Goal: Information Seeking & Learning: Learn about a topic

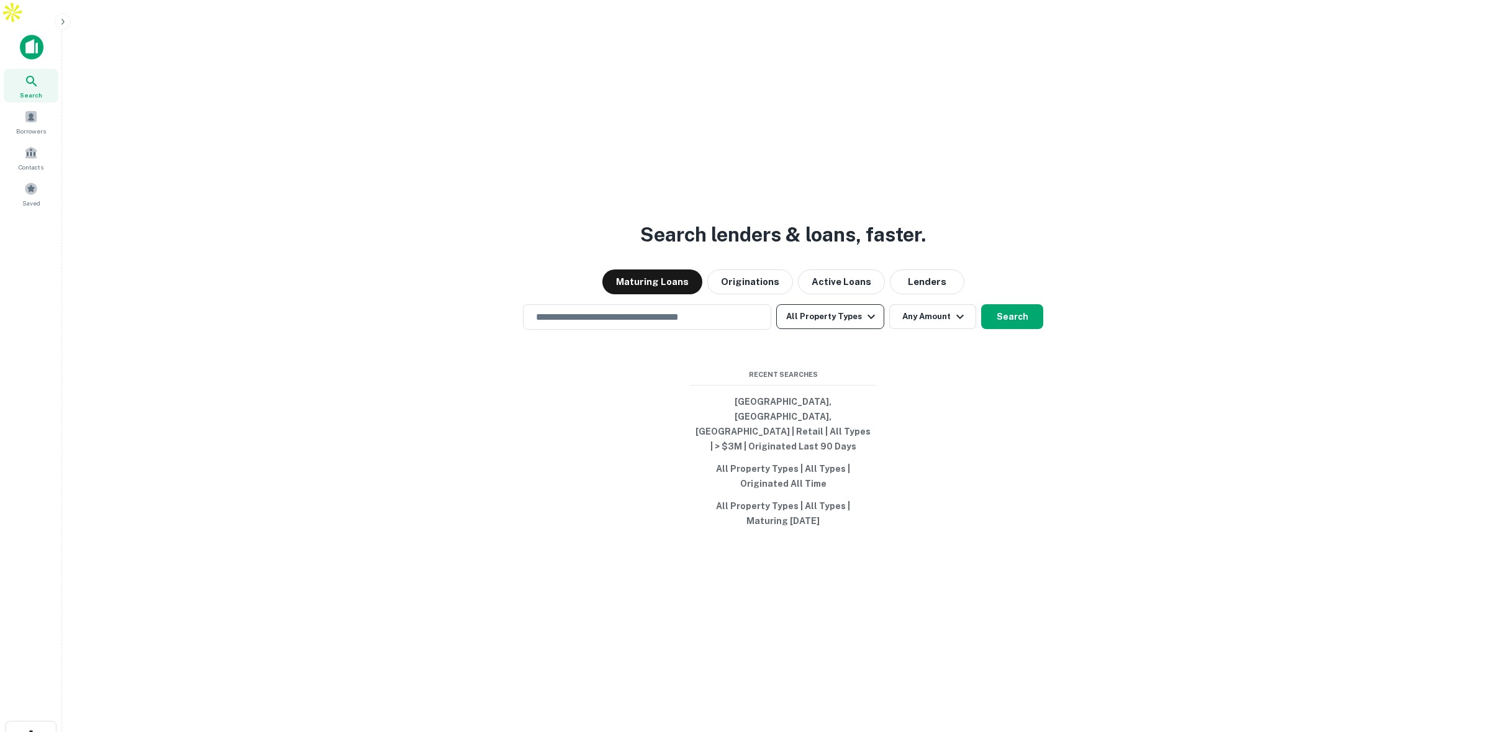
click at [853, 308] on button "All Property Types" at bounding box center [830, 316] width 108 height 25
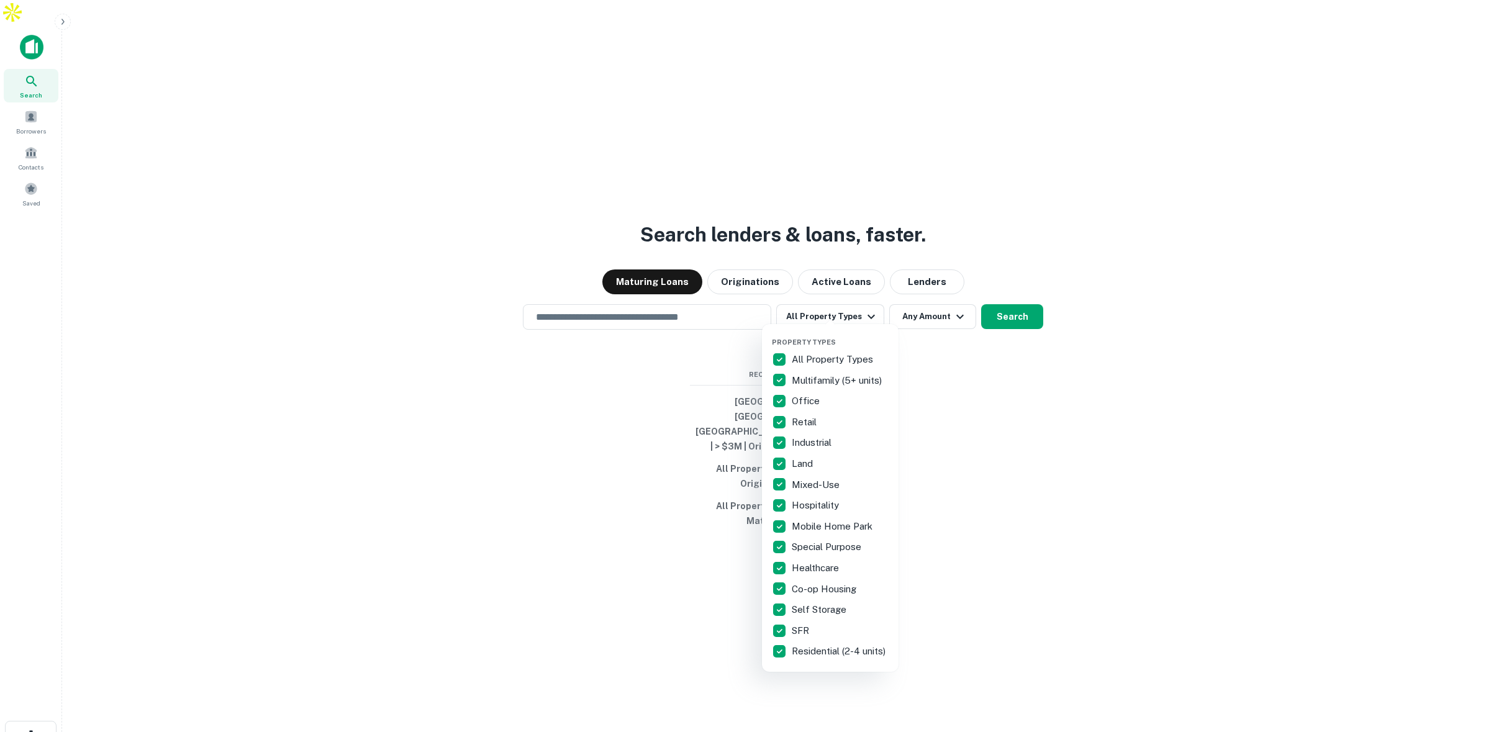
click at [947, 304] on div at bounding box center [752, 366] width 1504 height 732
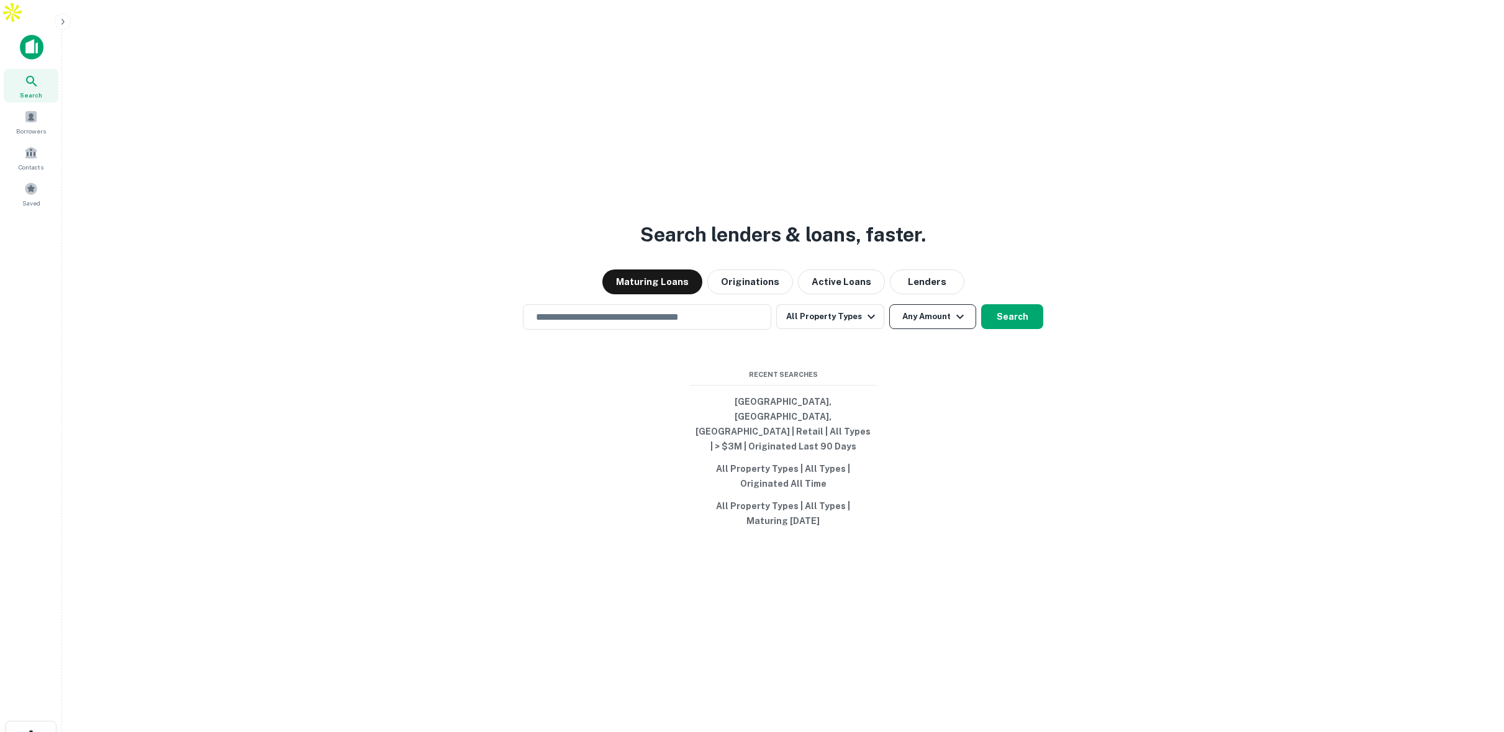
click at [948, 310] on button "Any Amount" at bounding box center [932, 316] width 87 height 25
click at [899, 378] on input "number" at bounding box center [873, 380] width 86 height 25
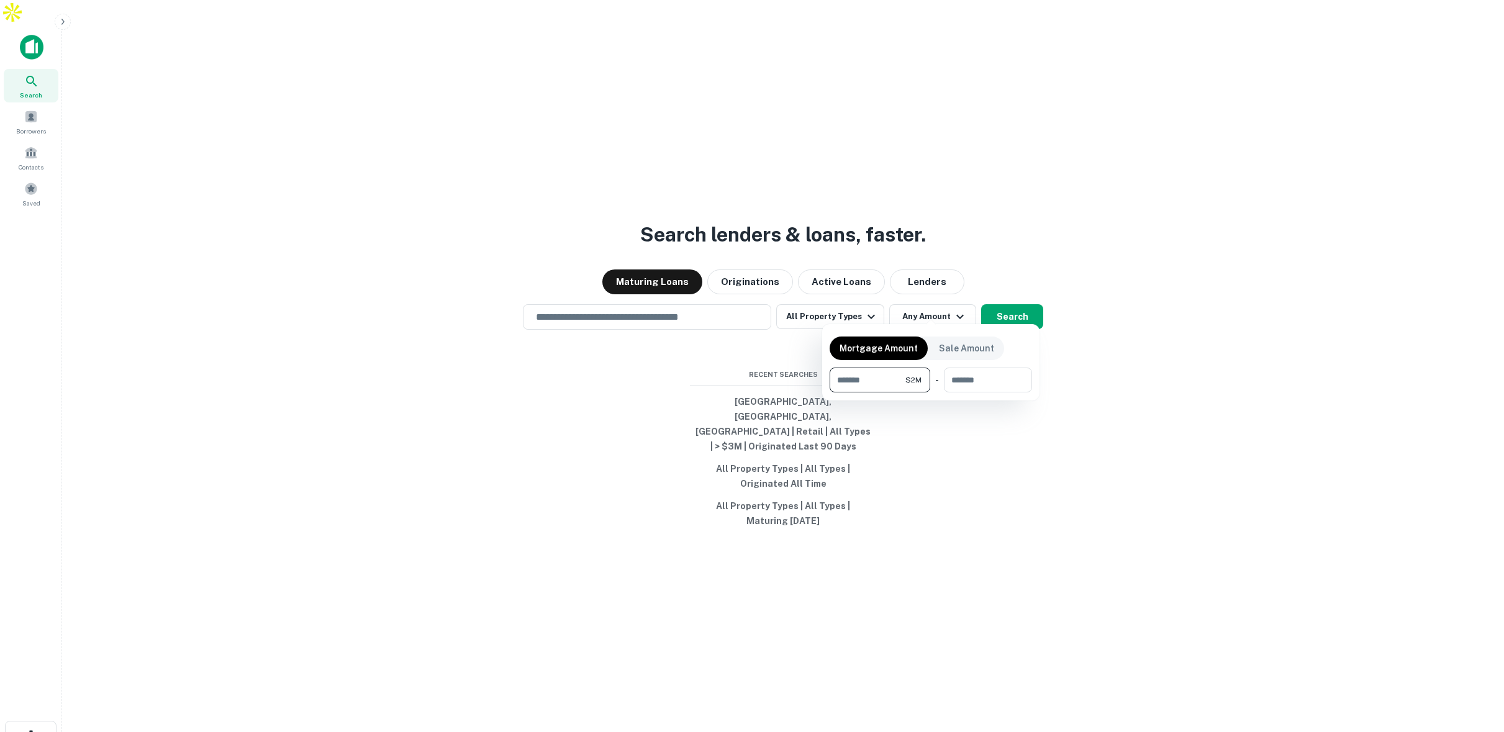
type input "*******"
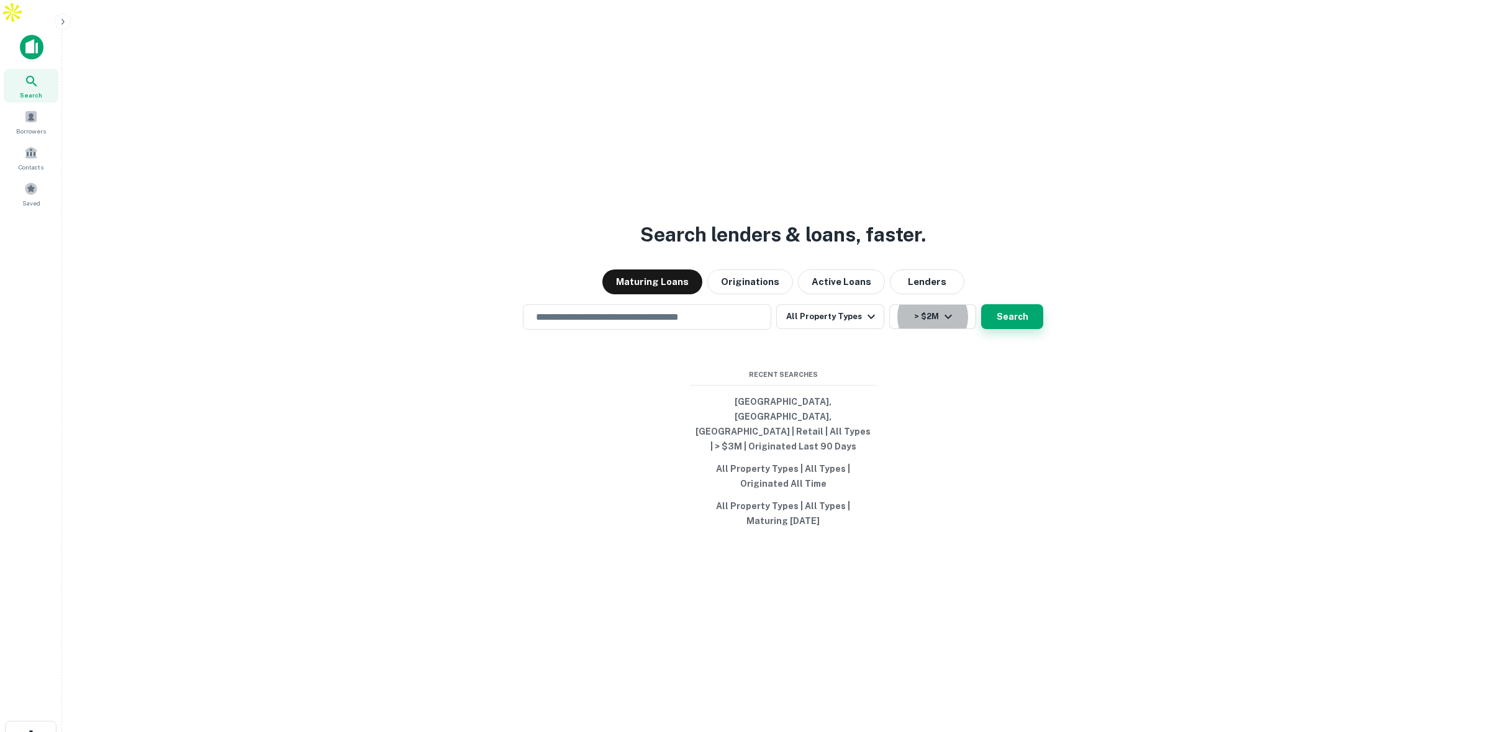
click at [1023, 310] on button "Search" at bounding box center [1012, 316] width 62 height 25
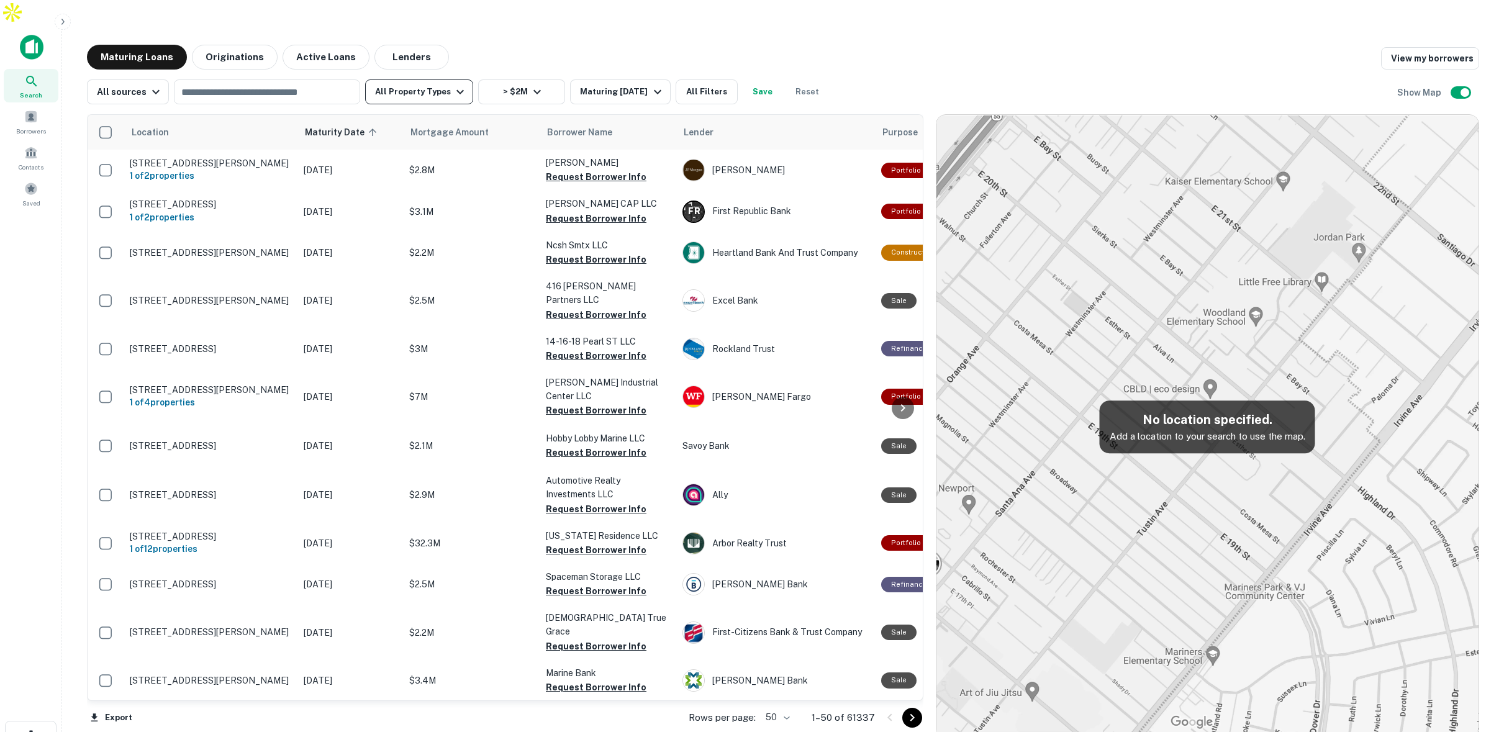
click at [429, 79] on button "All Property Types" at bounding box center [419, 91] width 108 height 25
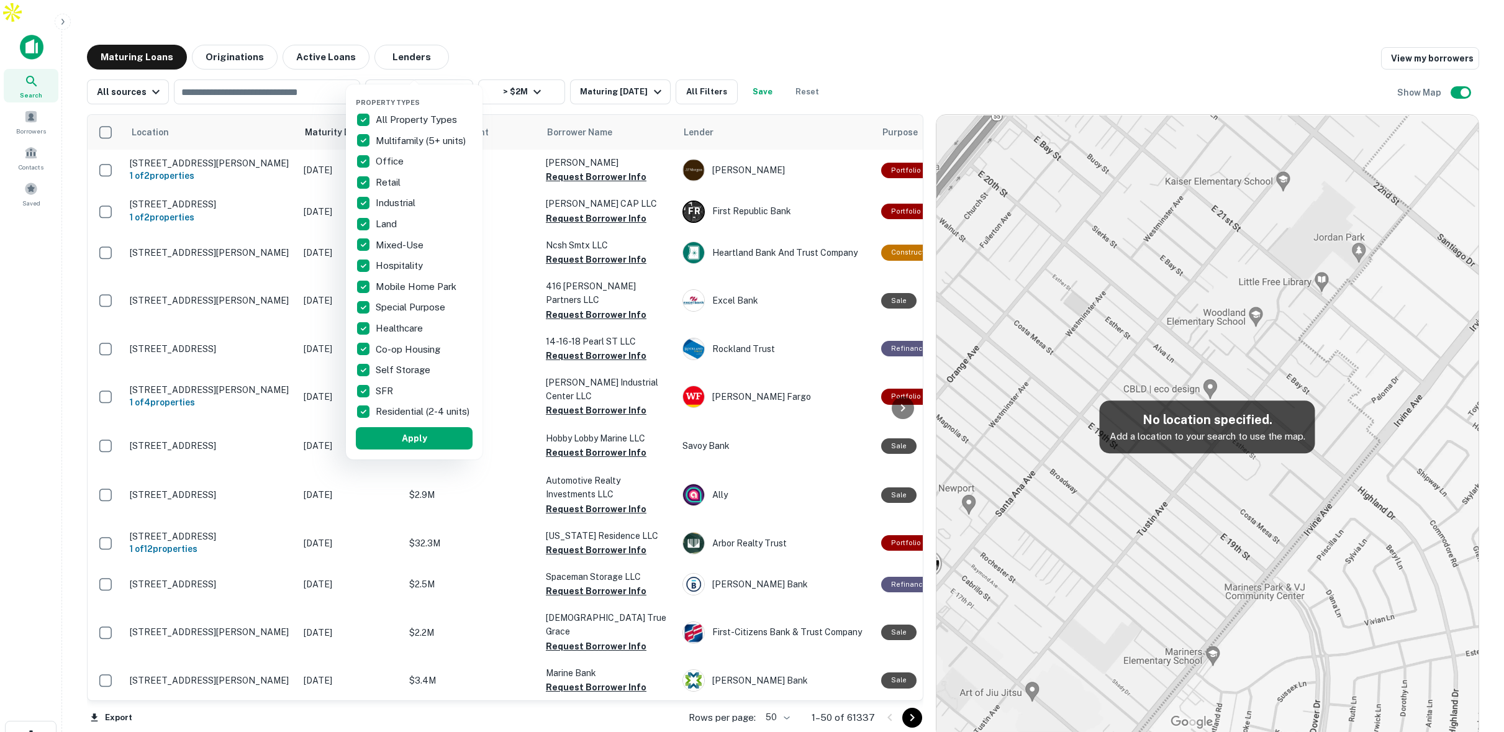
click at [848, 40] on div at bounding box center [752, 366] width 1504 height 732
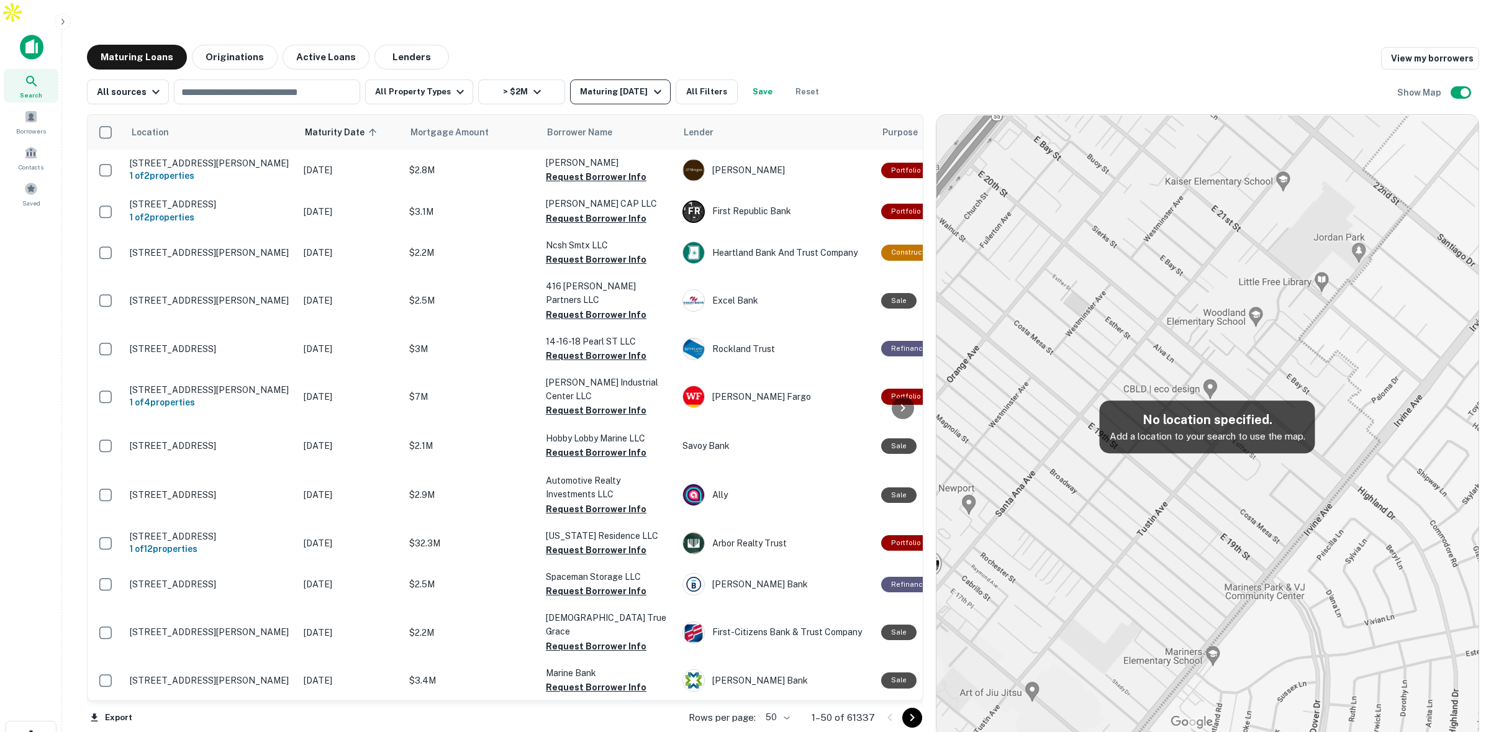
click at [622, 84] on div "Maturing [DATE]" at bounding box center [622, 91] width 84 height 15
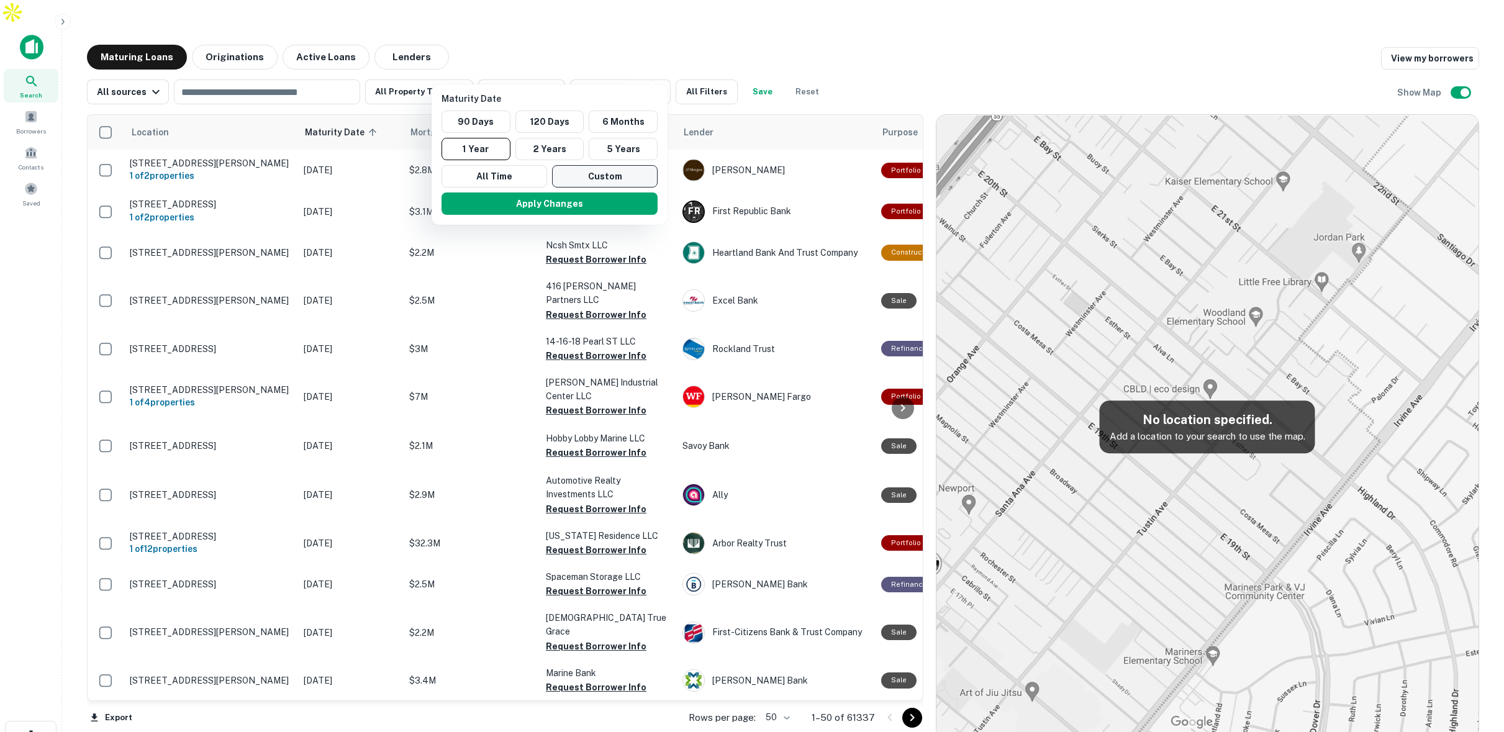
click at [606, 175] on button "Custom" at bounding box center [605, 176] width 106 height 22
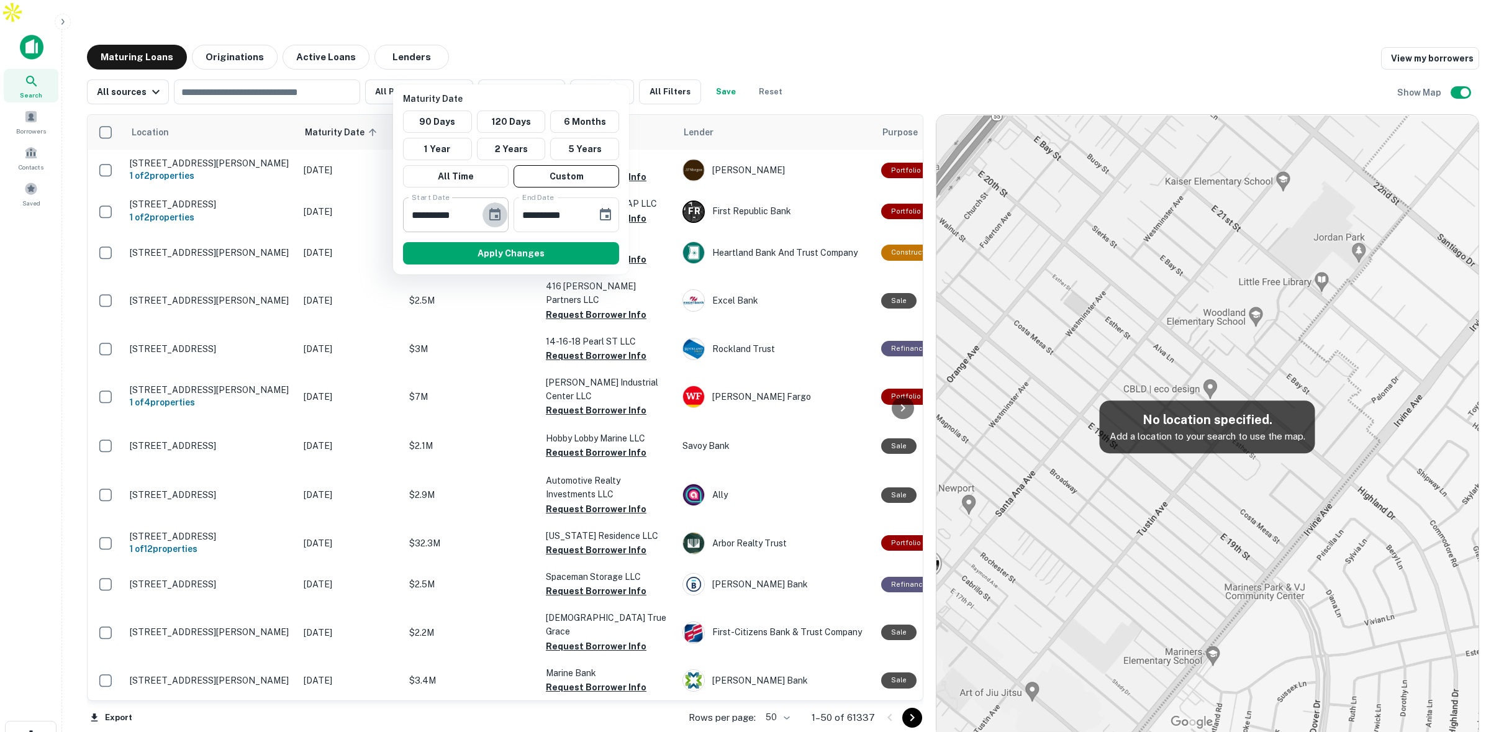
click at [496, 215] on icon "Choose date, selected date is Mar 6, 2025" at bounding box center [494, 214] width 11 height 12
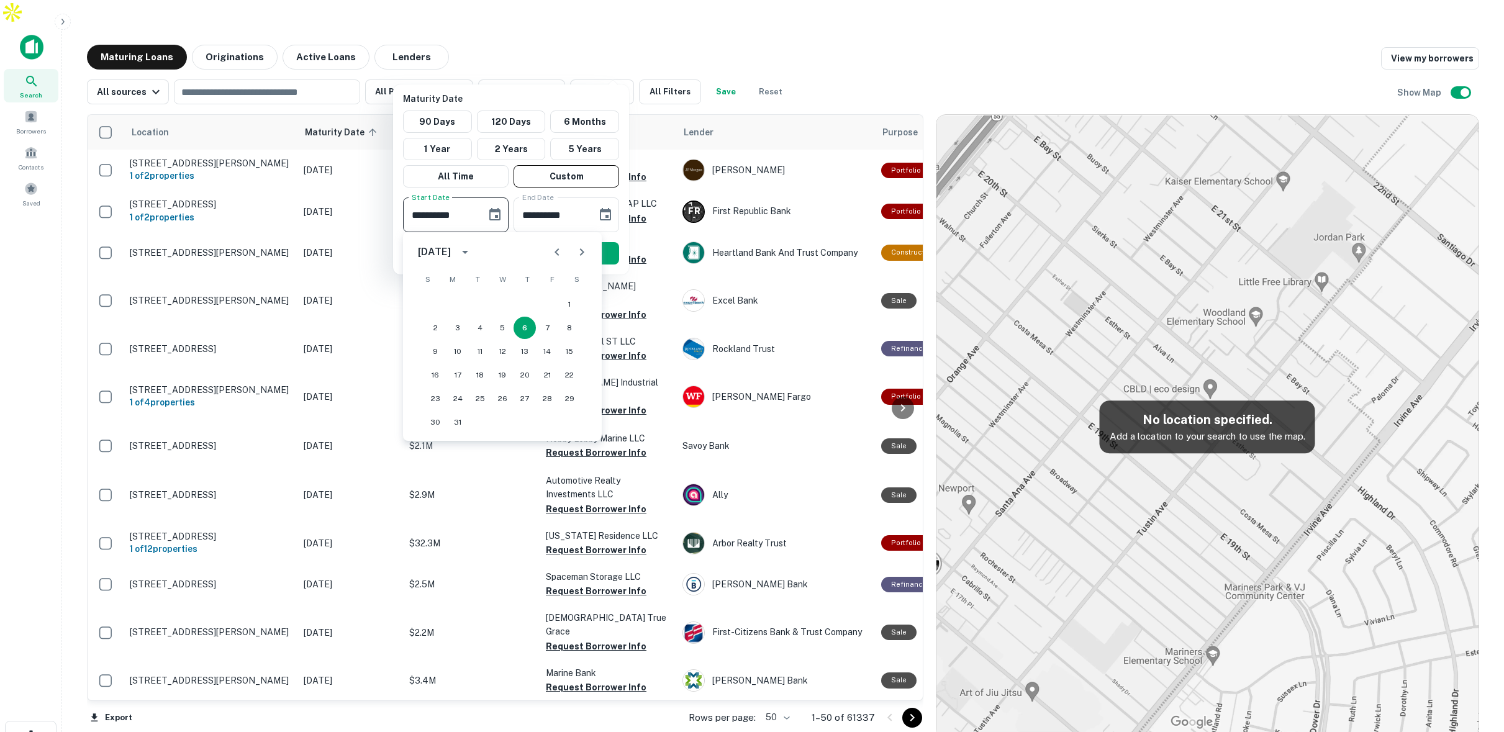
click at [582, 252] on icon "Next month" at bounding box center [582, 251] width 4 height 7
click at [583, 252] on icon "Next month" at bounding box center [582, 251] width 4 height 7
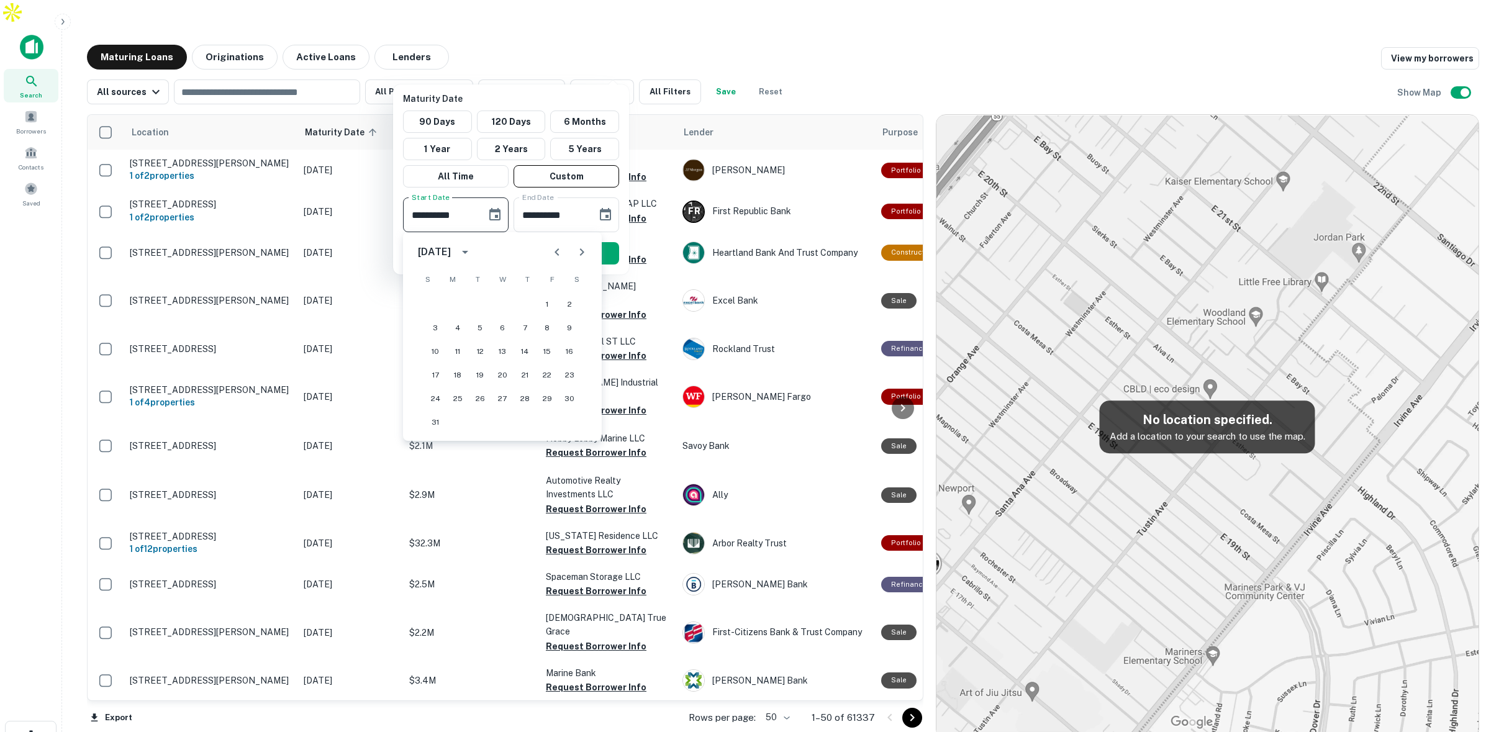
click at [583, 252] on icon "Next month" at bounding box center [582, 251] width 4 height 7
click at [586, 247] on icon "Next month" at bounding box center [581, 252] width 15 height 15
click at [454, 300] on button "1" at bounding box center [458, 304] width 22 height 22
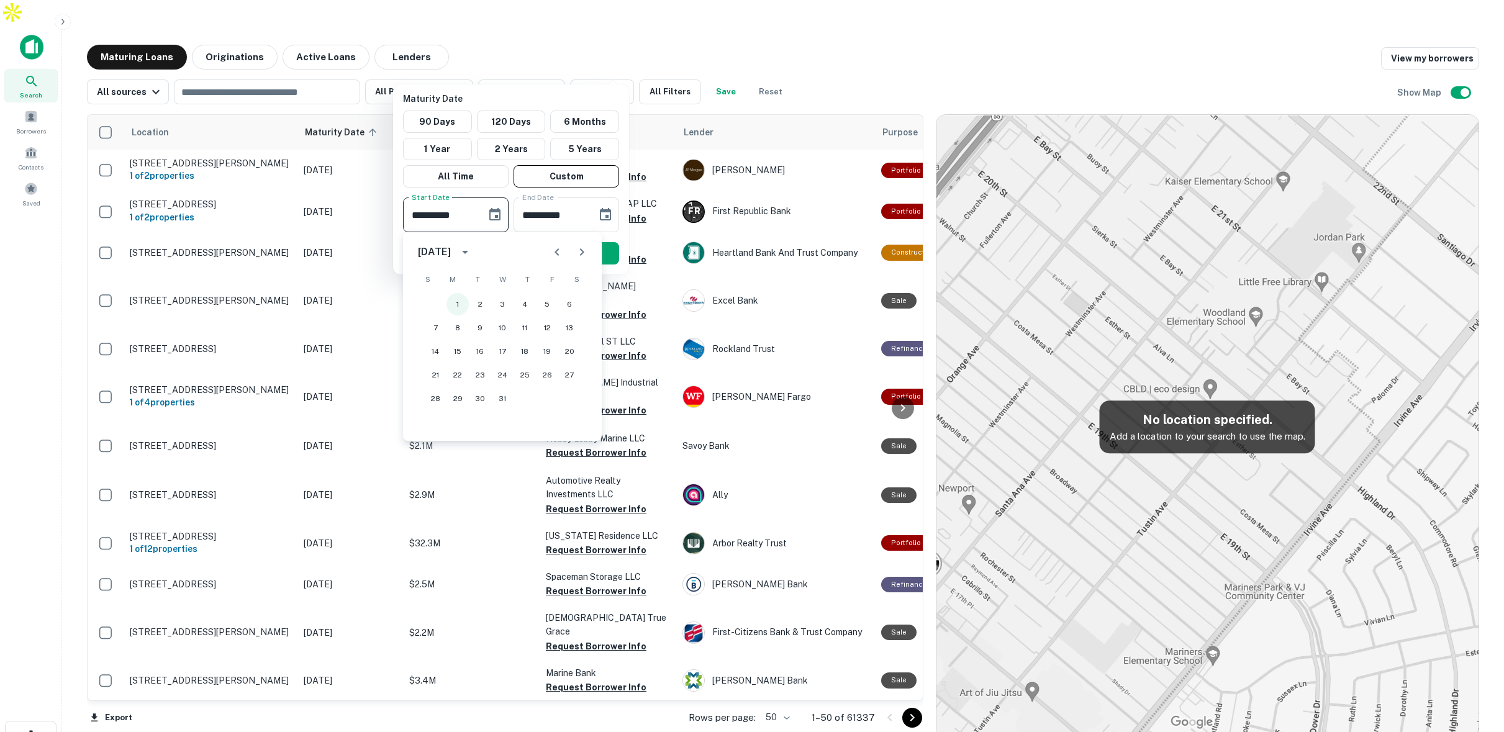
type input "**********"
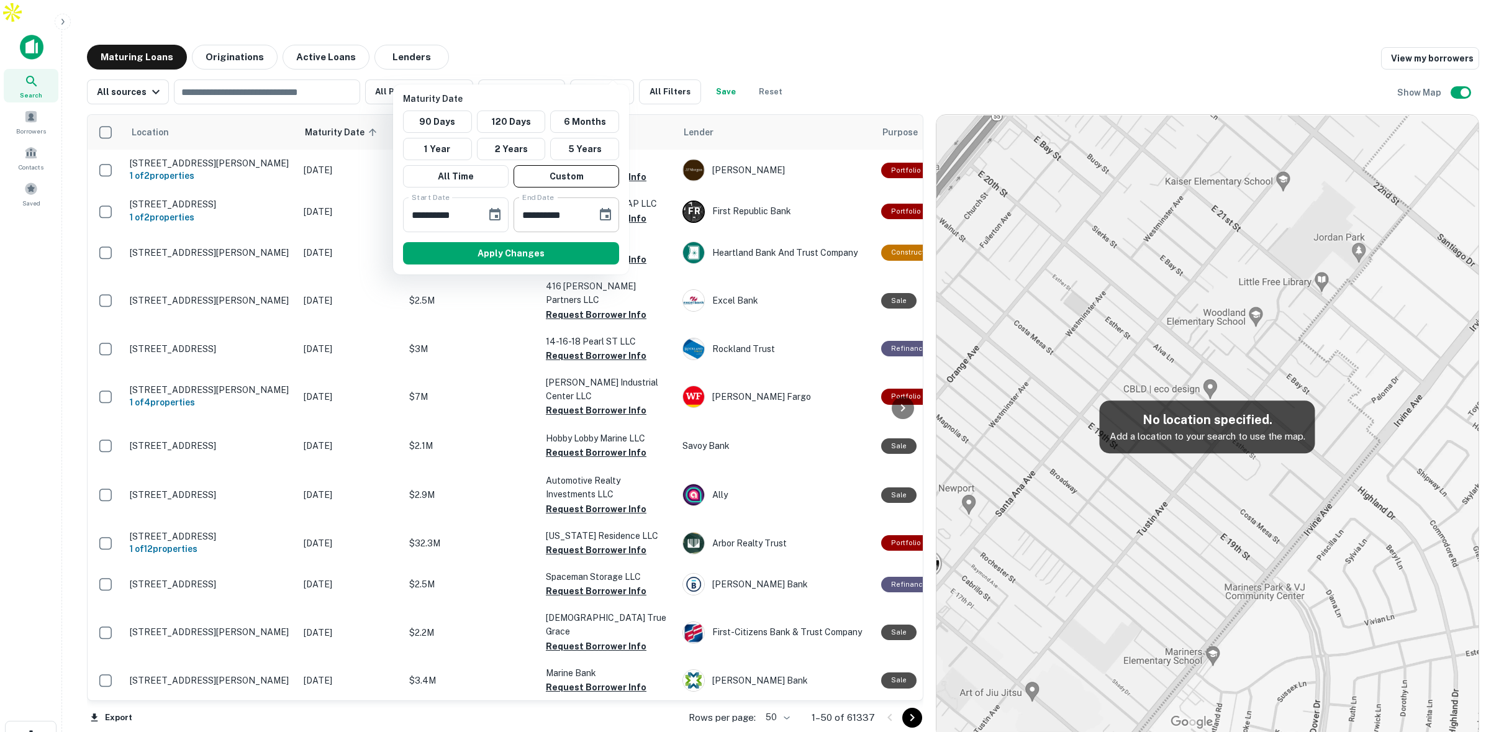
click at [607, 208] on icon "Choose date, selected date is Sep 2, 2025" at bounding box center [605, 214] width 15 height 15
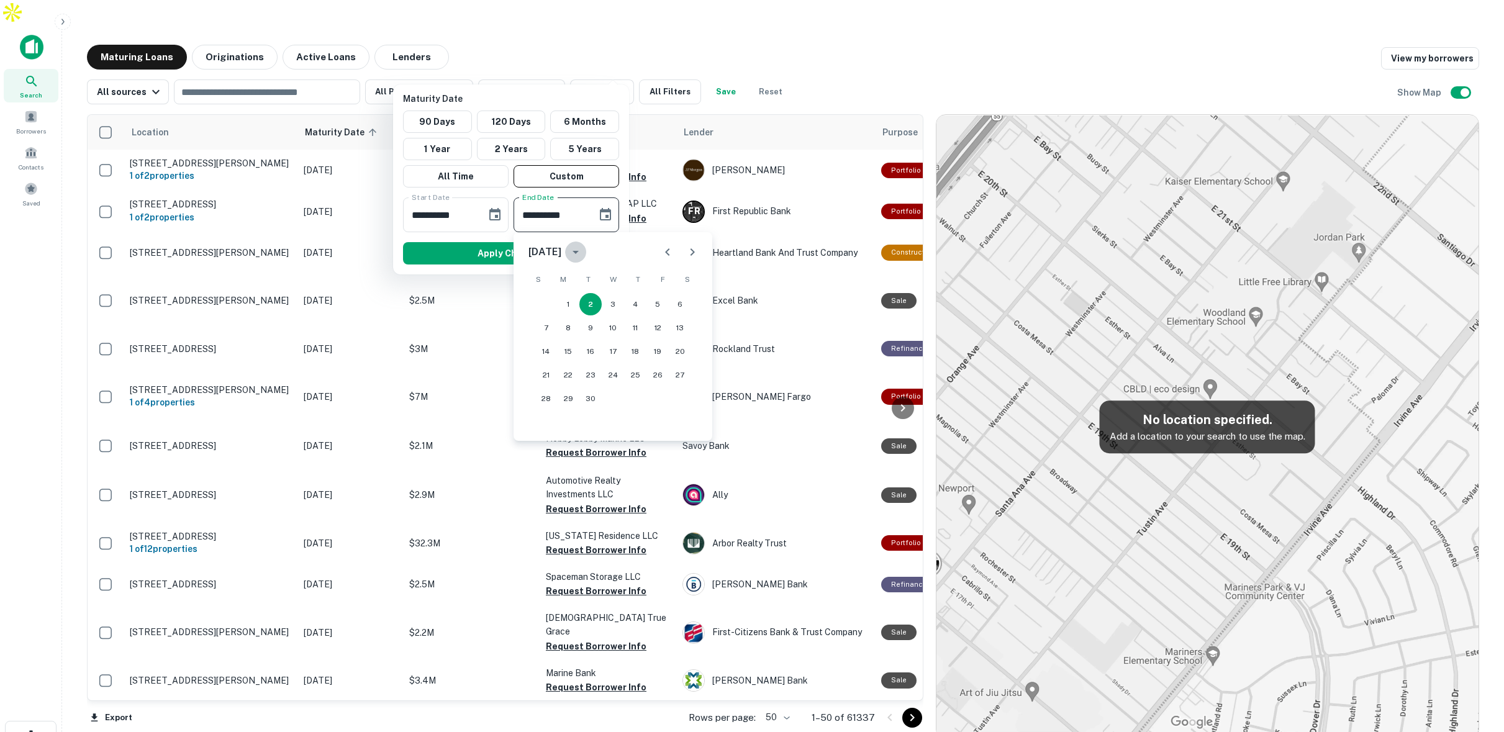
click at [583, 253] on icon "calendar view is open, switch to year view" at bounding box center [575, 252] width 15 height 15
click at [558, 381] on button "2026" at bounding box center [548, 384] width 45 height 22
click at [561, 247] on div "September 2026" at bounding box center [545, 252] width 33 height 15
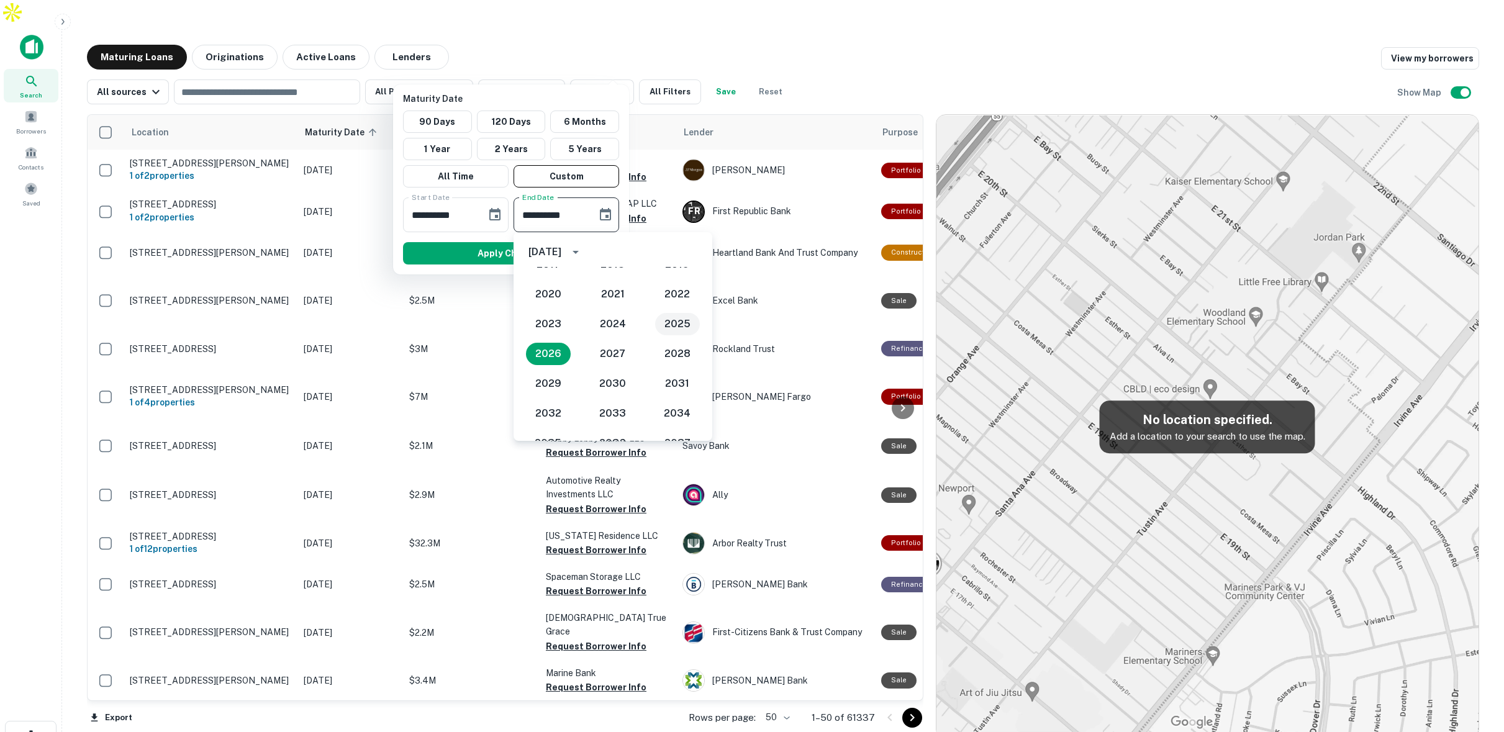
click at [666, 320] on button "2025" at bounding box center [677, 324] width 45 height 22
click at [697, 250] on icon "Next month" at bounding box center [692, 252] width 15 height 15
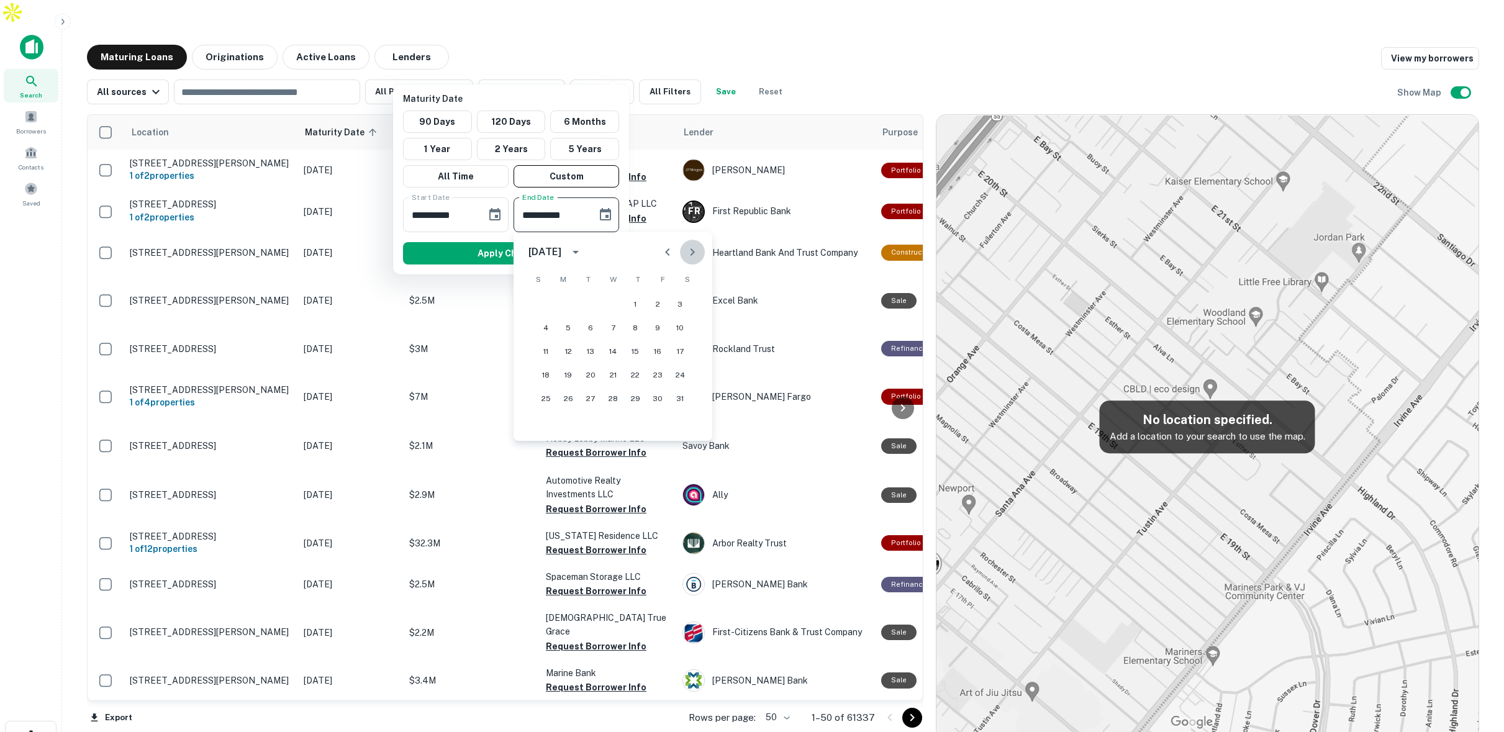
click at [697, 250] on icon "Next month" at bounding box center [692, 252] width 15 height 15
click at [671, 253] on icon "Previous month" at bounding box center [667, 252] width 15 height 15
click at [638, 300] on button "1" at bounding box center [635, 304] width 22 height 22
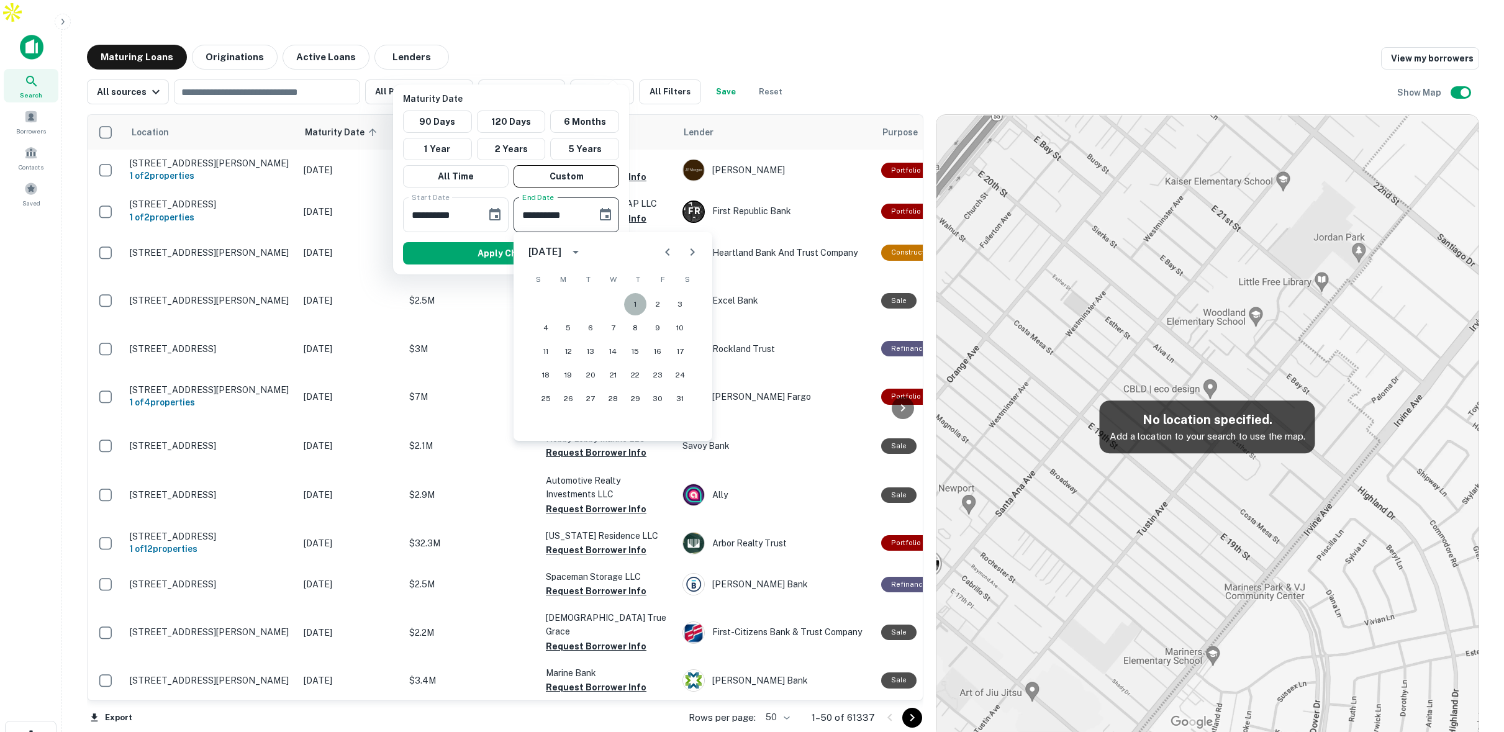
type input "**********"
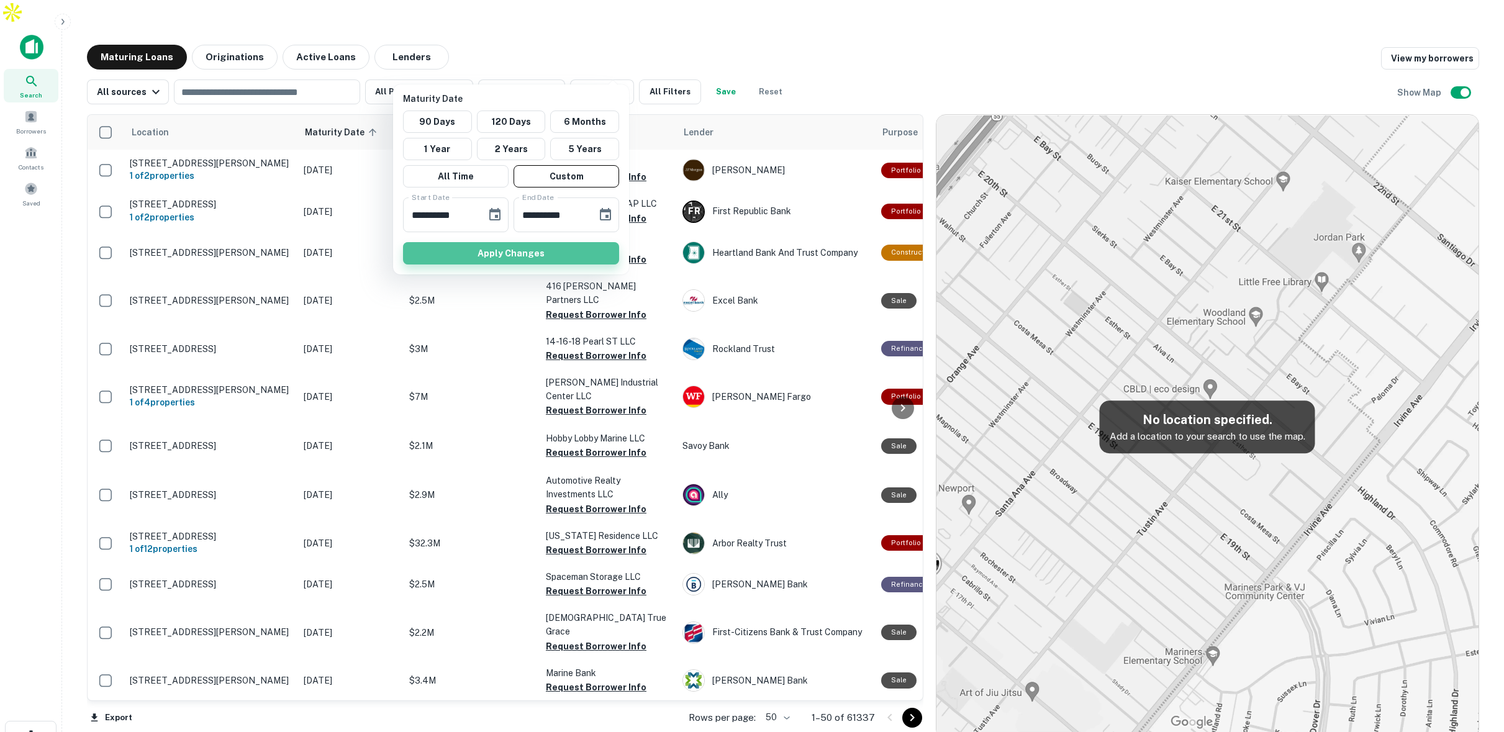
click at [581, 253] on button "Apply Changes" at bounding box center [511, 253] width 216 height 22
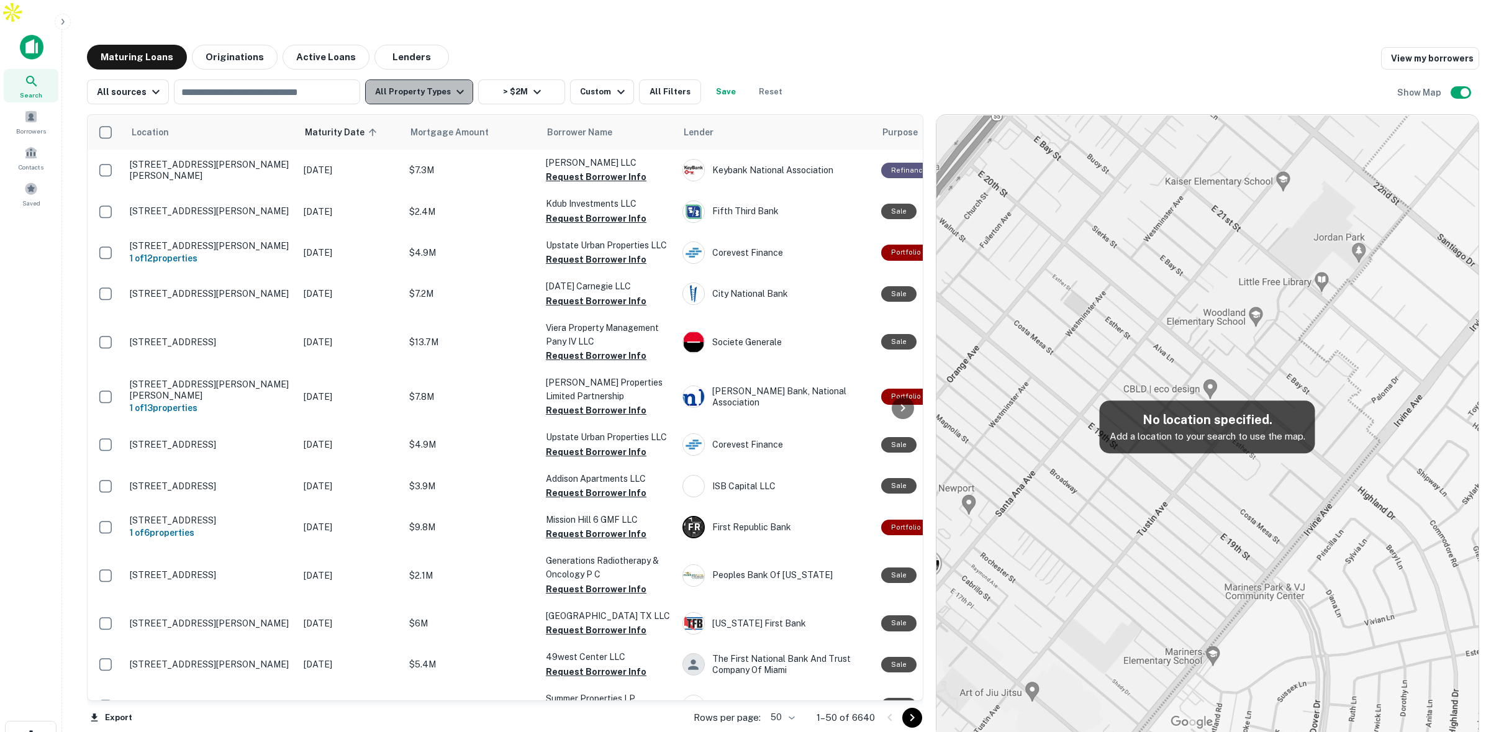
click at [431, 79] on button "All Property Types" at bounding box center [419, 91] width 108 height 25
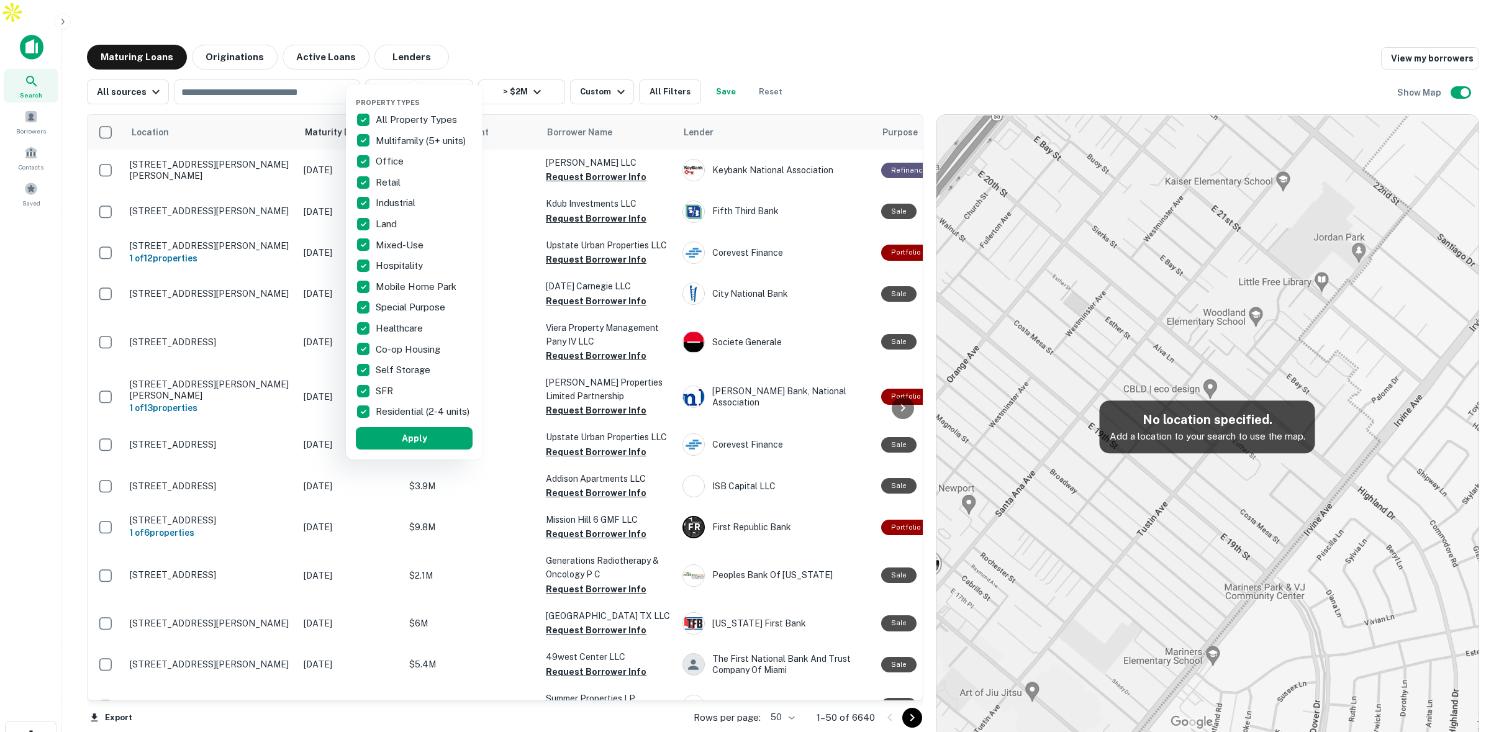
click at [438, 66] on div at bounding box center [752, 366] width 1504 height 732
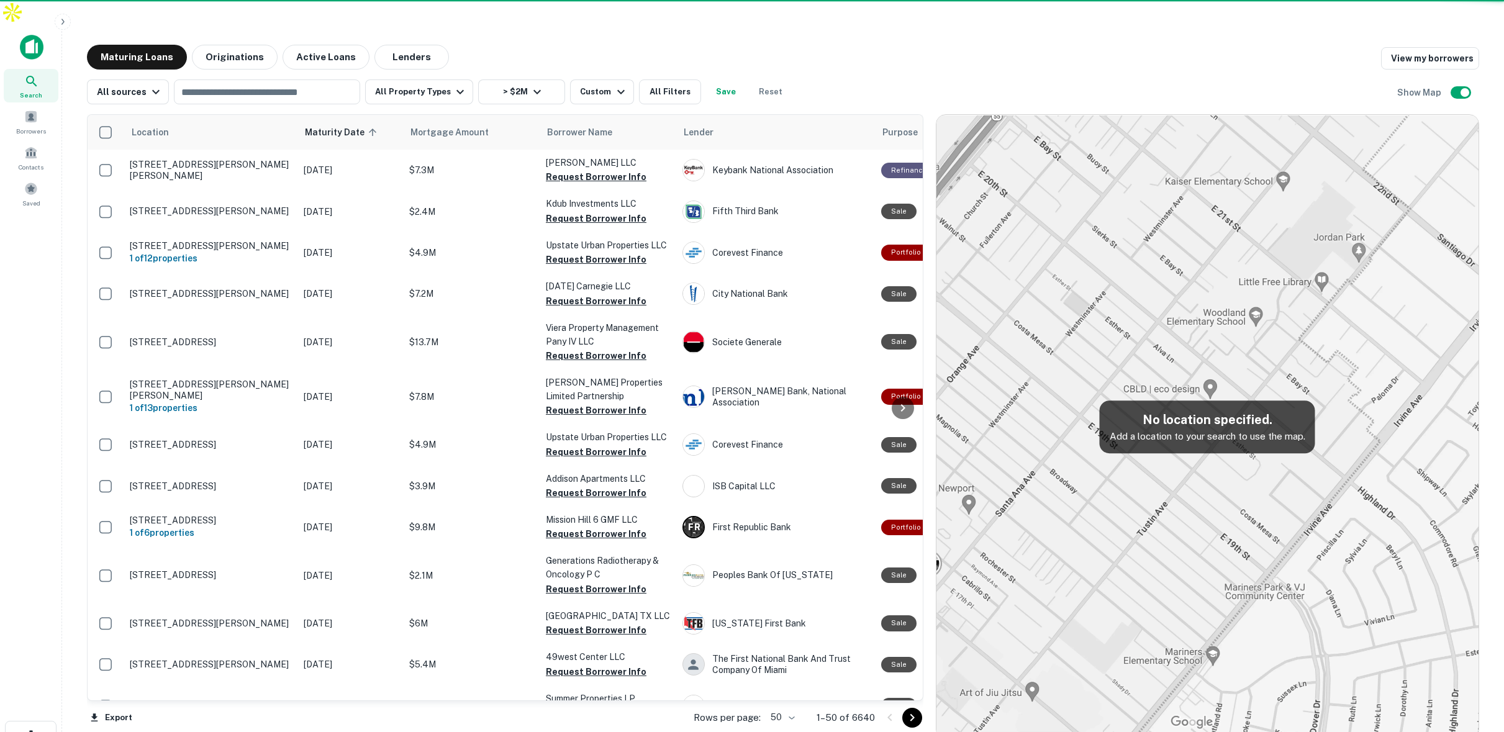
click at [443, 65] on div "Property Types All Property Types Multifamily (5+ units) Office Retail Industri…" at bounding box center [752, 366] width 1504 height 732
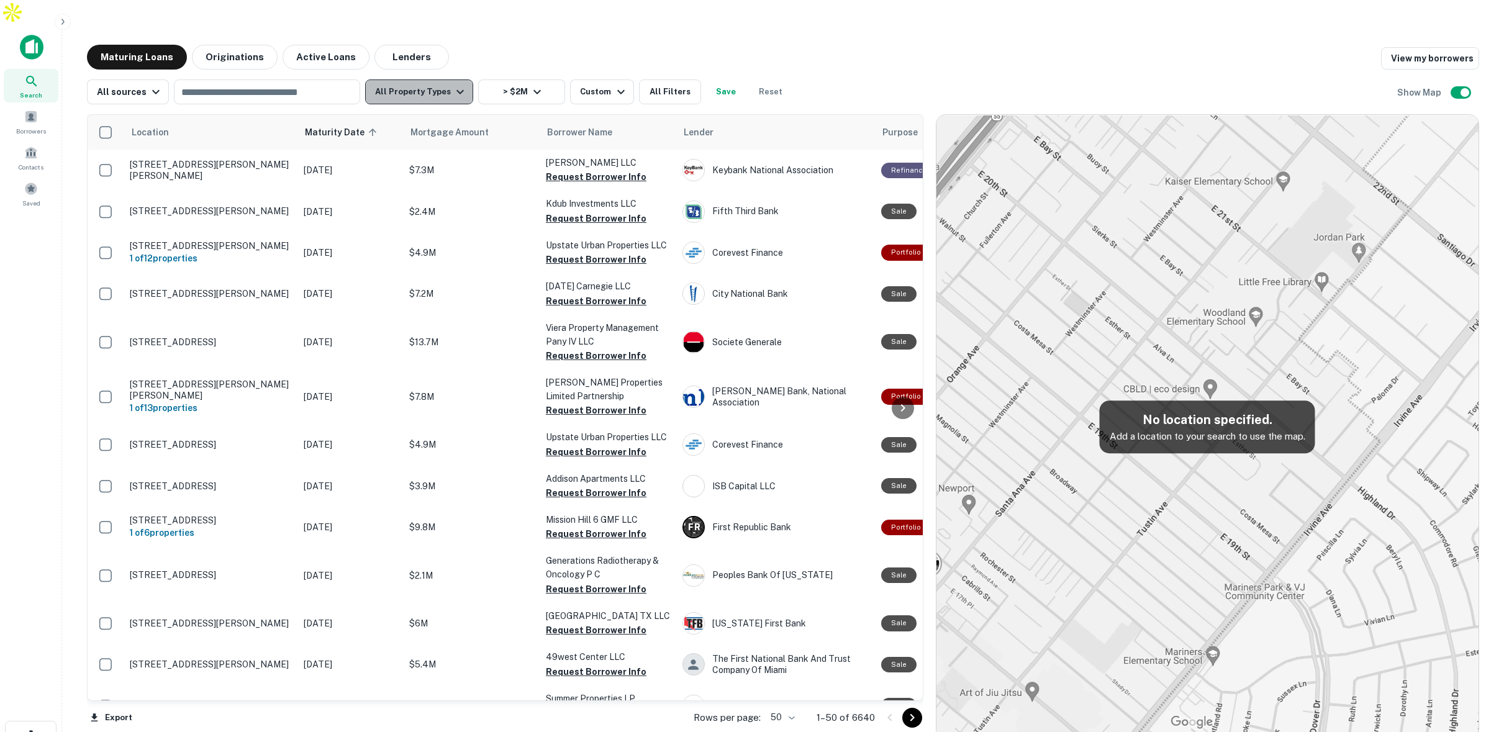
click at [453, 84] on icon "button" at bounding box center [460, 91] width 15 height 15
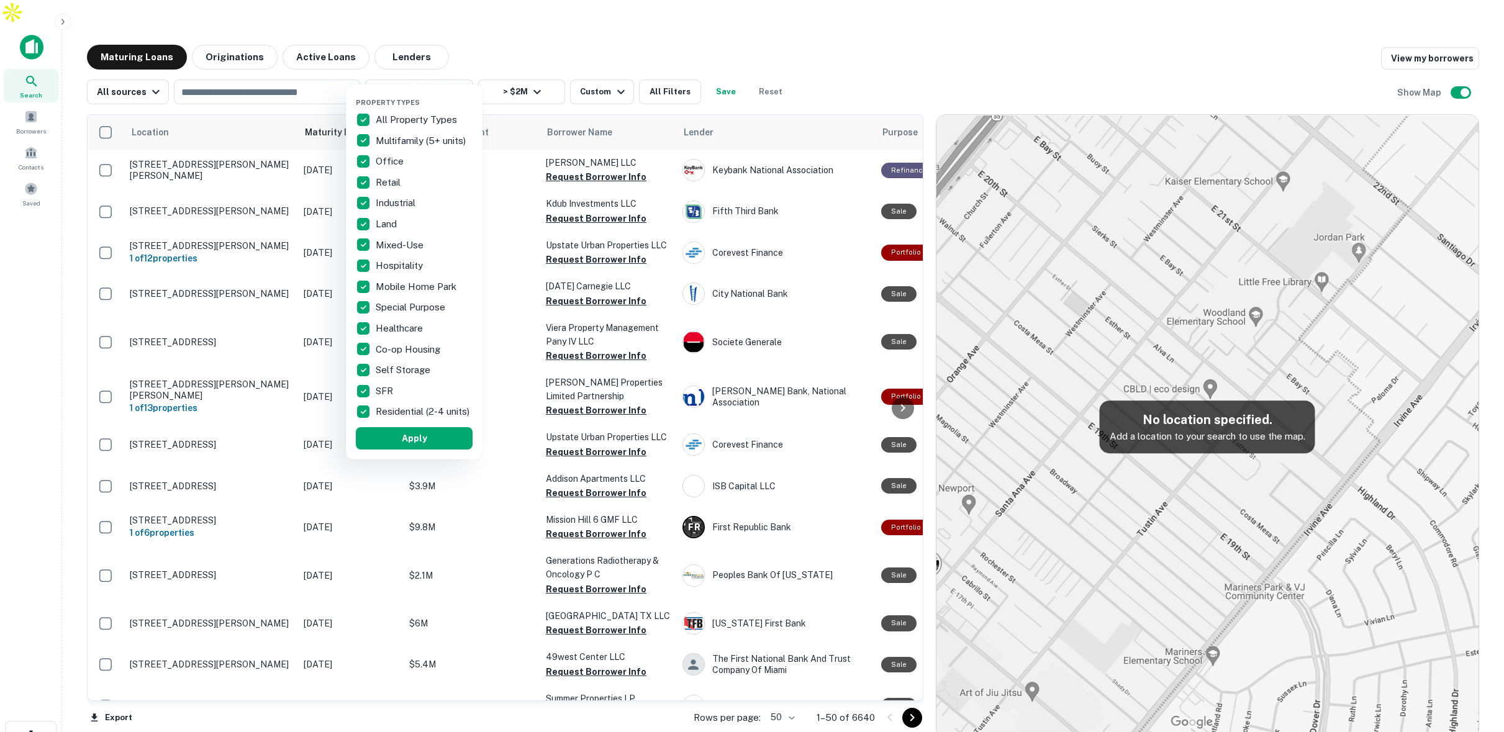
click at [539, 66] on div at bounding box center [752, 366] width 1504 height 732
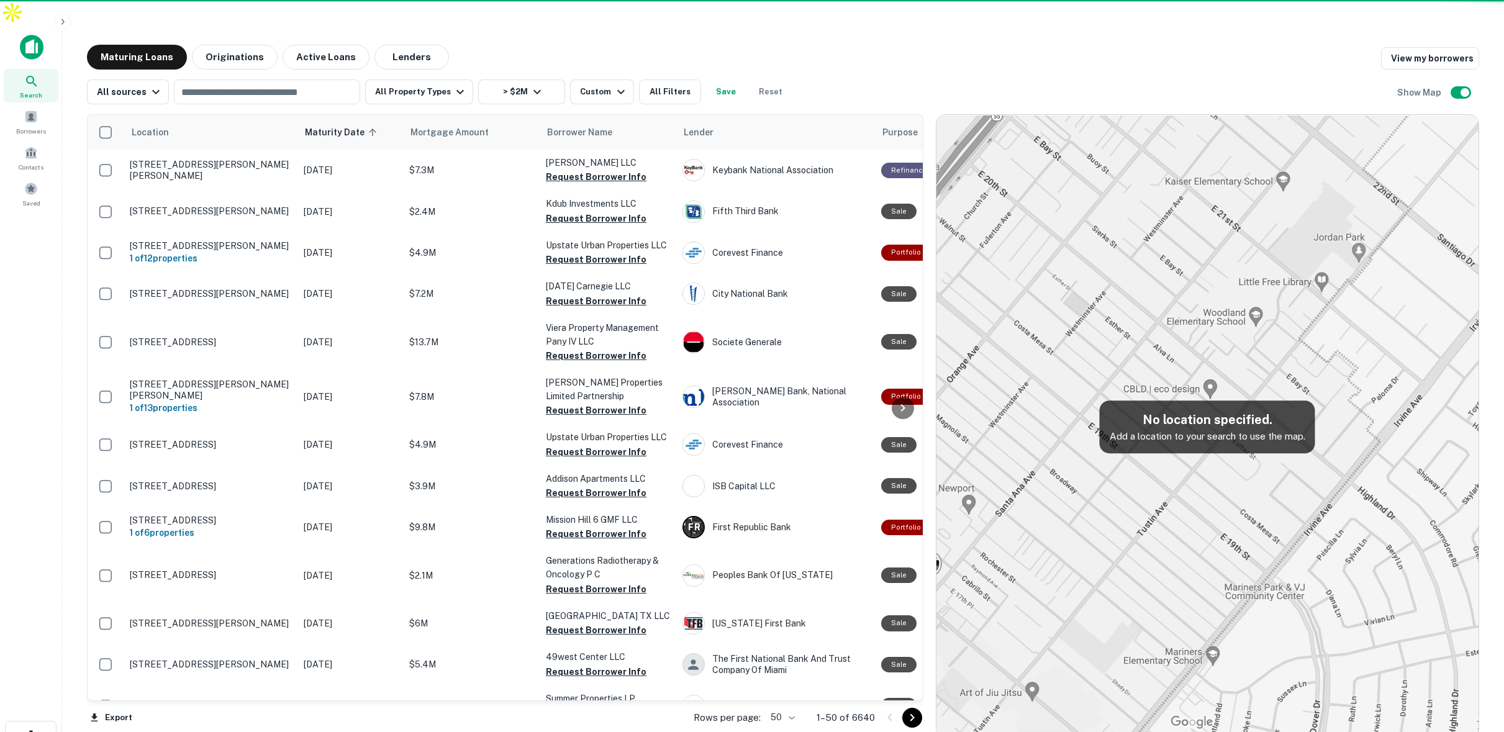
click at [528, 66] on div "Property Types All Property Types Multifamily (5+ units) Office Retail Industri…" at bounding box center [752, 366] width 1504 height 732
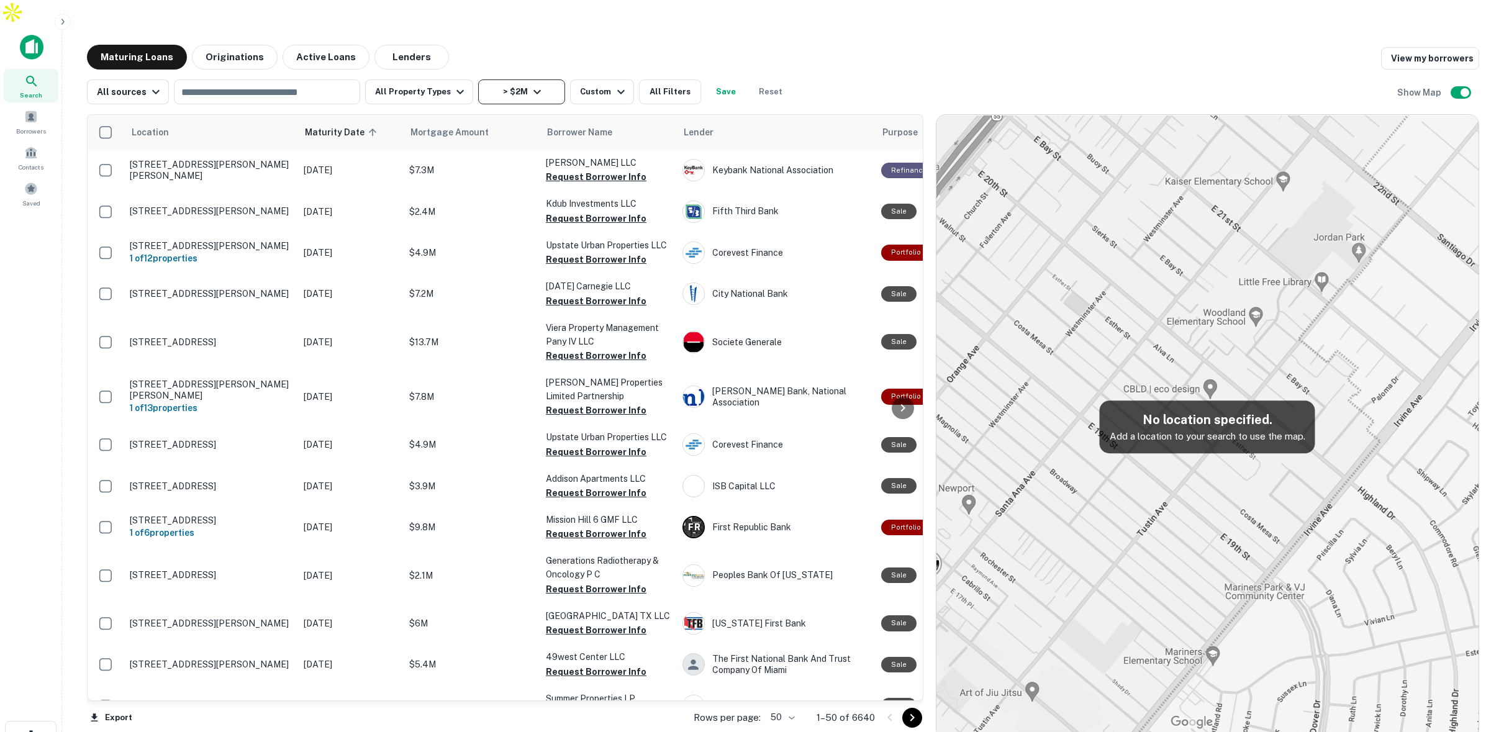
click at [533, 90] on icon "button" at bounding box center [536, 92] width 7 height 4
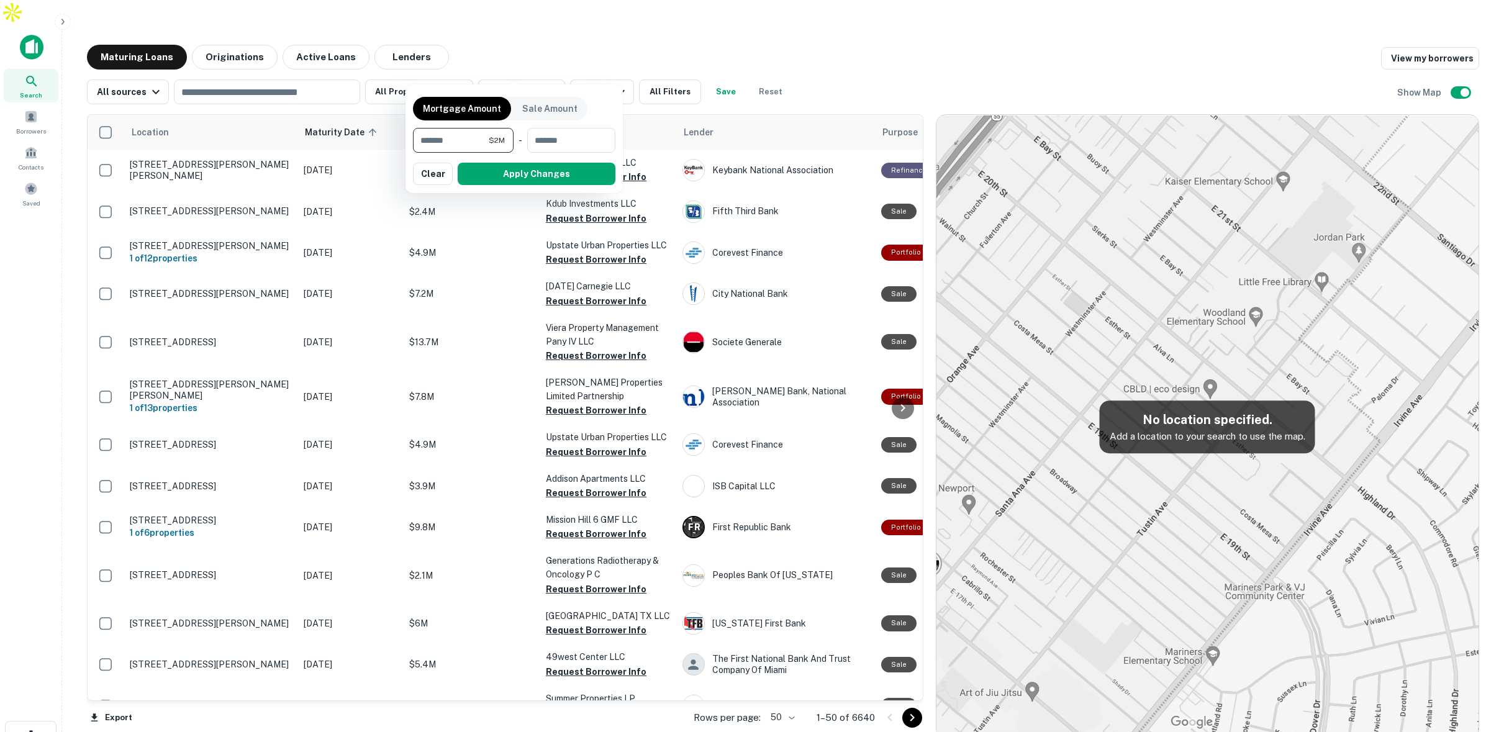
drag, startPoint x: 472, startPoint y: 136, endPoint x: 401, endPoint y: 138, distance: 71.5
click at [401, 138] on div "Mortgage Amount Sale Amount ******* $2M ​ - ​ Apply Changes Clear" at bounding box center [752, 366] width 1504 height 732
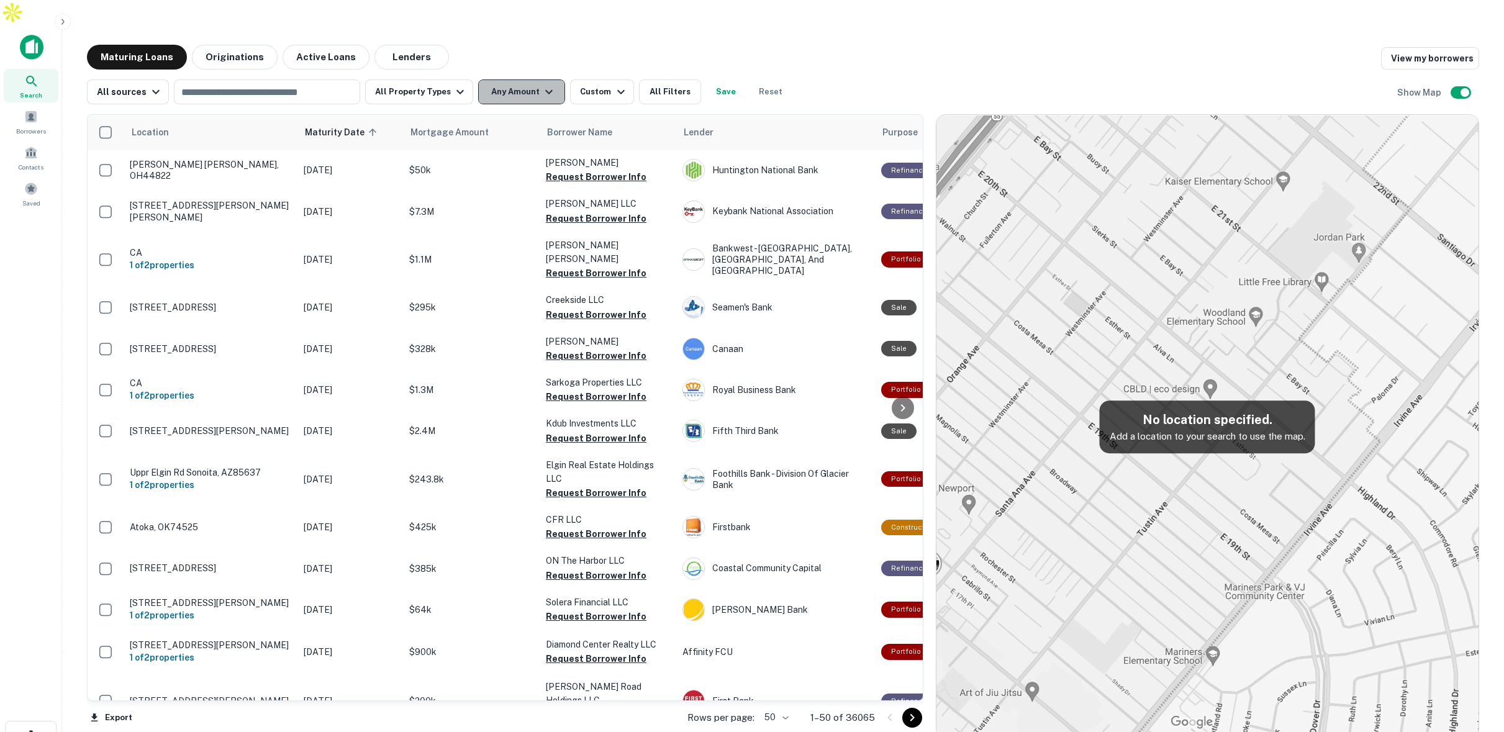
click at [519, 79] on button "Any Amount" at bounding box center [521, 91] width 87 height 25
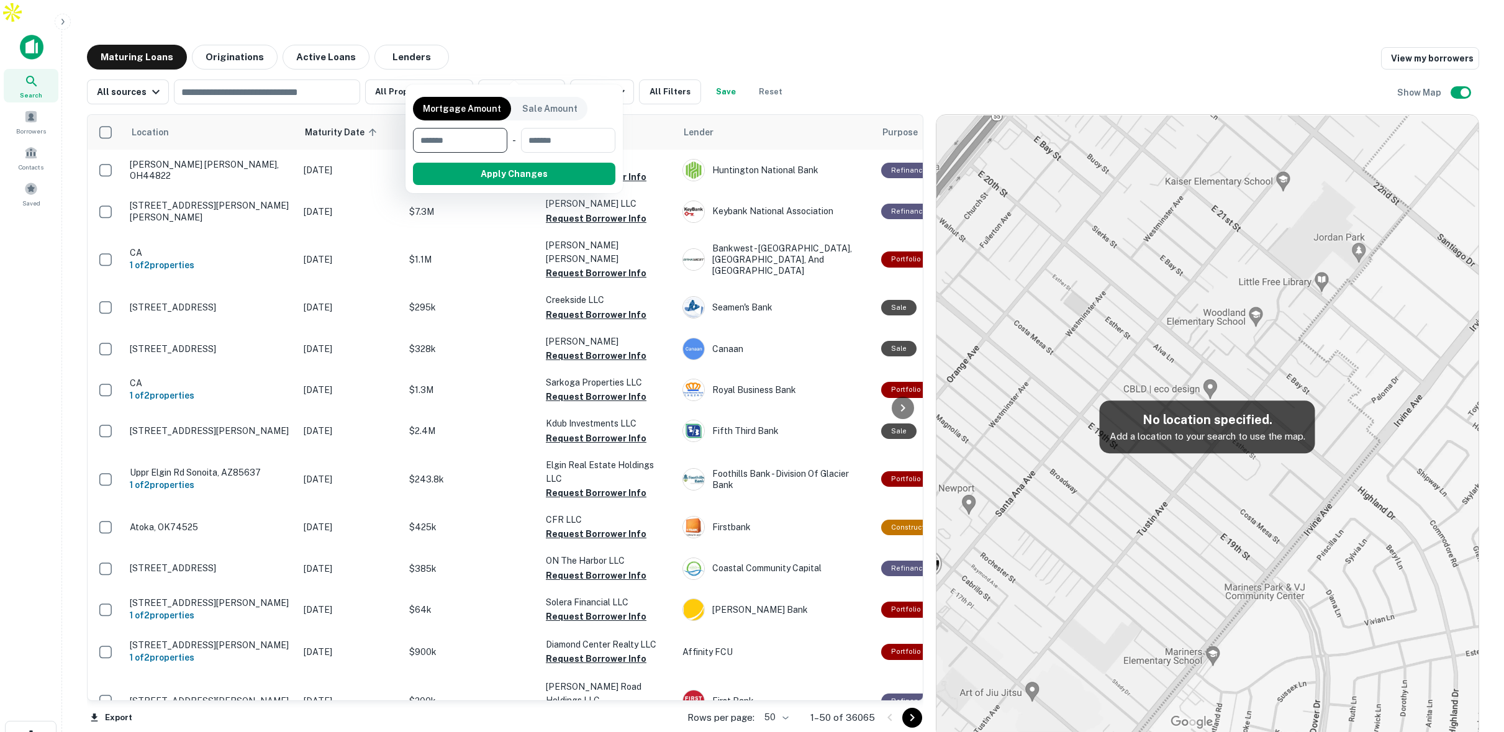
click at [479, 139] on input "number" at bounding box center [456, 140] width 86 height 25
type input "*******"
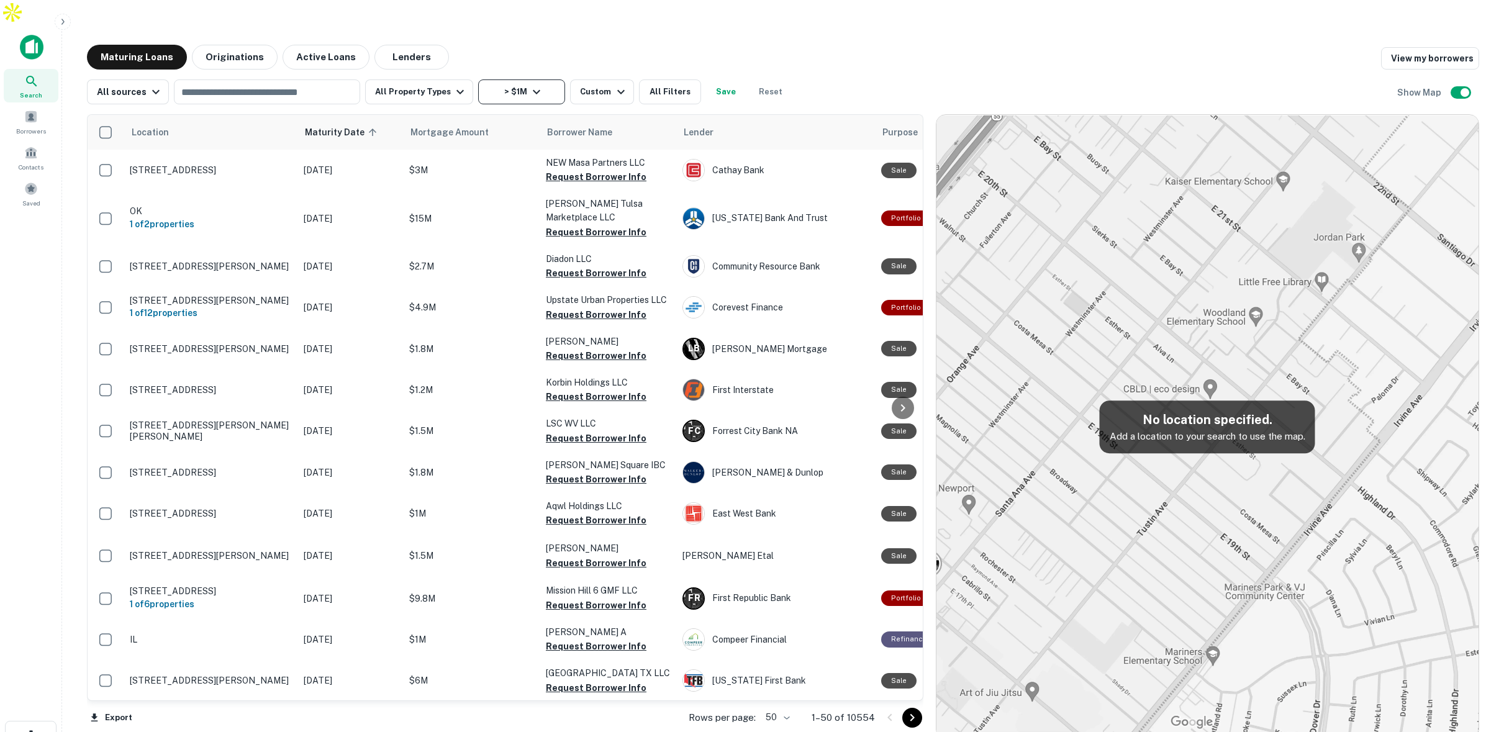
click at [520, 79] on button "> $1M" at bounding box center [521, 91] width 87 height 25
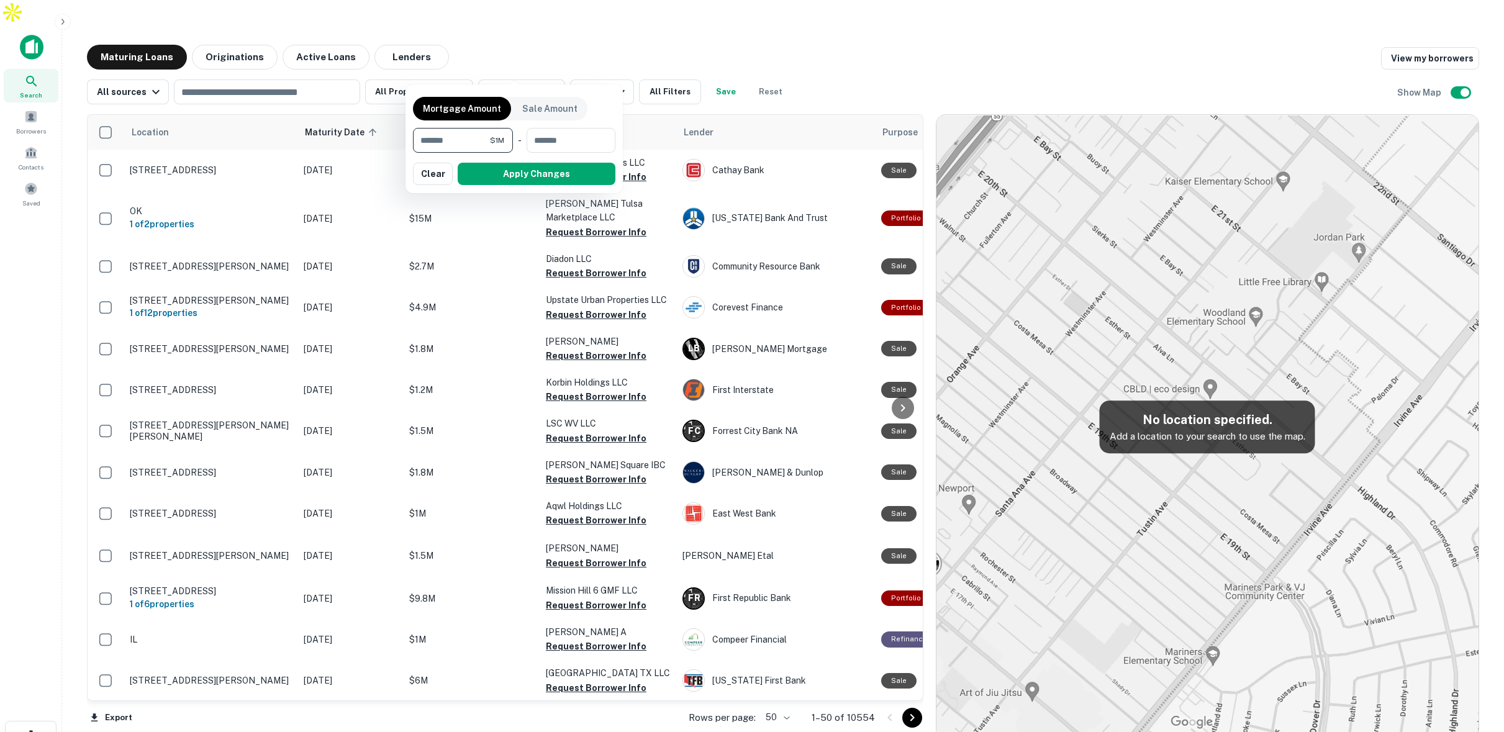
click at [476, 138] on input "*******" at bounding box center [451, 140] width 77 height 25
click at [475, 138] on input "*******" at bounding box center [451, 140] width 77 height 25
click at [476, 138] on input "*******" at bounding box center [451, 140] width 77 height 25
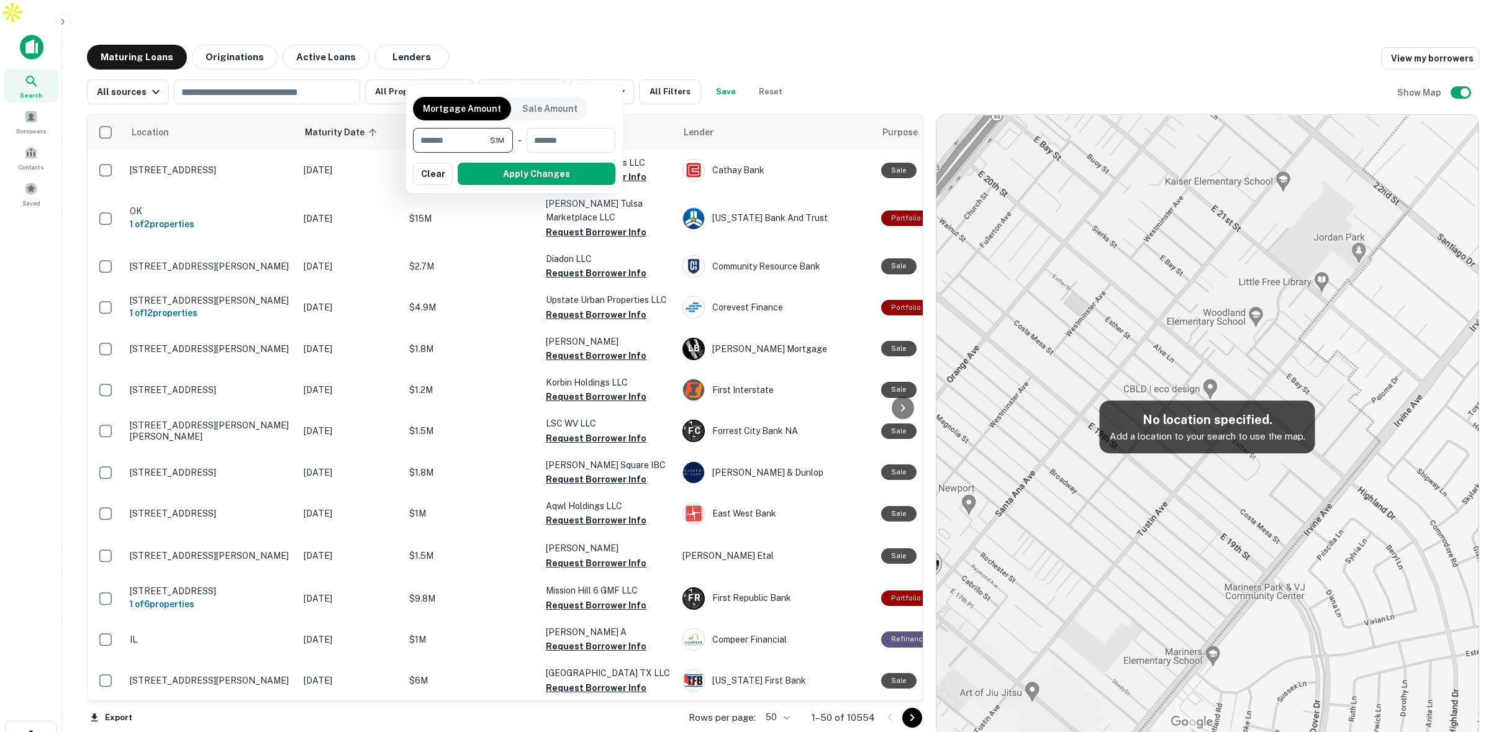
click at [475, 138] on input "*******" at bounding box center [451, 140] width 77 height 25
type input "*******"
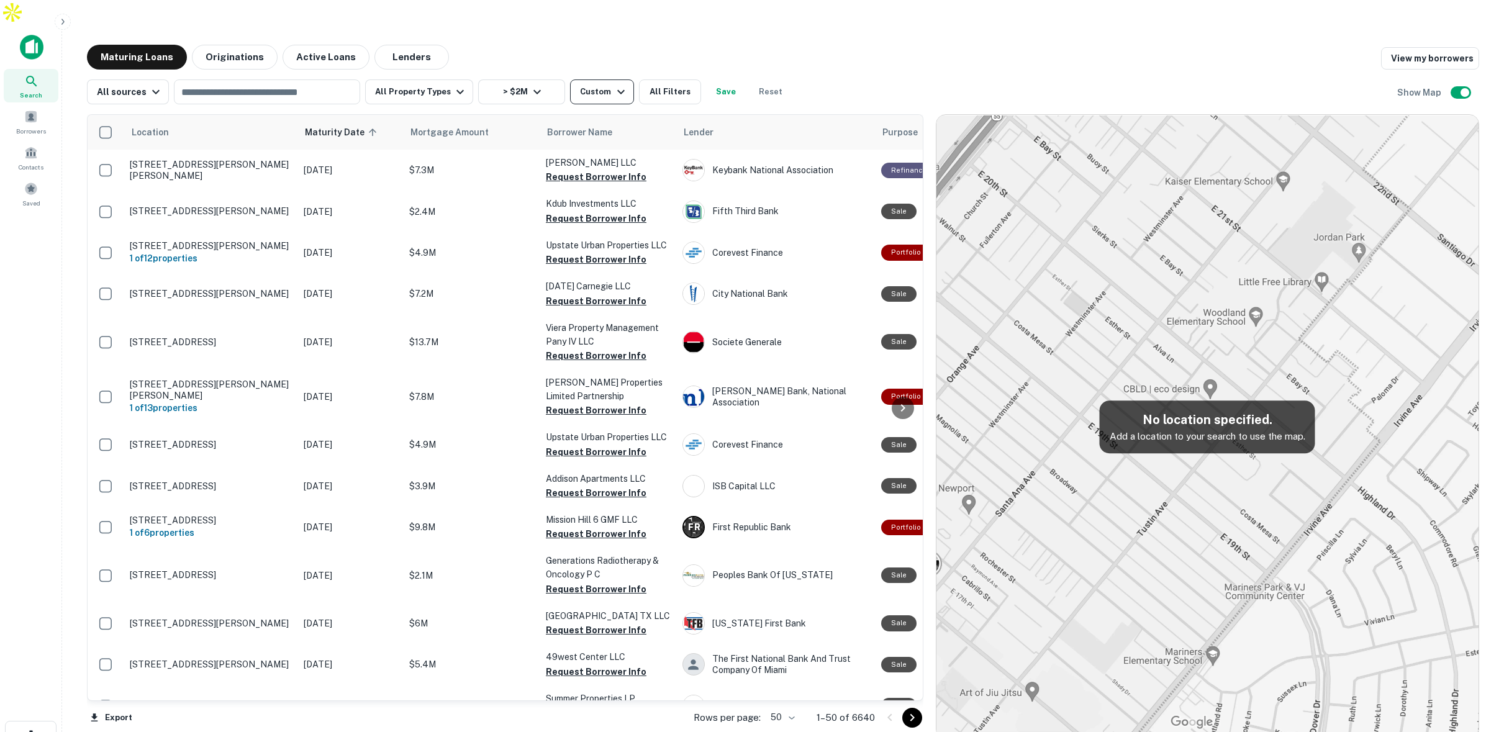
click at [599, 84] on div "Custom" at bounding box center [604, 91] width 48 height 15
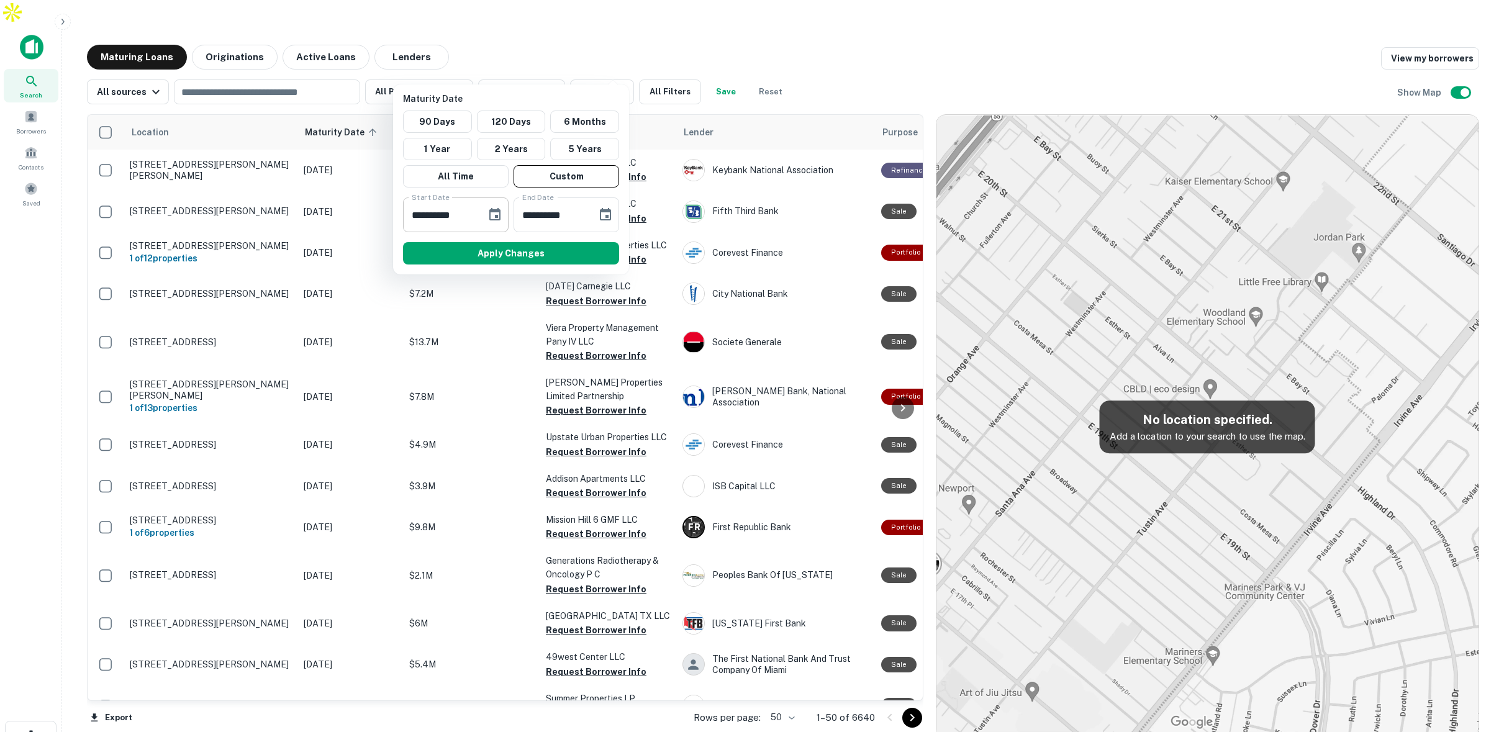
click at [499, 217] on icon "Choose date, selected date is Dec 1, 2025" at bounding box center [494, 214] width 11 height 12
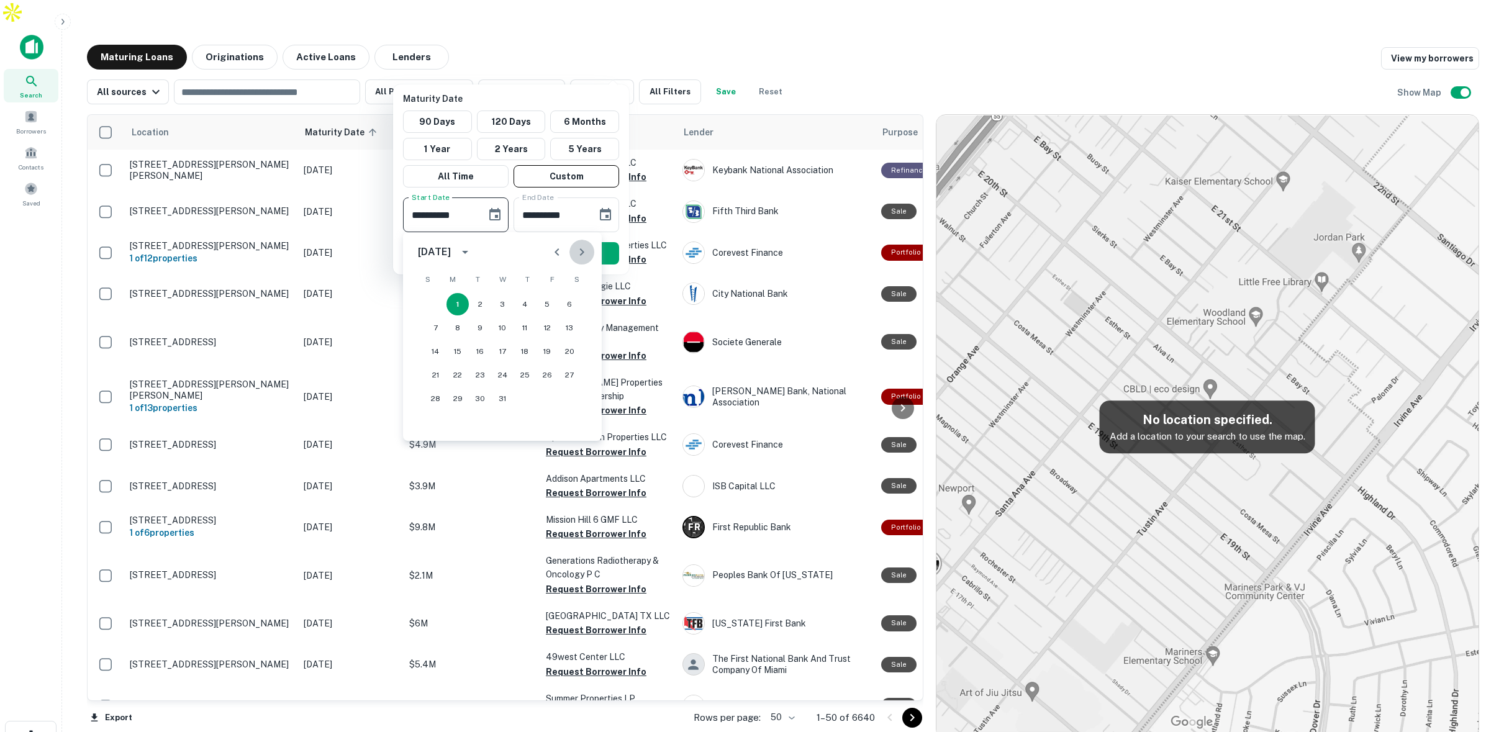
click at [584, 250] on icon "Next month" at bounding box center [581, 252] width 15 height 15
drag, startPoint x: 438, startPoint y: 302, endPoint x: 447, endPoint y: 300, distance: 9.0
click at [438, 302] on button "1" at bounding box center [435, 304] width 22 height 22
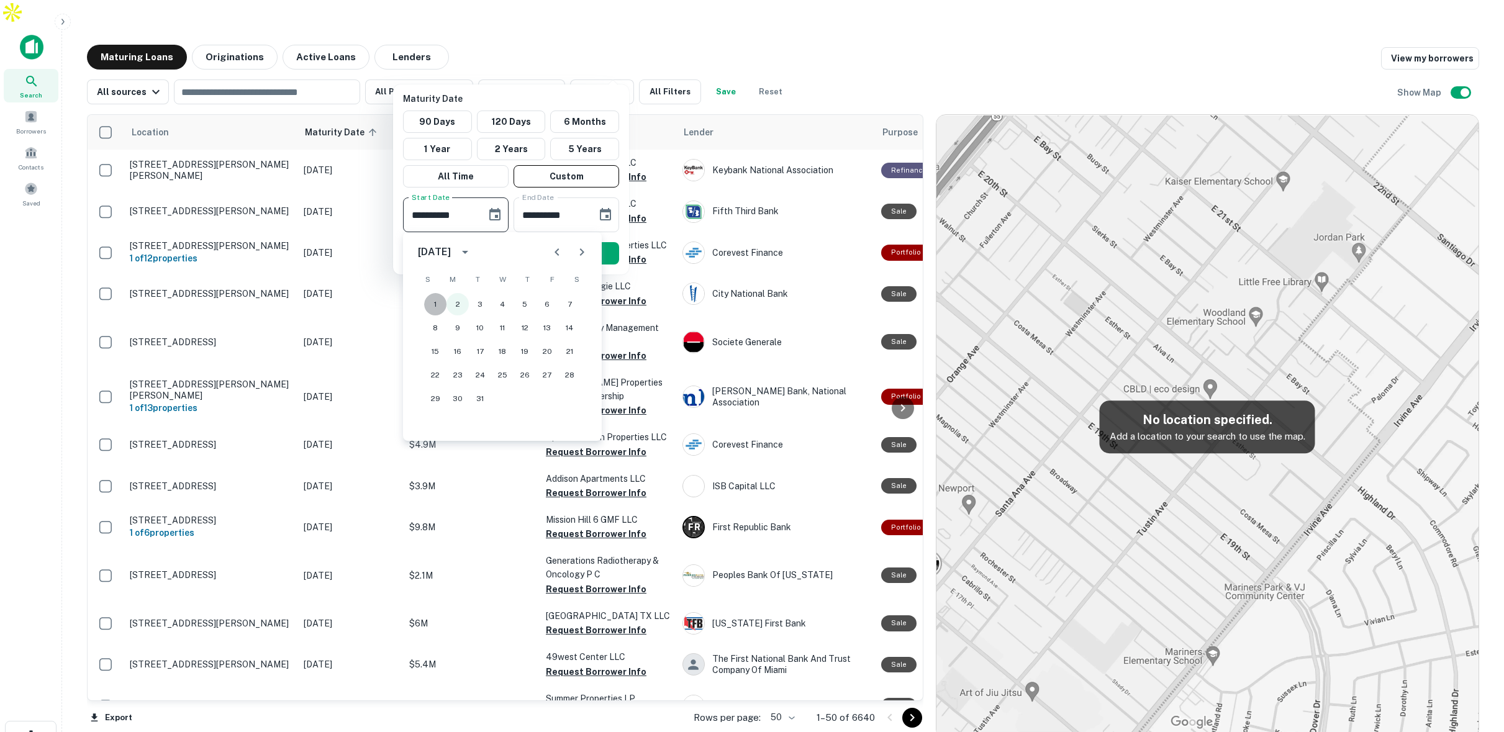
type input "**********"
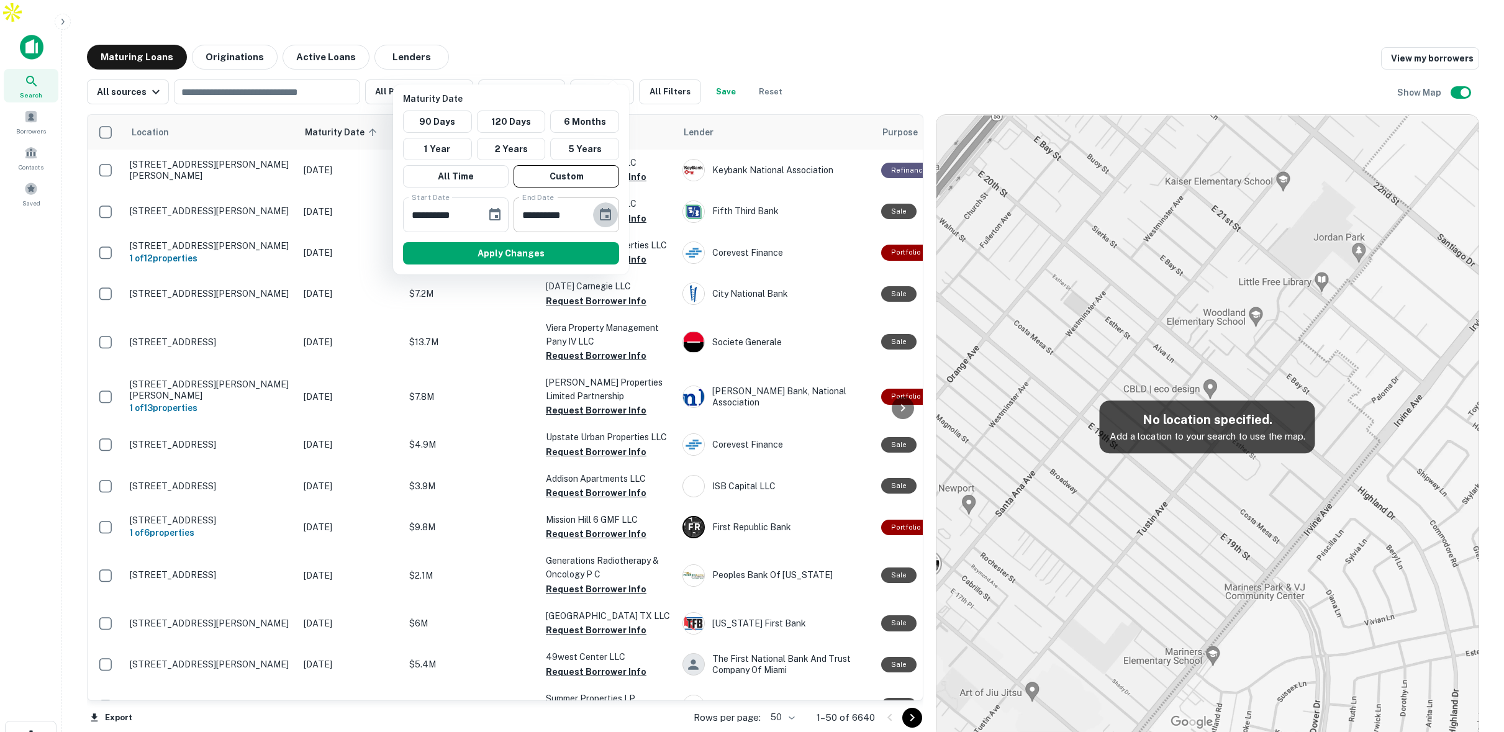
click at [608, 216] on icon "Choose date, selected date is Jan 1, 2026" at bounding box center [605, 214] width 11 height 12
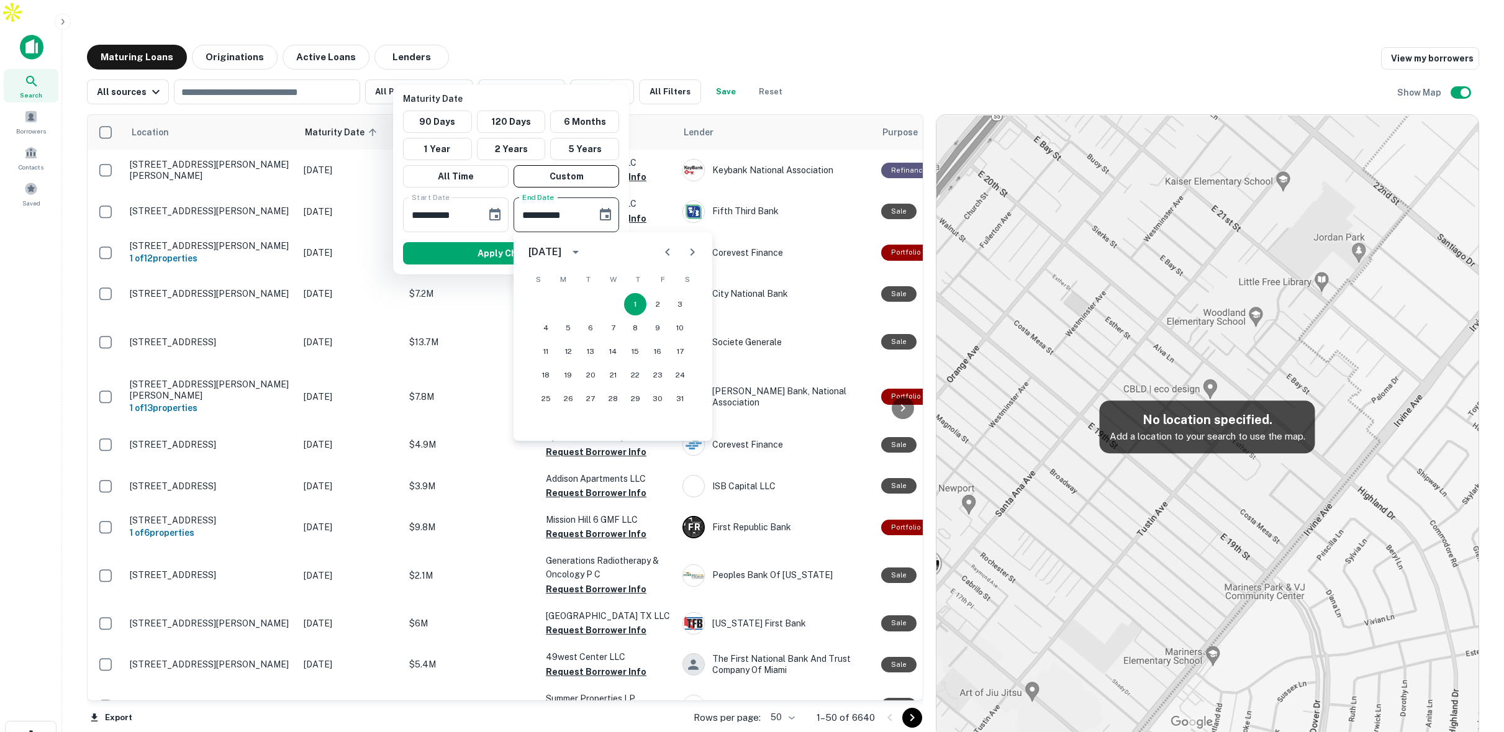
click at [696, 251] on icon "Next month" at bounding box center [692, 252] width 15 height 15
click at [615, 301] on button "1" at bounding box center [613, 304] width 22 height 22
type input "**********"
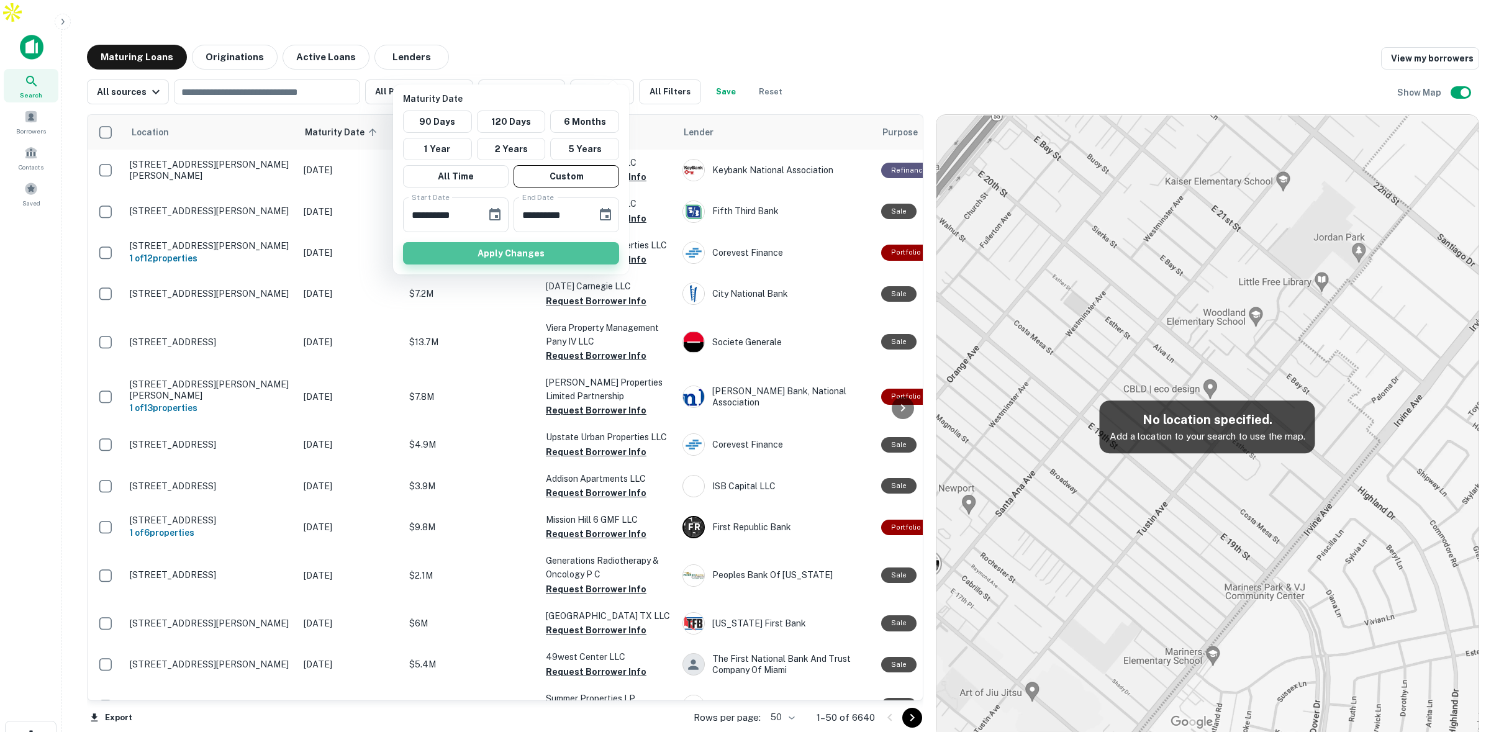
click at [586, 252] on button "Apply Changes" at bounding box center [511, 253] width 216 height 22
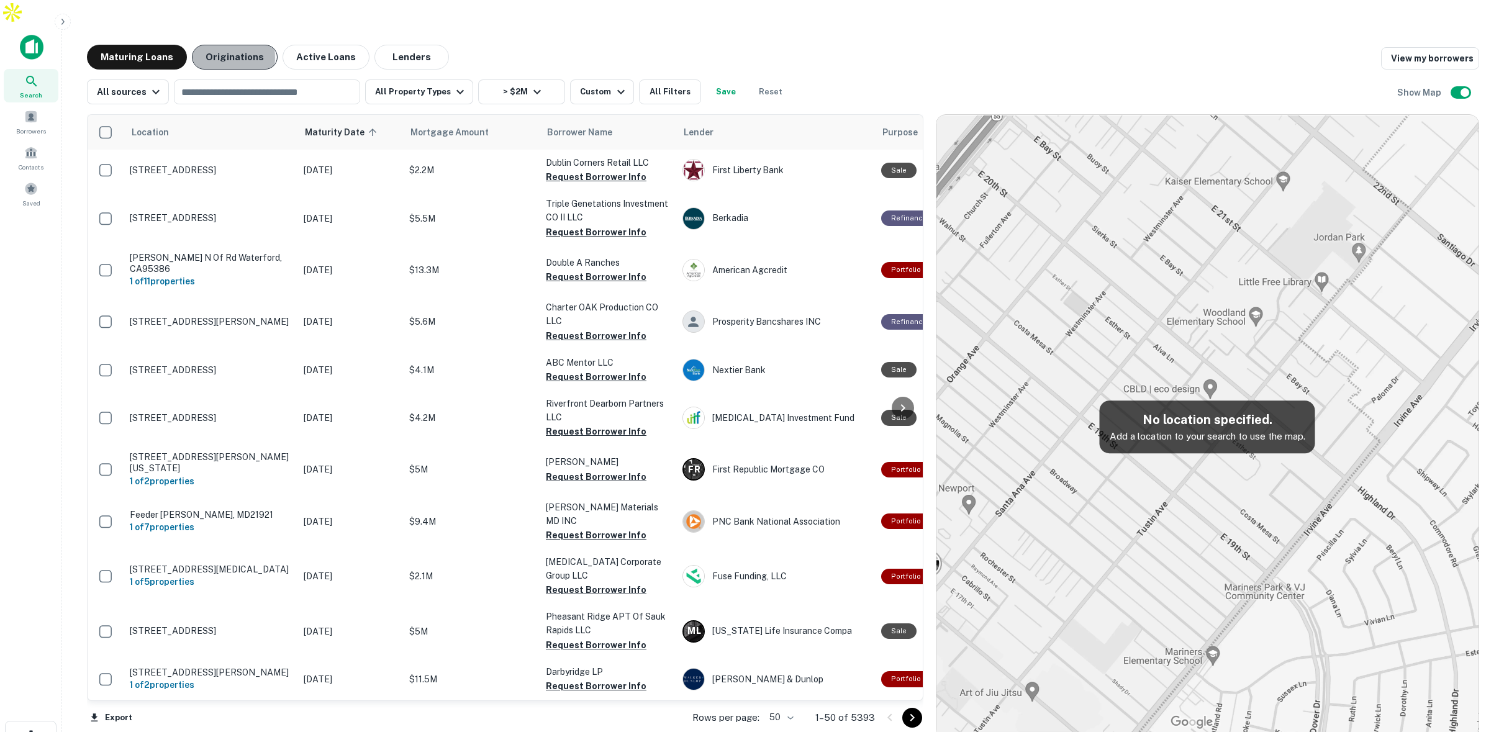
click at [212, 45] on button "Originations" at bounding box center [235, 57] width 86 height 25
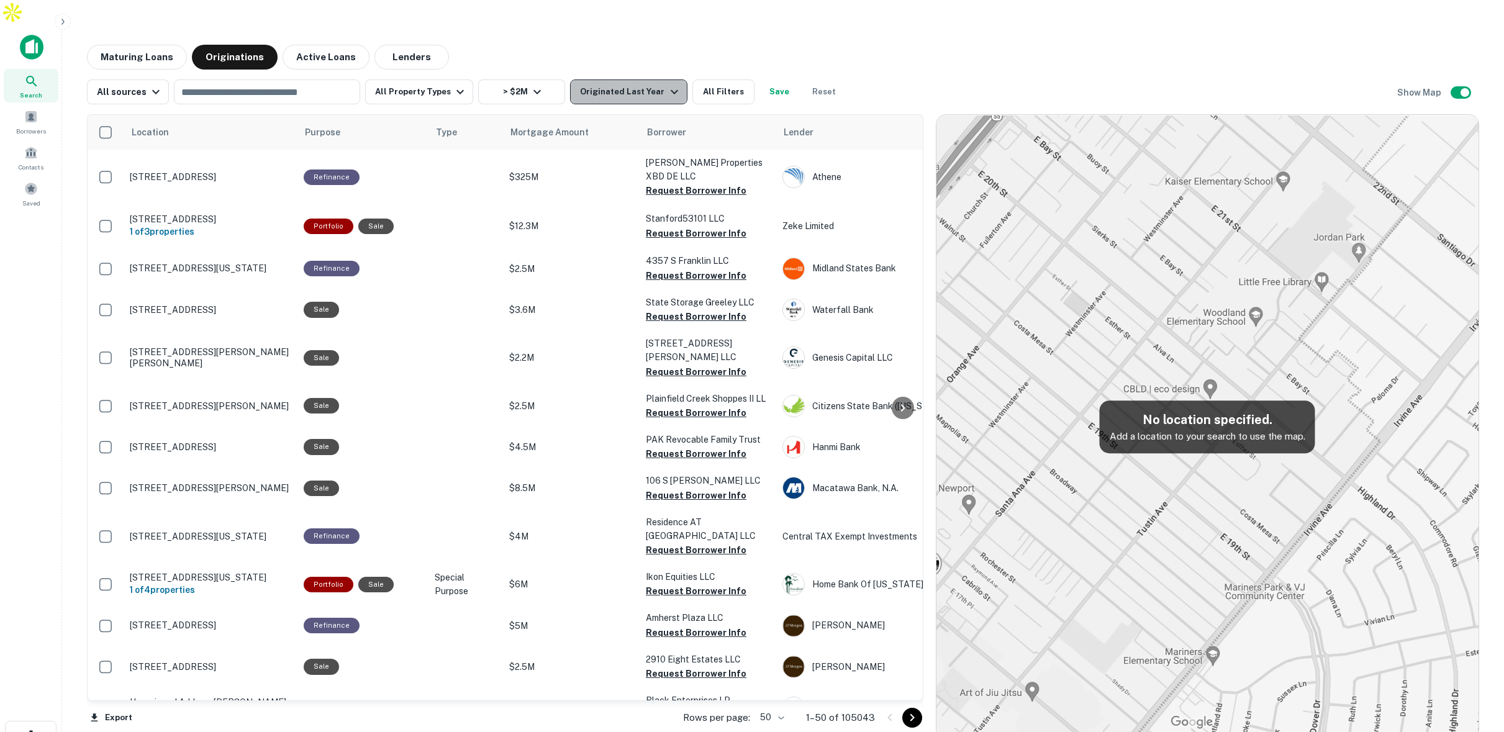
click at [648, 84] on div "Originated Last Year" at bounding box center [630, 91] width 101 height 15
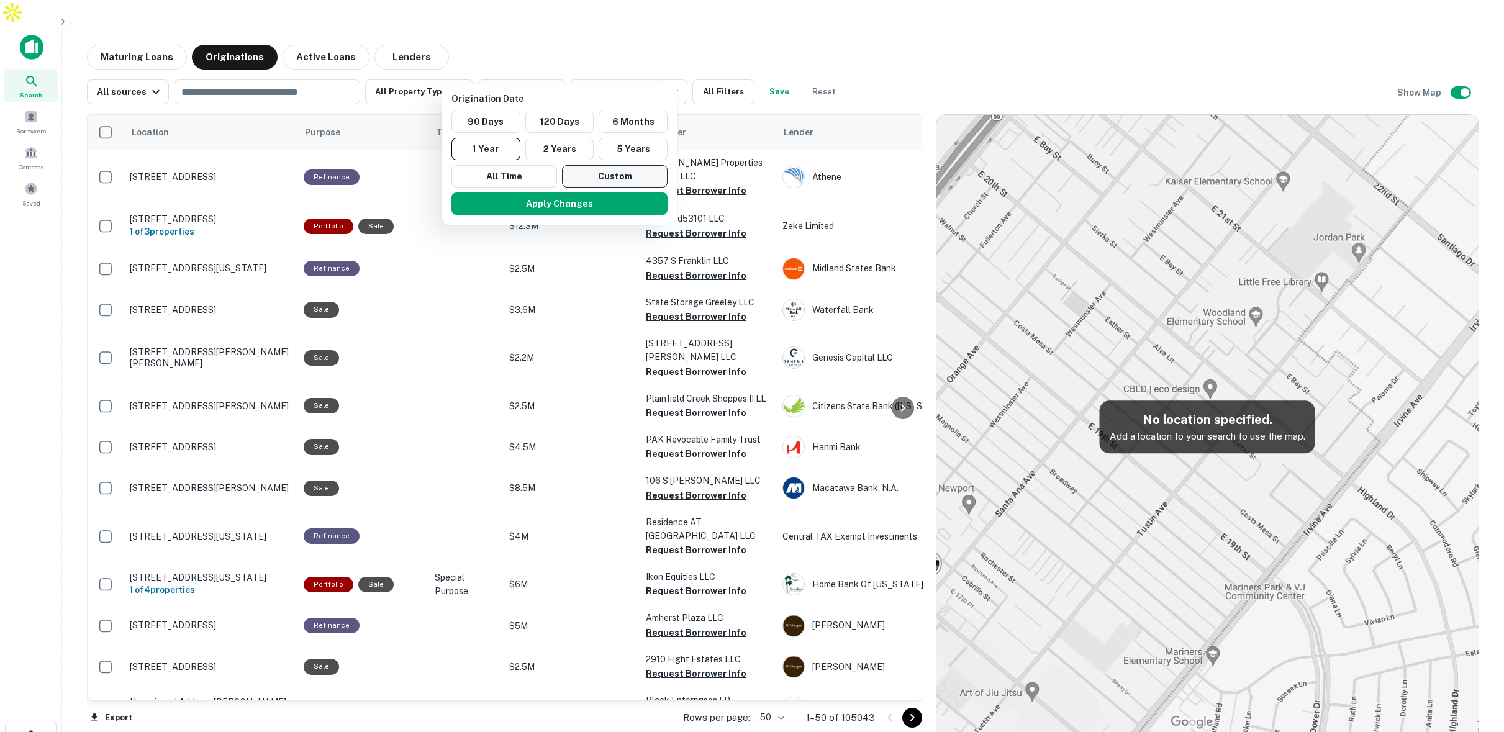
click at [607, 175] on button "Custom" at bounding box center [615, 176] width 106 height 22
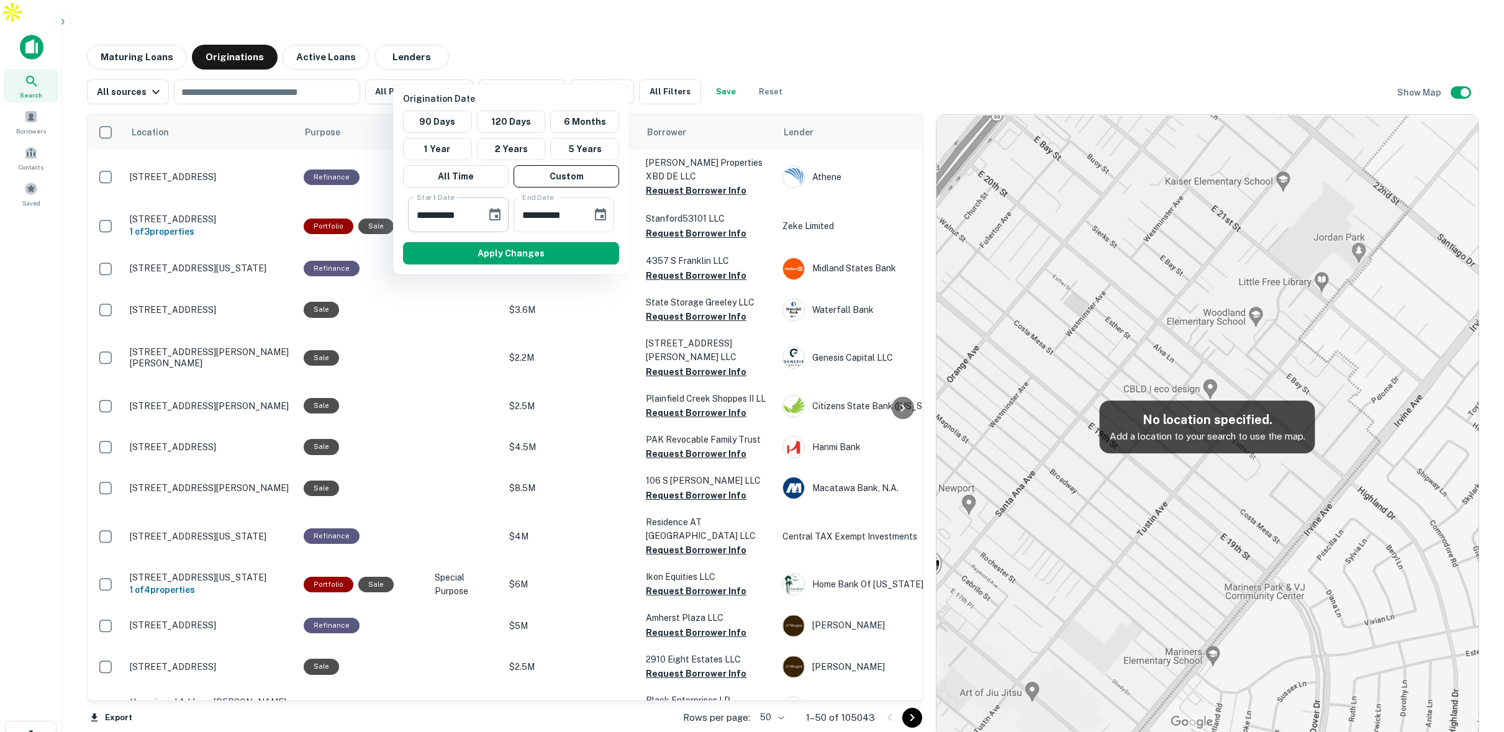
click at [491, 211] on icon "Choose date, selected date is Mar 6, 2025" at bounding box center [494, 214] width 11 height 12
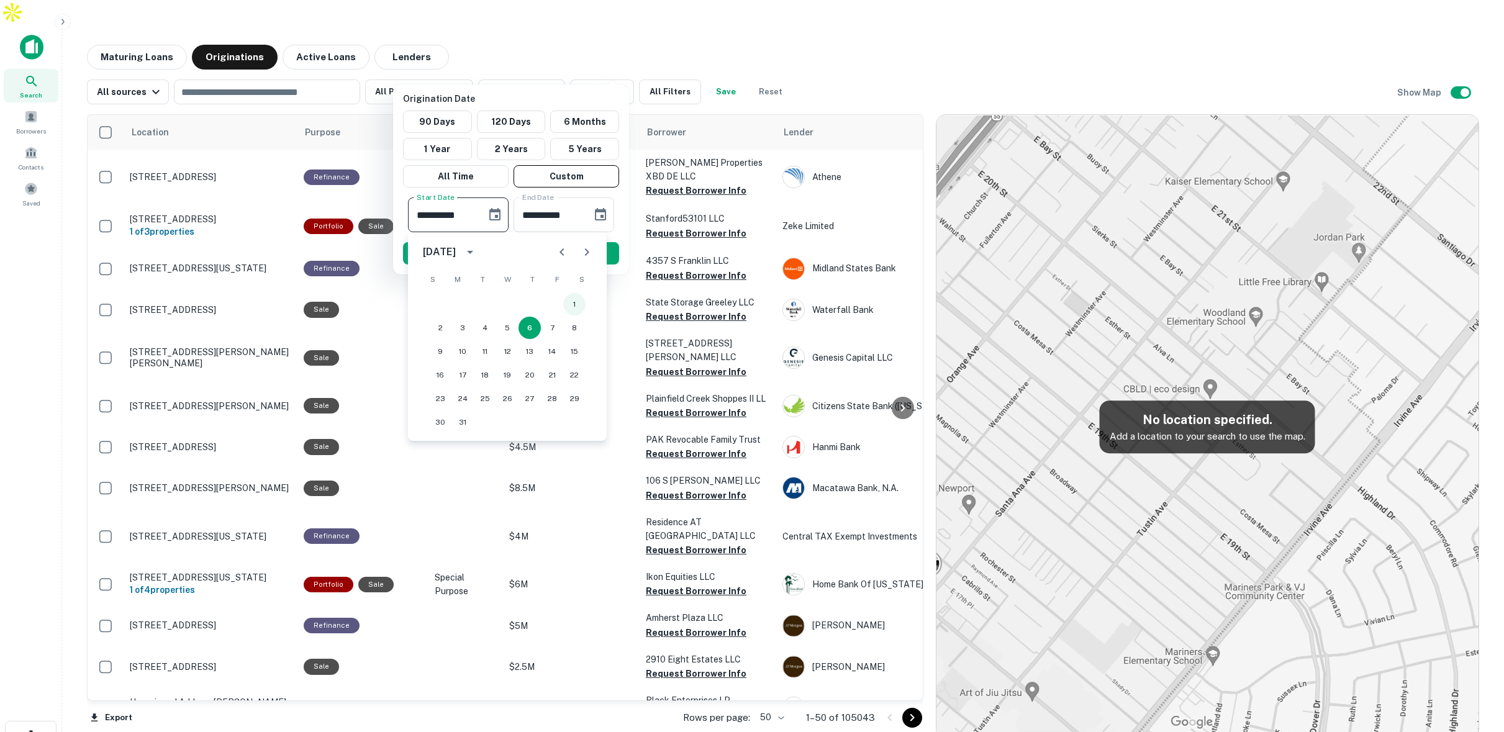
click at [575, 301] on button "1" at bounding box center [574, 304] width 22 height 22
type input "**********"
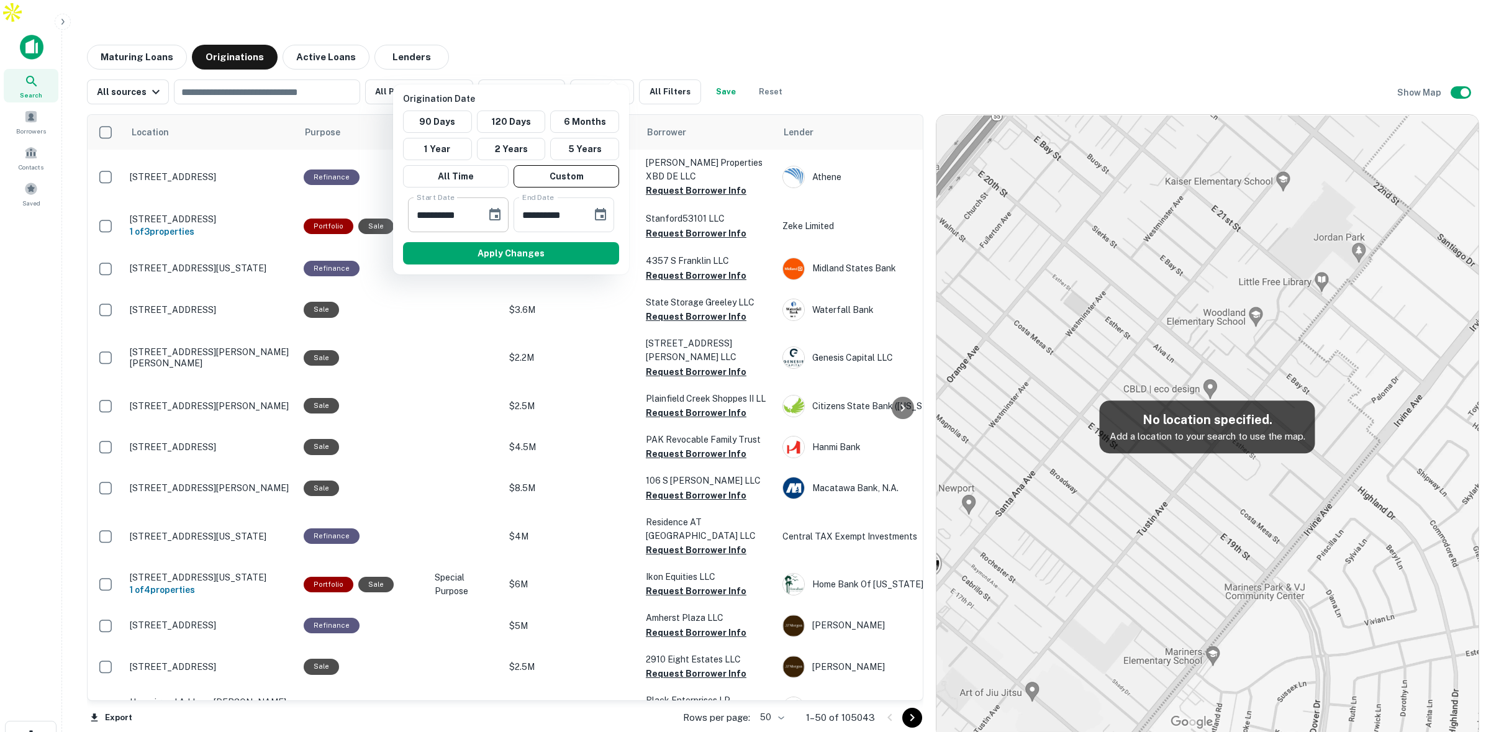
click at [499, 211] on icon "Choose date, selected date is Mar 1, 2025" at bounding box center [494, 214] width 11 height 12
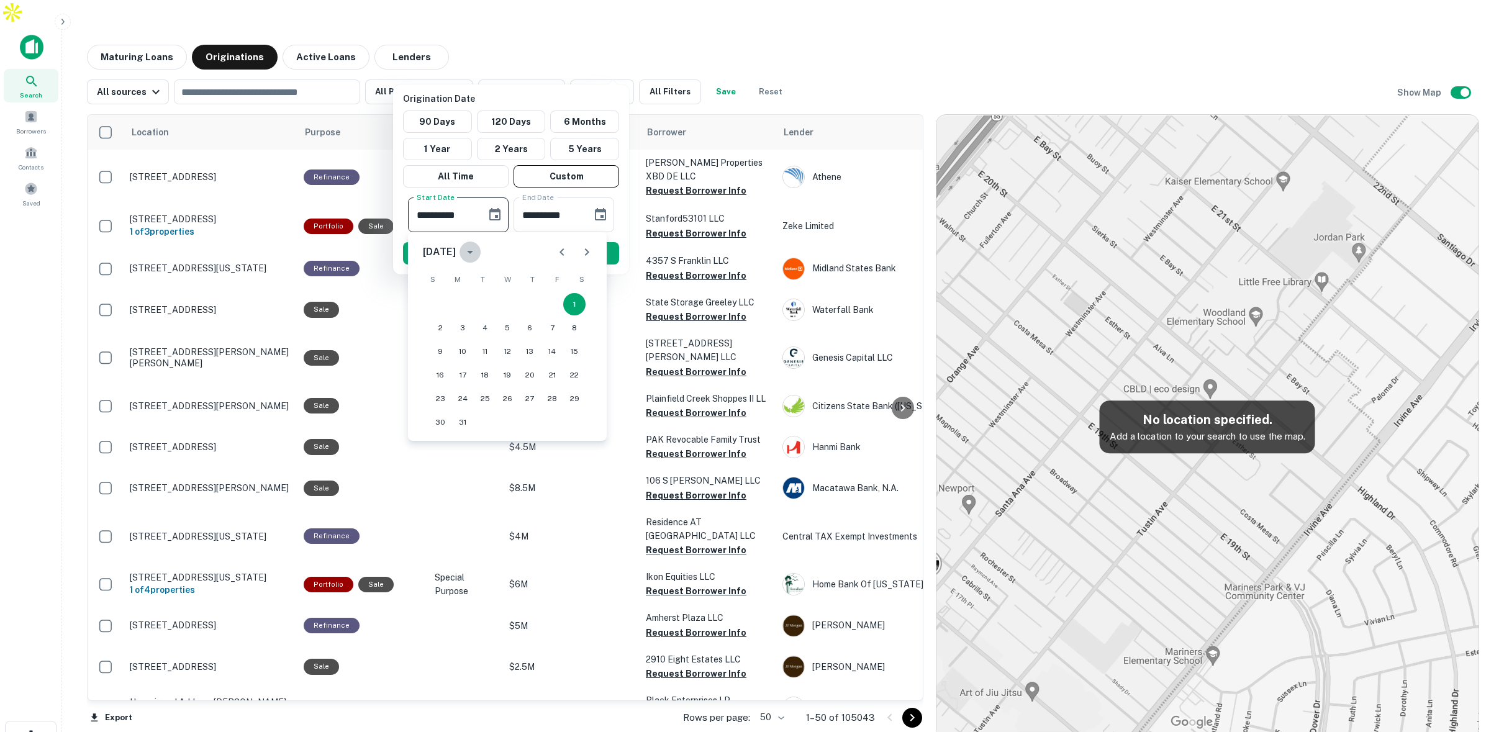
click at [481, 250] on button "calendar view is open, switch to year view" at bounding box center [470, 252] width 21 height 21
click at [561, 424] on button "2025" at bounding box center [572, 426] width 45 height 22
drag, startPoint x: 571, startPoint y: 304, endPoint x: 579, endPoint y: 298, distance: 9.3
click at [571, 304] on button "1" at bounding box center [574, 304] width 22 height 22
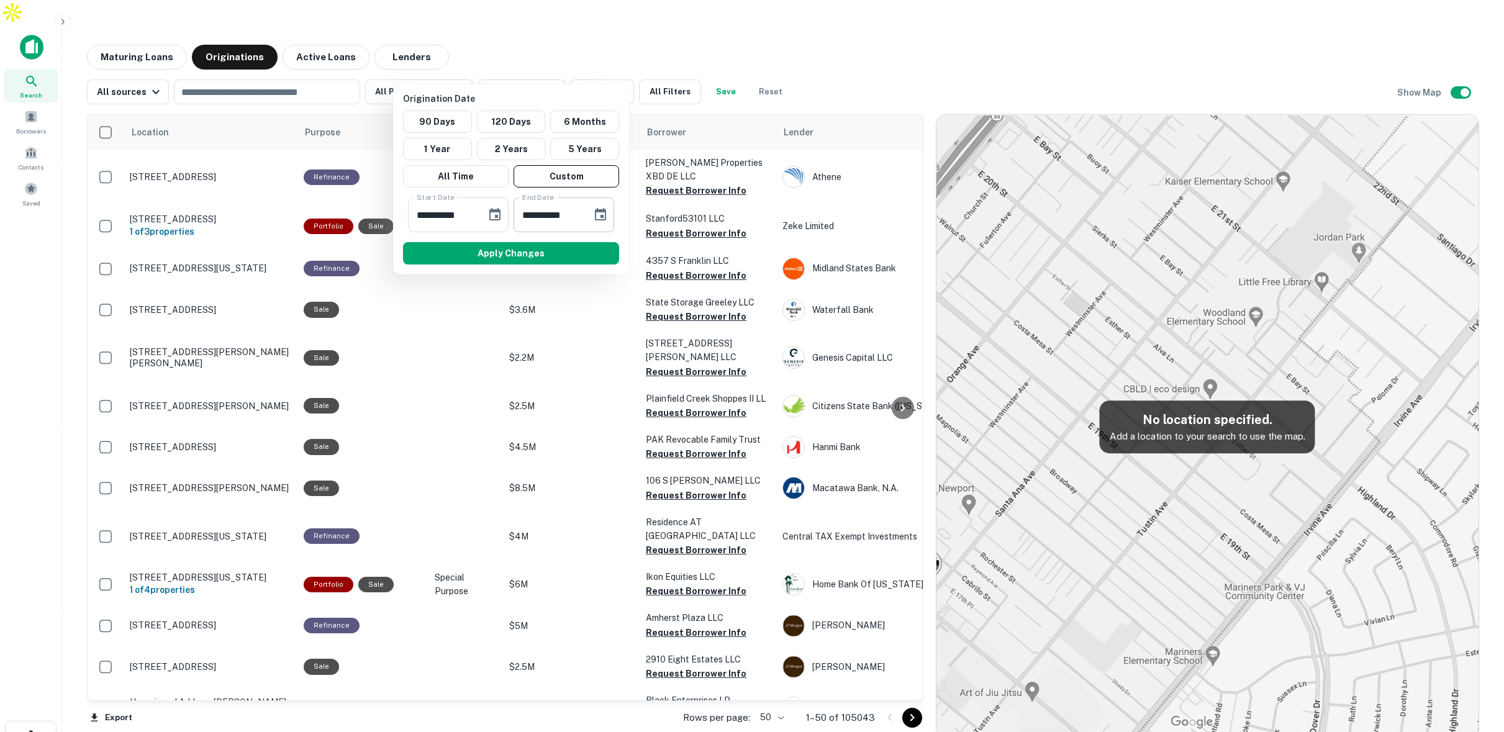
click at [604, 212] on icon "Choose date, selected date is Sep 2, 2025" at bounding box center [600, 214] width 11 height 12
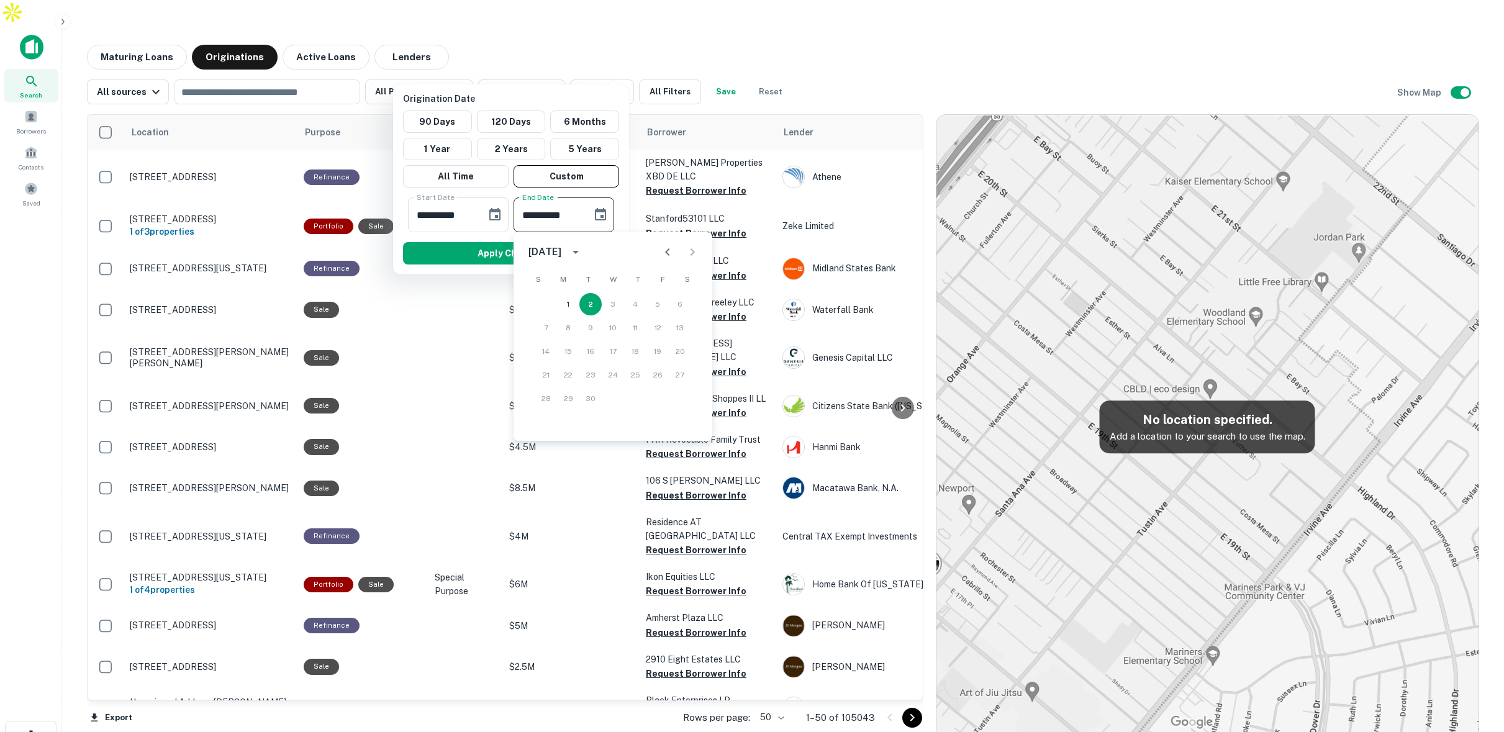
click at [666, 250] on icon "Previous month" at bounding box center [667, 251] width 4 height 7
click at [666, 251] on icon "Previous month" at bounding box center [667, 251] width 4 height 7
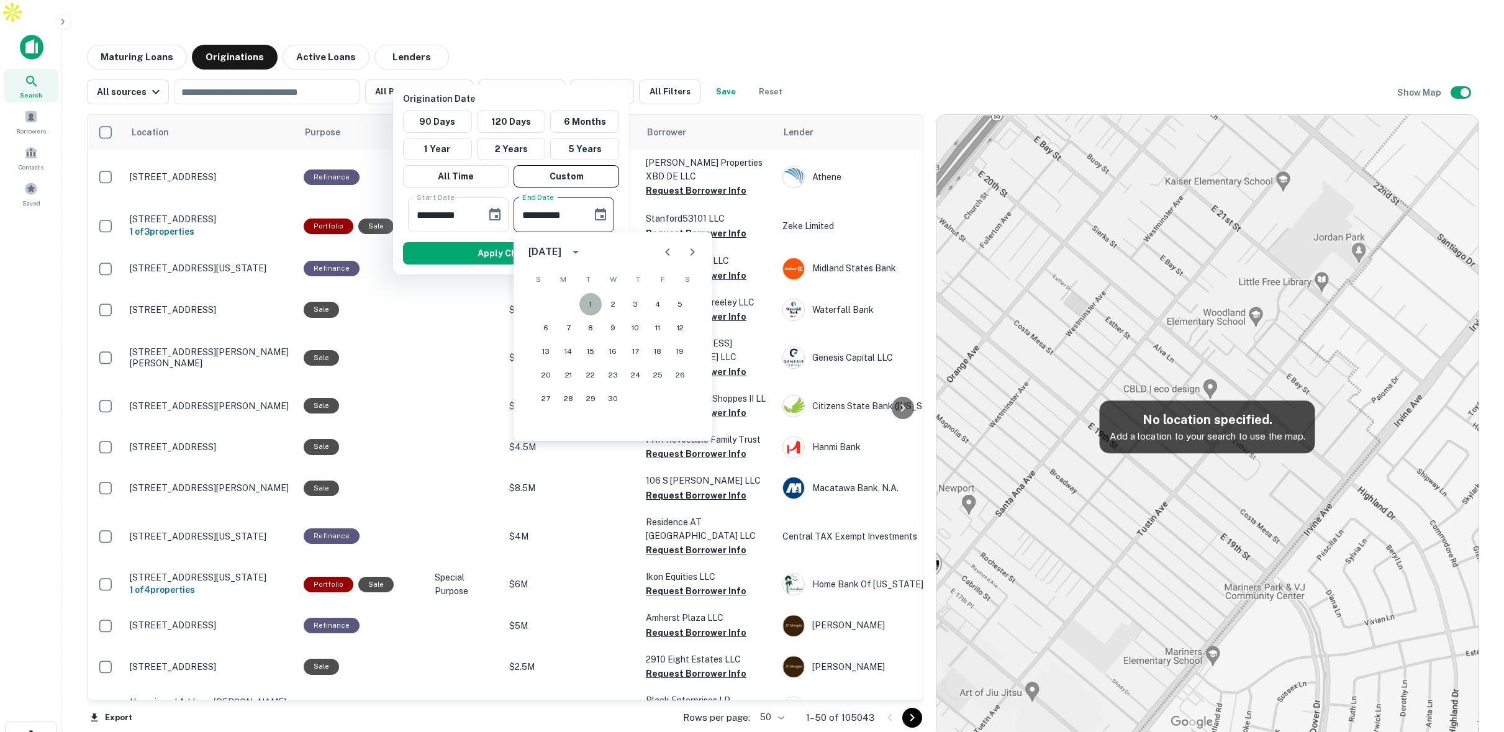
click at [587, 300] on button "1" at bounding box center [590, 304] width 22 height 22
type input "**********"
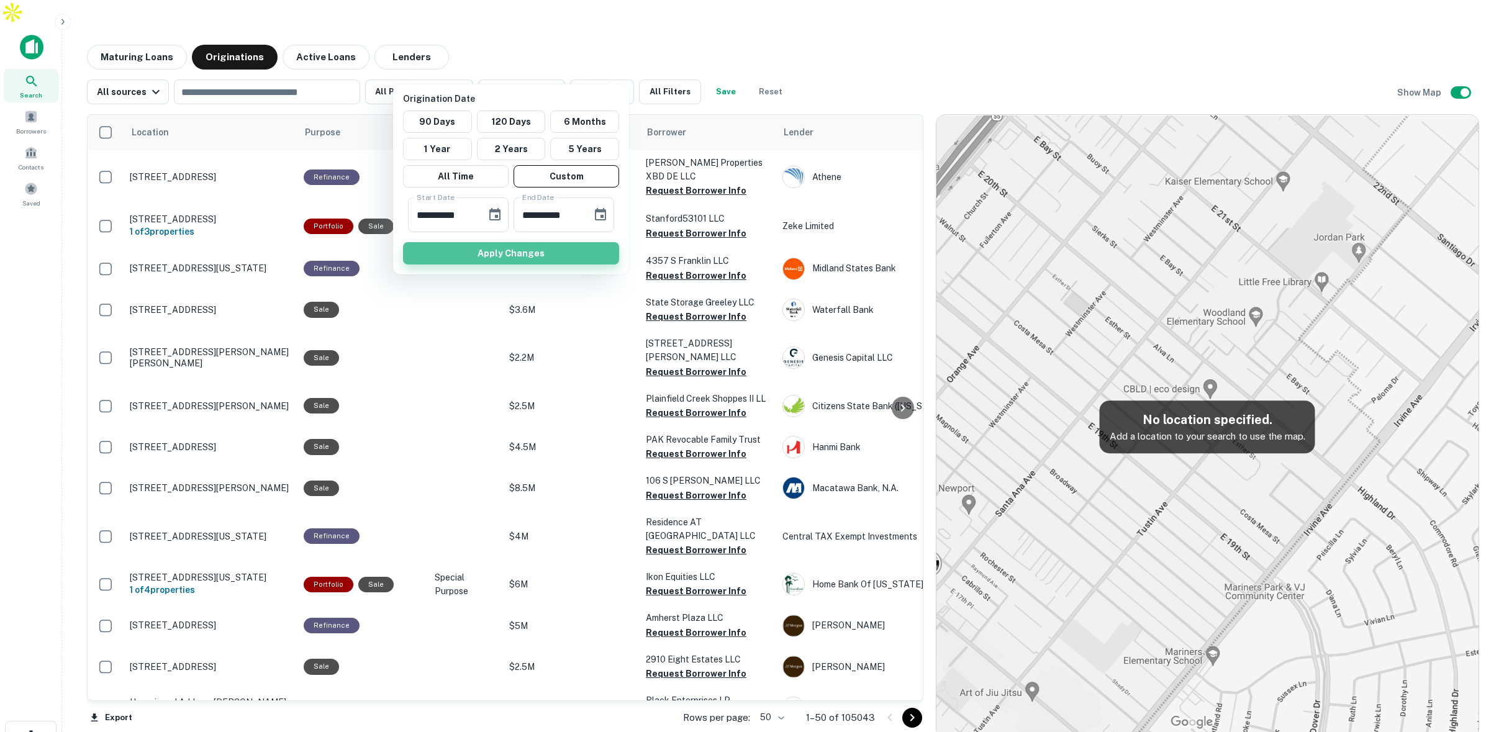
click at [562, 249] on button "Apply Changes" at bounding box center [511, 253] width 216 height 22
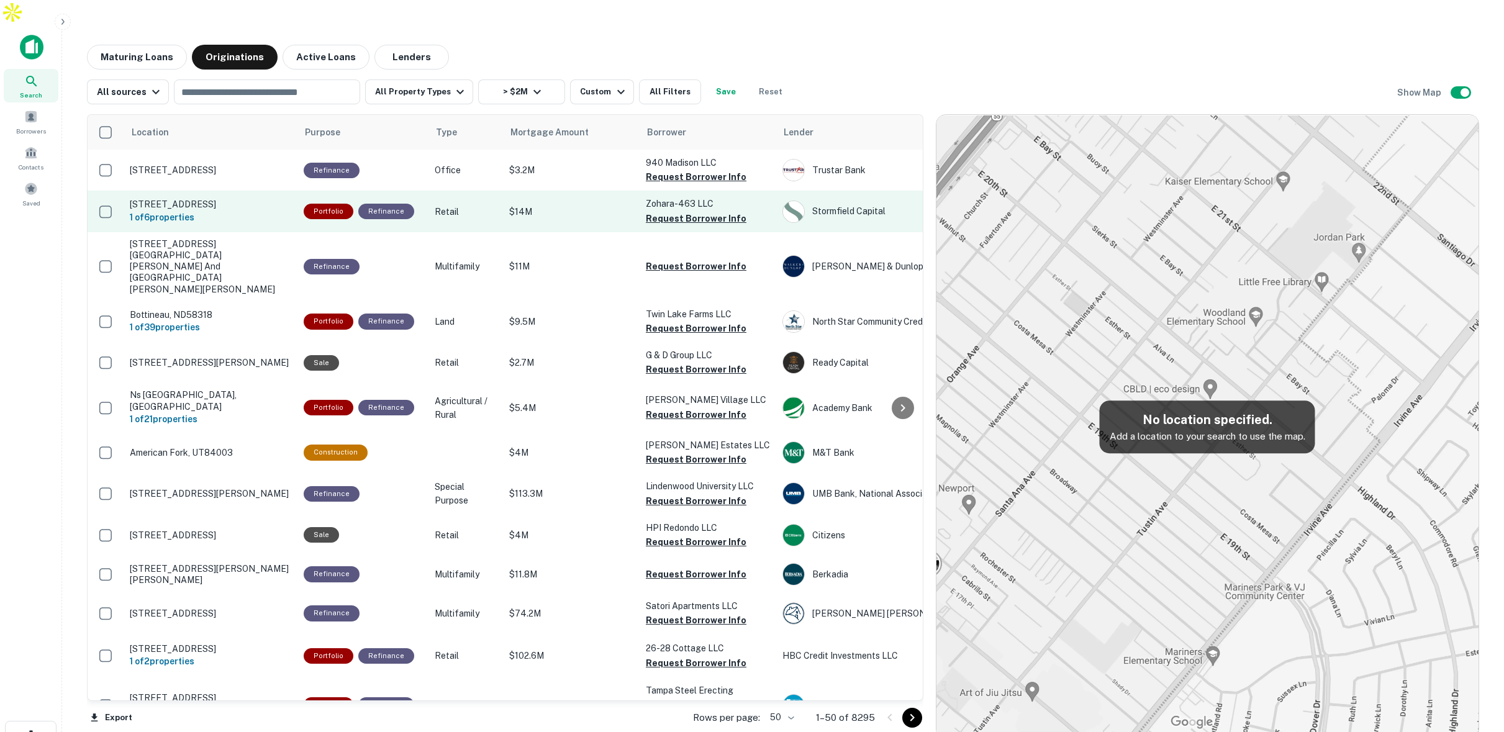
scroll to position [1, 0]
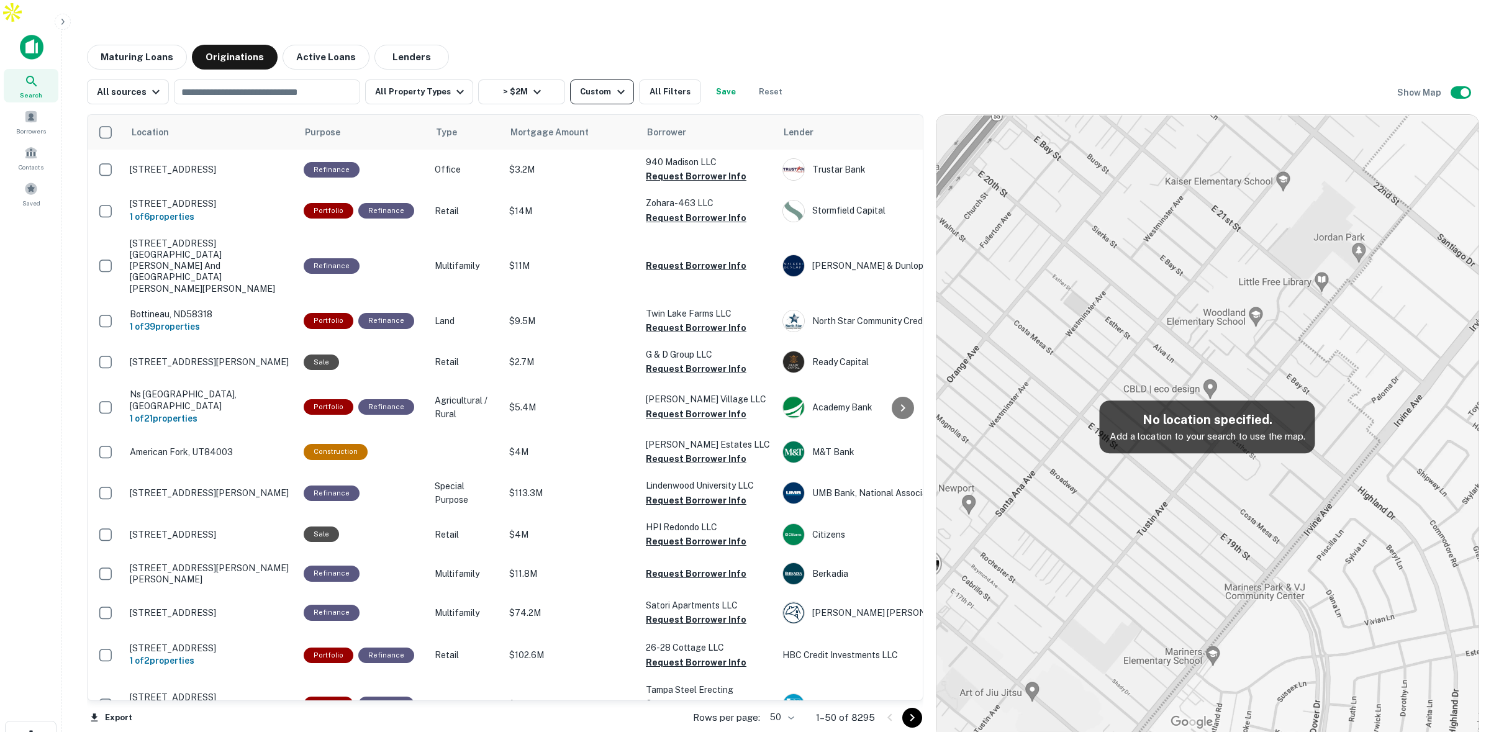
click at [602, 84] on div "Custom" at bounding box center [604, 91] width 48 height 15
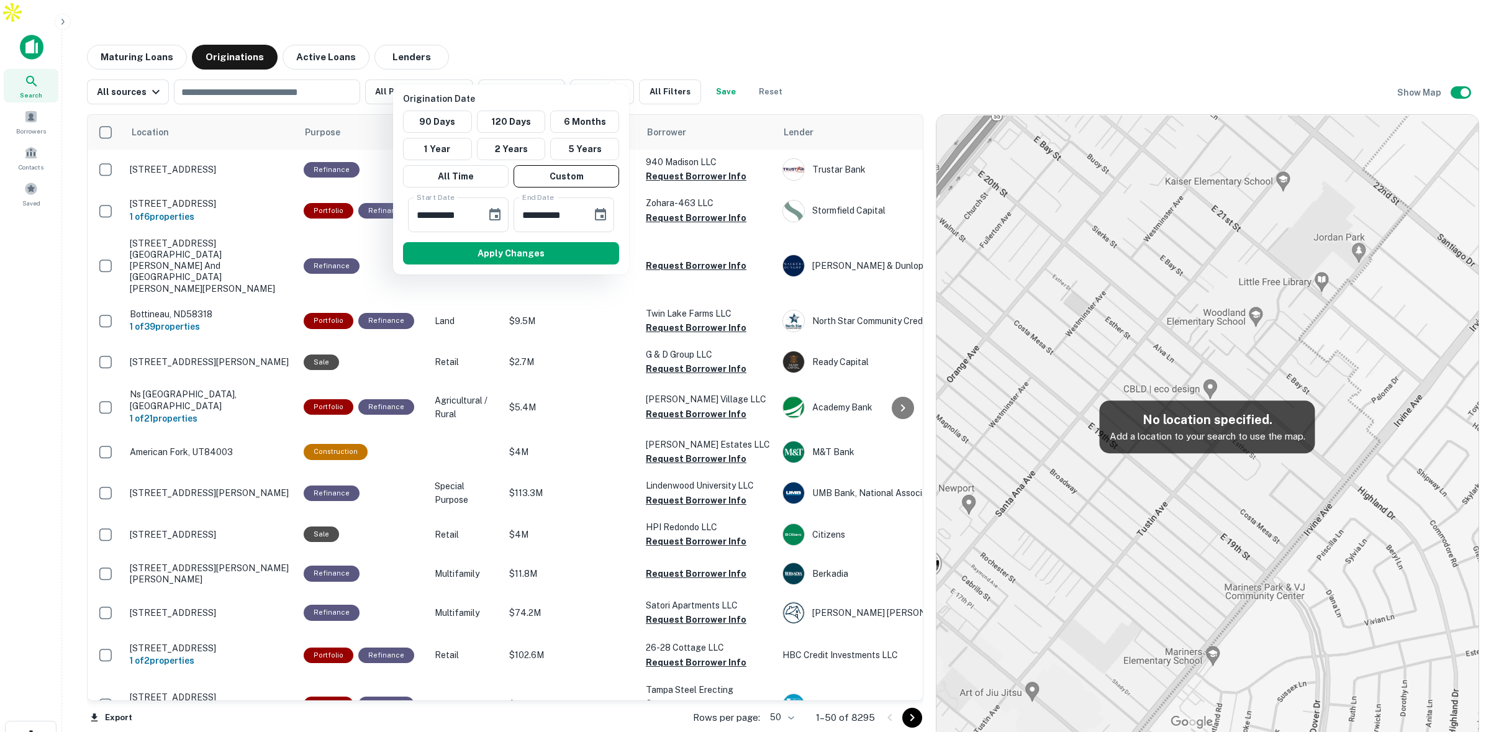
drag, startPoint x: 332, startPoint y: 38, endPoint x: 320, endPoint y: 34, distance: 12.6
click at [329, 37] on div at bounding box center [752, 366] width 1504 height 732
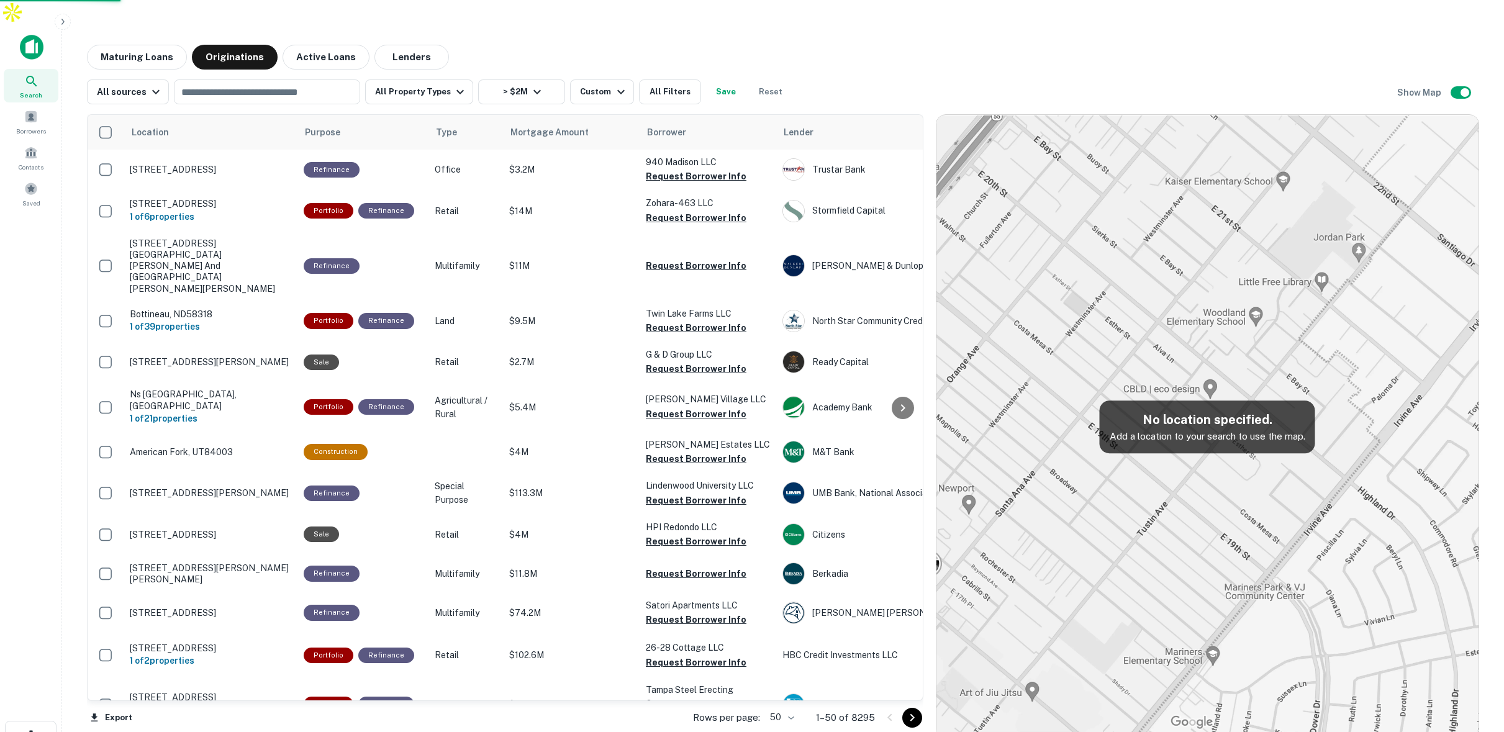
click at [318, 29] on div at bounding box center [752, 366] width 1504 height 732
click at [331, 31] on div "**********" at bounding box center [752, 366] width 1504 height 732
click at [337, 34] on div "**********" at bounding box center [752, 366] width 1504 height 732
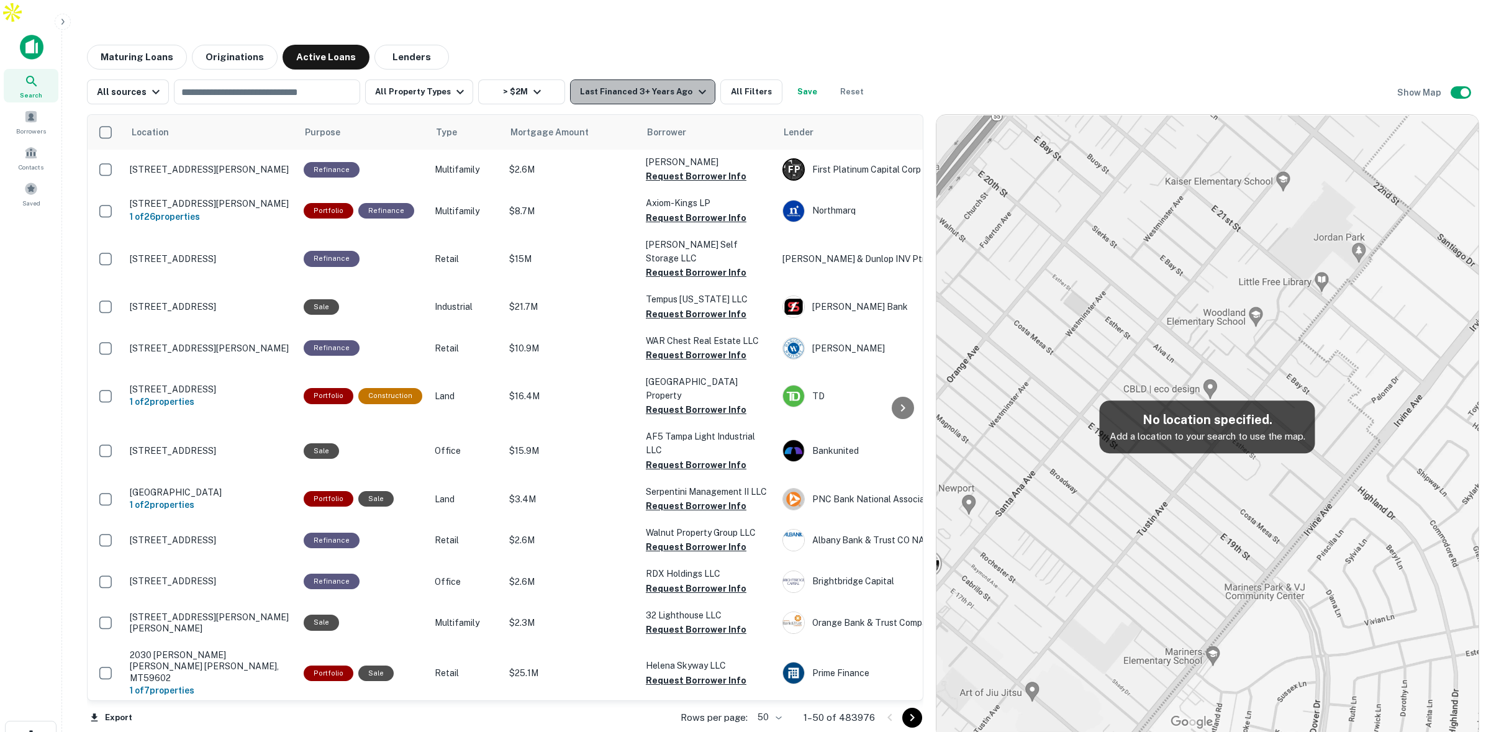
click at [669, 84] on div "Last Financed 3+ Years Ago" at bounding box center [644, 91] width 129 height 15
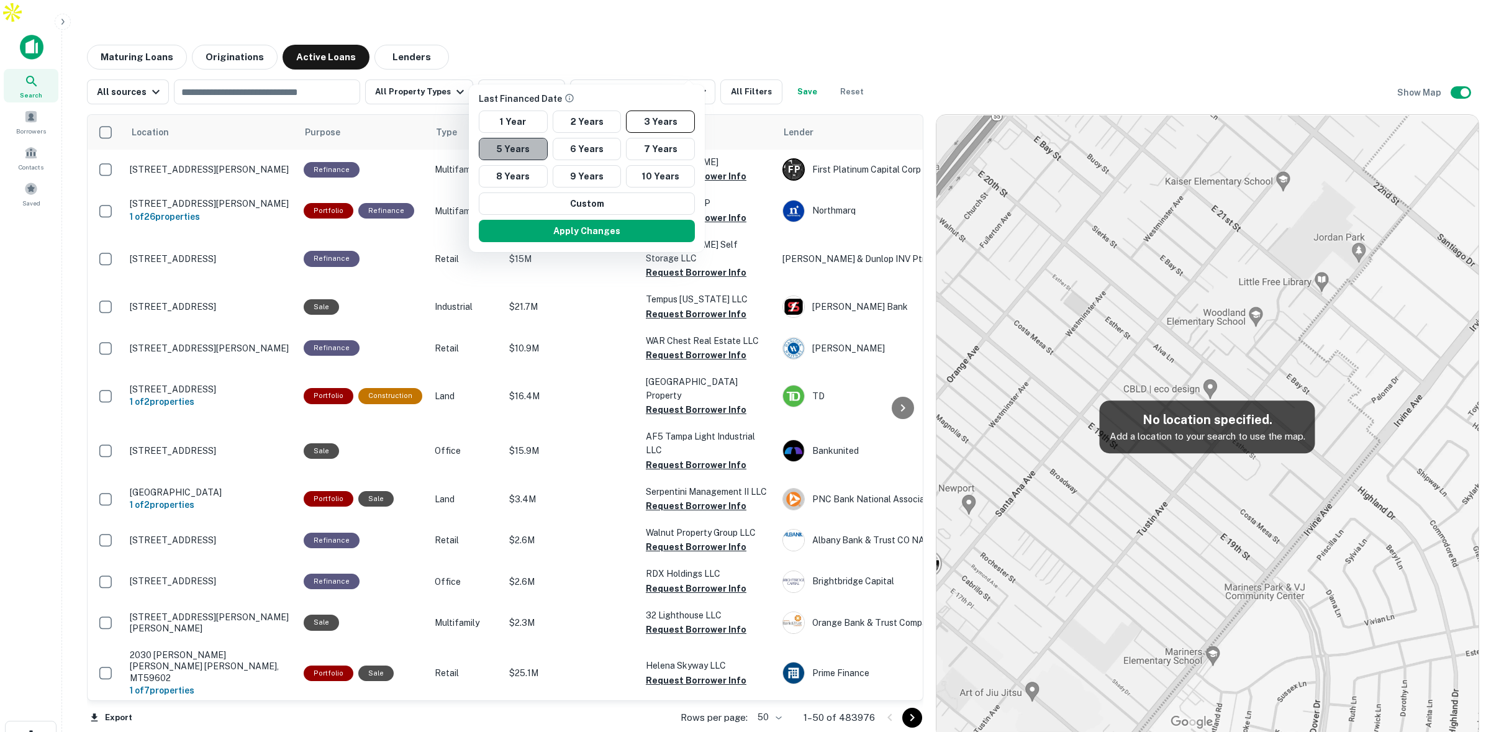
click at [525, 148] on button "5 Years" at bounding box center [513, 149] width 69 height 22
click at [620, 225] on button "Apply Changes" at bounding box center [587, 231] width 216 height 22
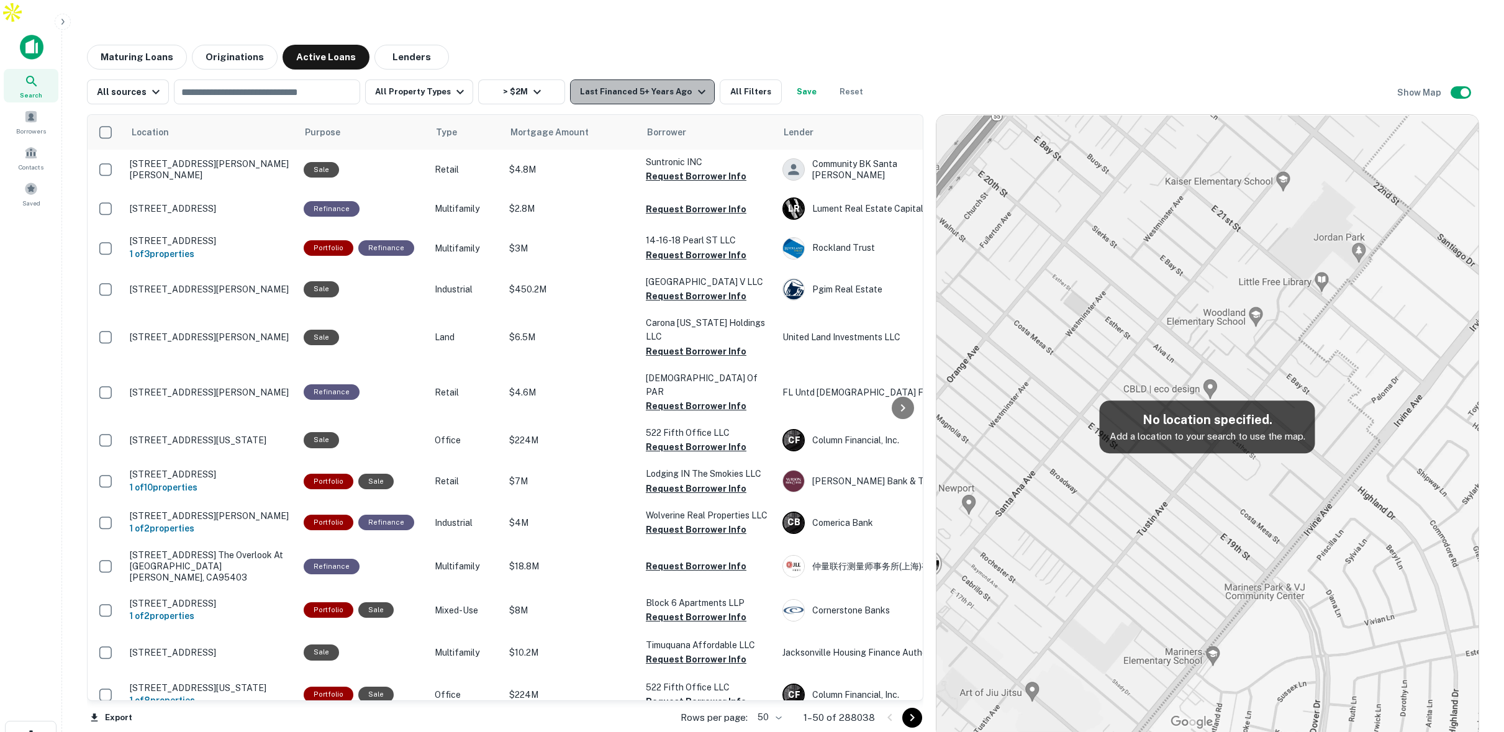
click at [669, 84] on div "Last Financed 5+ Years Ago" at bounding box center [644, 91] width 129 height 15
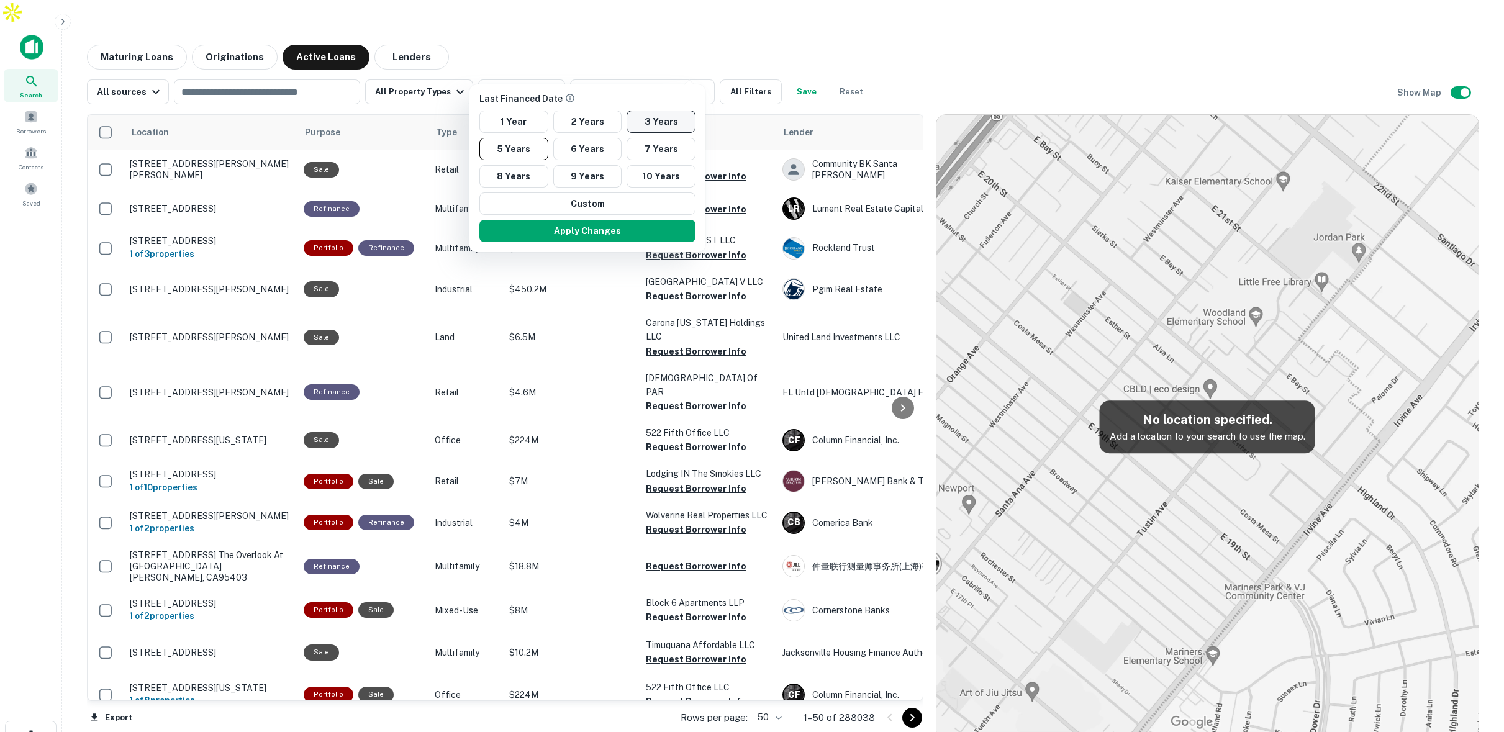
click at [638, 121] on button "3 Years" at bounding box center [661, 122] width 69 height 22
click at [586, 234] on button "Apply Changes" at bounding box center [587, 231] width 216 height 22
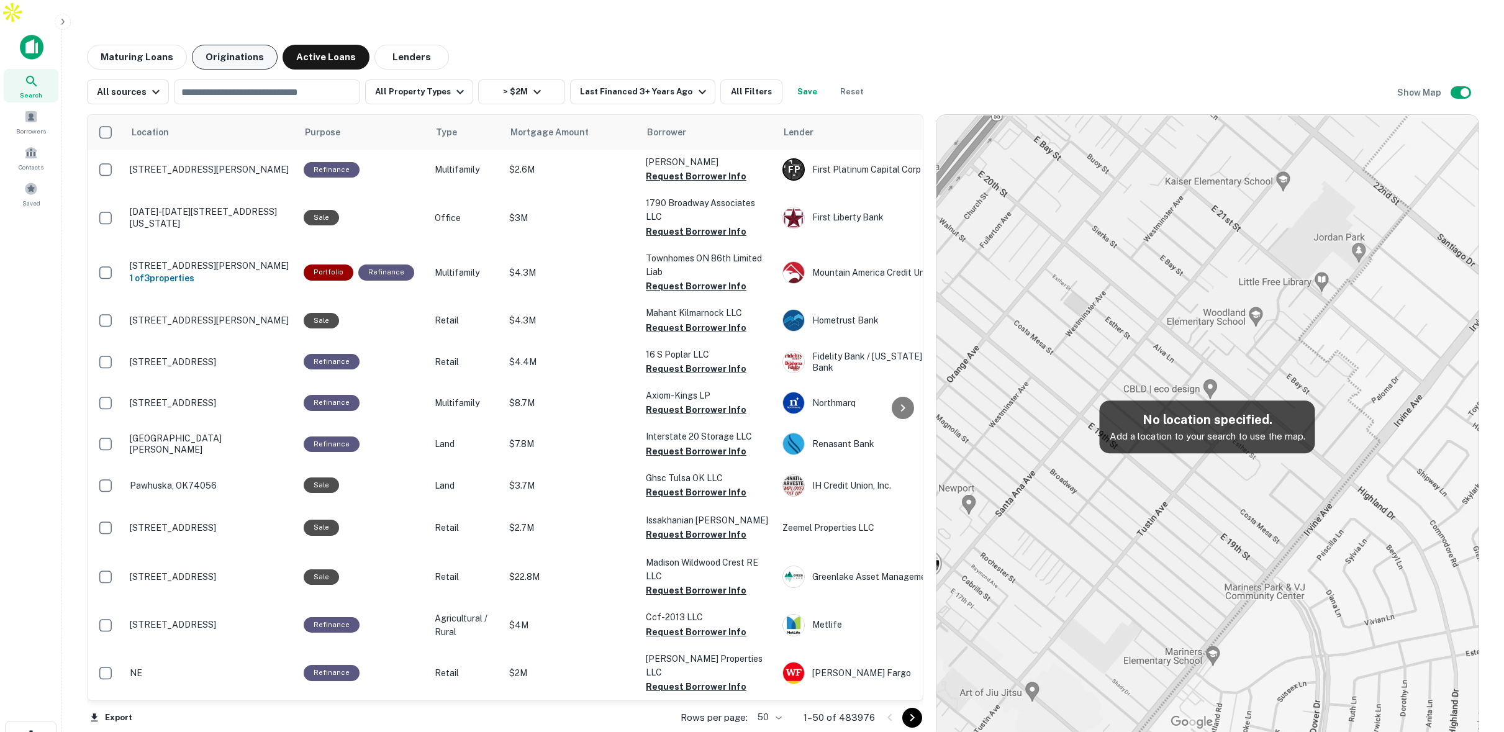
click at [242, 45] on button "Originations" at bounding box center [235, 57] width 86 height 25
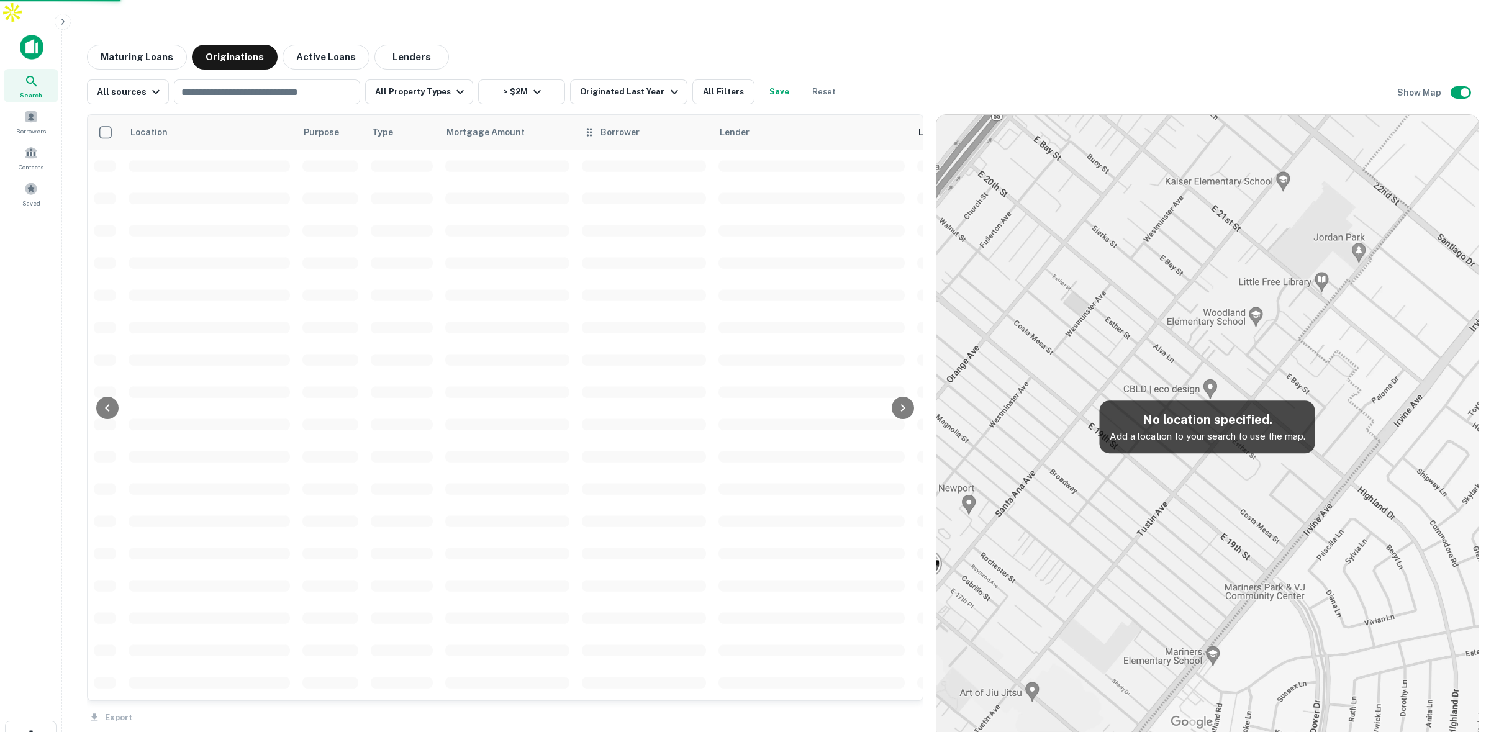
scroll to position [1, 0]
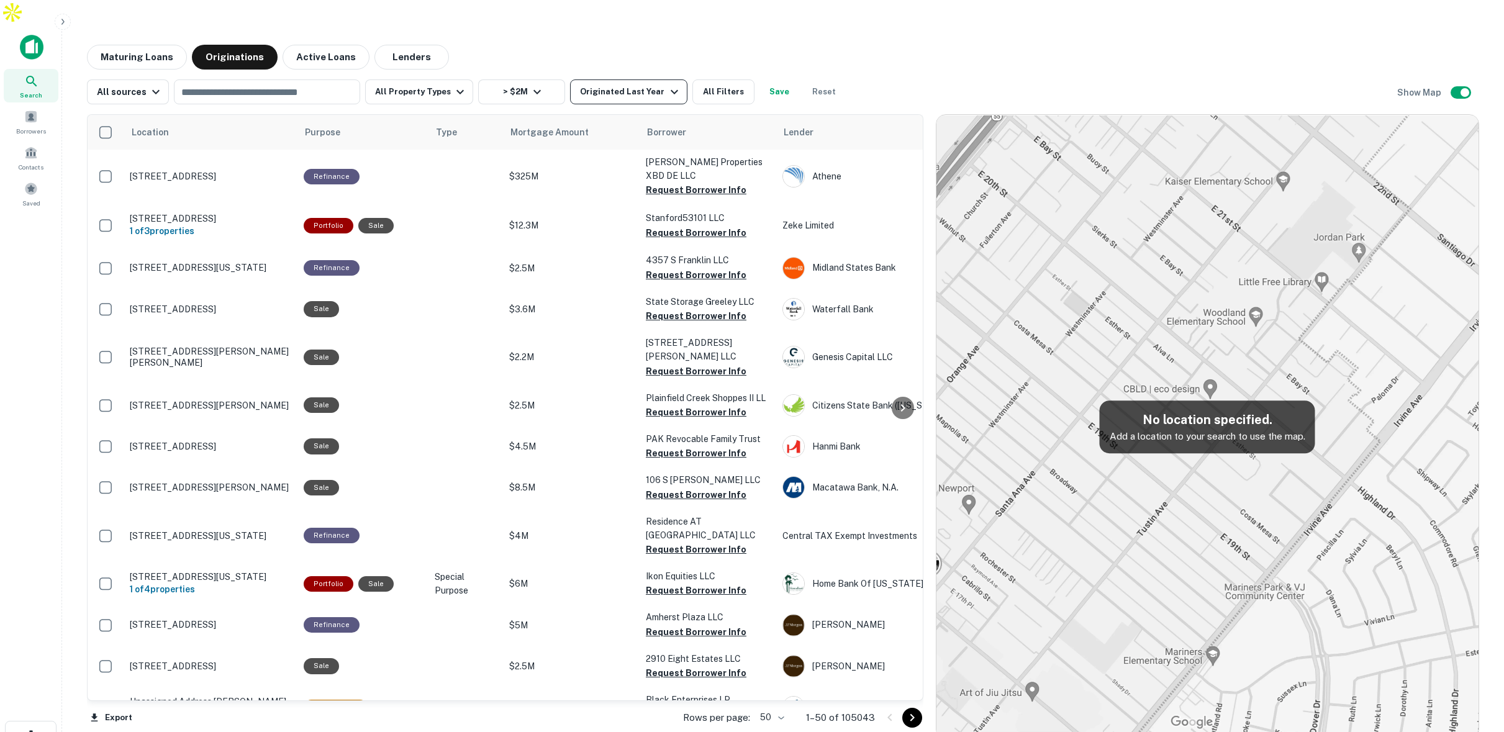
click at [646, 84] on div "Originated Last Year" at bounding box center [630, 91] width 101 height 15
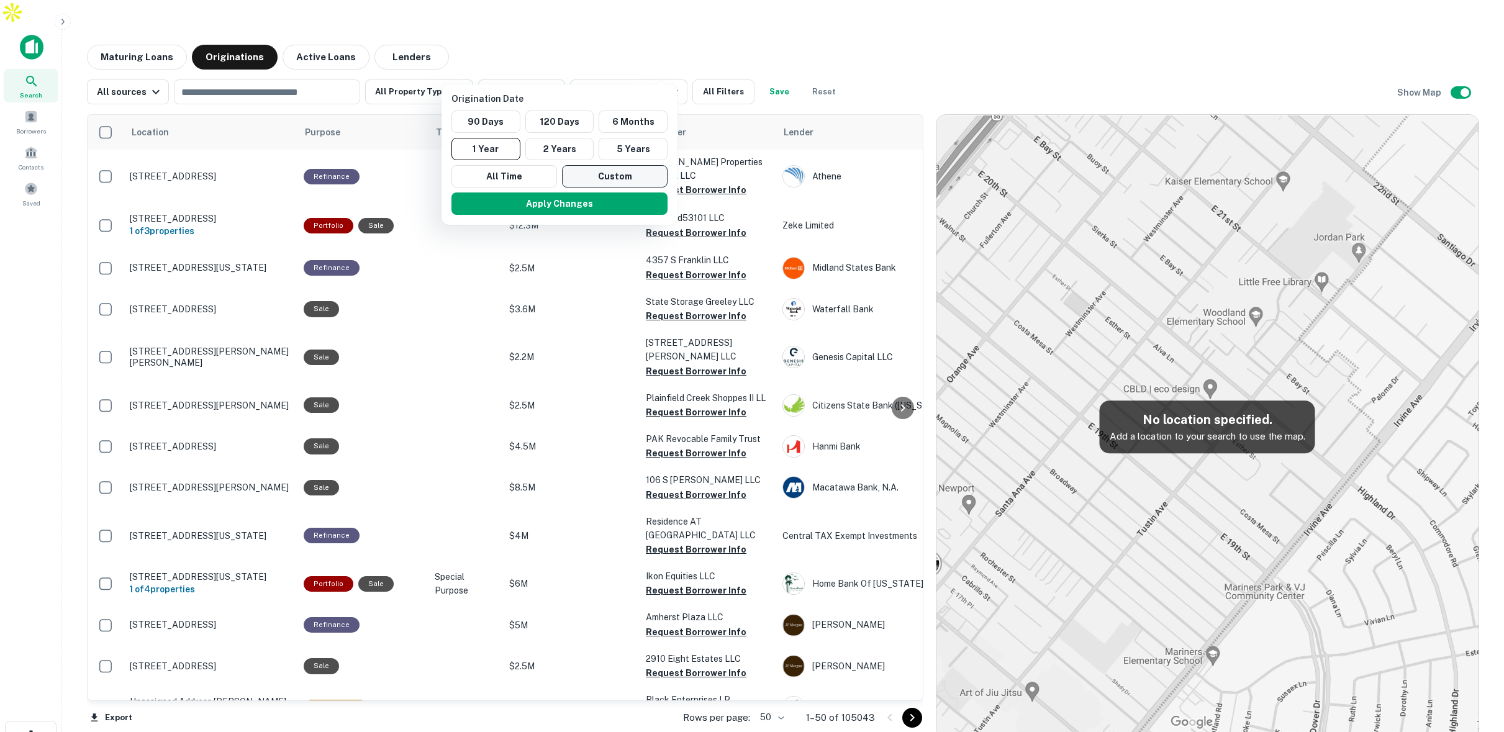
click at [602, 179] on button "Custom" at bounding box center [615, 176] width 106 height 22
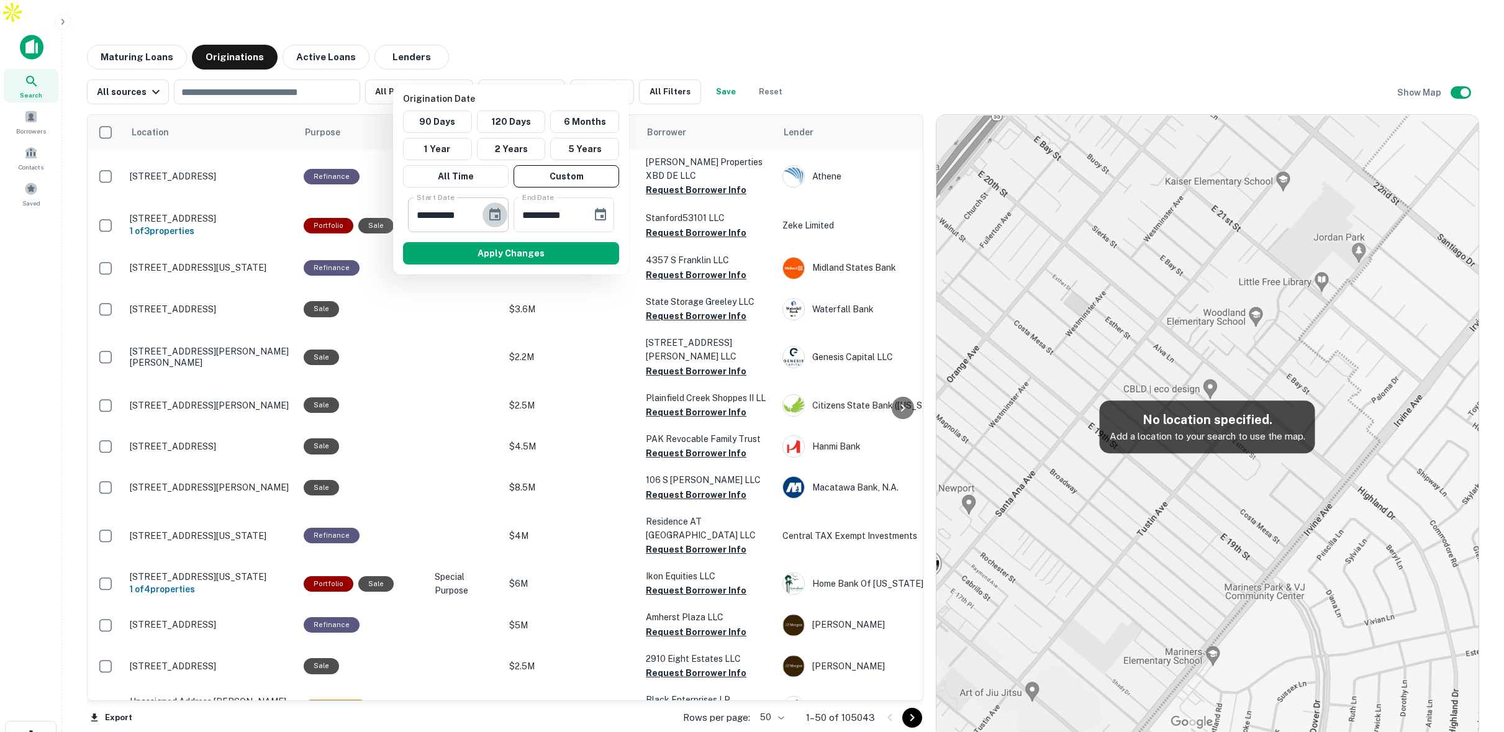
click at [488, 217] on icon "Choose date, selected date is Mar 6, 2025" at bounding box center [495, 214] width 15 height 15
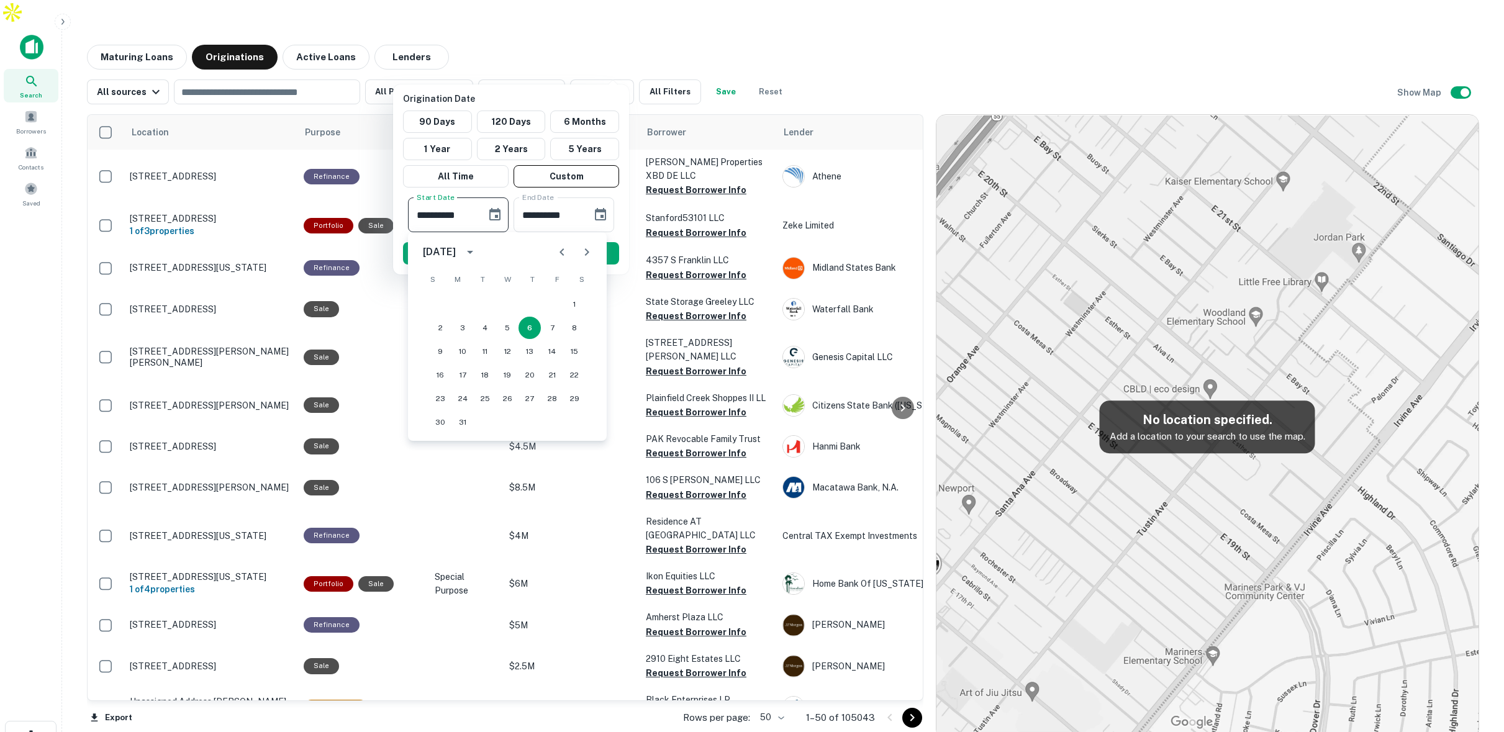
click at [565, 247] on icon "Previous month" at bounding box center [562, 252] width 15 height 15
click at [478, 252] on icon "calendar view is open, switch to year view" at bounding box center [470, 252] width 15 height 15
click at [509, 391] on button "2021" at bounding box center [507, 396] width 45 height 22
click at [458, 209] on input "**********" at bounding box center [443, 214] width 70 height 35
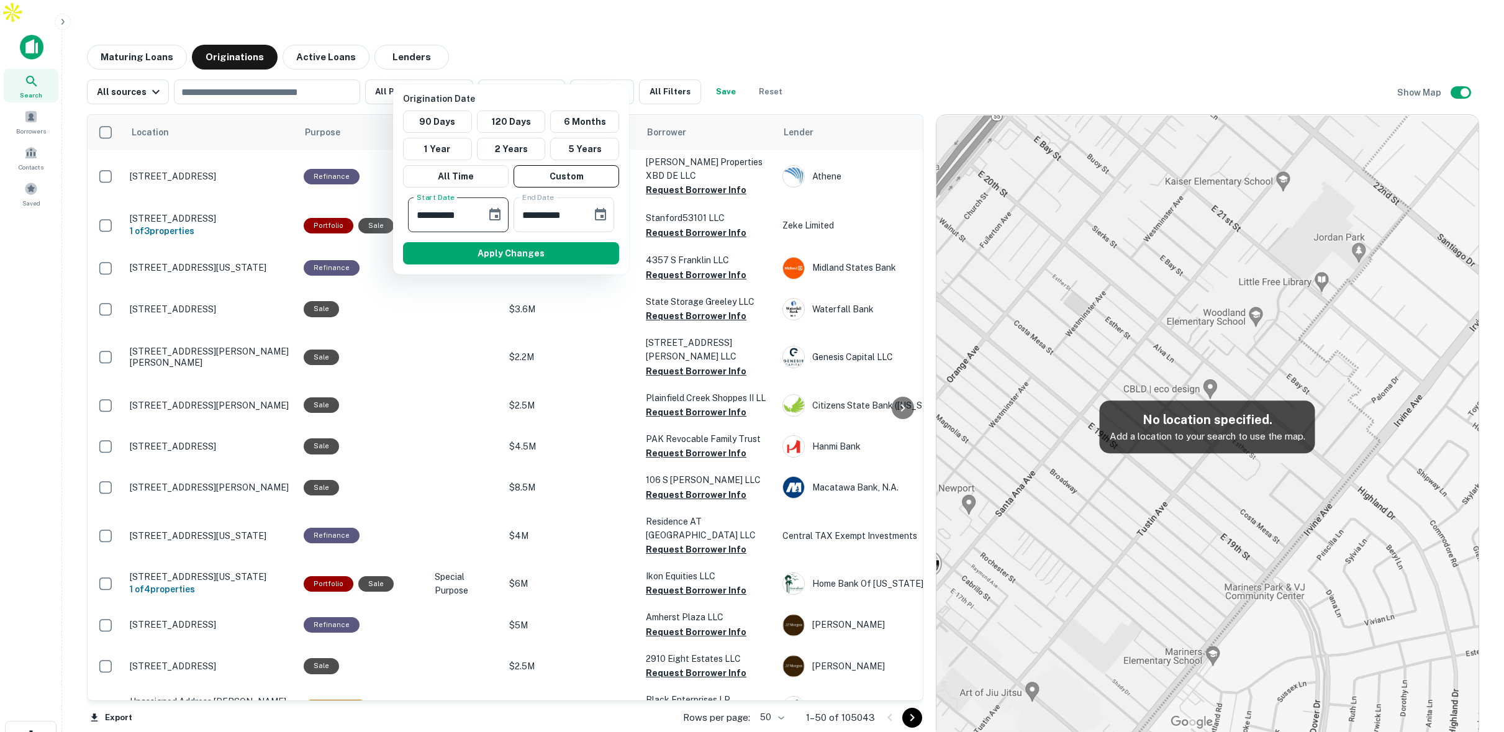
click at [458, 209] on input "**********" at bounding box center [443, 214] width 70 height 35
drag, startPoint x: 473, startPoint y: 214, endPoint x: 378, endPoint y: 217, distance: 95.1
click at [378, 217] on div "**********" at bounding box center [752, 366] width 1504 height 732
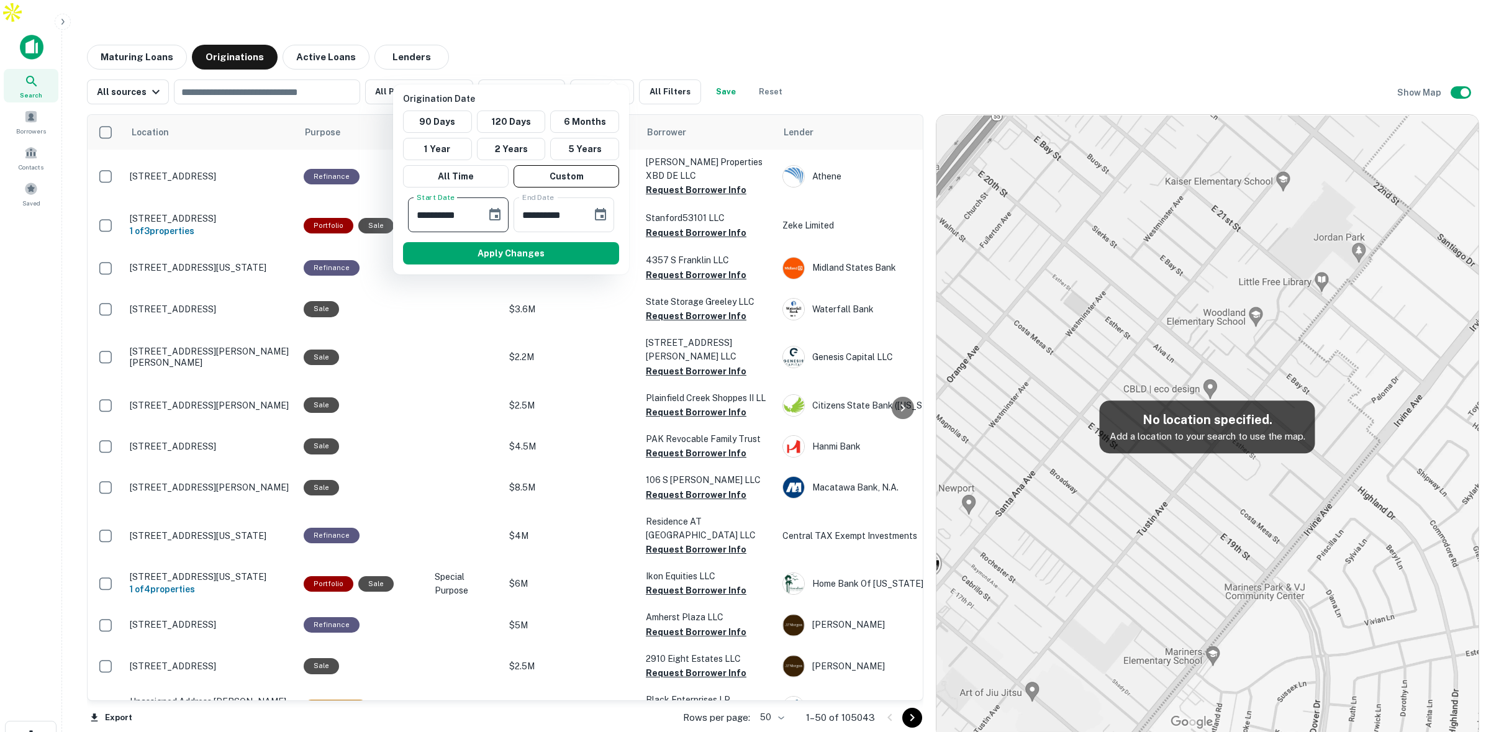
type input "**********"
click at [378, 217] on div at bounding box center [752, 366] width 1504 height 732
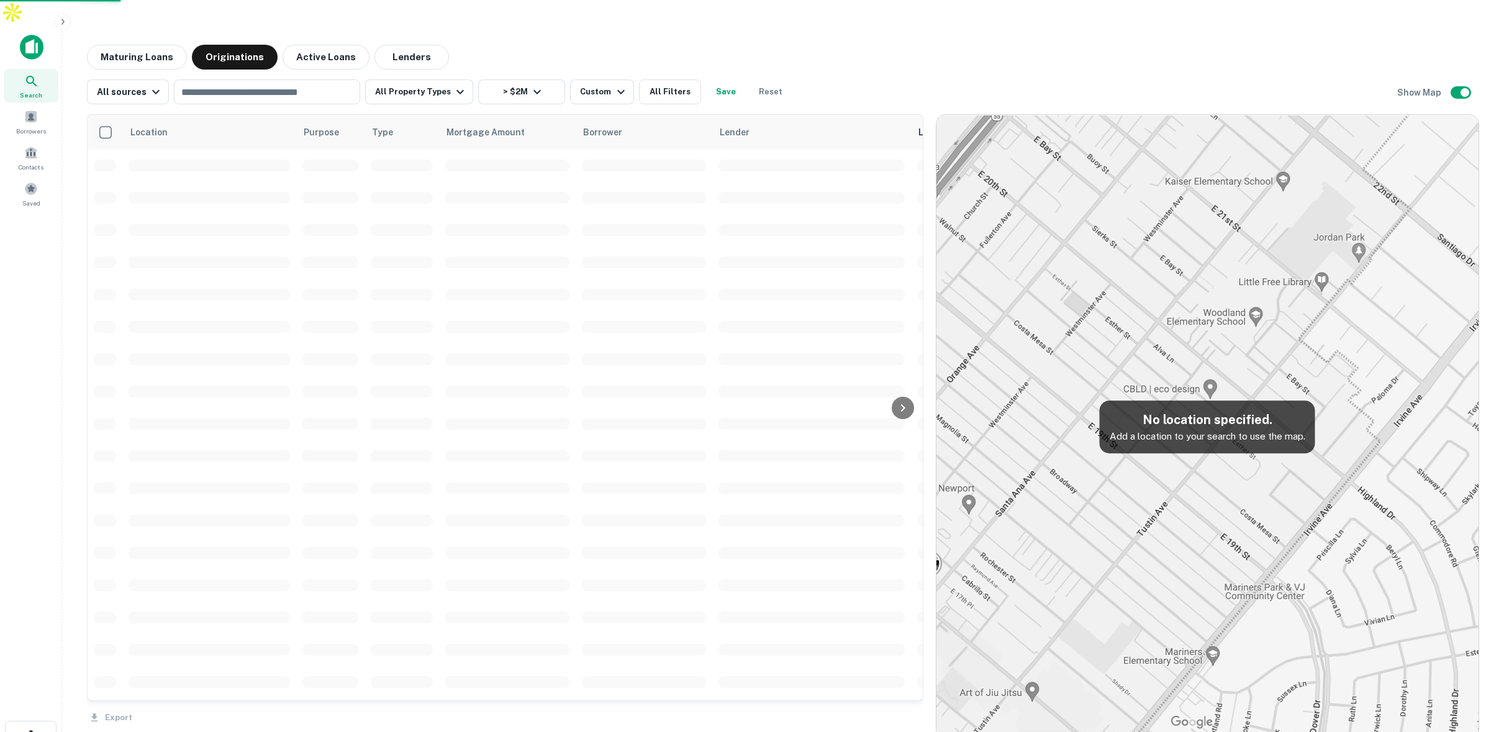
click at [437, 214] on div "**********" at bounding box center [752, 366] width 1504 height 732
click at [437, 214] on td at bounding box center [402, 230] width 75 height 32
click at [596, 84] on div "Custom" at bounding box center [604, 91] width 48 height 15
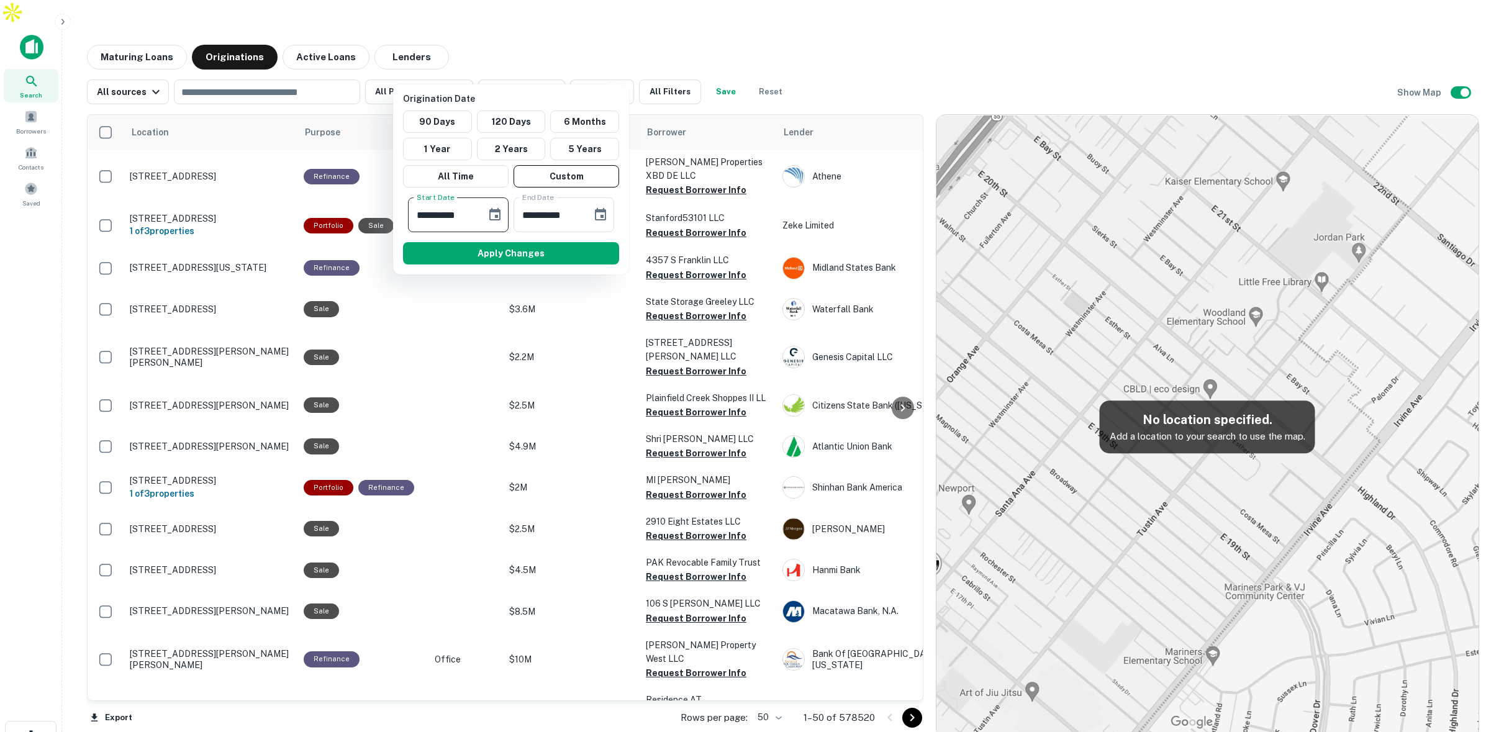
click at [460, 212] on input "**********" at bounding box center [443, 214] width 70 height 35
click at [422, 212] on input "**********" at bounding box center [443, 214] width 70 height 35
type input "**********"
click at [578, 218] on input "**********" at bounding box center [549, 214] width 70 height 35
type input "**********"
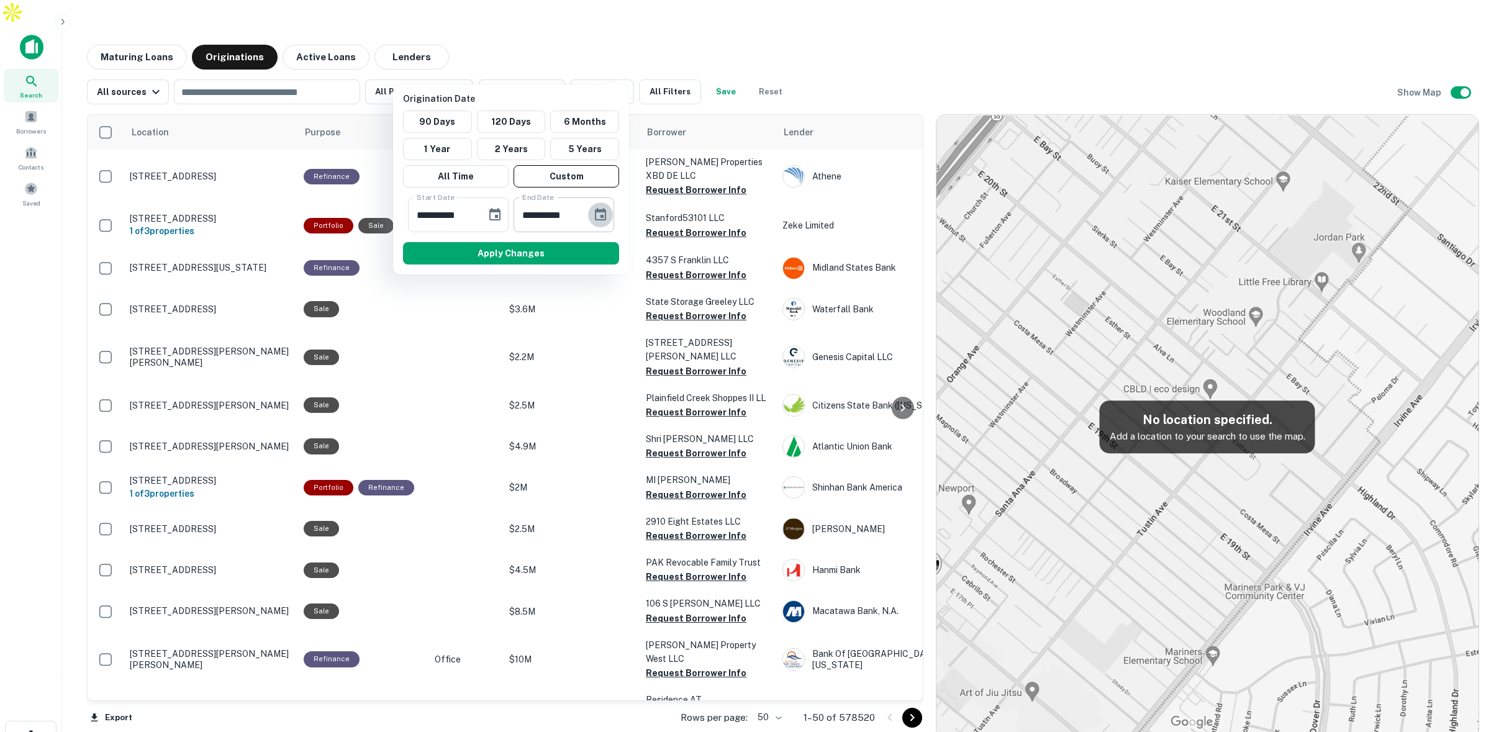
click at [573, 220] on input "**********" at bounding box center [549, 214] width 70 height 35
click at [571, 217] on input "**********" at bounding box center [549, 214] width 70 height 35
type input "**********"
click at [556, 253] on button "Apply Changes" at bounding box center [511, 253] width 216 height 22
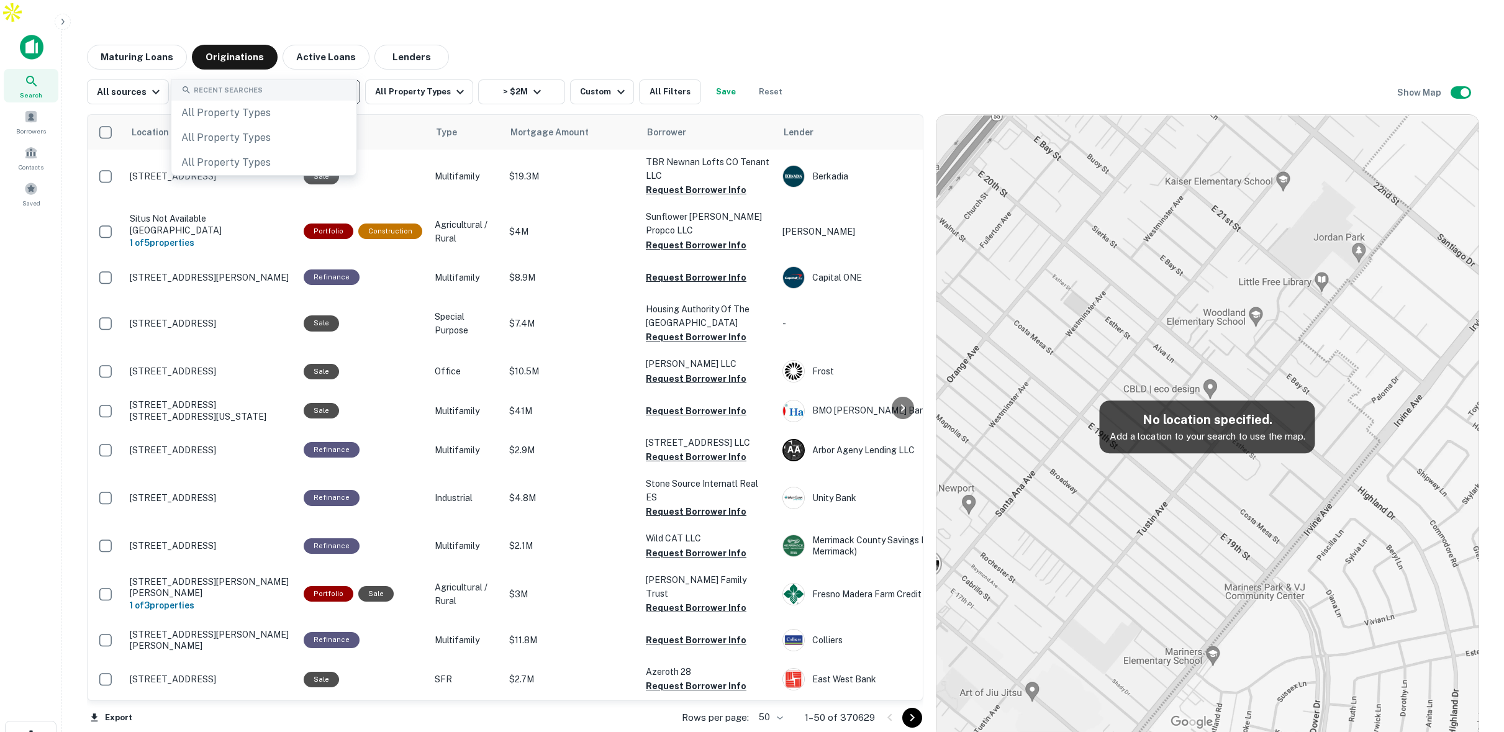
click at [315, 83] on input "text" at bounding box center [266, 91] width 177 height 17
type input "*******"
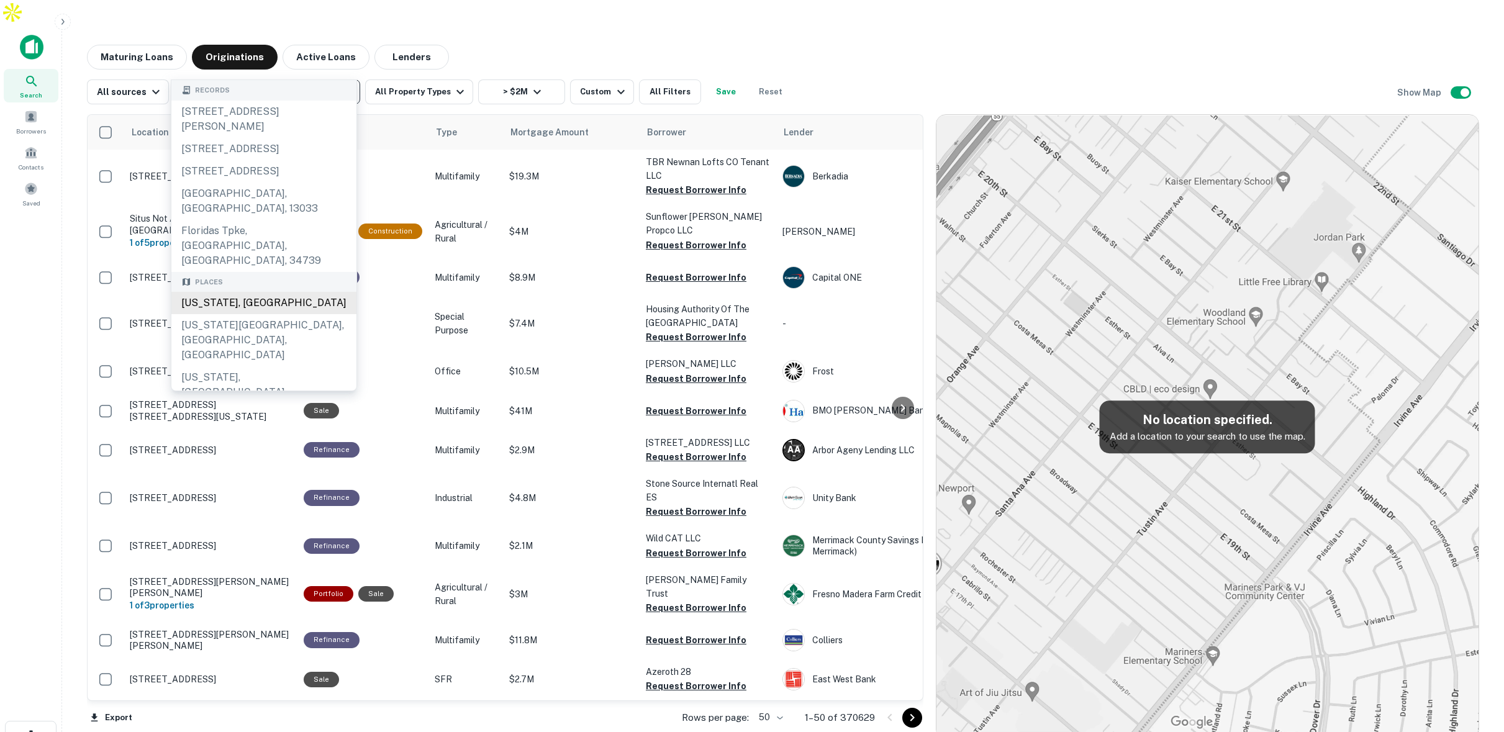
click at [235, 292] on div "Florida, USA" at bounding box center [263, 303] width 185 height 22
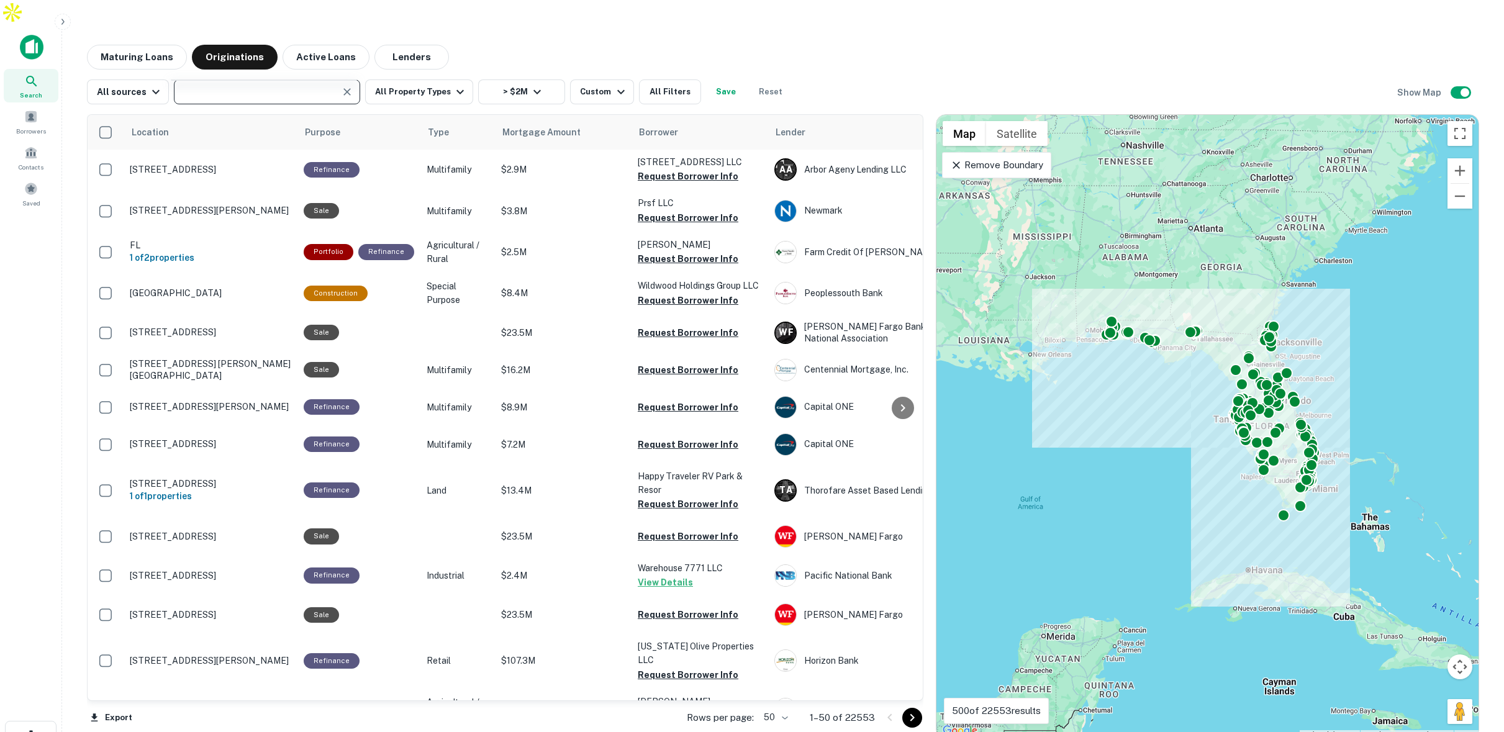
type input "**********"
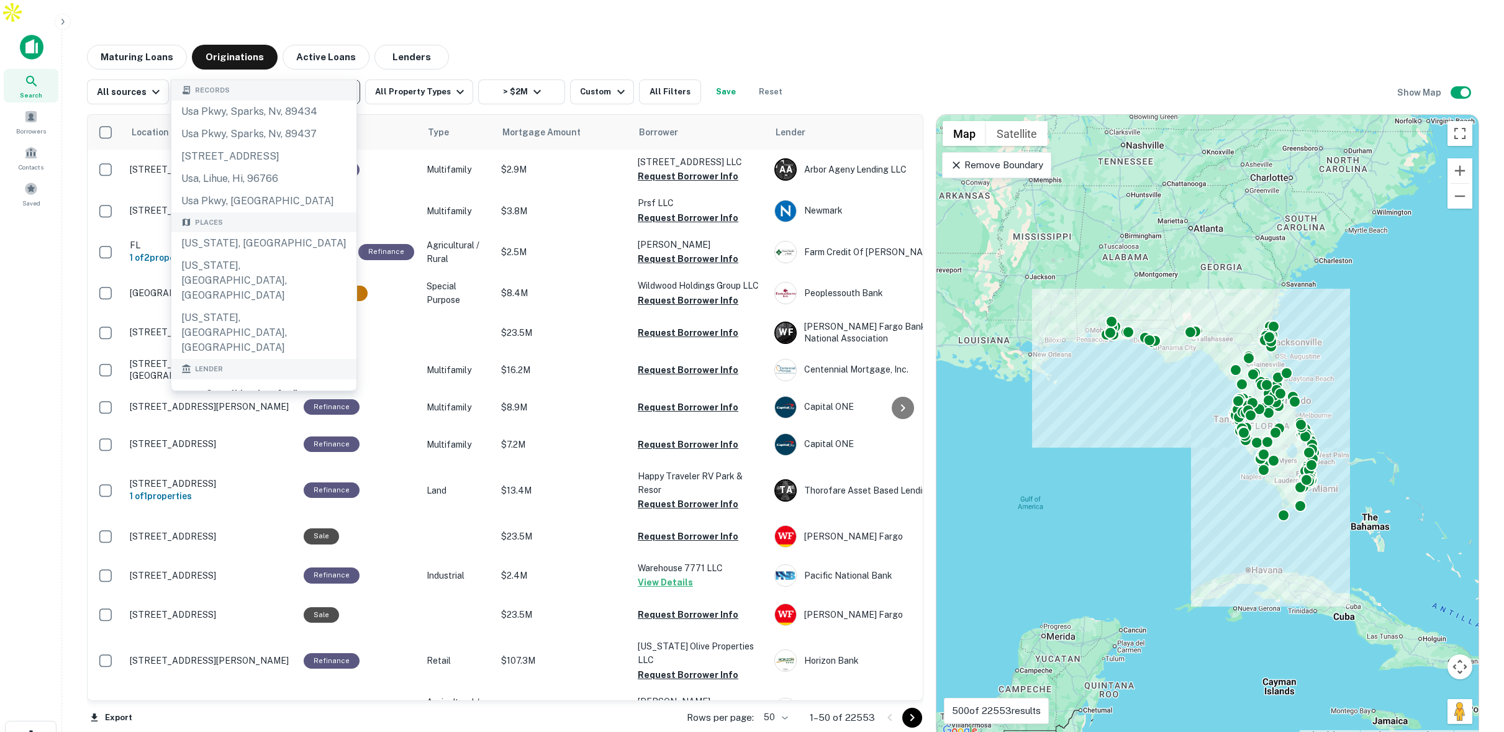
click at [343, 88] on icon "Clear" at bounding box center [346, 91] width 7 height 7
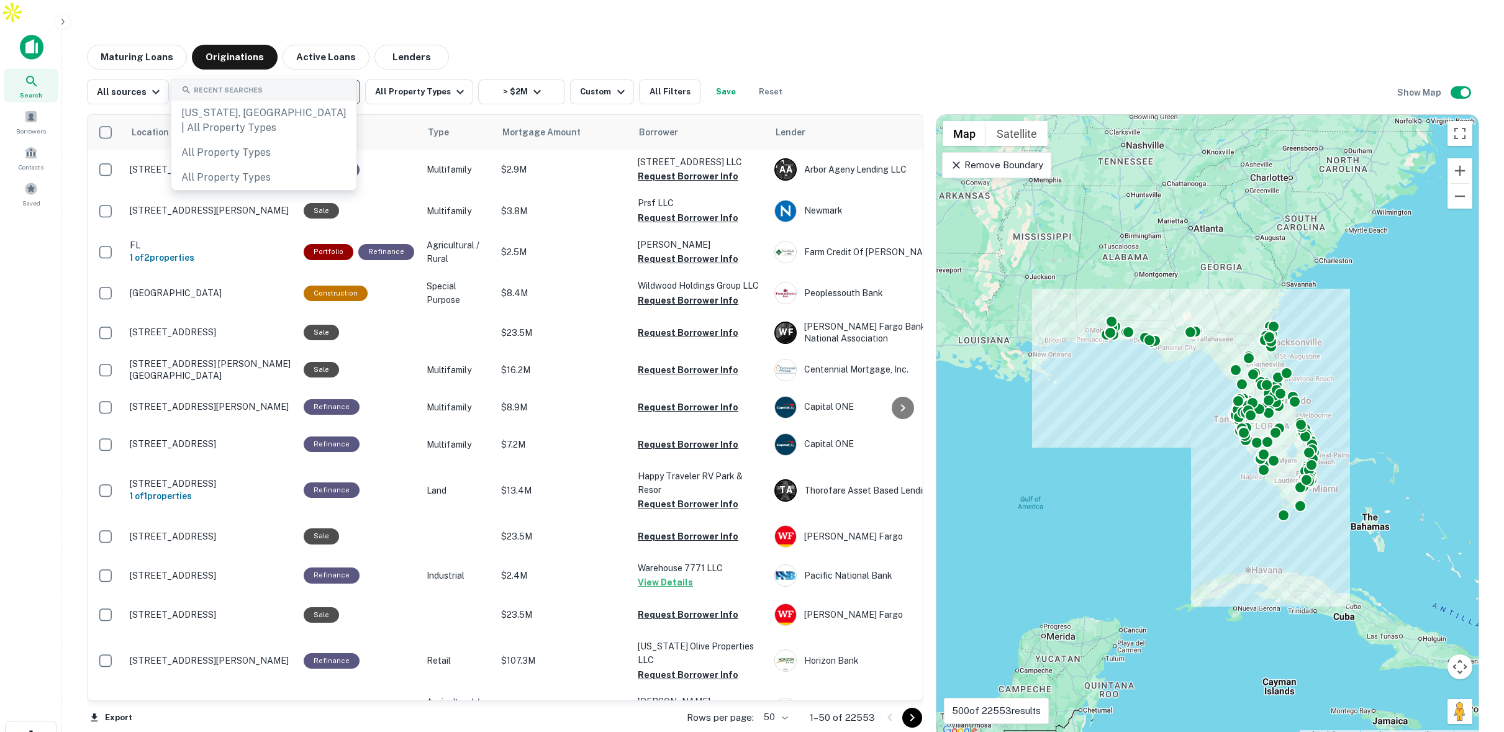
click at [255, 83] on input "text" at bounding box center [266, 91] width 177 height 17
click at [599, 84] on div "Custom" at bounding box center [604, 91] width 48 height 15
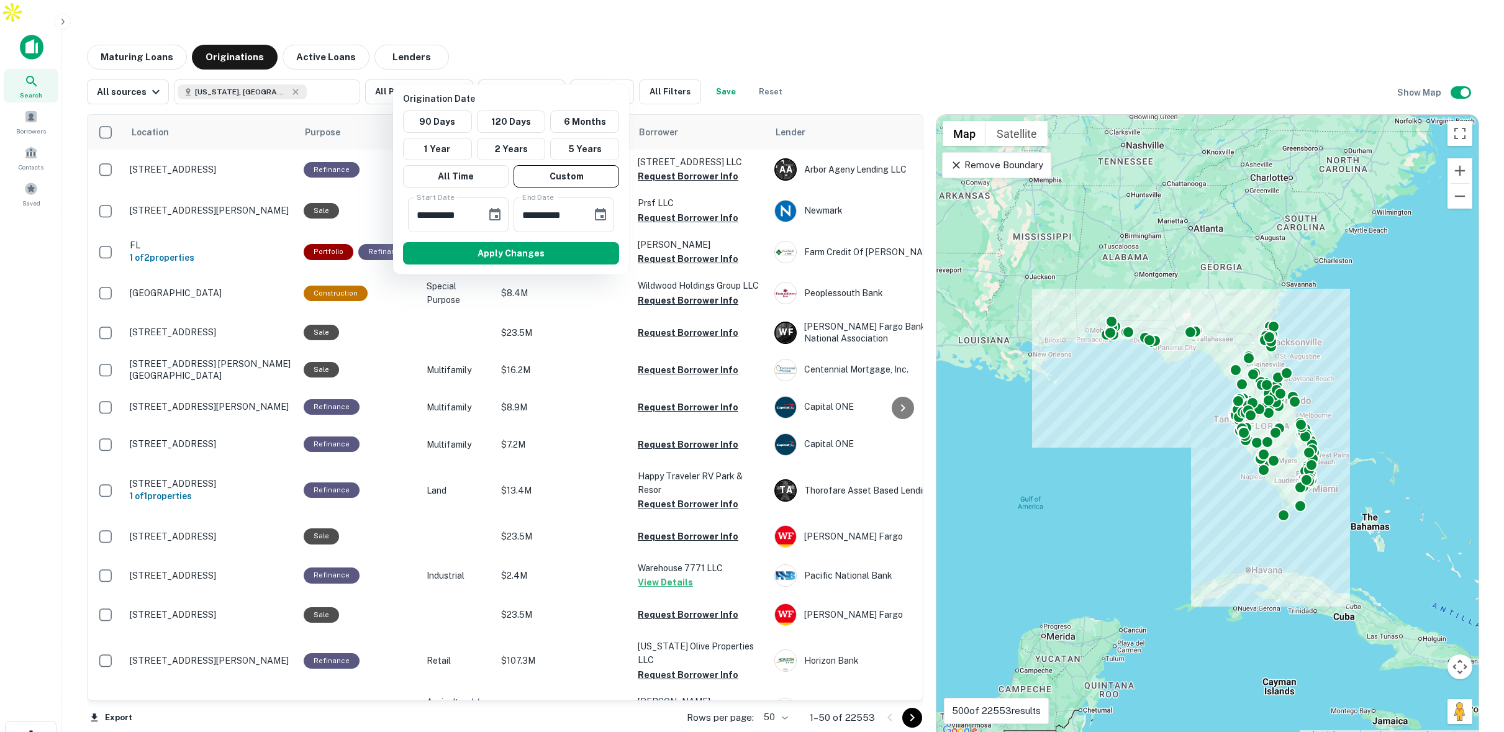
click at [245, 67] on div at bounding box center [752, 366] width 1504 height 732
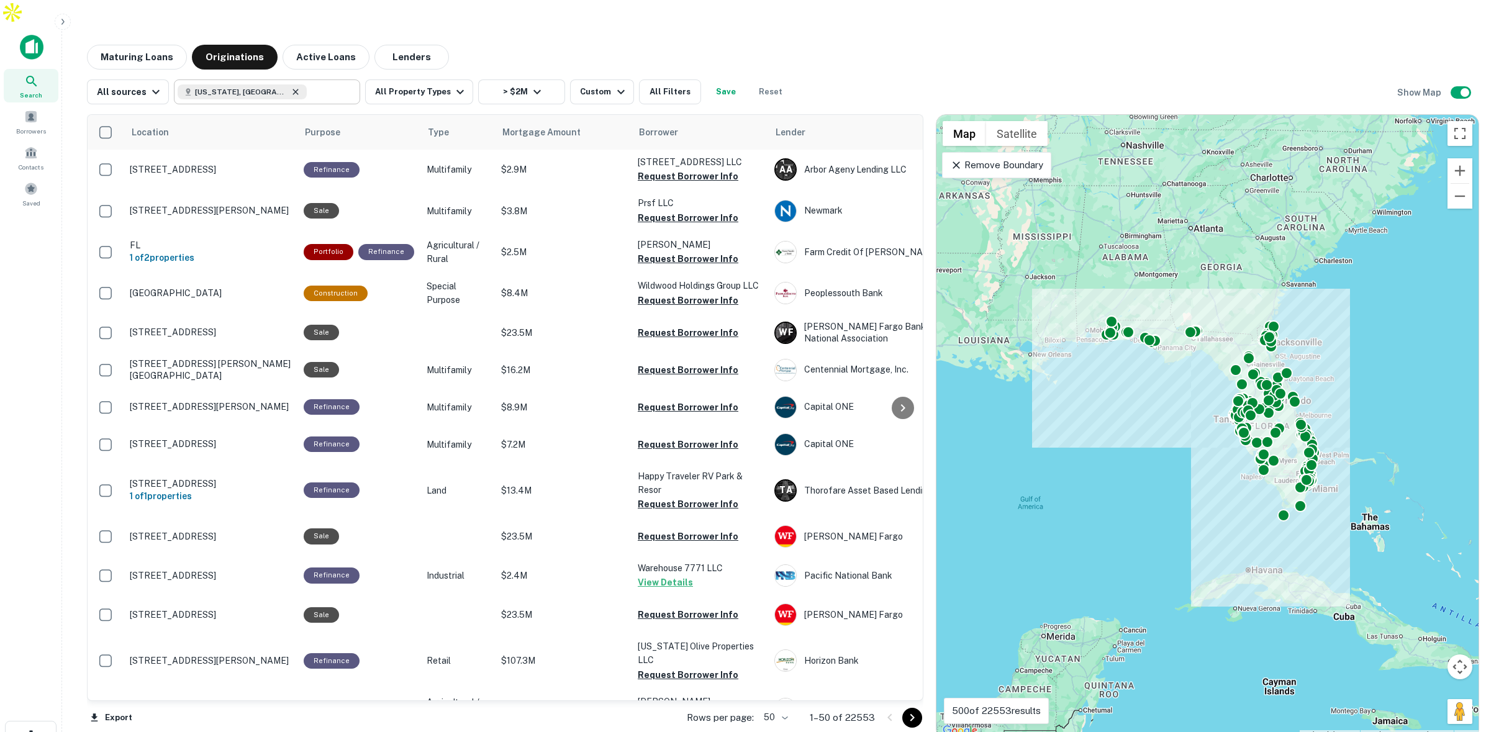
click at [293, 89] on icon at bounding box center [296, 92] width 6 height 6
type input "*"
type input "*********"
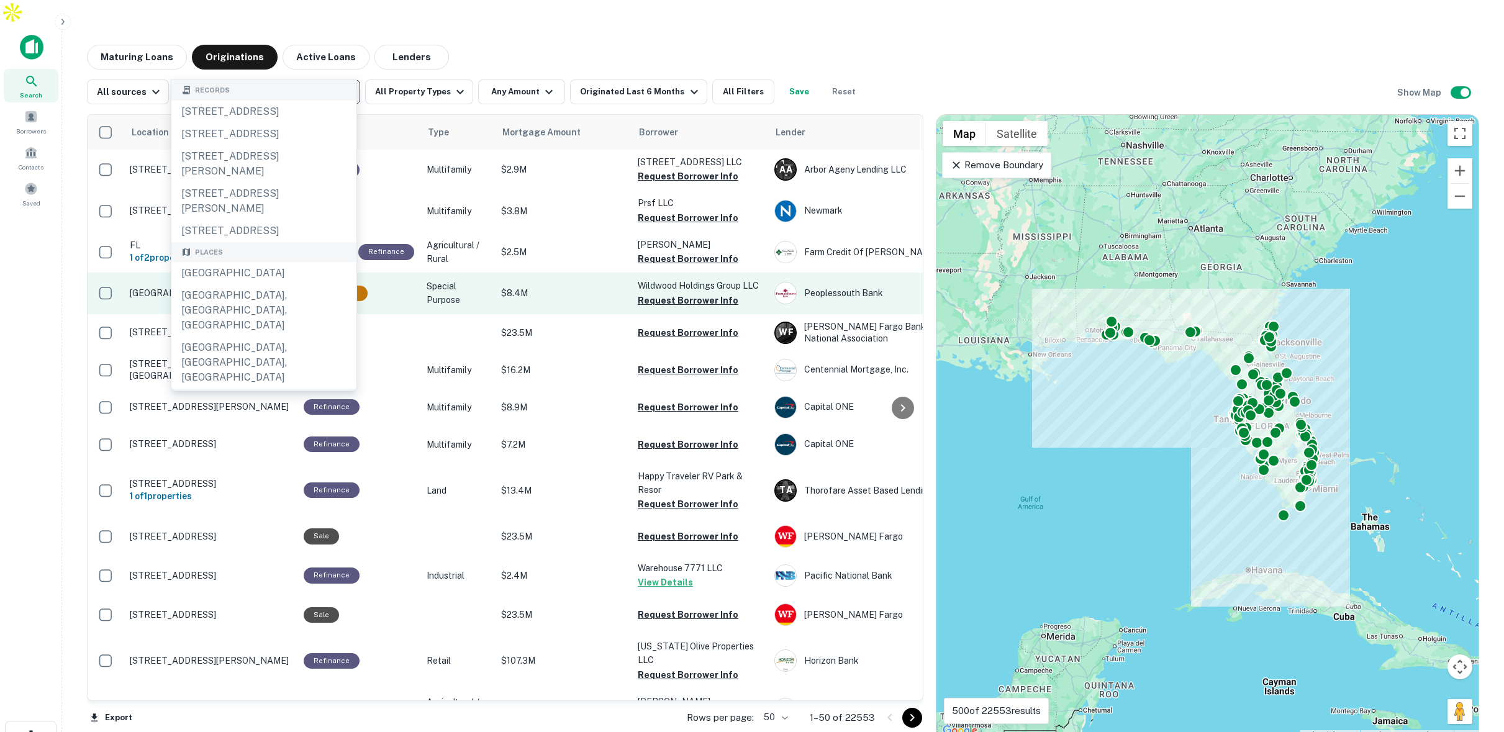
click at [216, 262] on div "United States" at bounding box center [263, 273] width 185 height 22
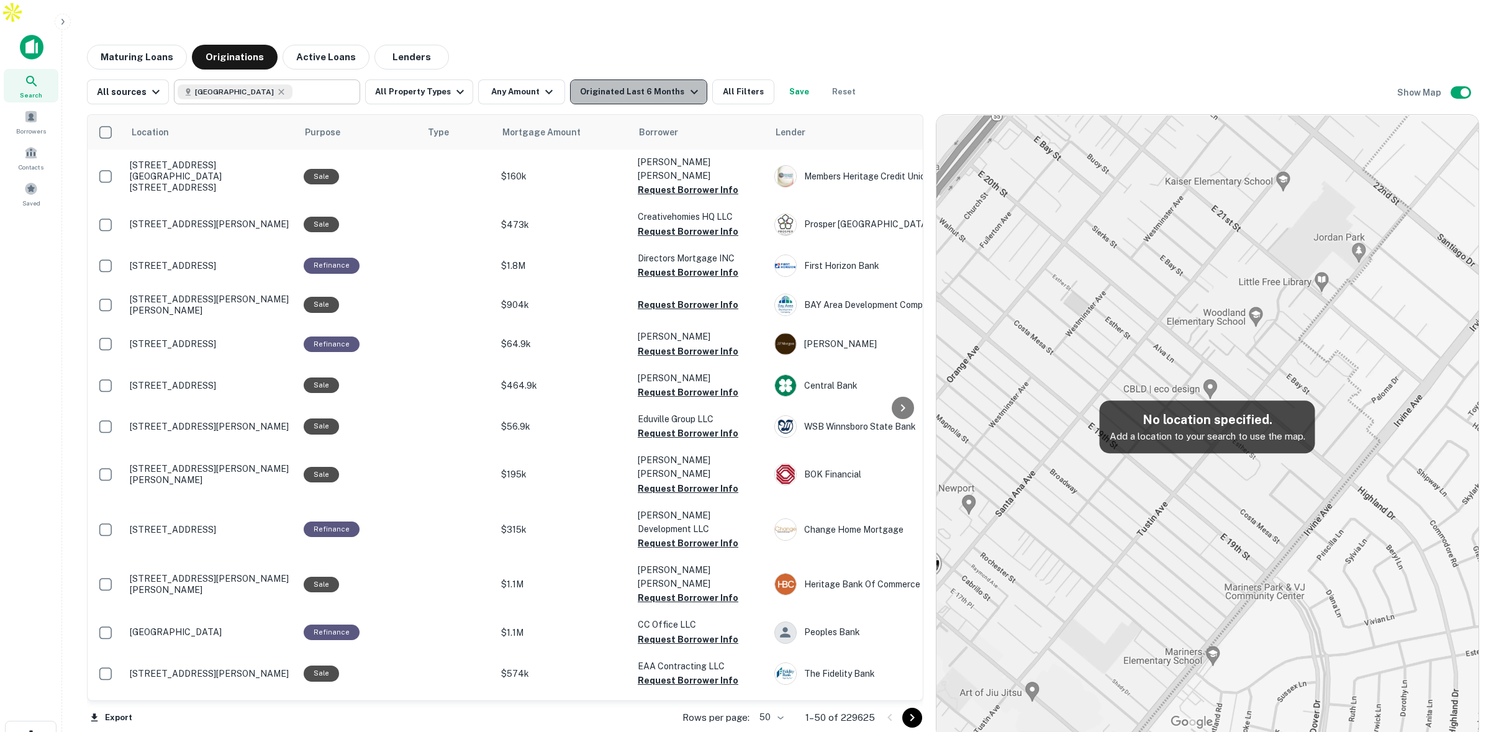
click at [651, 84] on div "Originated Last 6 Months" at bounding box center [640, 91] width 121 height 15
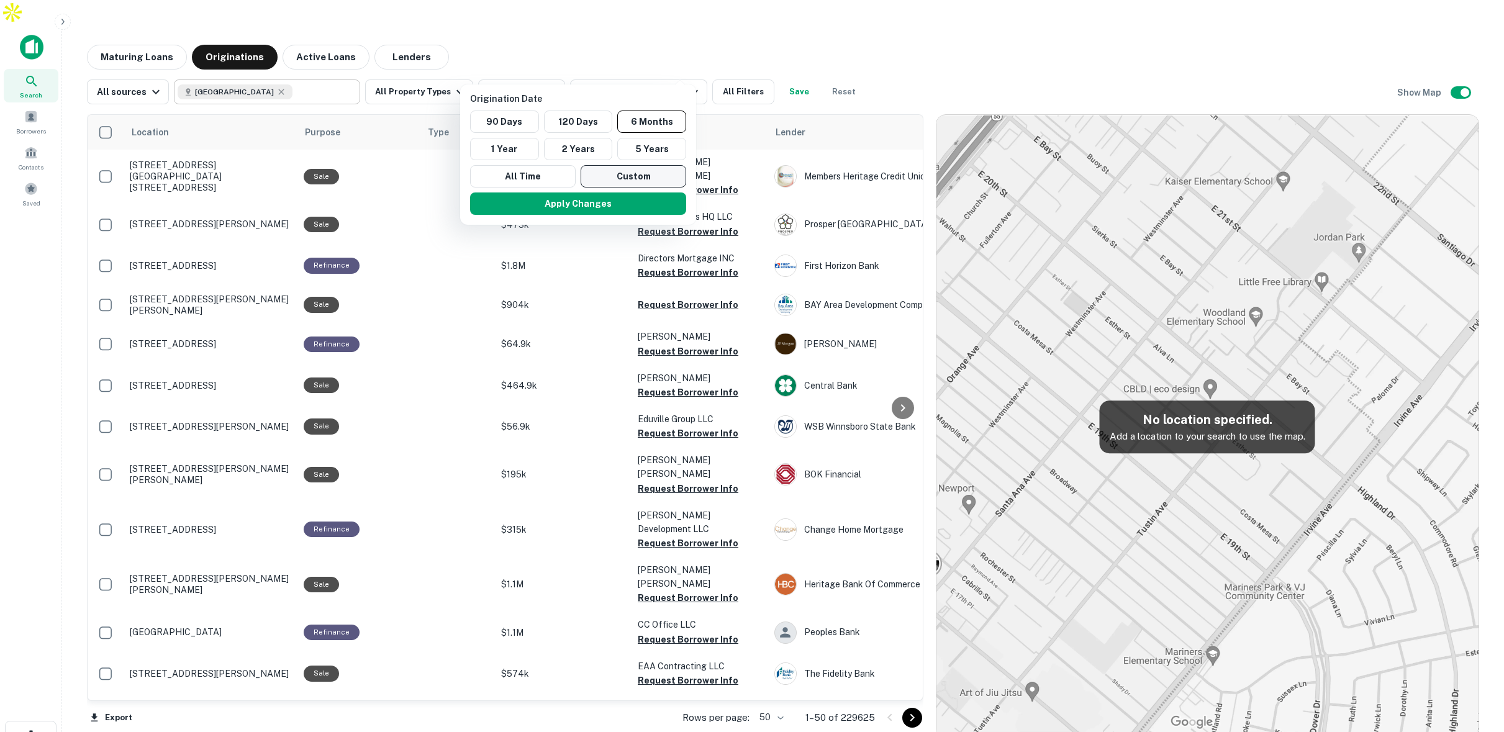
click at [600, 176] on button "Custom" at bounding box center [634, 176] width 106 height 22
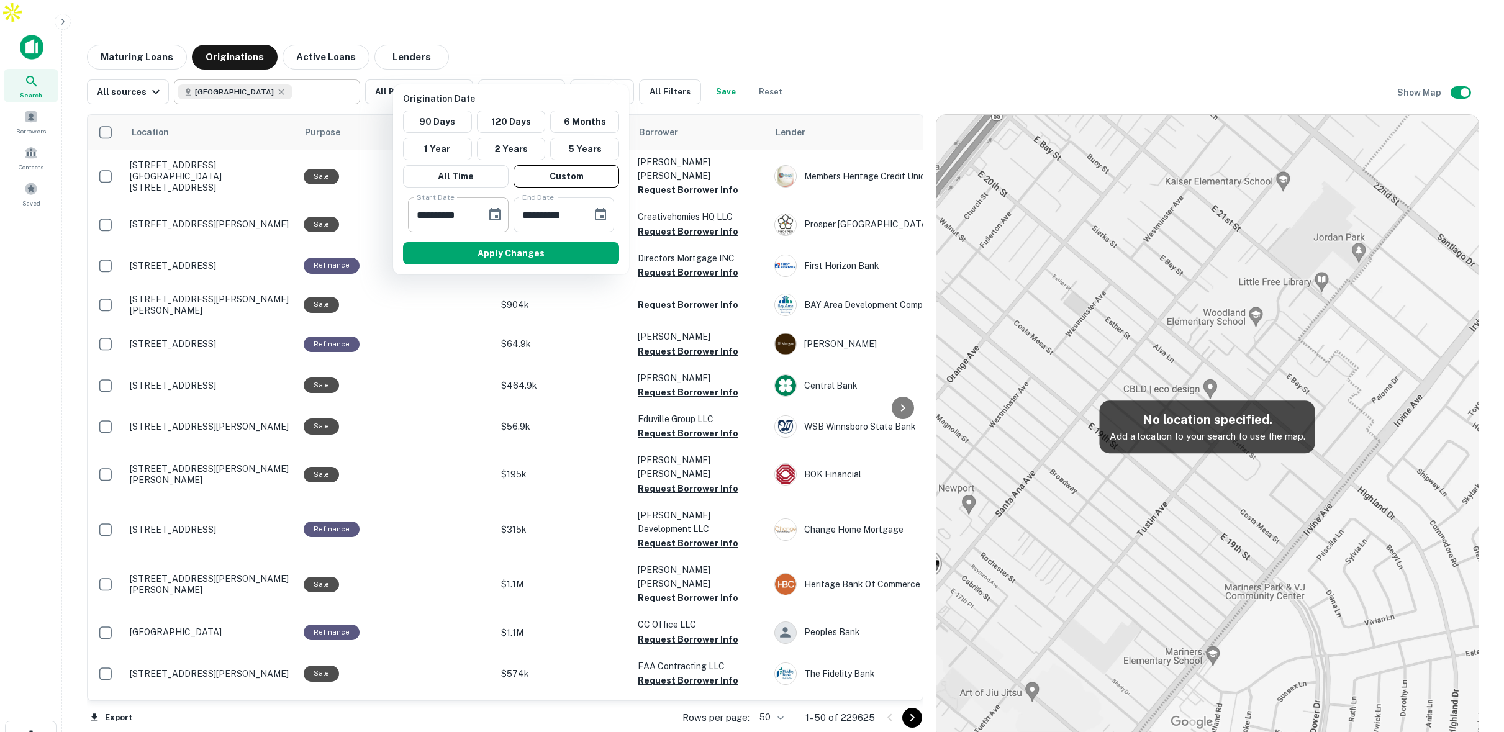
click at [463, 212] on input "**********" at bounding box center [443, 214] width 70 height 35
click at [418, 212] on input "**********" at bounding box center [443, 214] width 70 height 35
click at [420, 211] on input "**********" at bounding box center [443, 214] width 70 height 35
type input "**********"
click at [569, 214] on input "**********" at bounding box center [549, 214] width 70 height 35
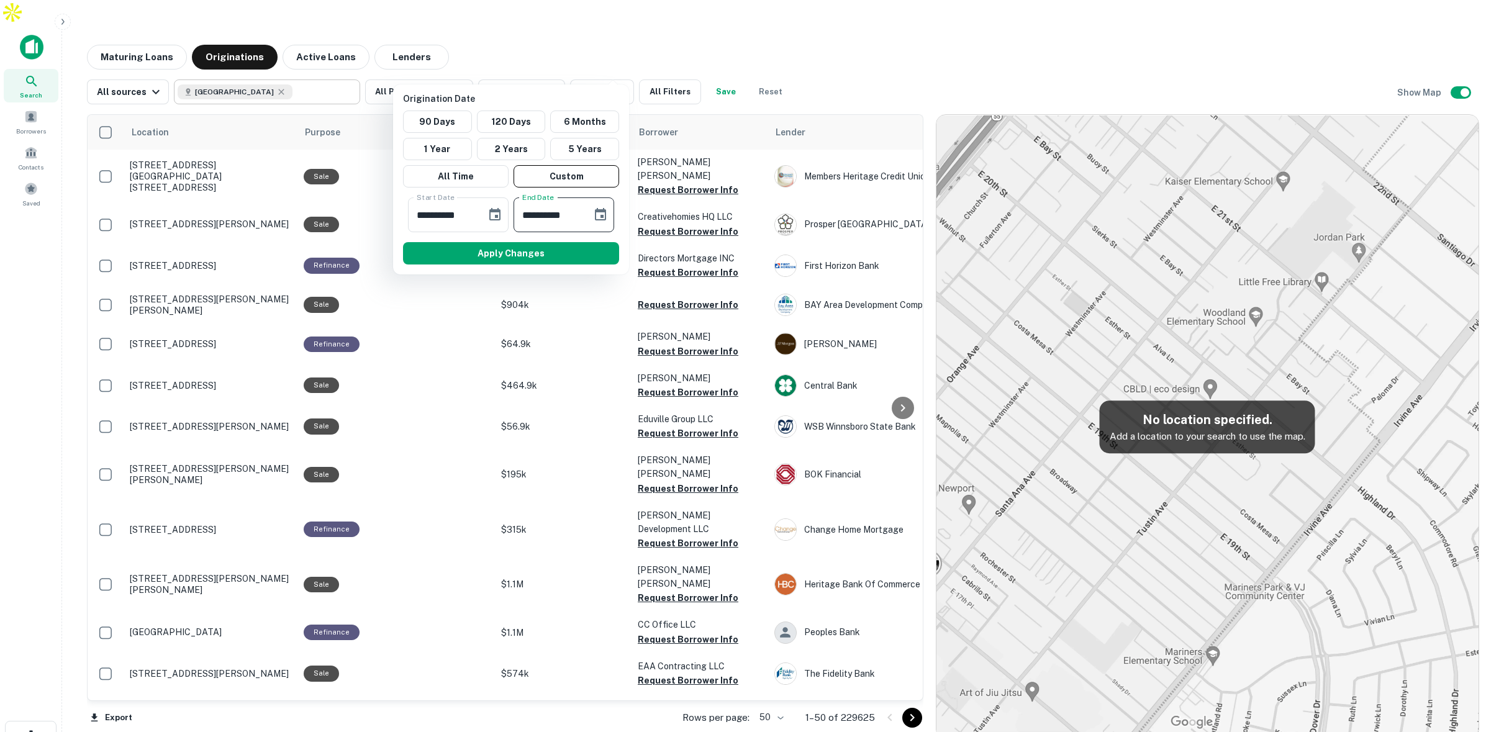
drag, startPoint x: 578, startPoint y: 212, endPoint x: 543, endPoint y: 214, distance: 34.8
click at [543, 214] on input "**********" at bounding box center [549, 214] width 70 height 35
type input "**********"
click at [567, 251] on button "Apply Changes" at bounding box center [511, 253] width 216 height 22
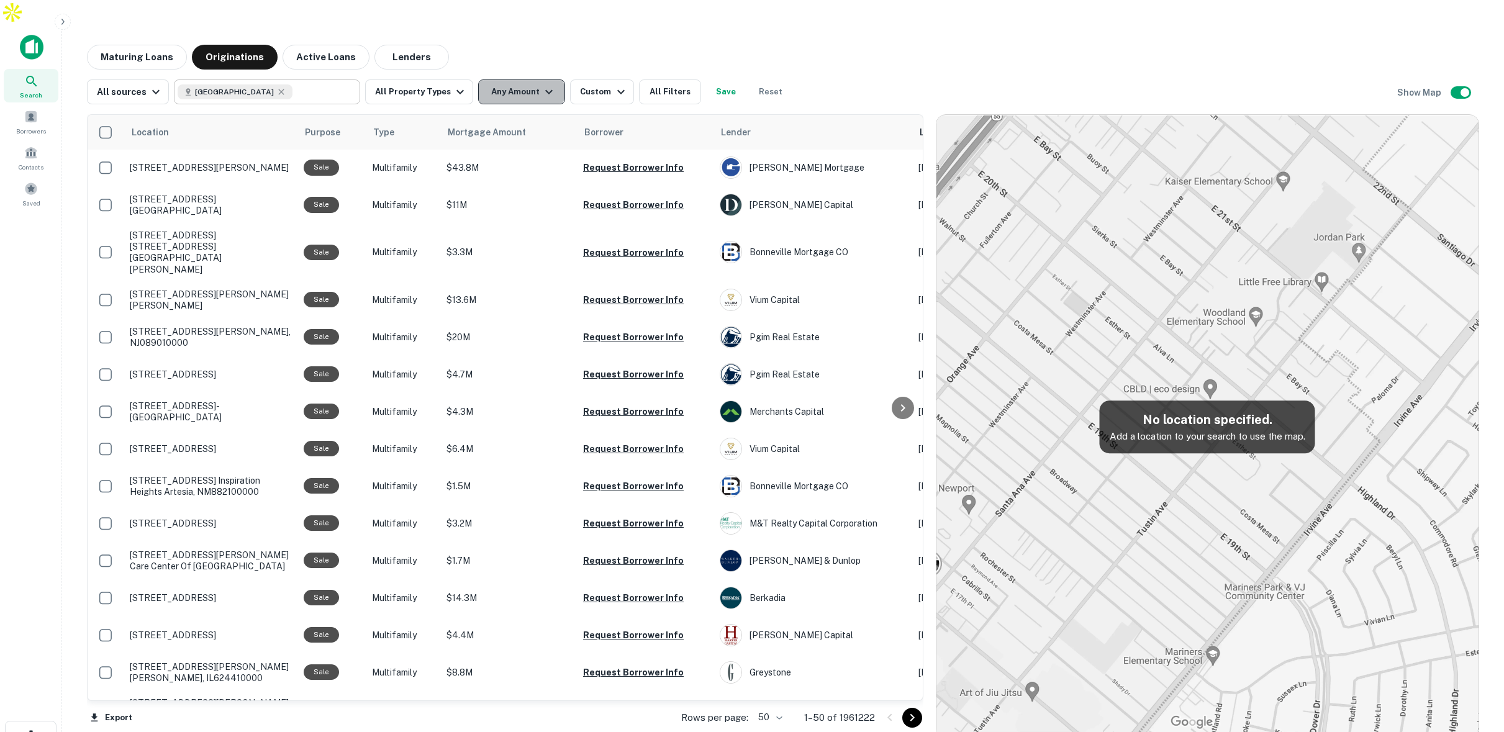
click at [533, 79] on button "Any Amount" at bounding box center [521, 91] width 87 height 25
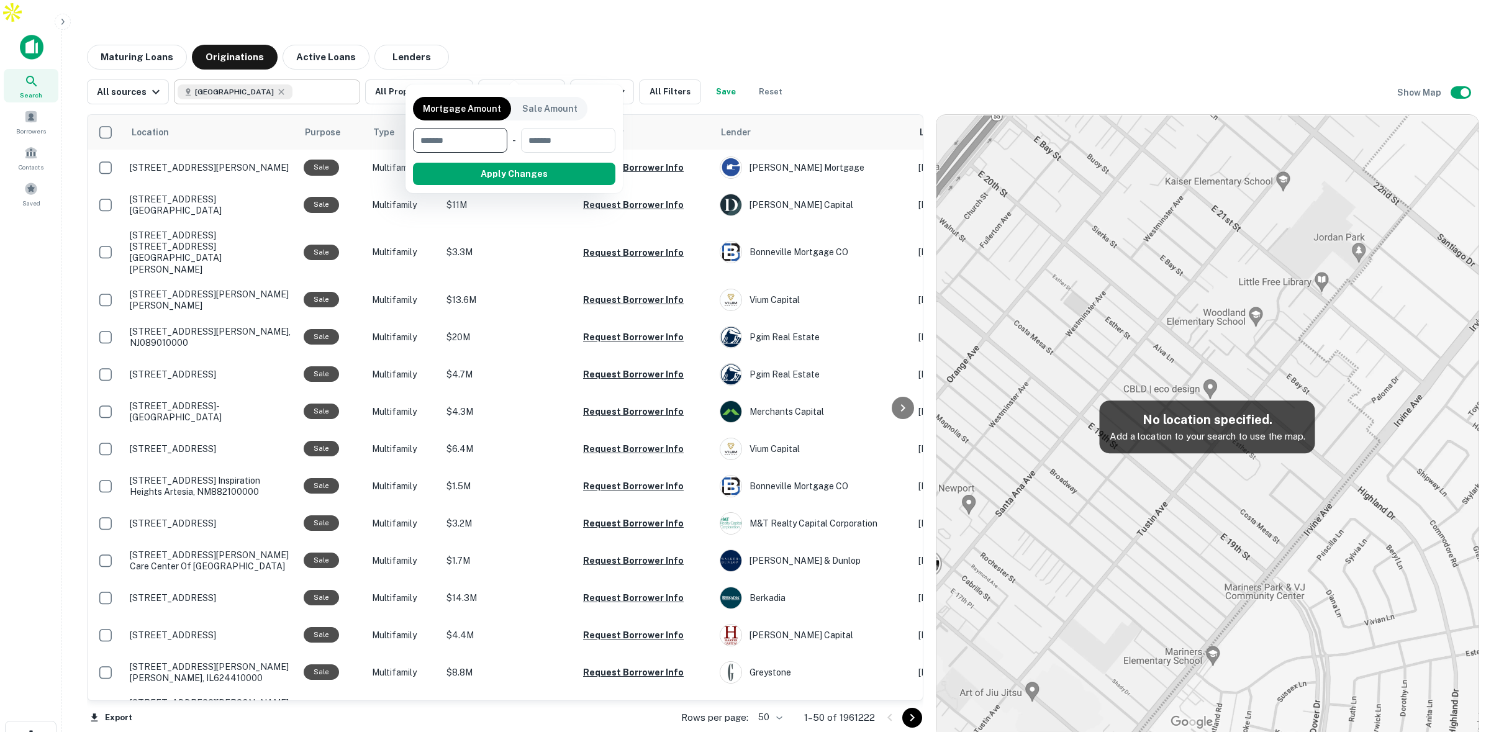
click at [466, 138] on input "number" at bounding box center [456, 140] width 86 height 25
type input "*******"
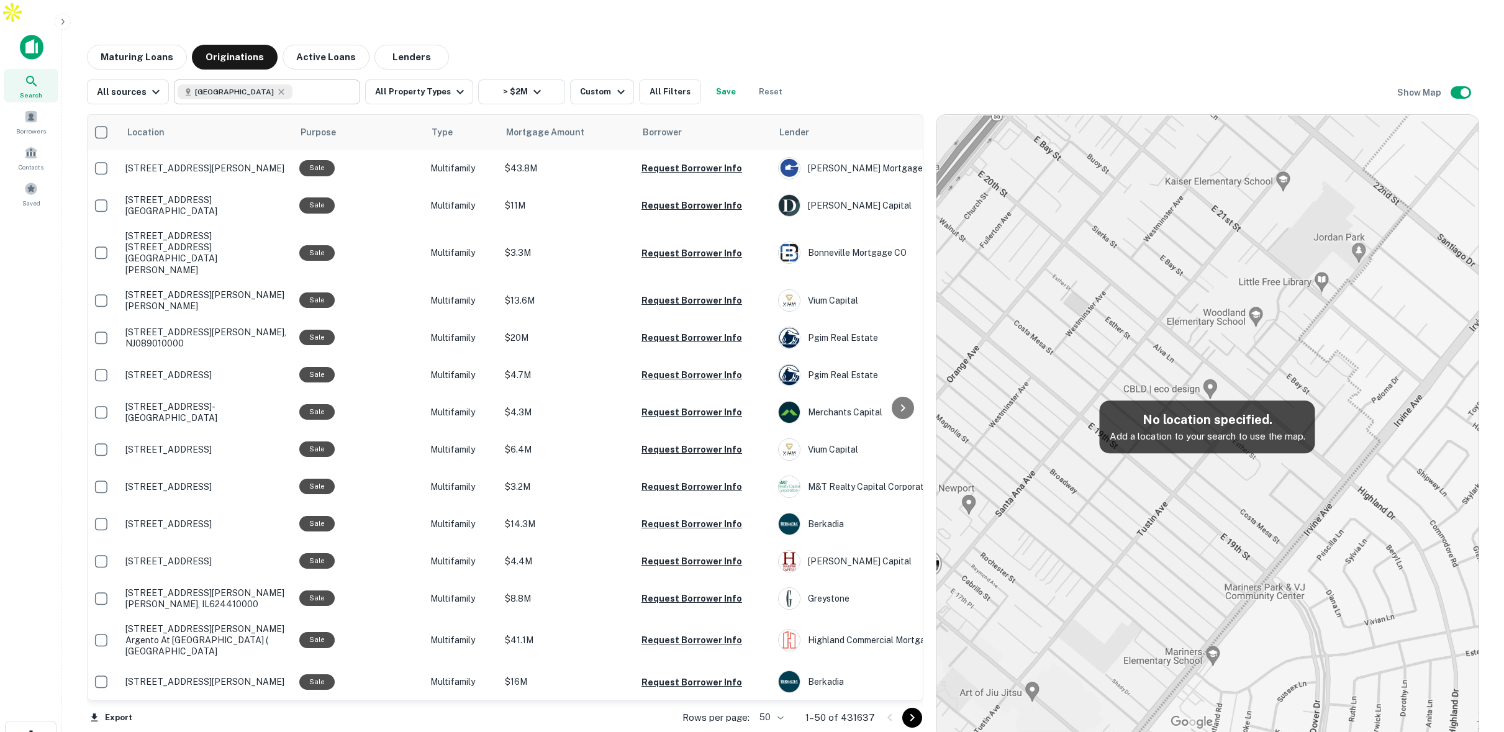
scroll to position [0, 4]
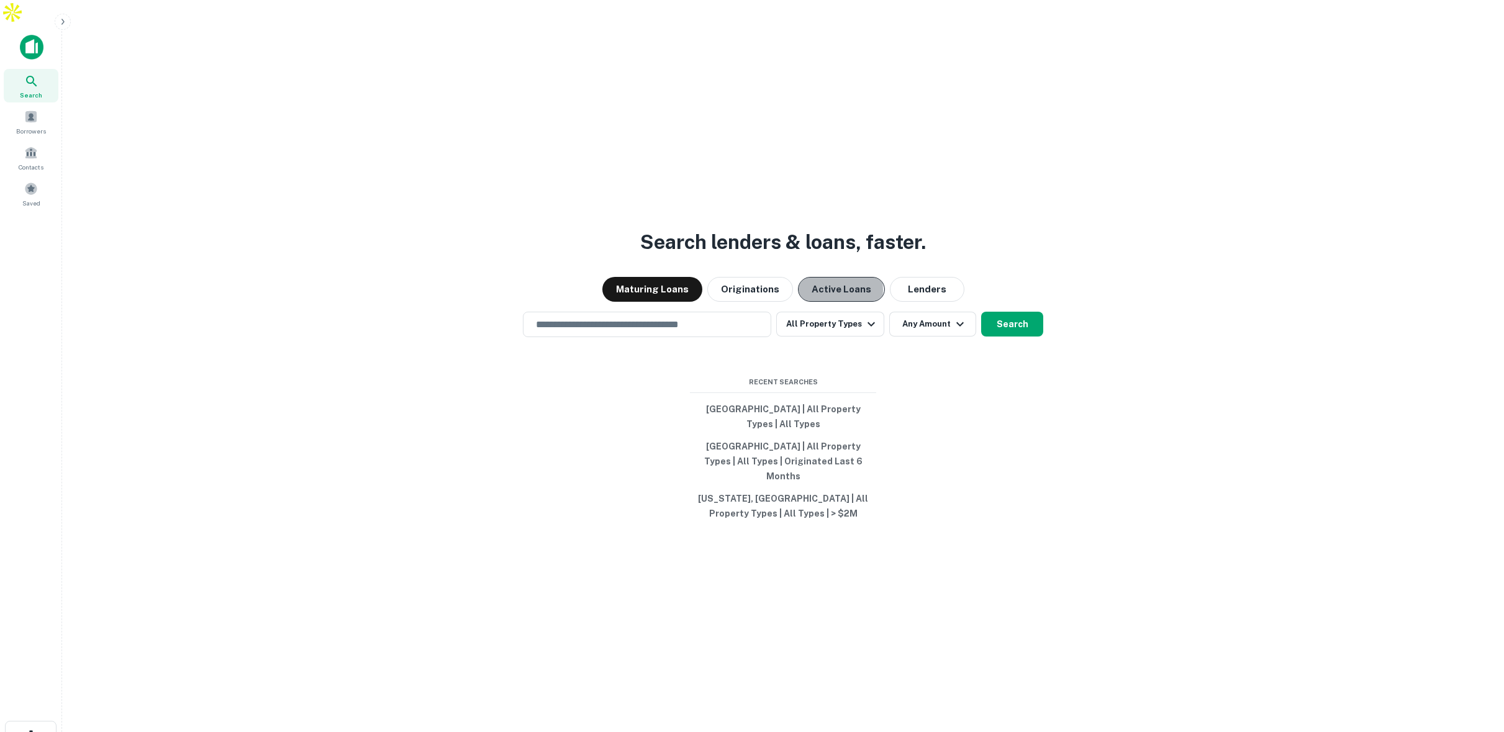
click at [833, 277] on button "Active Loans" at bounding box center [841, 289] width 87 height 25
click at [827, 312] on button "All Property Types" at bounding box center [830, 324] width 108 height 25
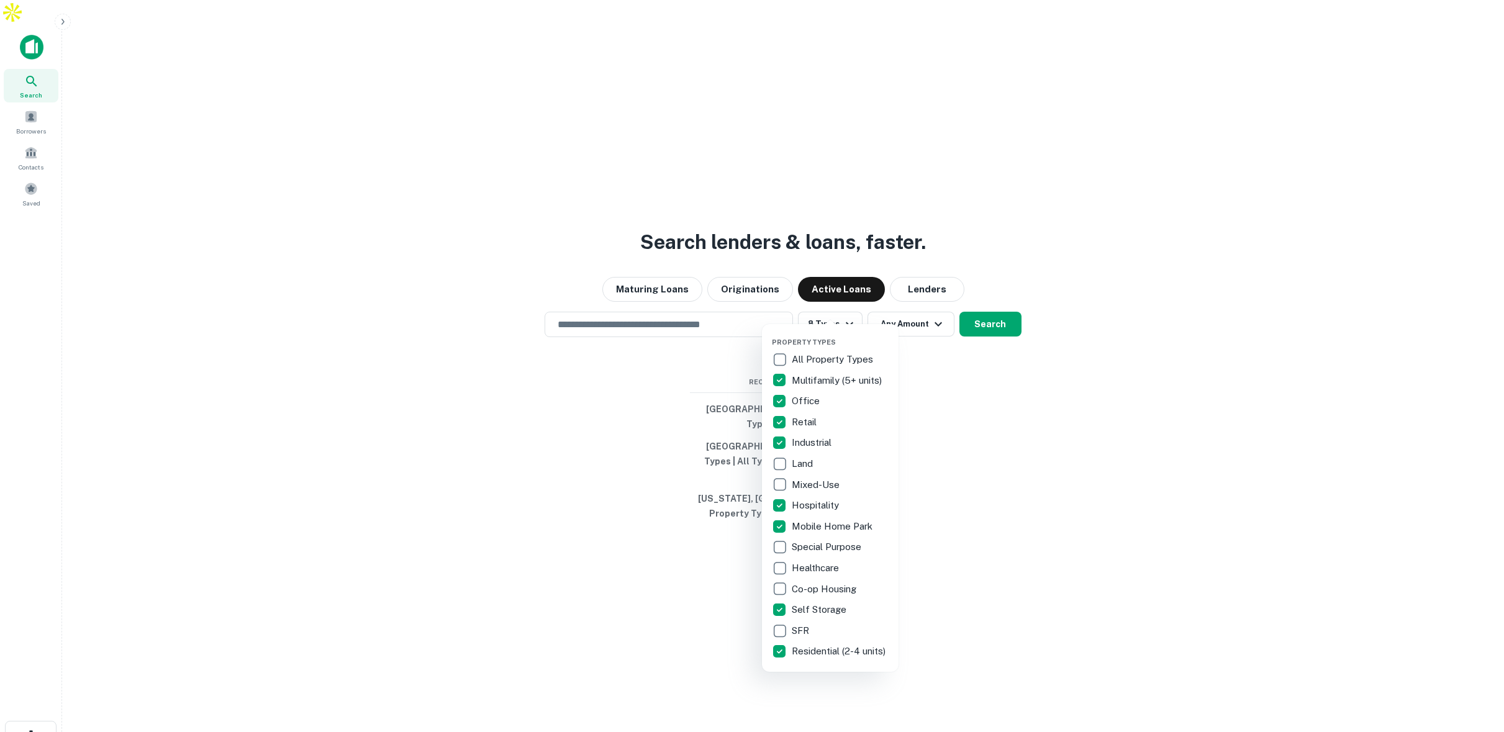
drag, startPoint x: 907, startPoint y: 330, endPoint x: 918, endPoint y: 325, distance: 11.7
click at [908, 330] on div at bounding box center [752, 366] width 1504 height 732
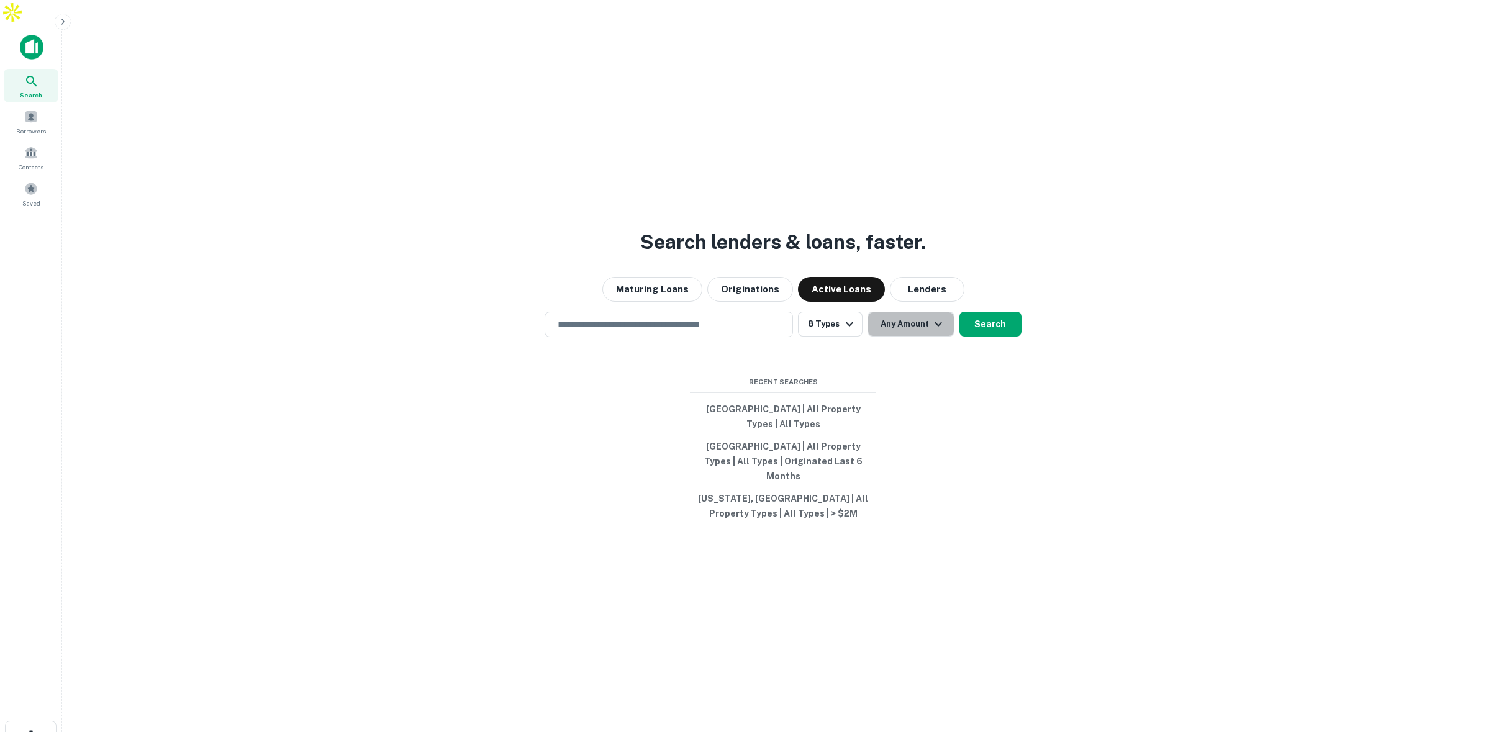
click at [928, 312] on button "Any Amount" at bounding box center [911, 324] width 87 height 25
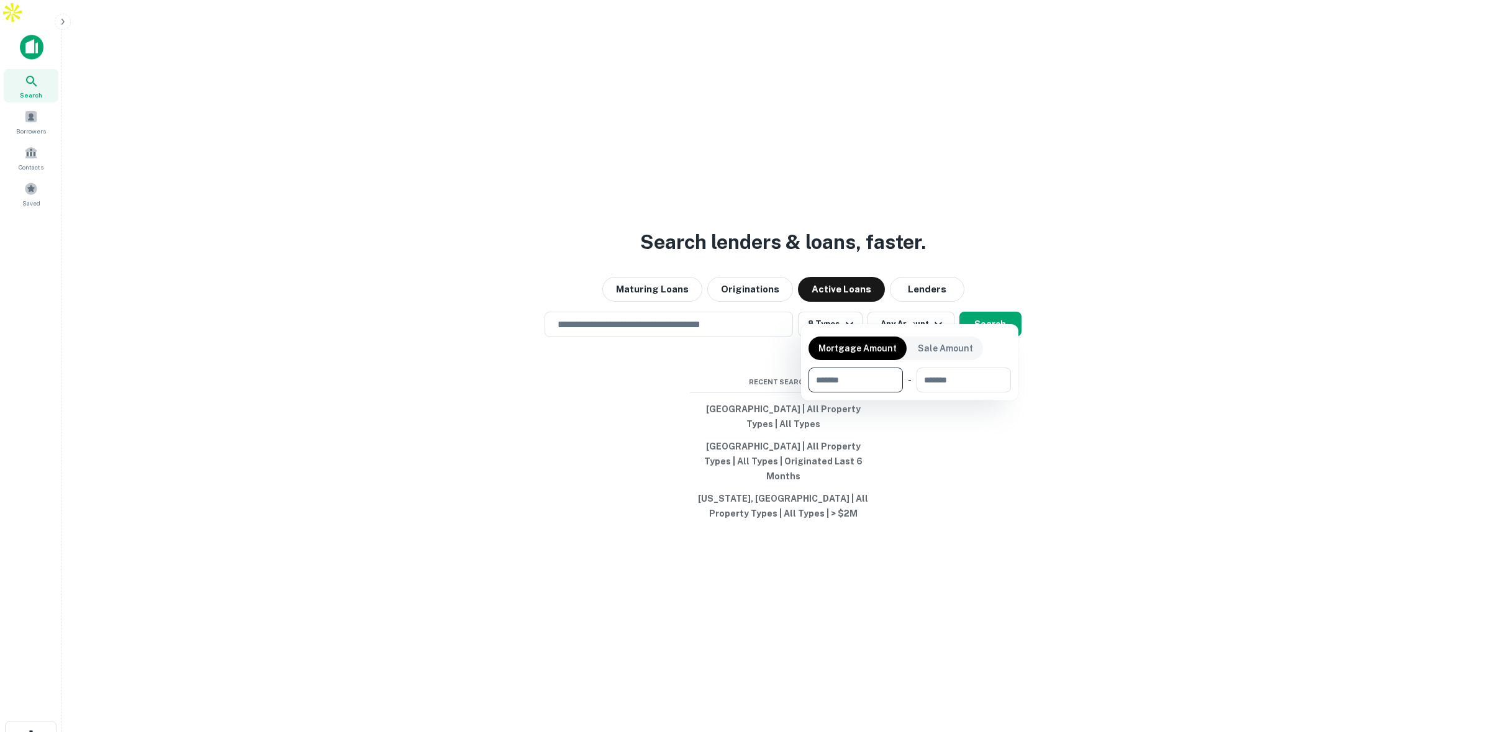
click at [848, 381] on input "number" at bounding box center [852, 380] width 86 height 25
type input "*******"
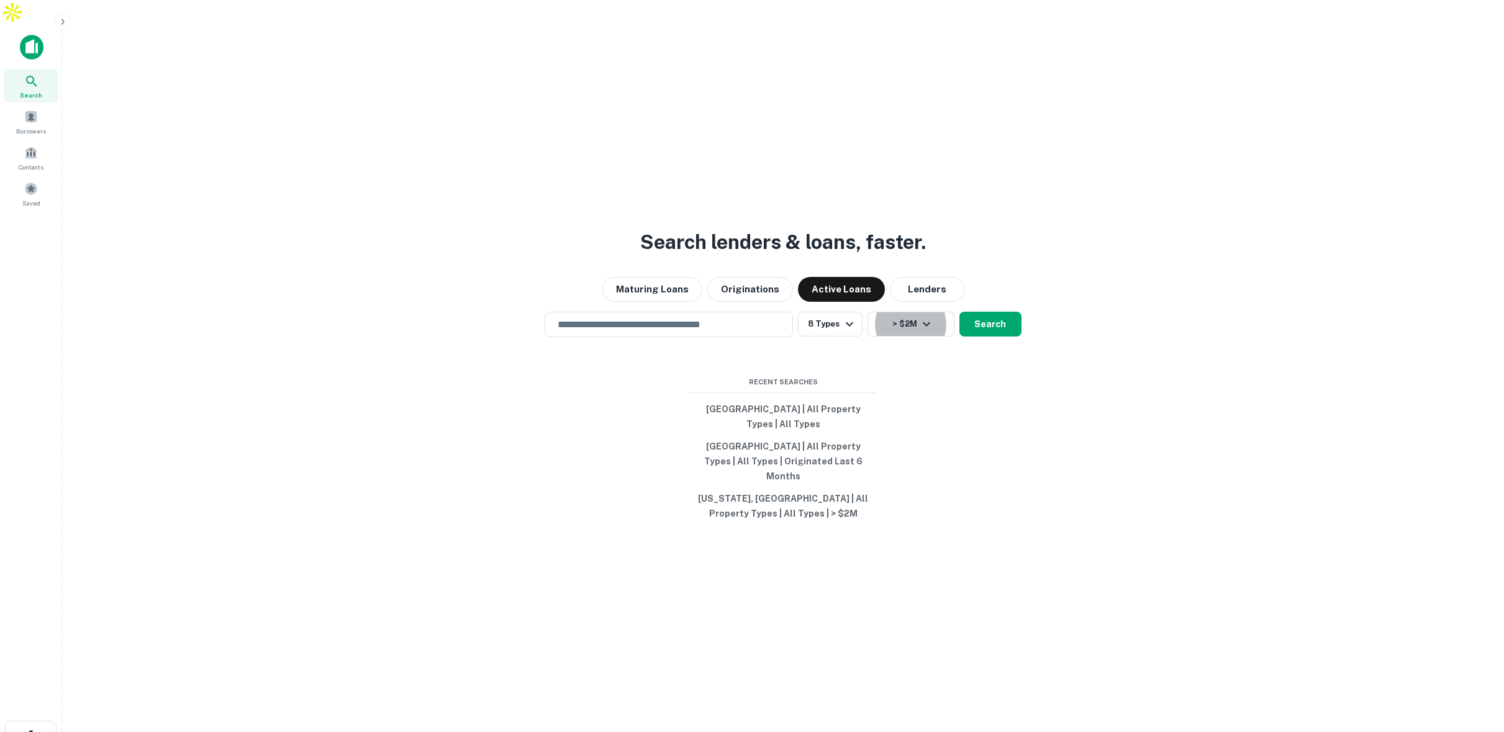
click at [1005, 291] on div "Search lenders & loans, faster. Maturing Loans Originations Active Loans Lender…" at bounding box center [783, 421] width 1422 height 732
click at [990, 312] on button "Search" at bounding box center [990, 324] width 62 height 25
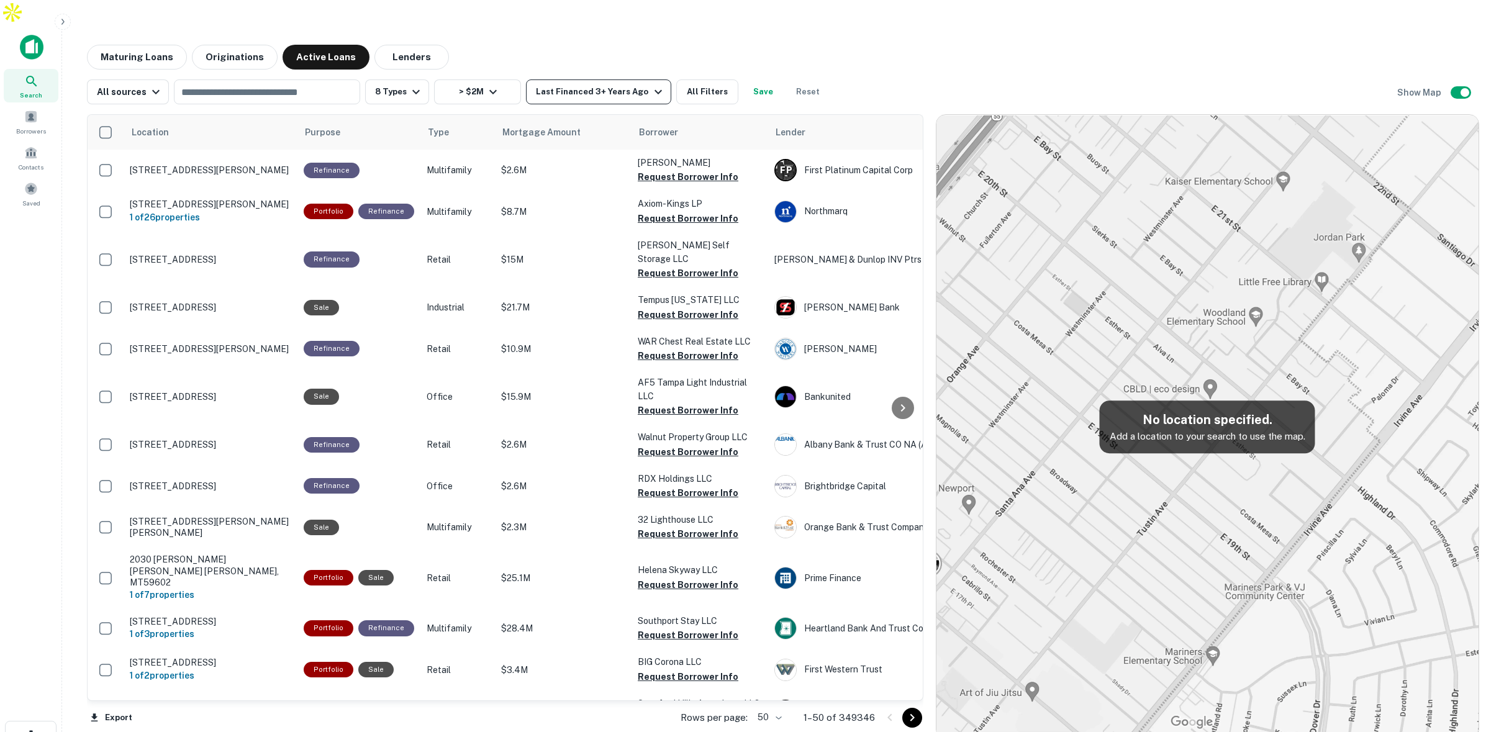
click at [614, 84] on div "Last Financed 3+ Years Ago" at bounding box center [600, 91] width 129 height 15
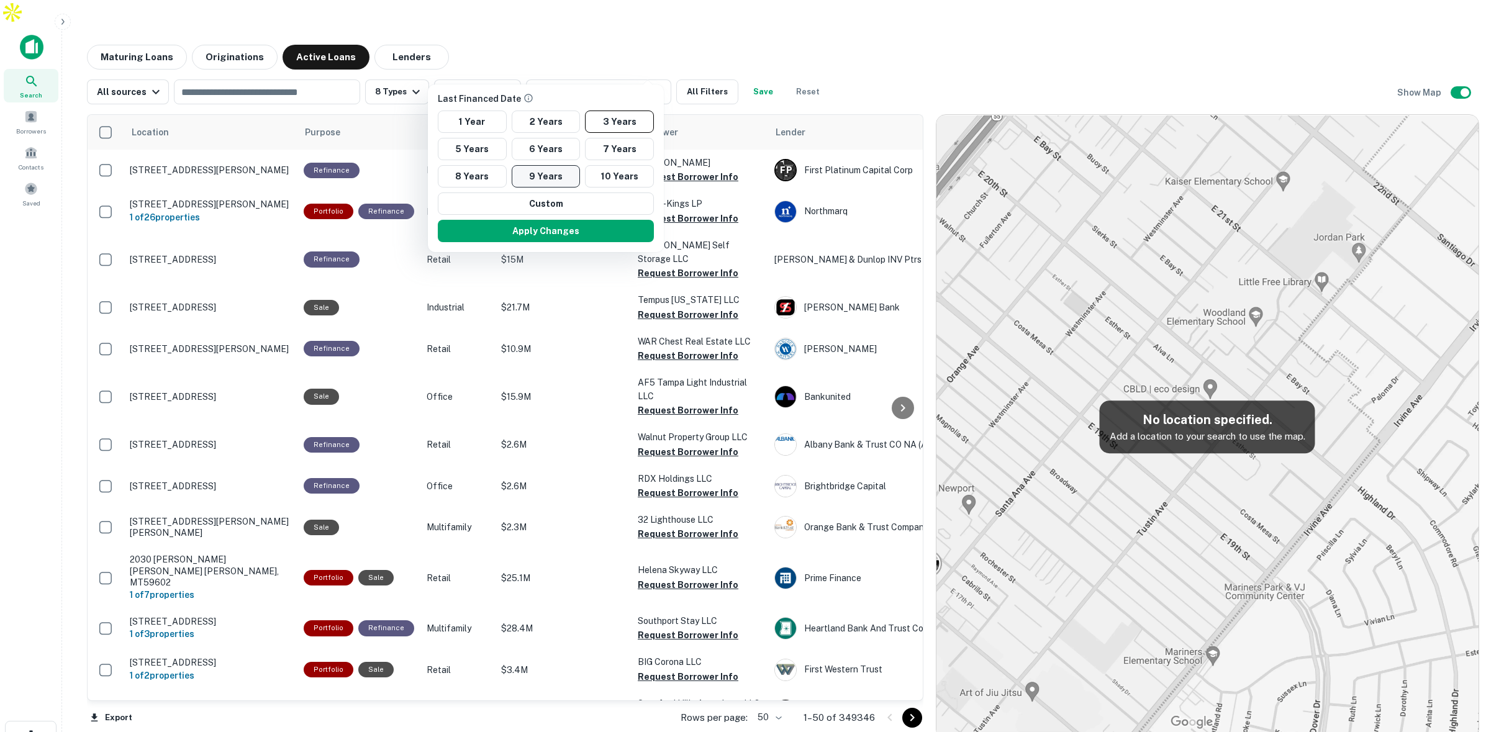
click at [544, 166] on button "9 Years" at bounding box center [546, 176] width 69 height 22
click at [580, 227] on button "Apply Changes" at bounding box center [546, 231] width 216 height 22
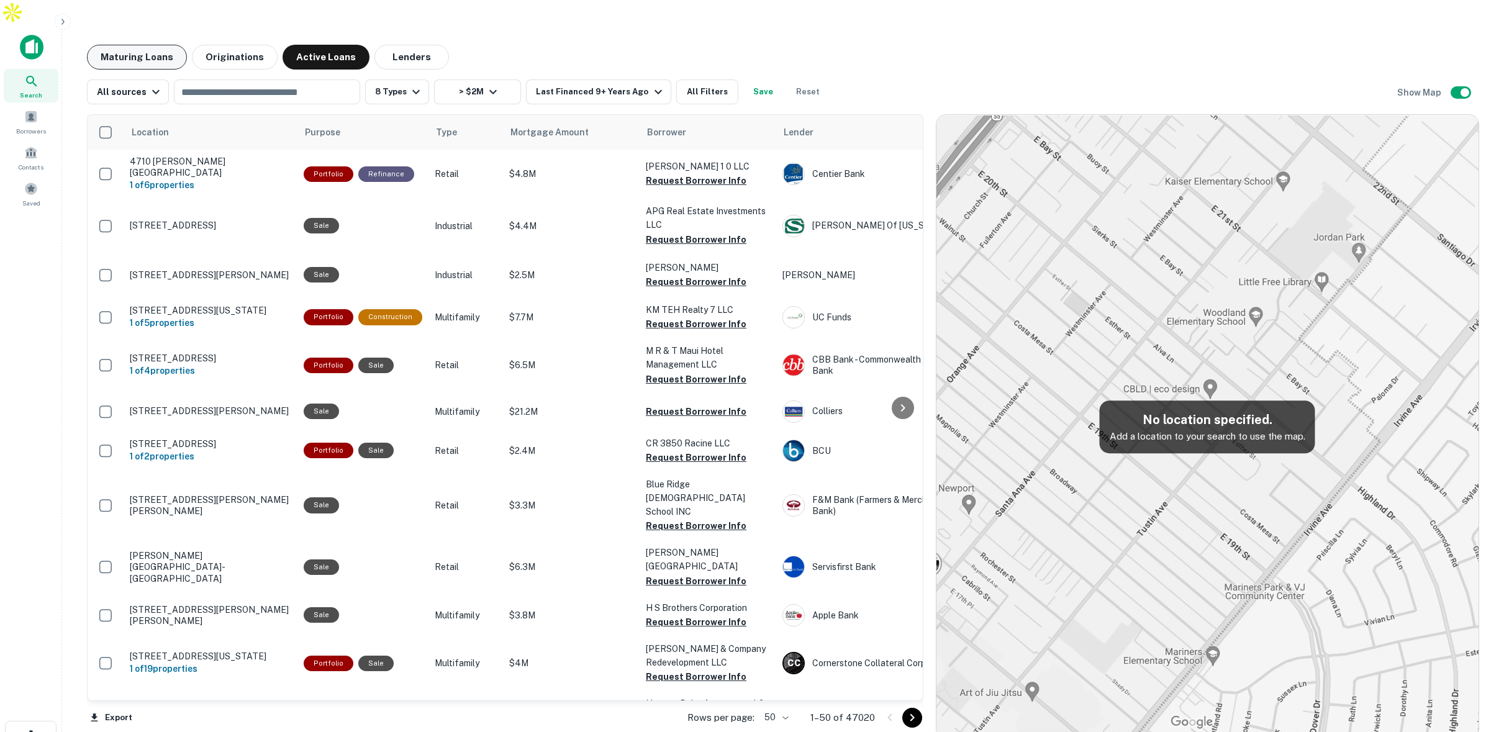
click at [140, 45] on button "Maturing Loans" at bounding box center [137, 57] width 100 height 25
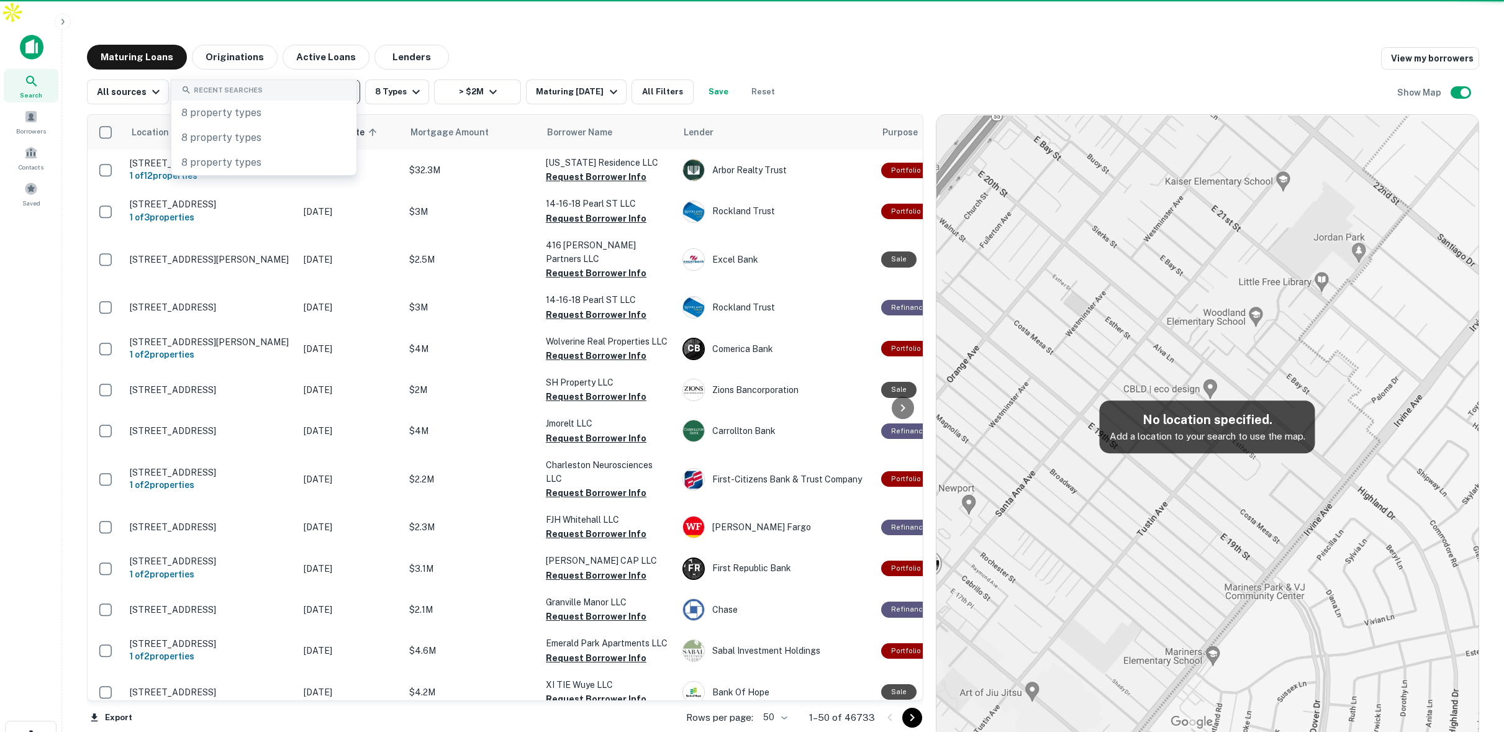
click at [292, 83] on input "text" at bounding box center [266, 91] width 177 height 17
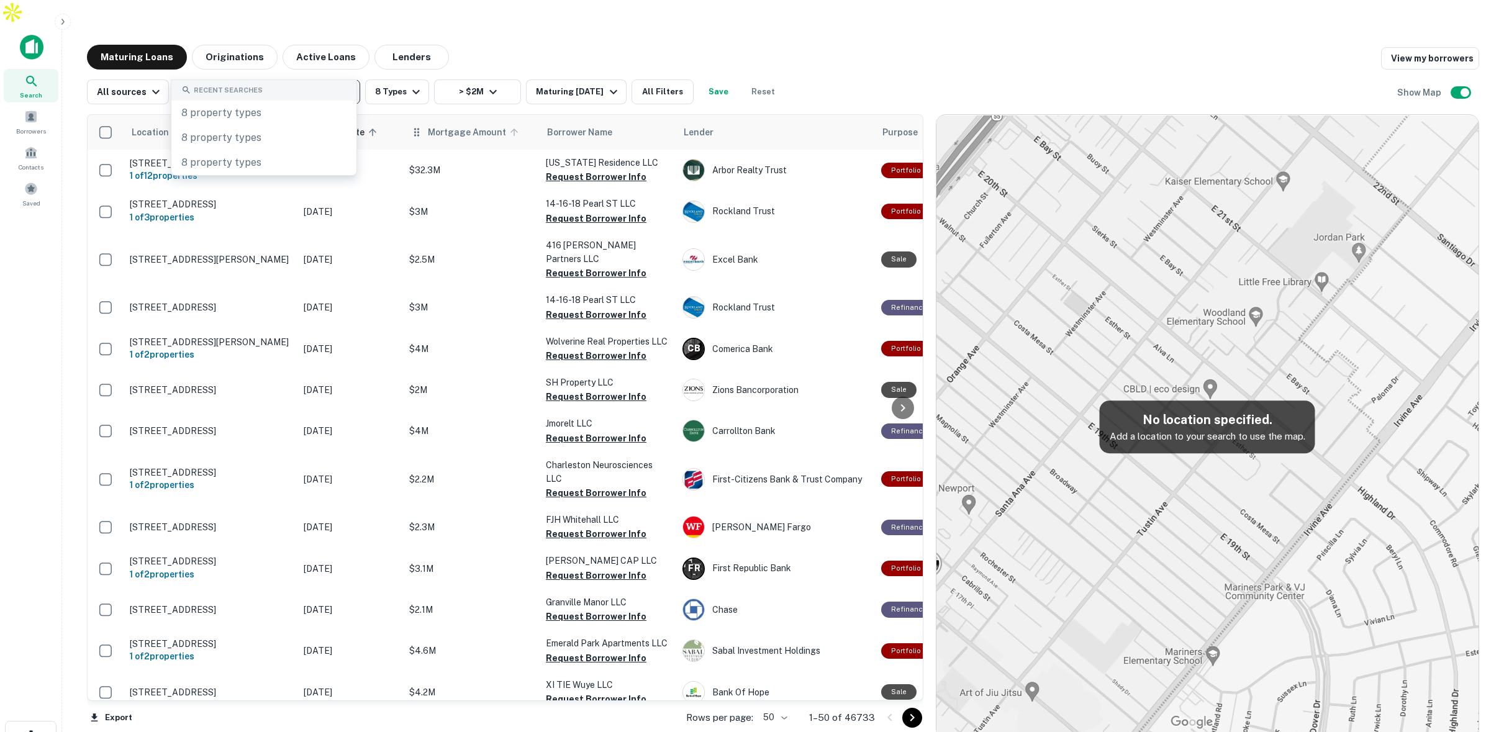
scroll to position [2, 0]
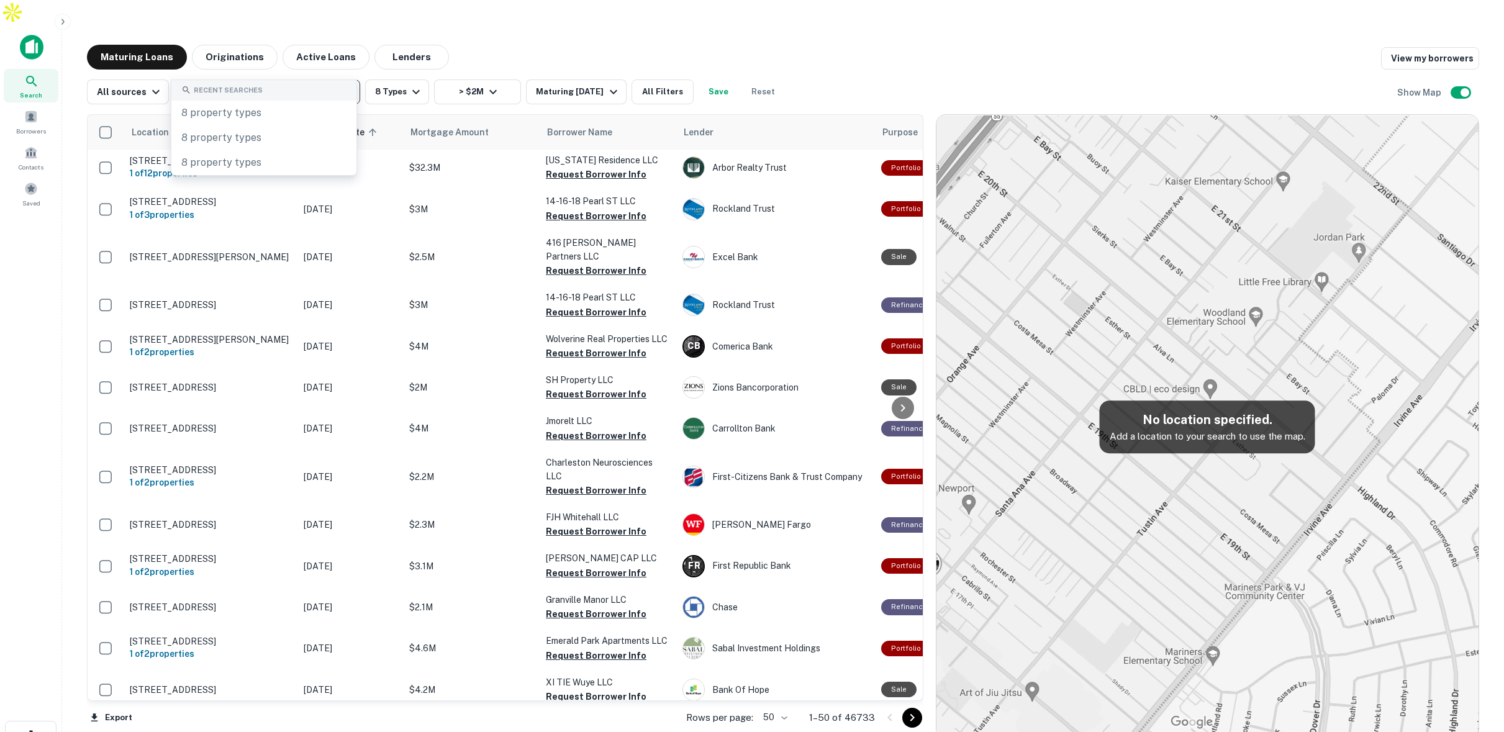
click at [530, 45] on div "Maturing Loans Originations Active Loans Lenders View my borrowers" at bounding box center [783, 57] width 1392 height 25
click at [606, 84] on icon "button" at bounding box center [613, 91] width 15 height 15
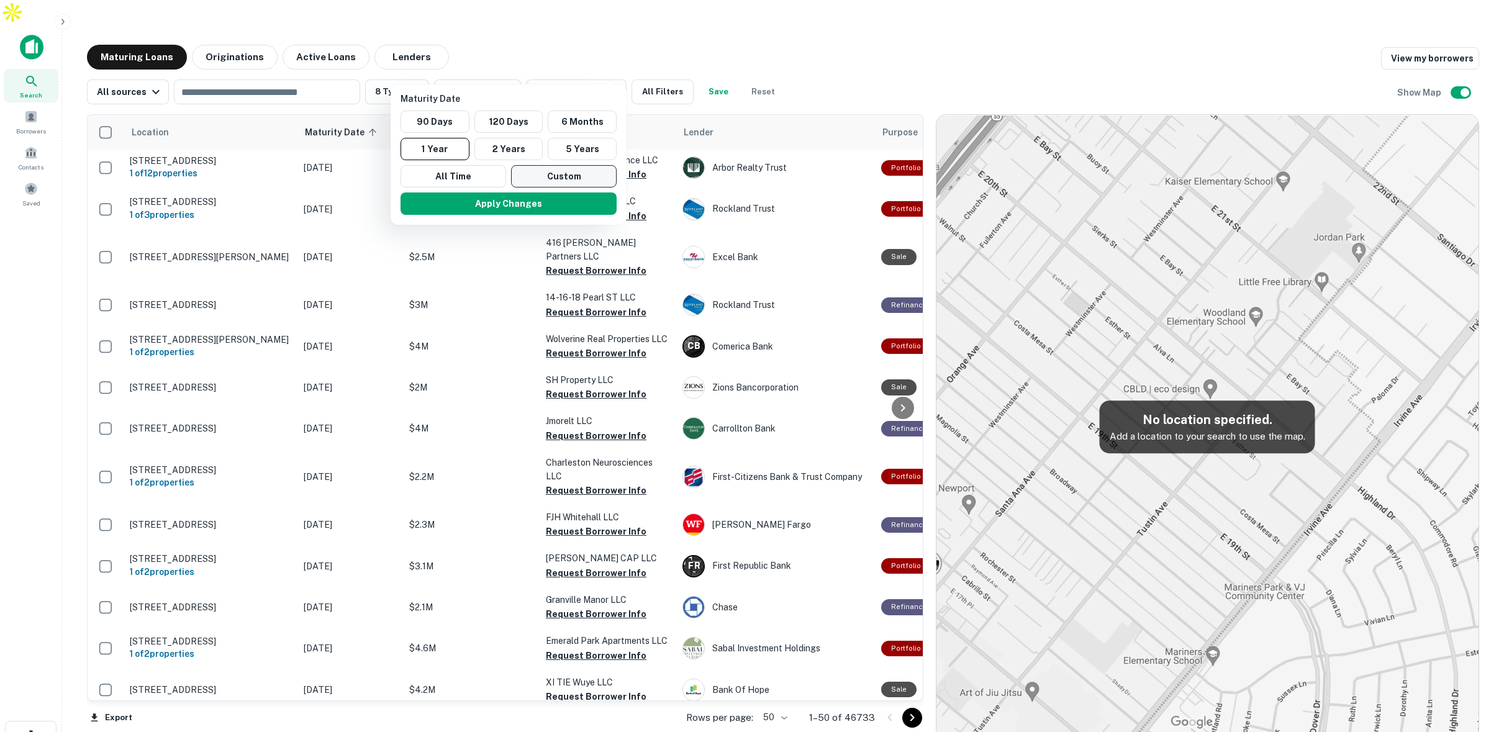
click at [547, 179] on button "Custom" at bounding box center [564, 176] width 106 height 22
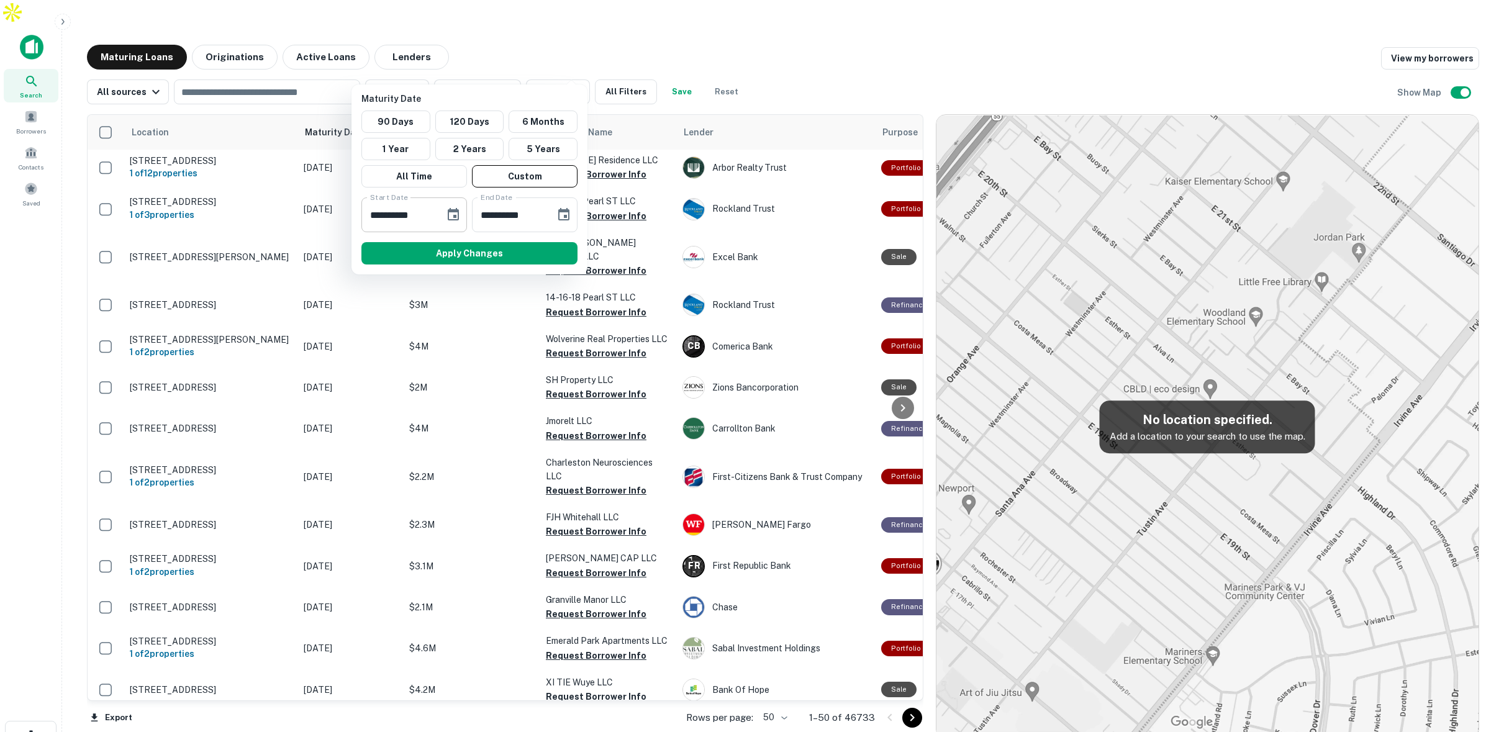
click at [456, 209] on icon "Choose date, selected date is Mar 6, 2025" at bounding box center [453, 214] width 11 height 12
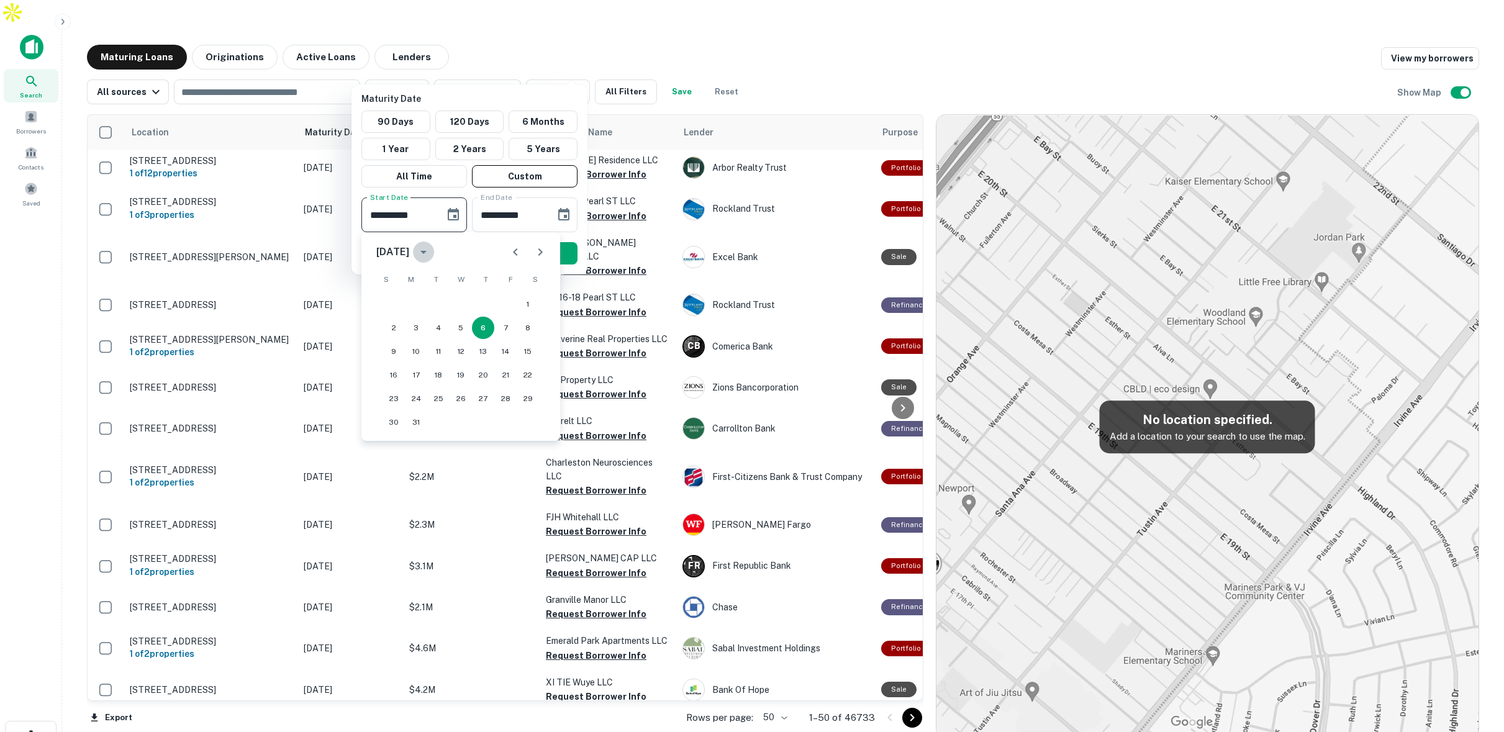
click at [431, 254] on icon "calendar view is open, switch to year view" at bounding box center [423, 252] width 15 height 15
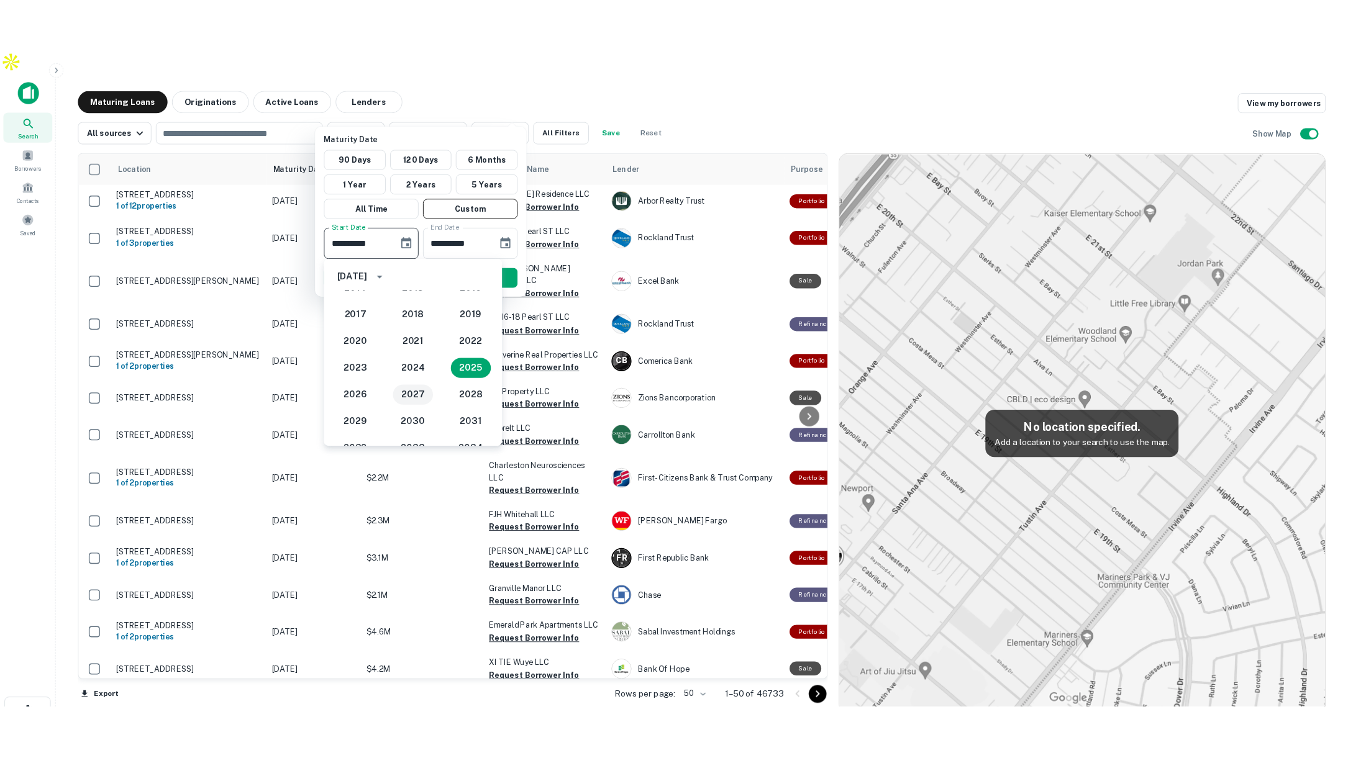
scroll to position [1148, 0]
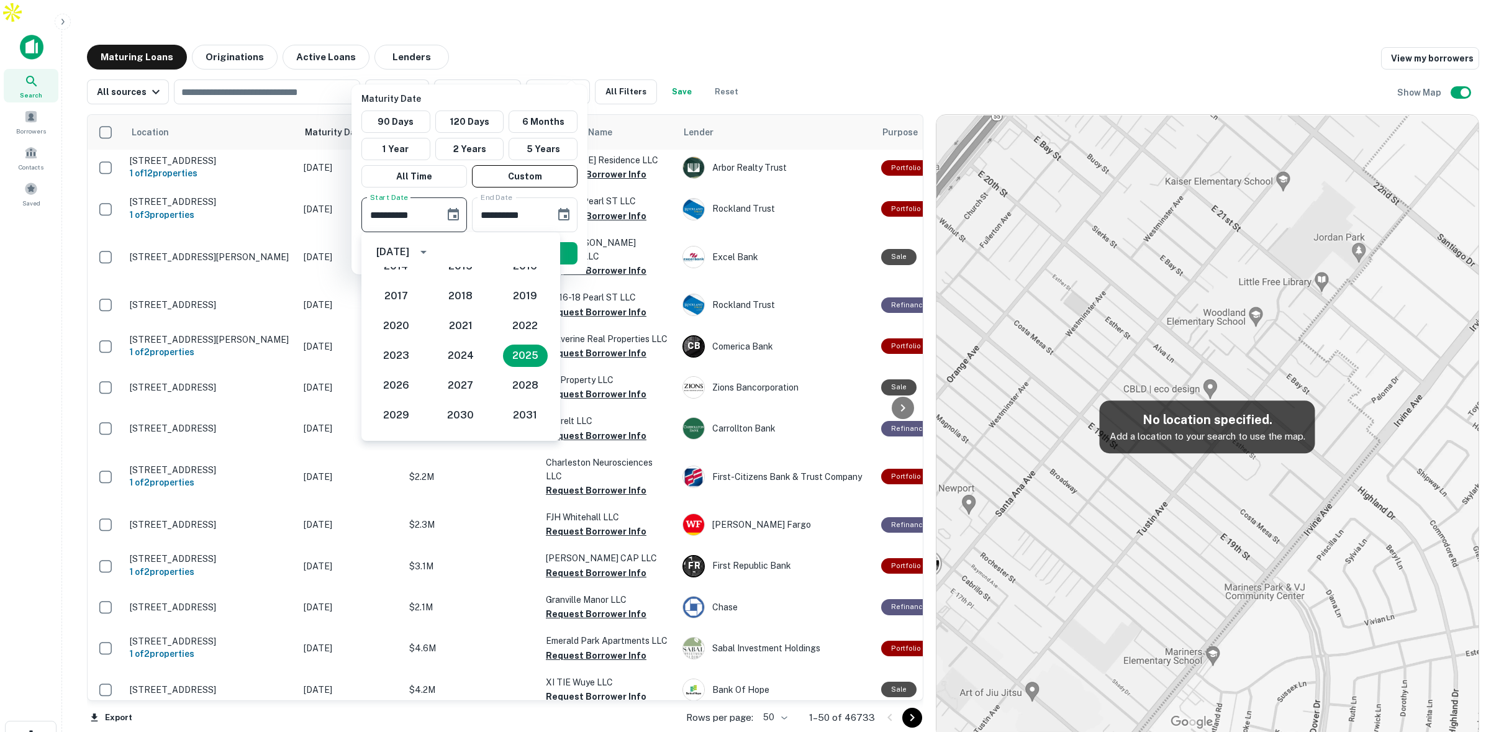
click at [449, 214] on icon "Choose date, selected date is Mar 6, 2025" at bounding box center [453, 214] width 15 height 15
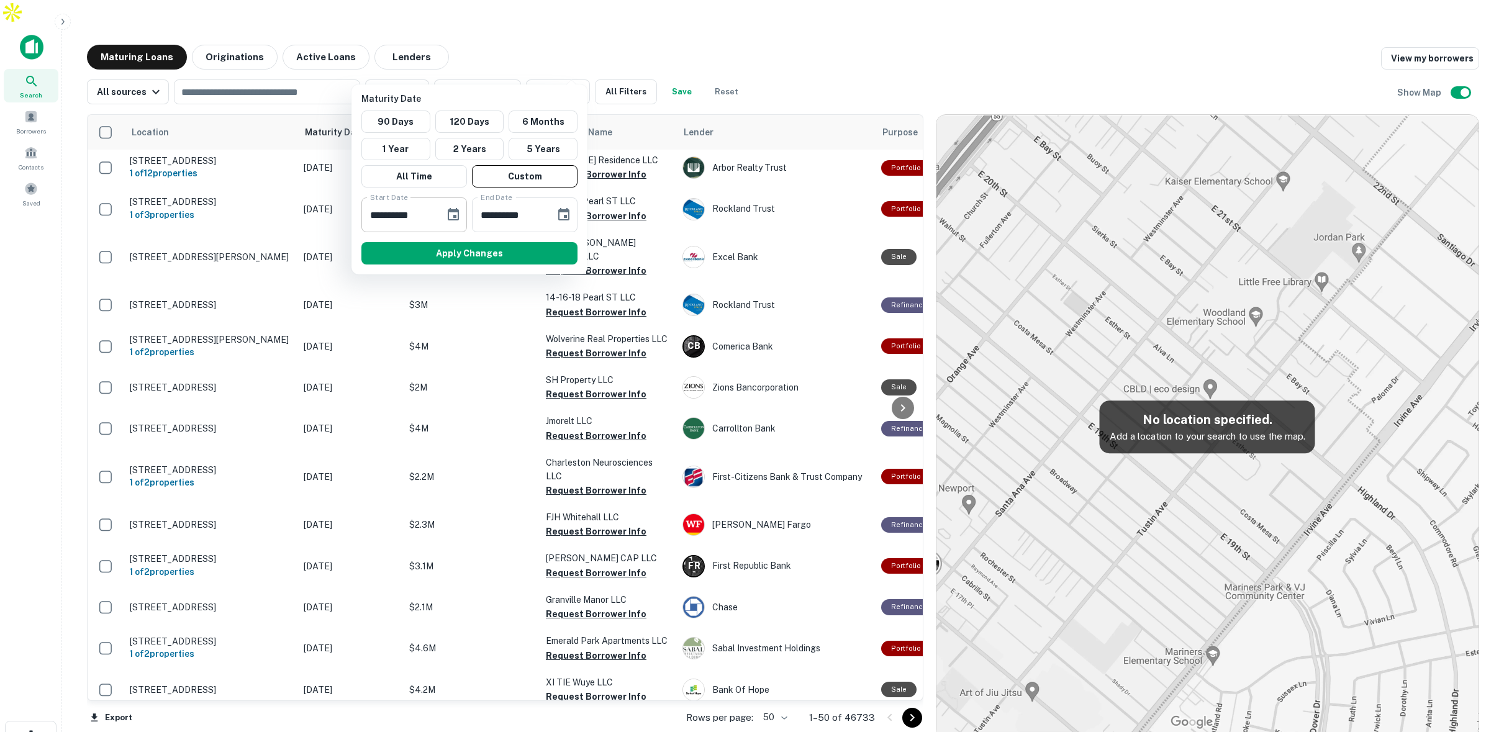
click at [451, 217] on icon "Choose date, selected date is Mar 6, 2025" at bounding box center [453, 214] width 15 height 15
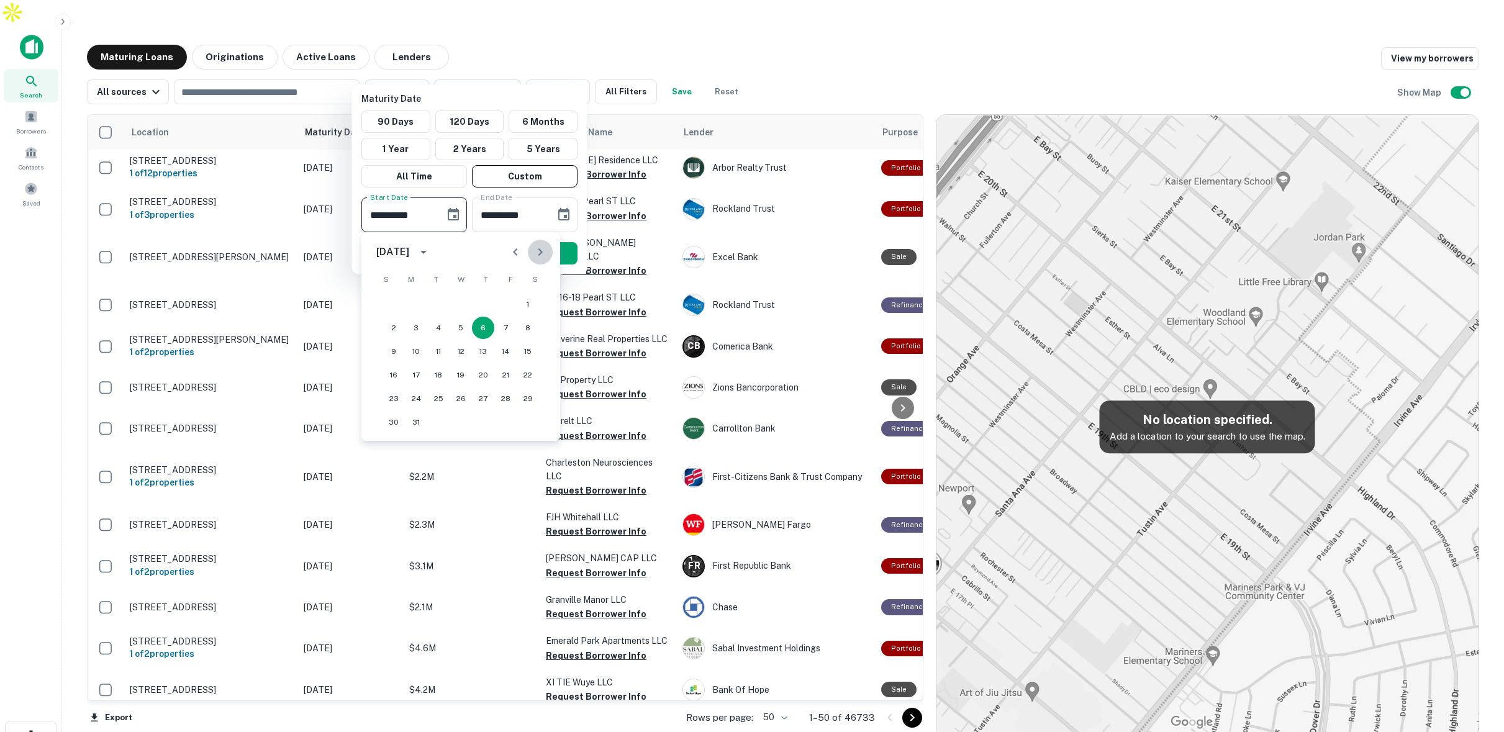
click at [545, 250] on icon "Next month" at bounding box center [540, 252] width 15 height 15
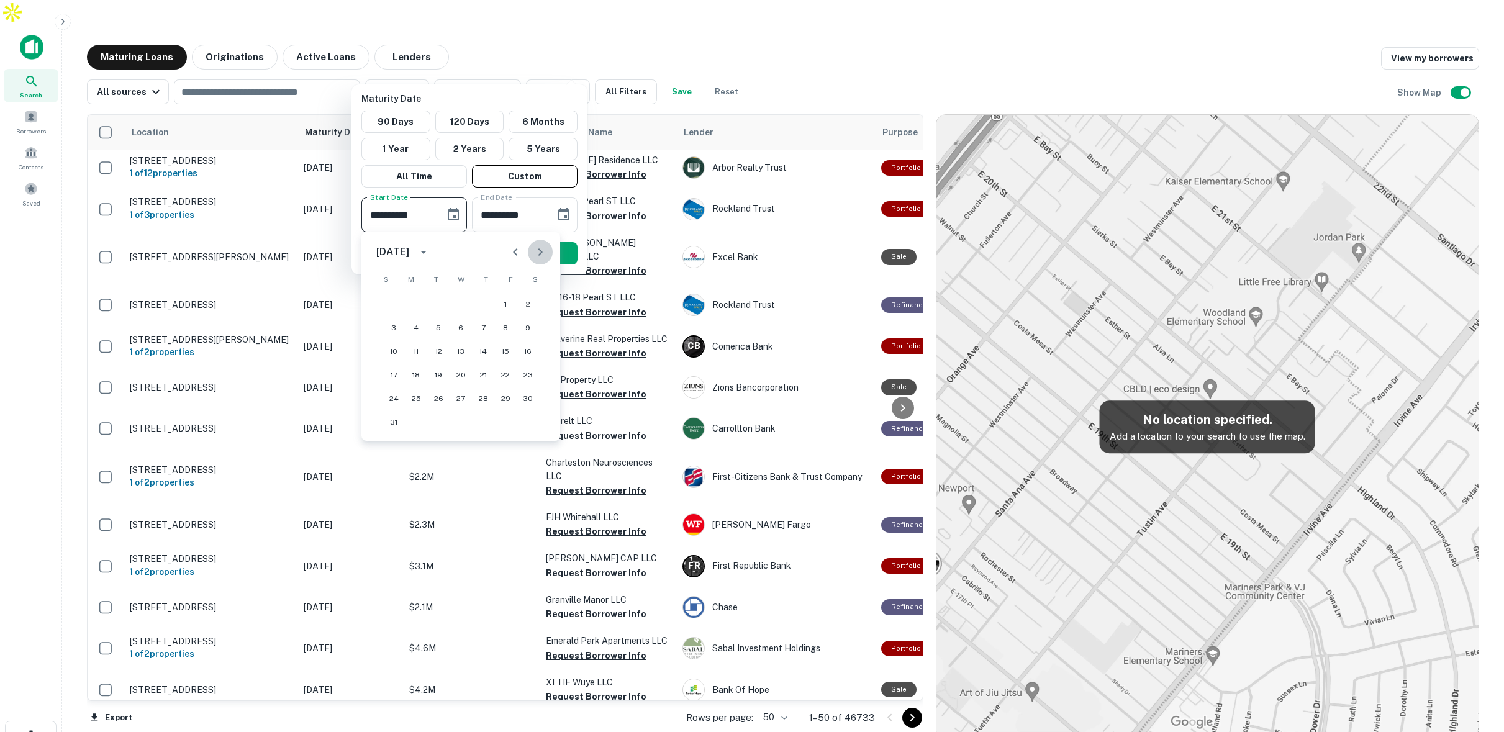
click at [545, 250] on icon "Next month" at bounding box center [540, 252] width 15 height 15
click at [411, 302] on button "1" at bounding box center [416, 304] width 22 height 22
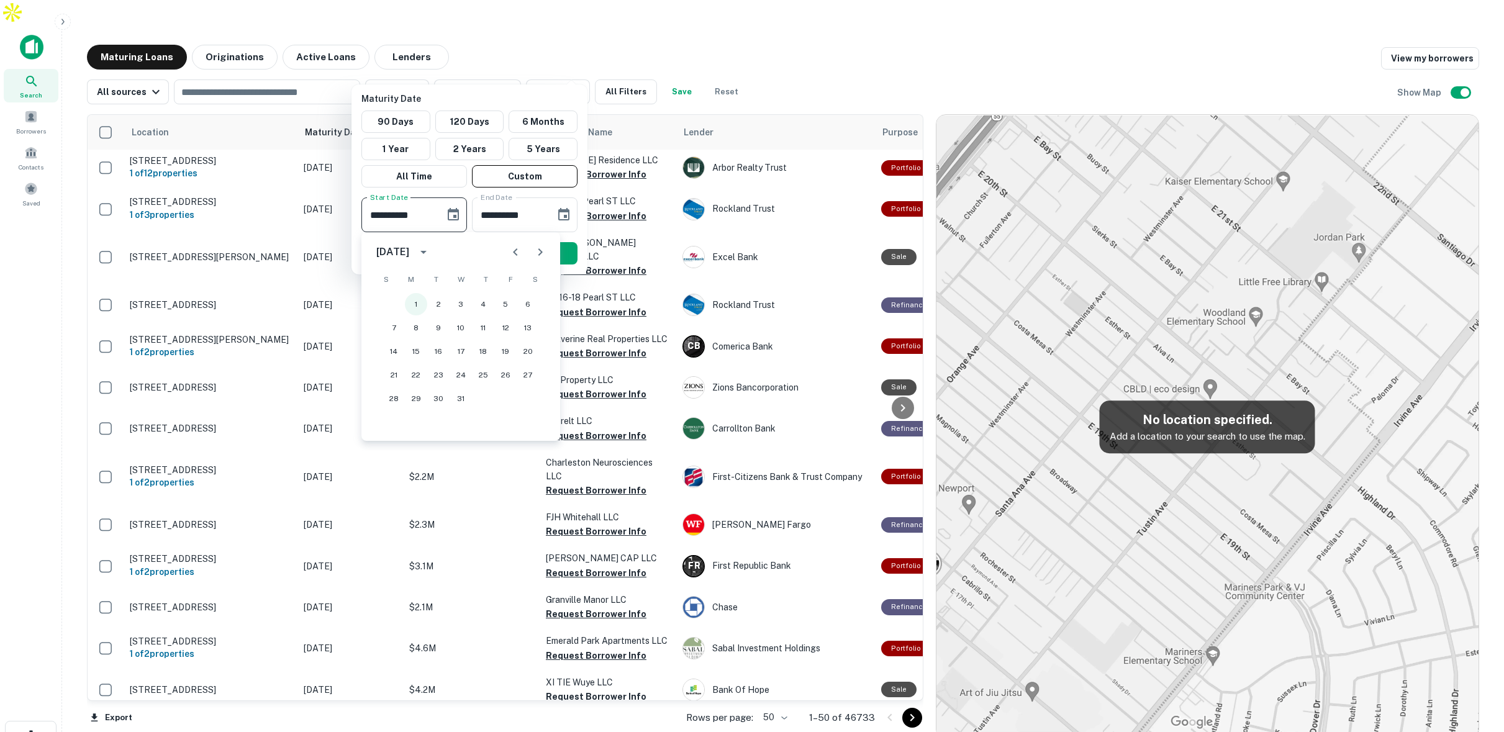
type input "**********"
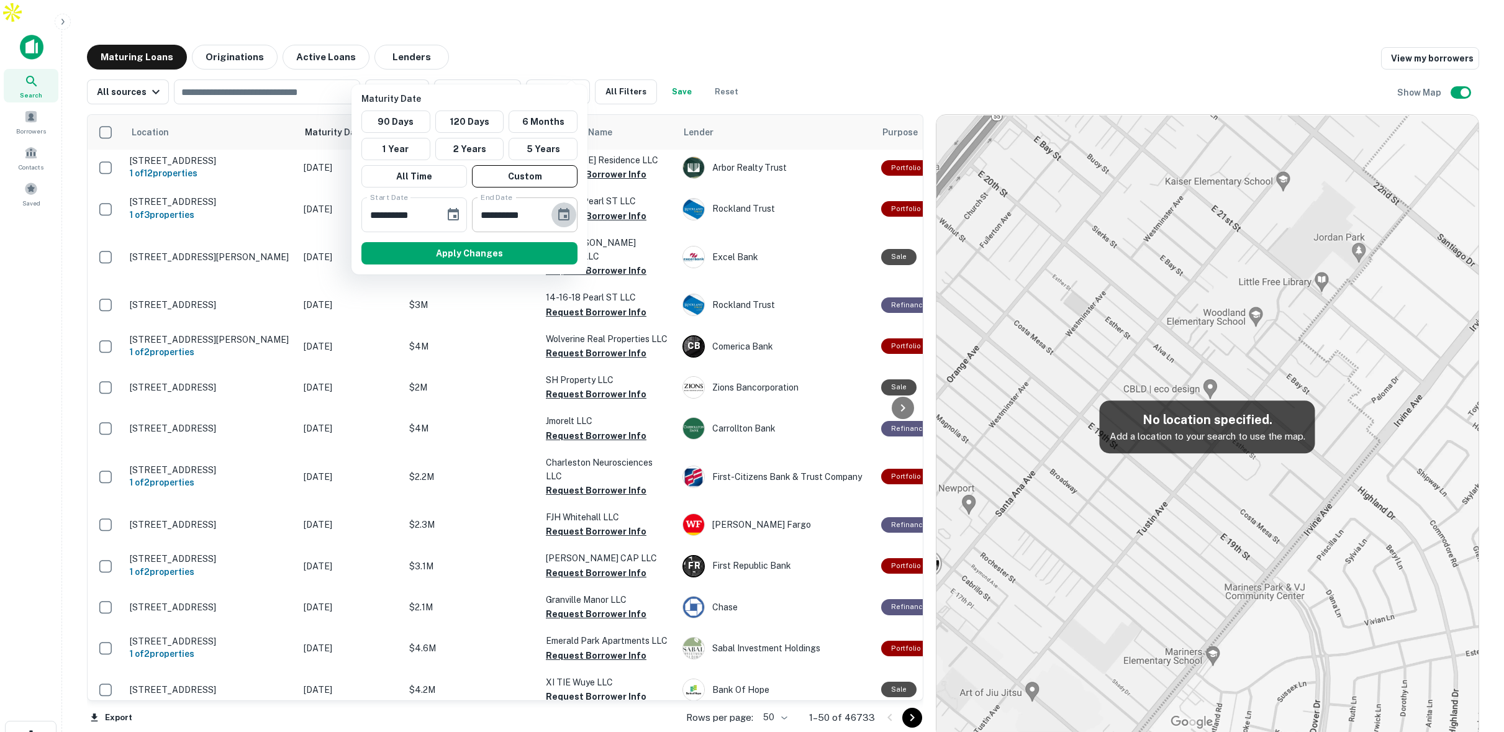
click at [561, 212] on icon "Choose date, selected date is Sep 2, 2025" at bounding box center [563, 214] width 15 height 15
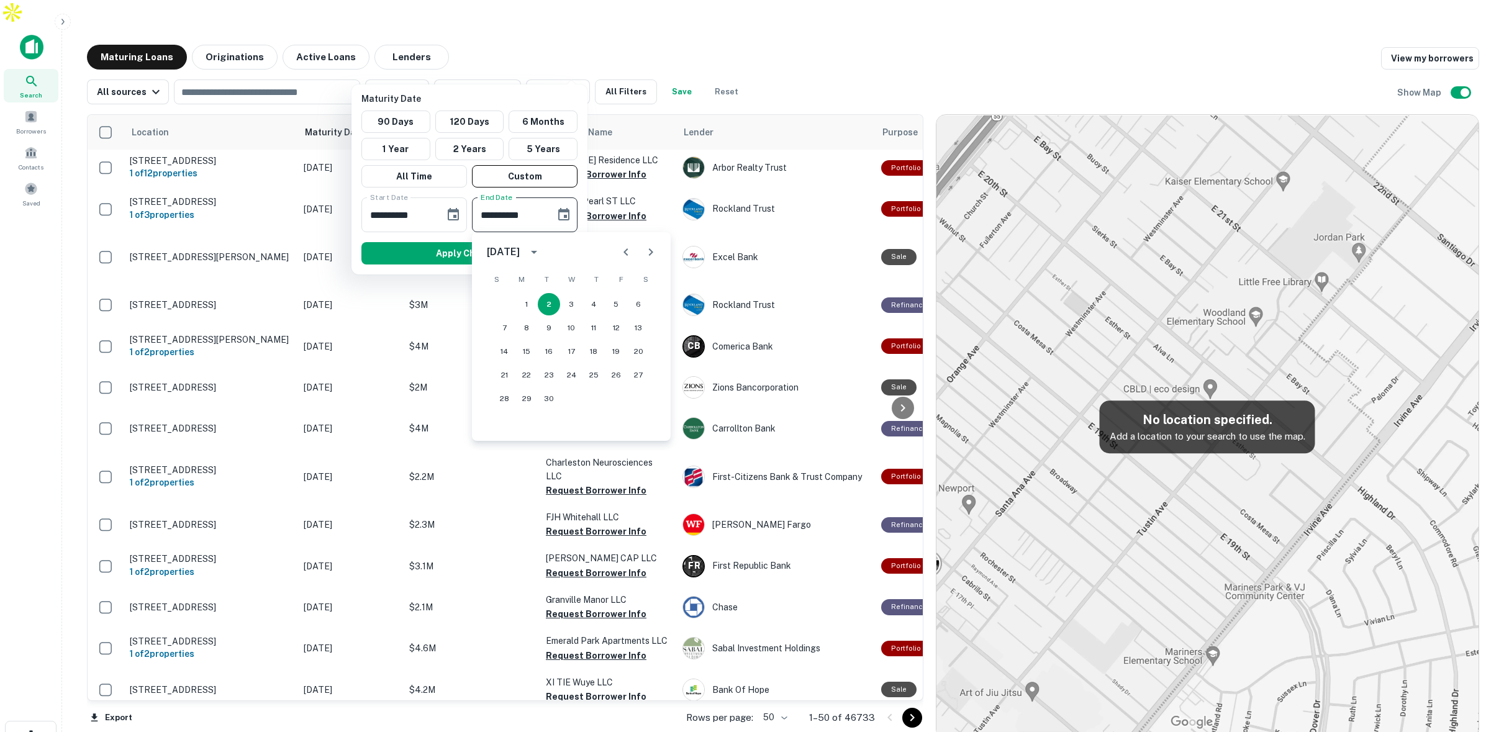
click at [656, 249] on icon "Next month" at bounding box center [650, 252] width 15 height 15
click at [655, 249] on icon "Next month" at bounding box center [650, 252] width 15 height 15
click at [654, 249] on icon "Next month" at bounding box center [650, 252] width 15 height 15
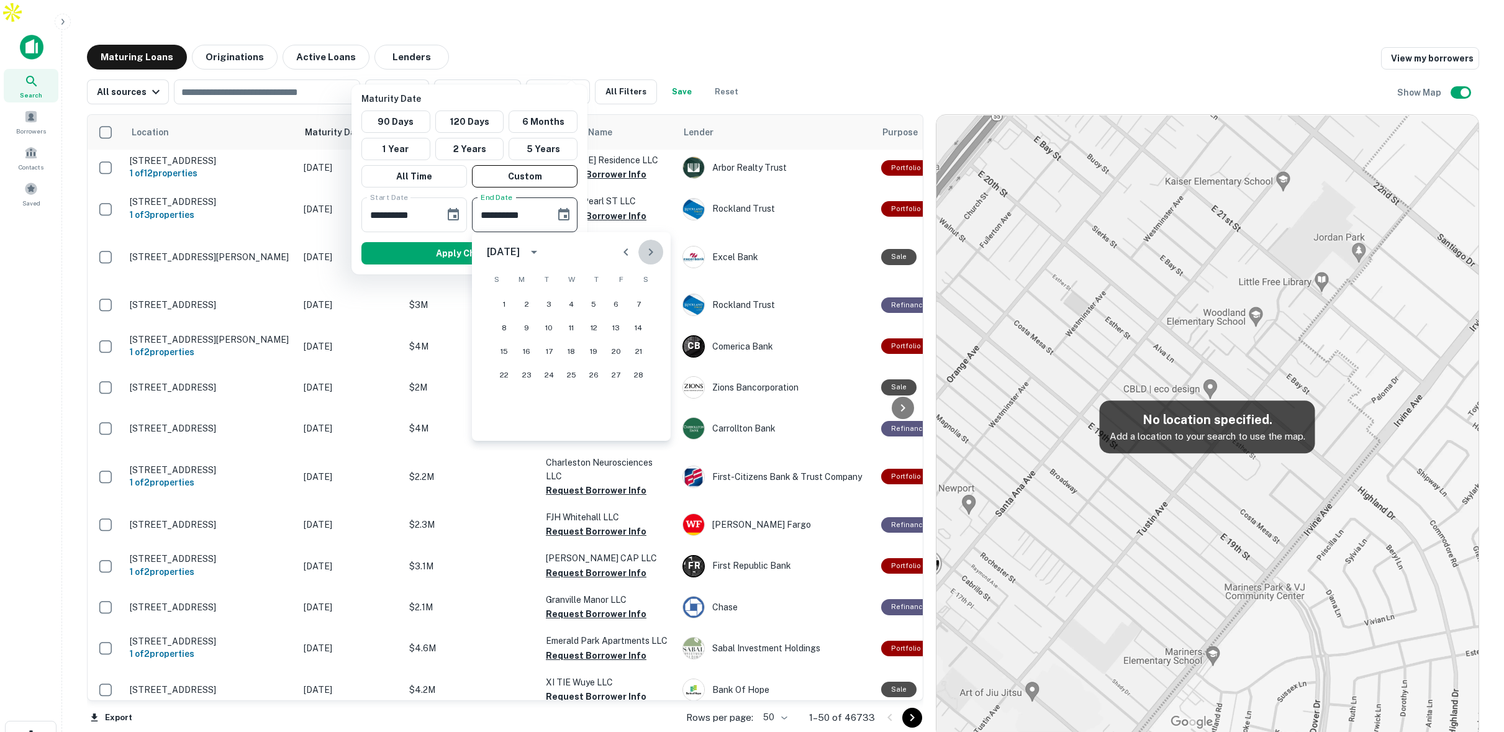
click at [654, 249] on icon "Next month" at bounding box center [650, 252] width 15 height 15
click at [525, 299] on button "1" at bounding box center [526, 304] width 22 height 22
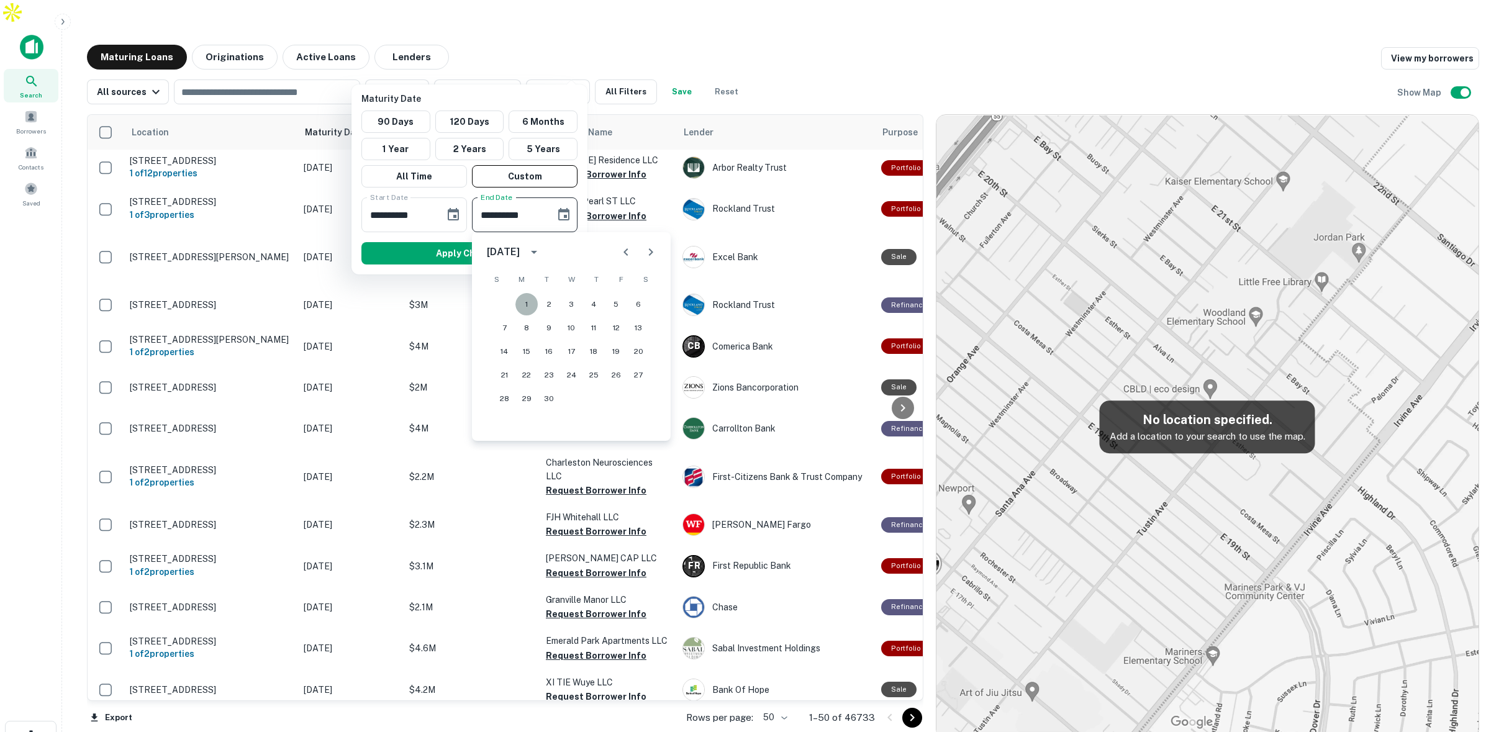
type input "**********"
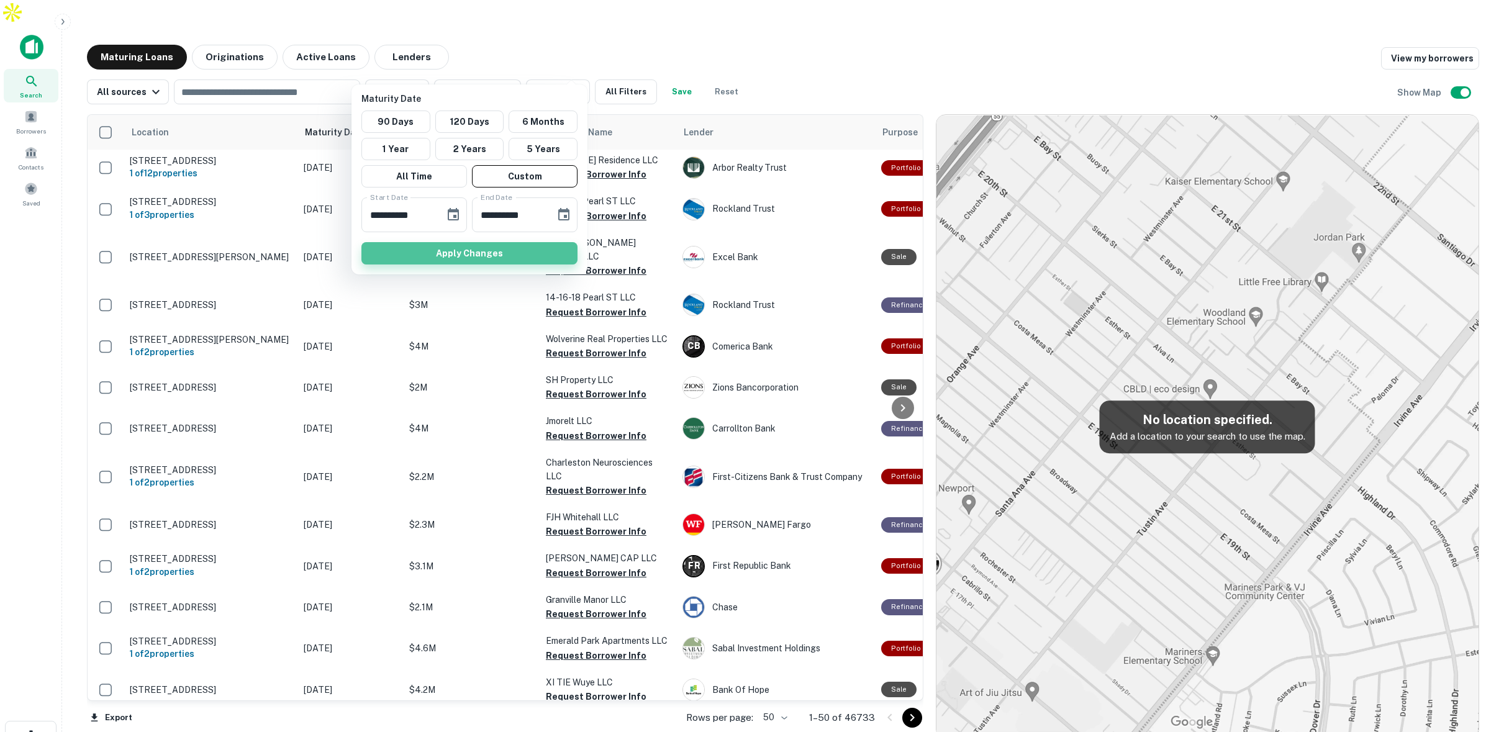
click at [529, 250] on button "Apply Changes" at bounding box center [469, 253] width 216 height 22
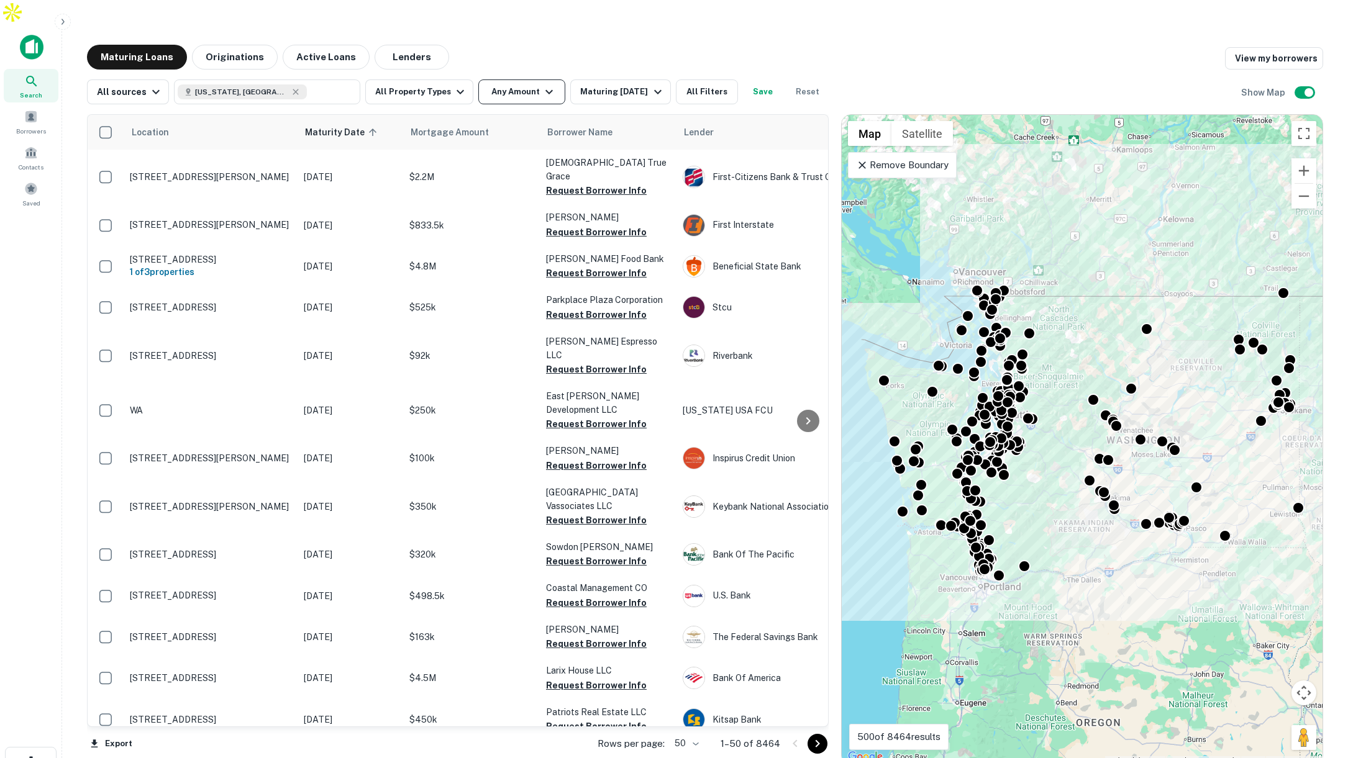
click at [529, 79] on button "Any Amount" at bounding box center [521, 91] width 87 height 25
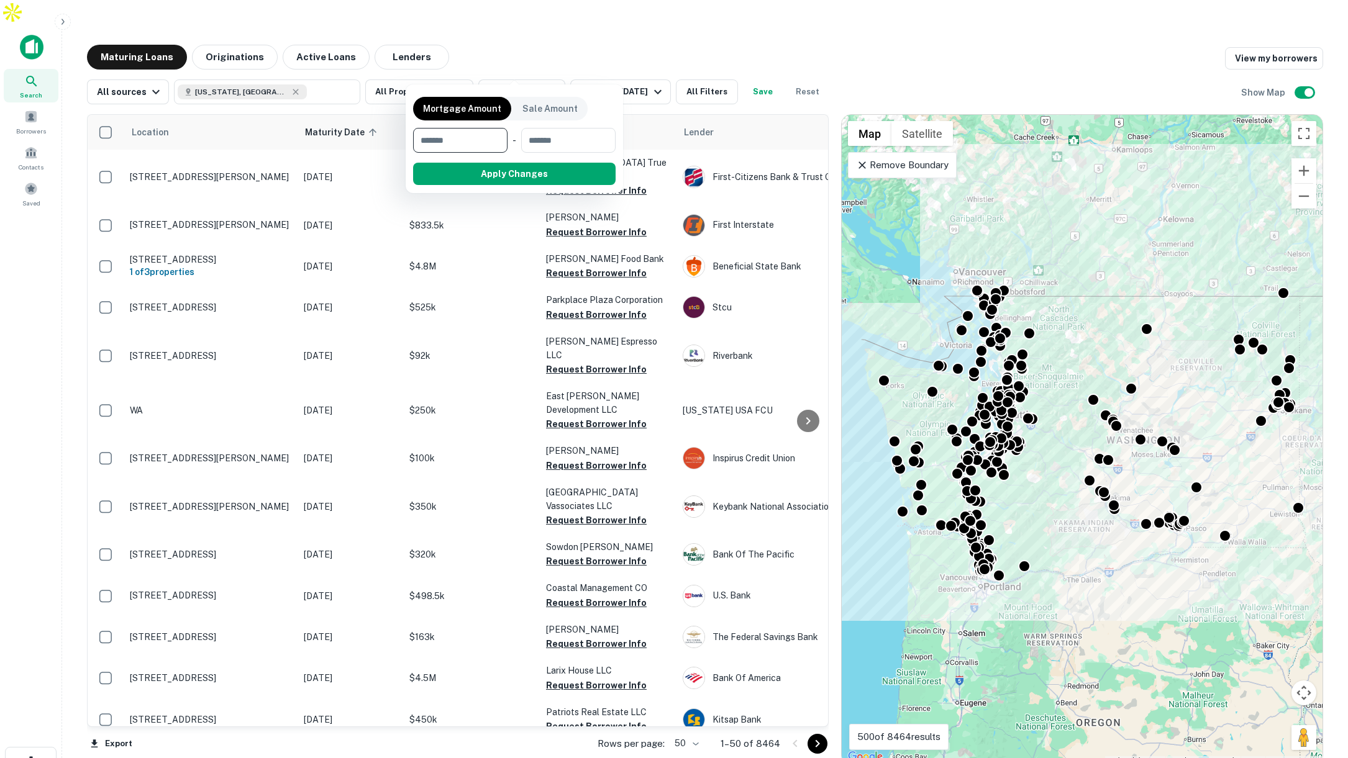
click at [466, 140] on input "number" at bounding box center [456, 140] width 86 height 25
type input "*******"
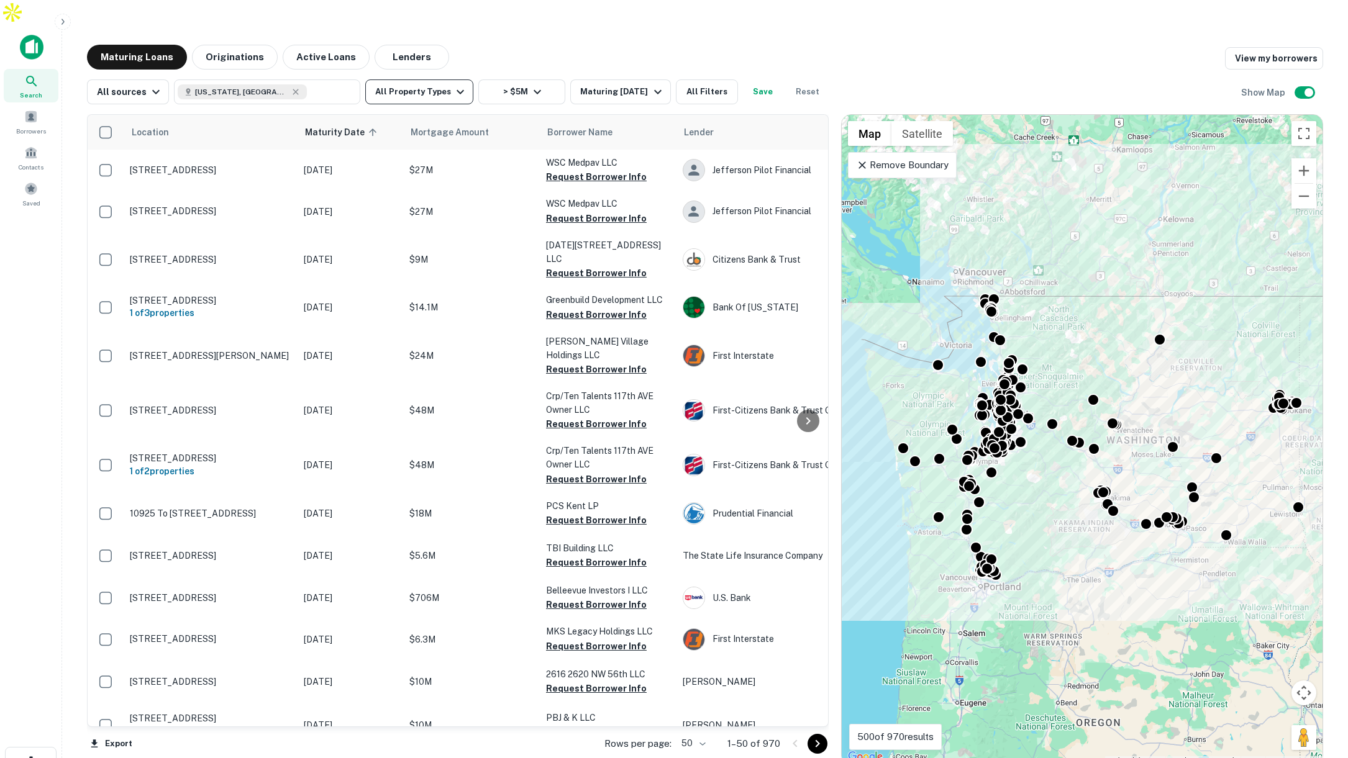
click at [453, 84] on icon "button" at bounding box center [460, 91] width 15 height 15
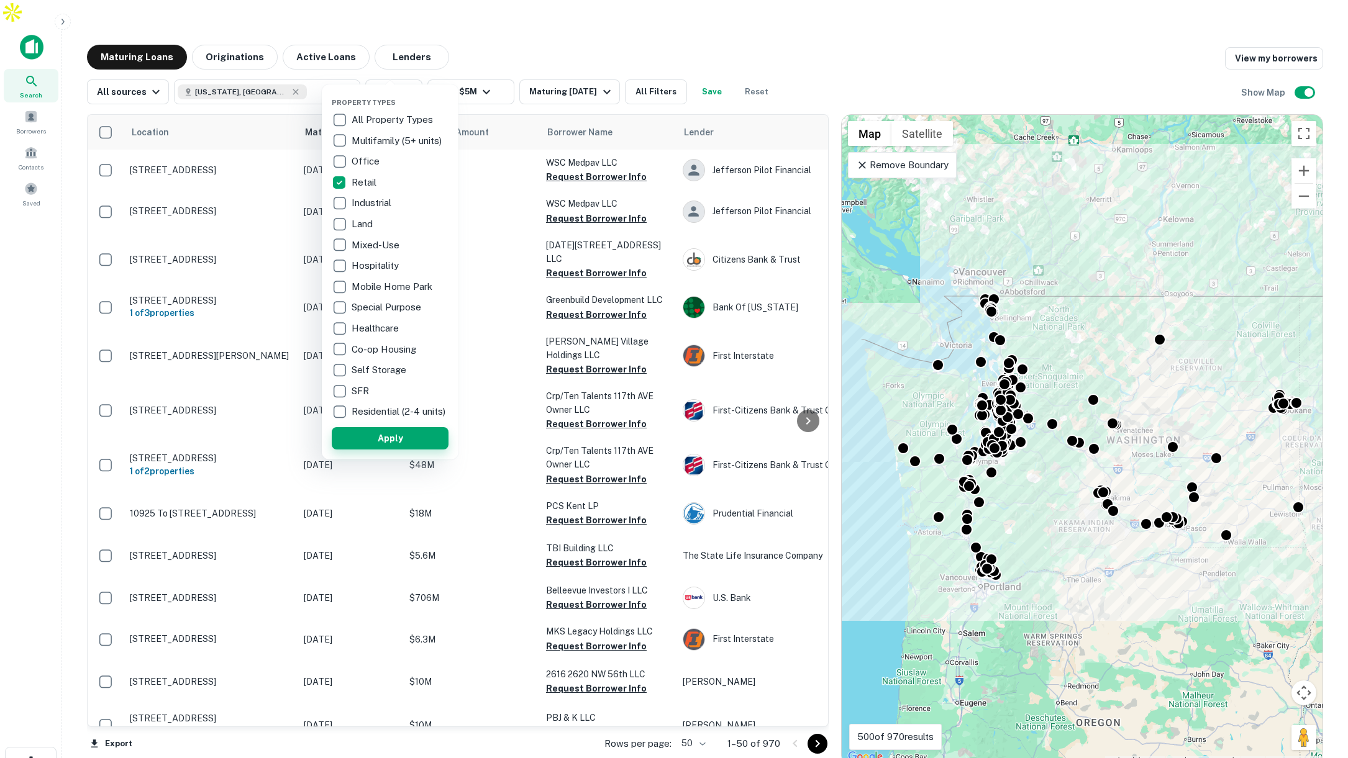
click at [412, 435] on button "Apply" at bounding box center [390, 438] width 117 height 22
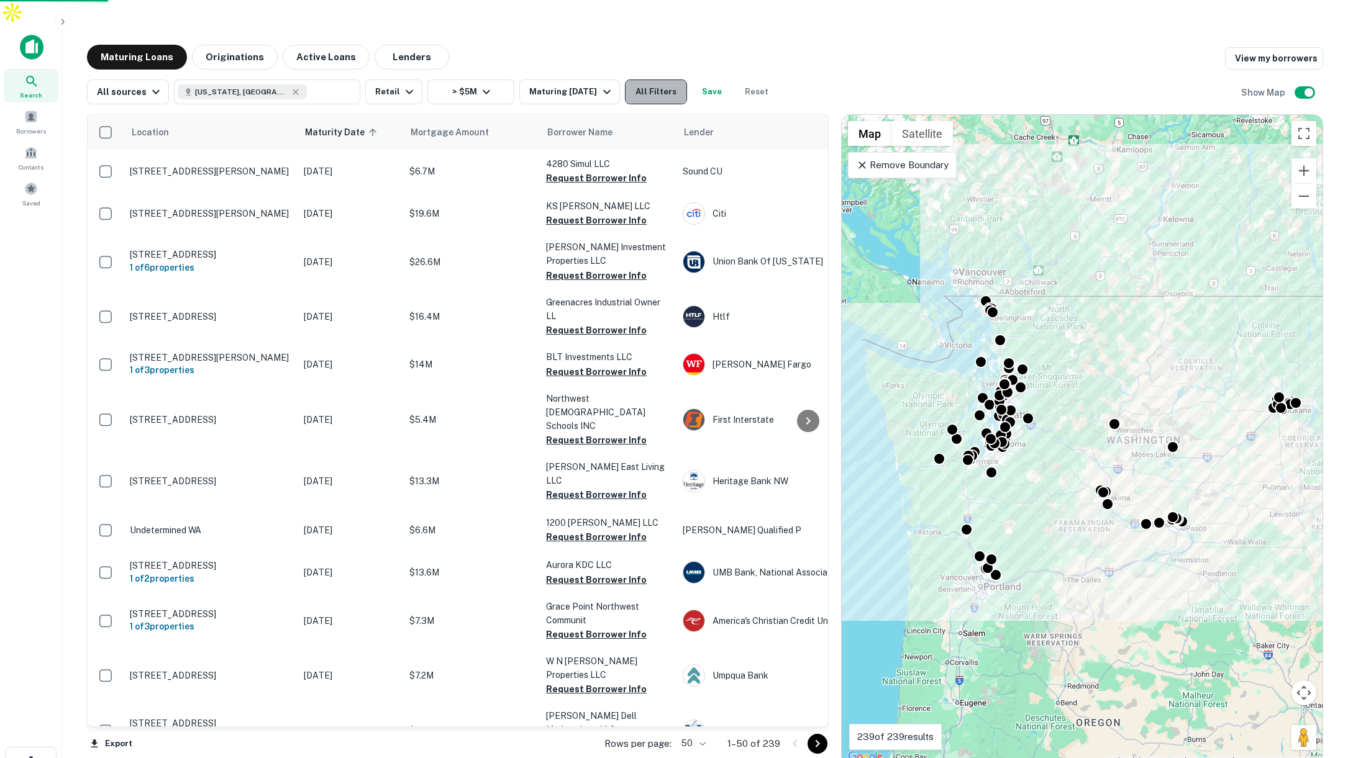
click at [659, 79] on button "All Filters" at bounding box center [656, 91] width 62 height 25
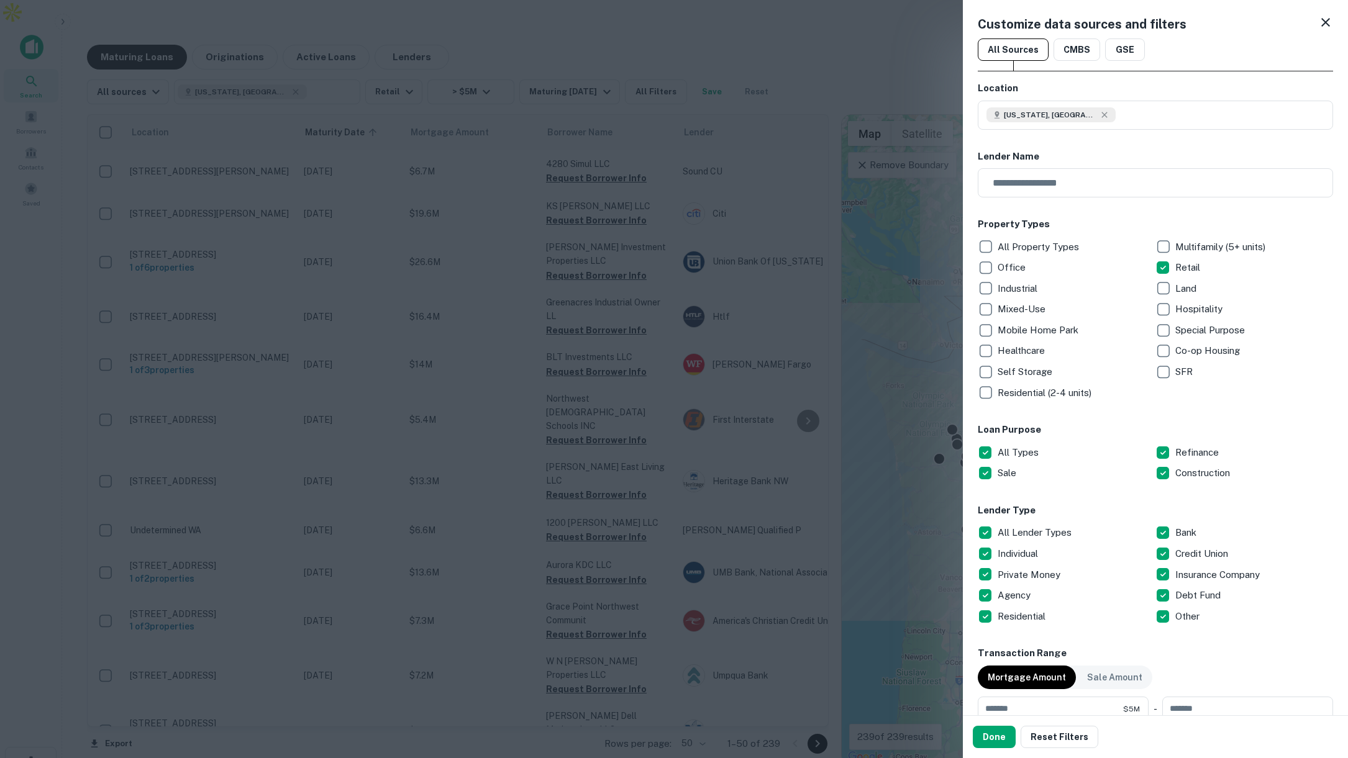
scroll to position [70, 0]
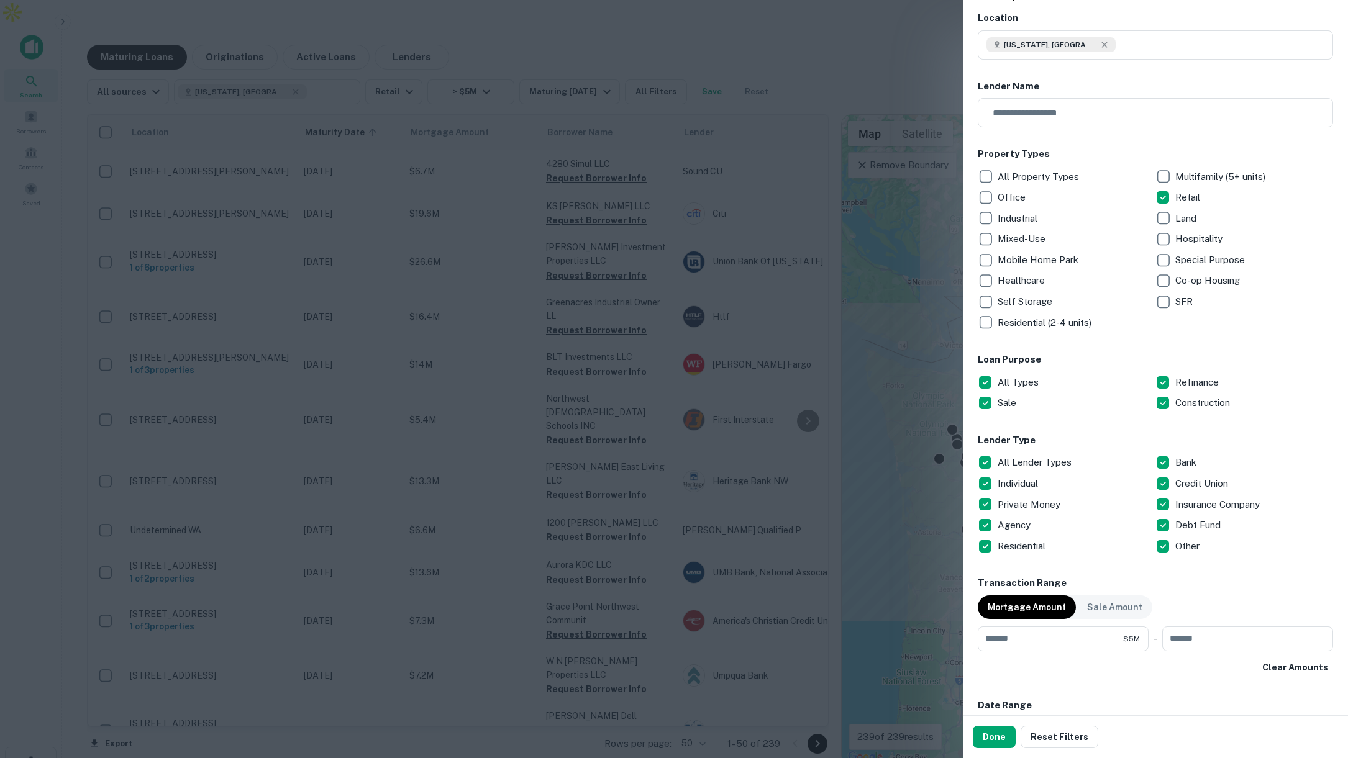
click at [798, 245] on div at bounding box center [674, 379] width 1348 height 758
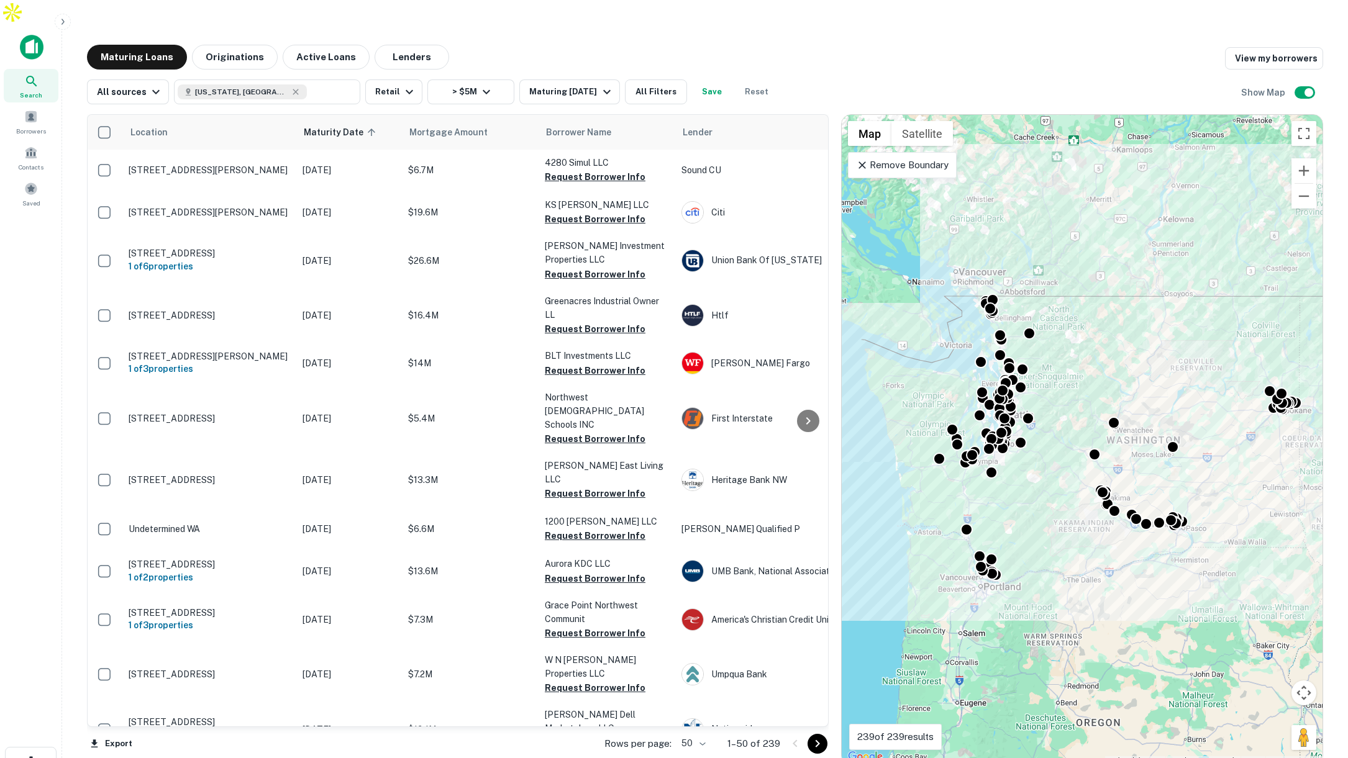
scroll to position [0, 2]
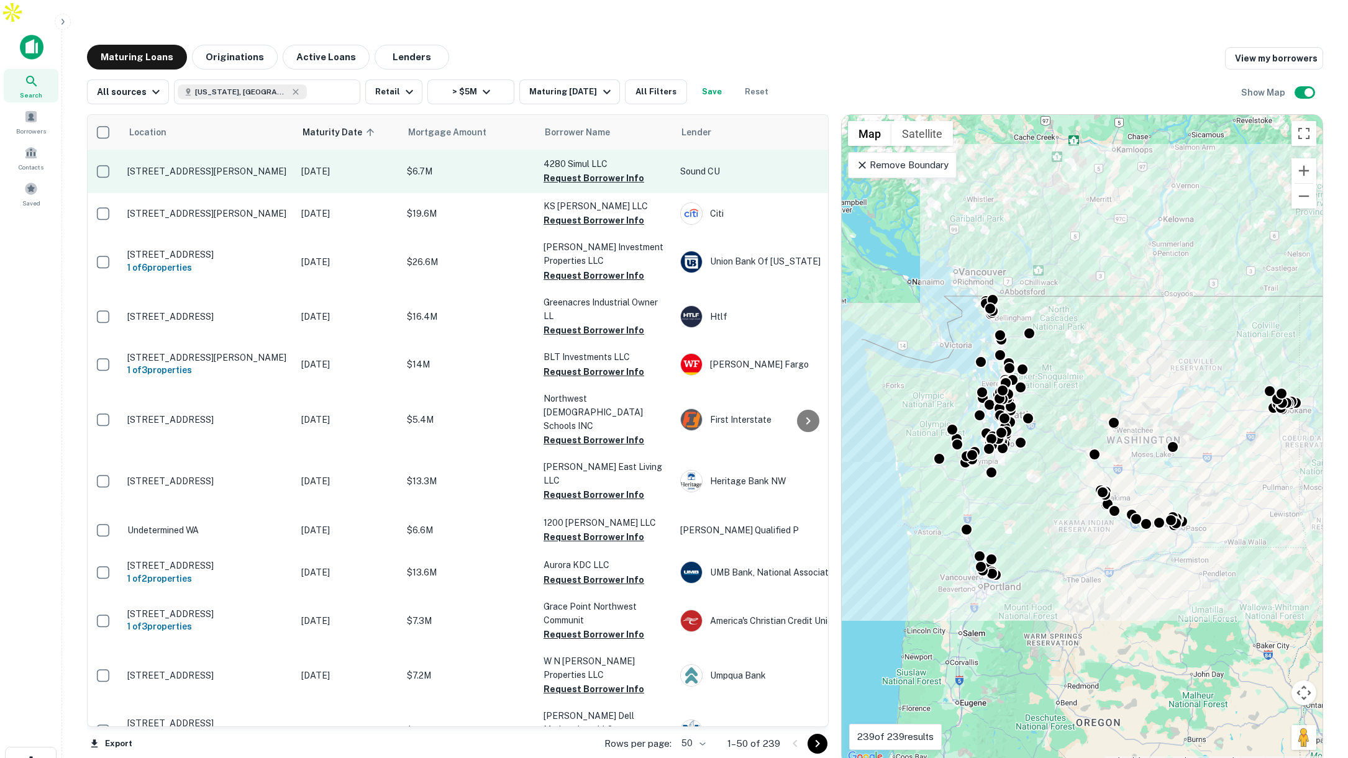
click at [570, 171] on button "Request Borrower Info" at bounding box center [593, 178] width 101 height 15
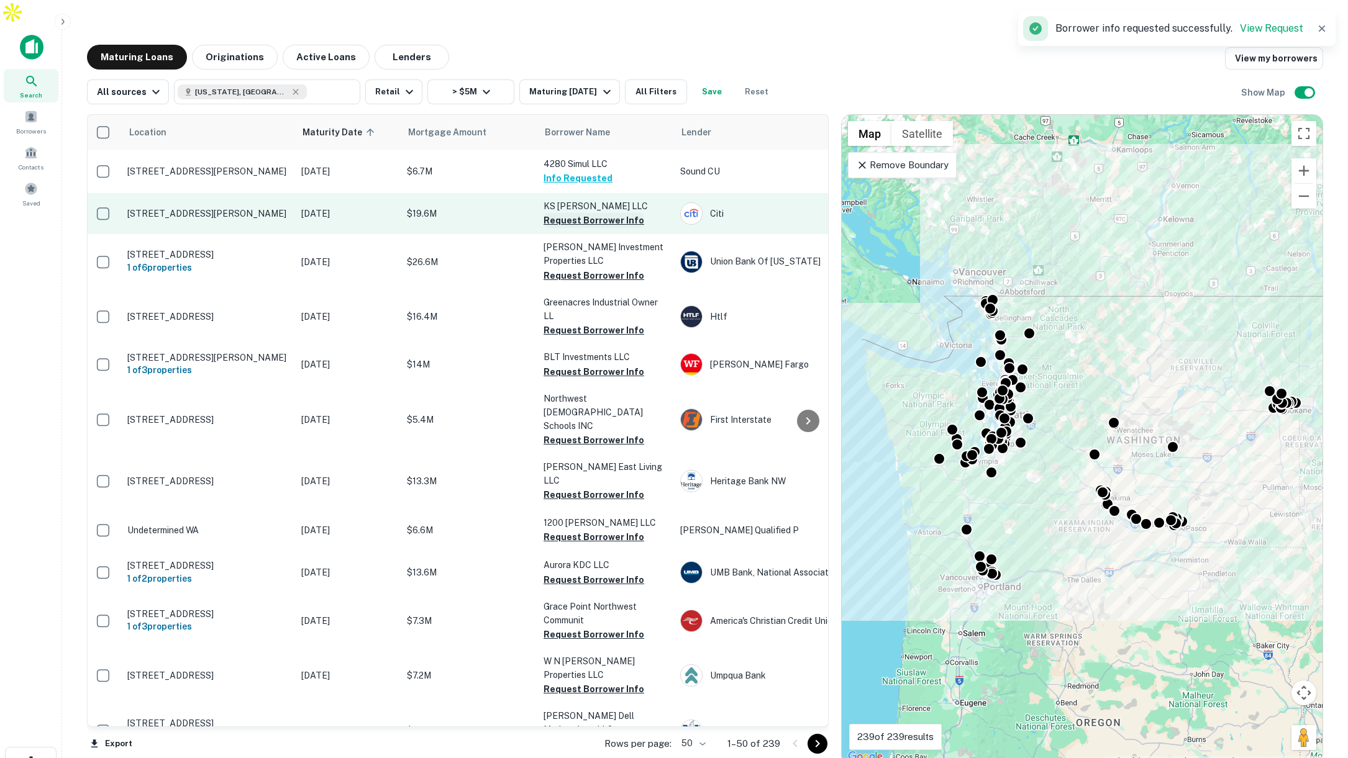
click at [569, 213] on button "Request Borrower Info" at bounding box center [593, 220] width 101 height 15
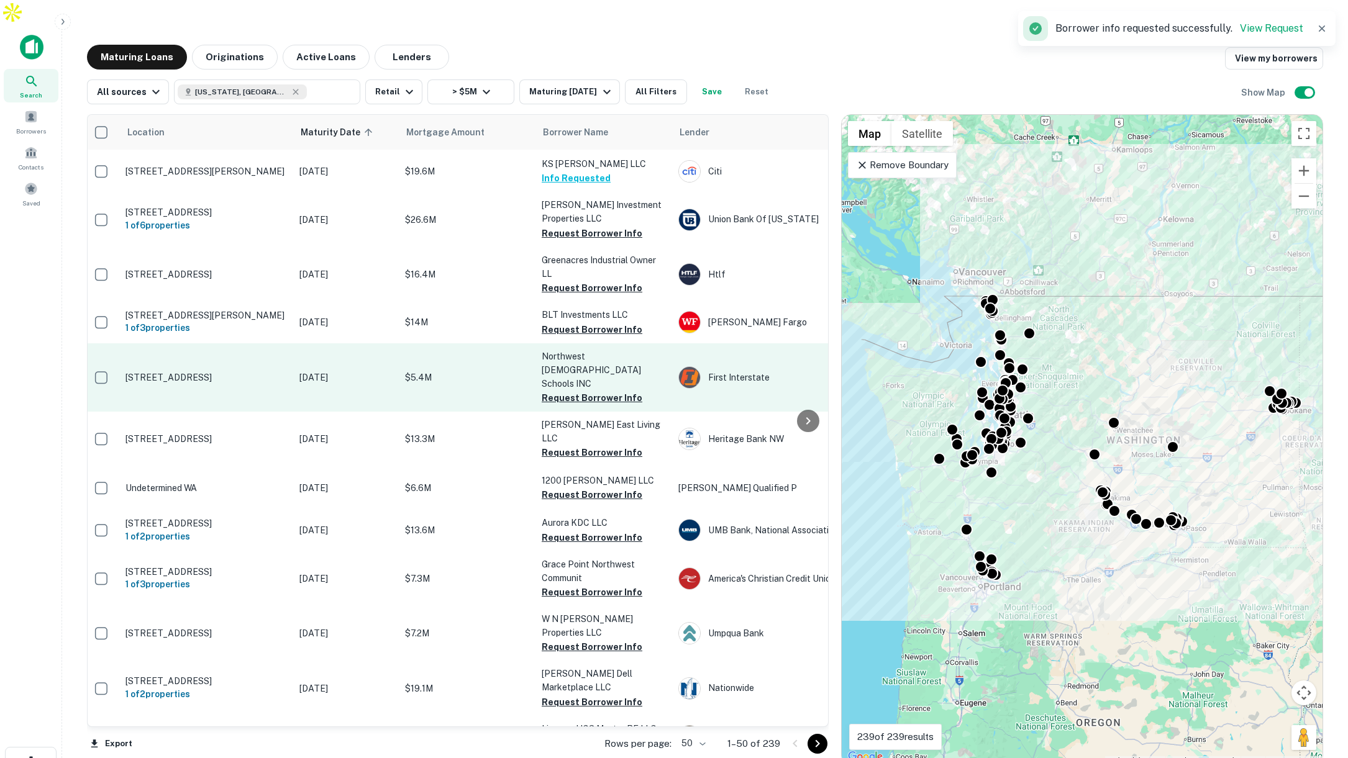
scroll to position [42, 1]
click at [245, 372] on p "6606 N Ash St Spokane, WA99208" at bounding box center [209, 377] width 161 height 11
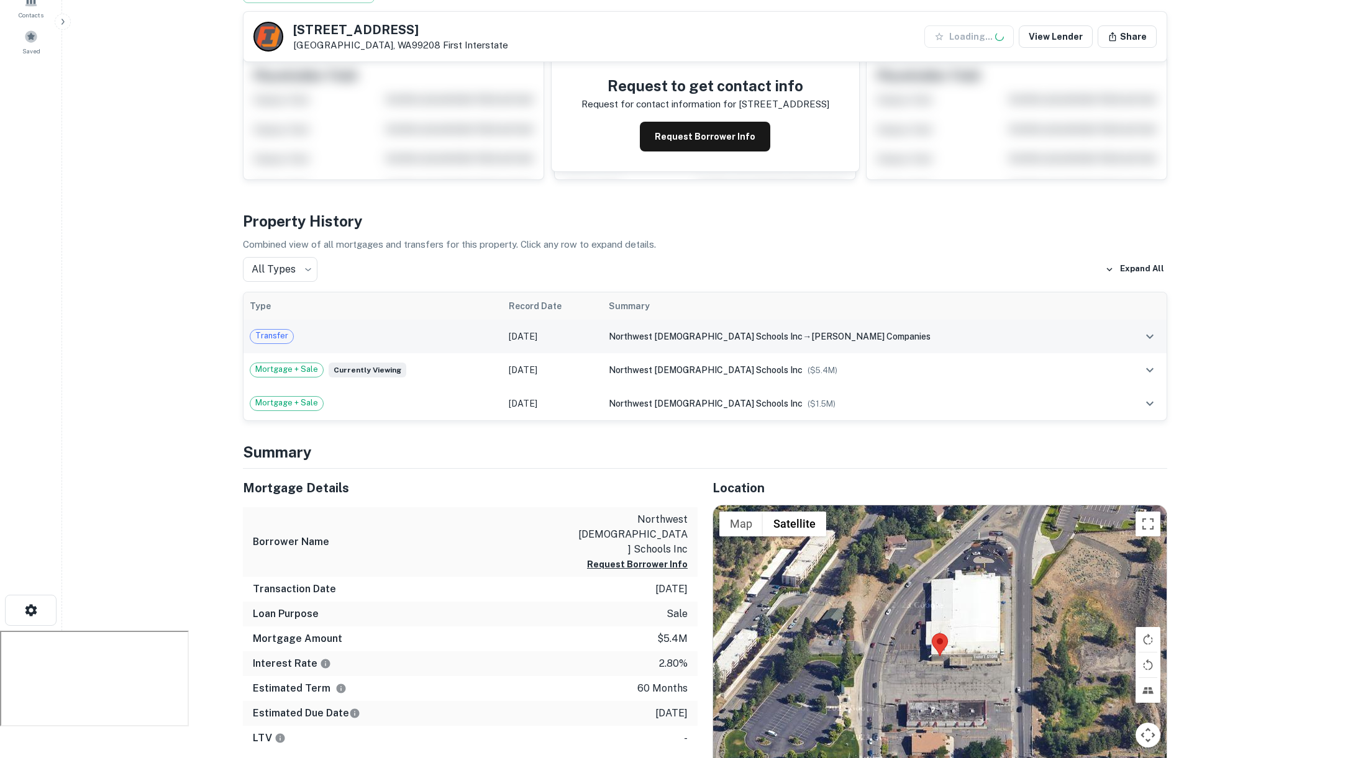
scroll to position [227, 0]
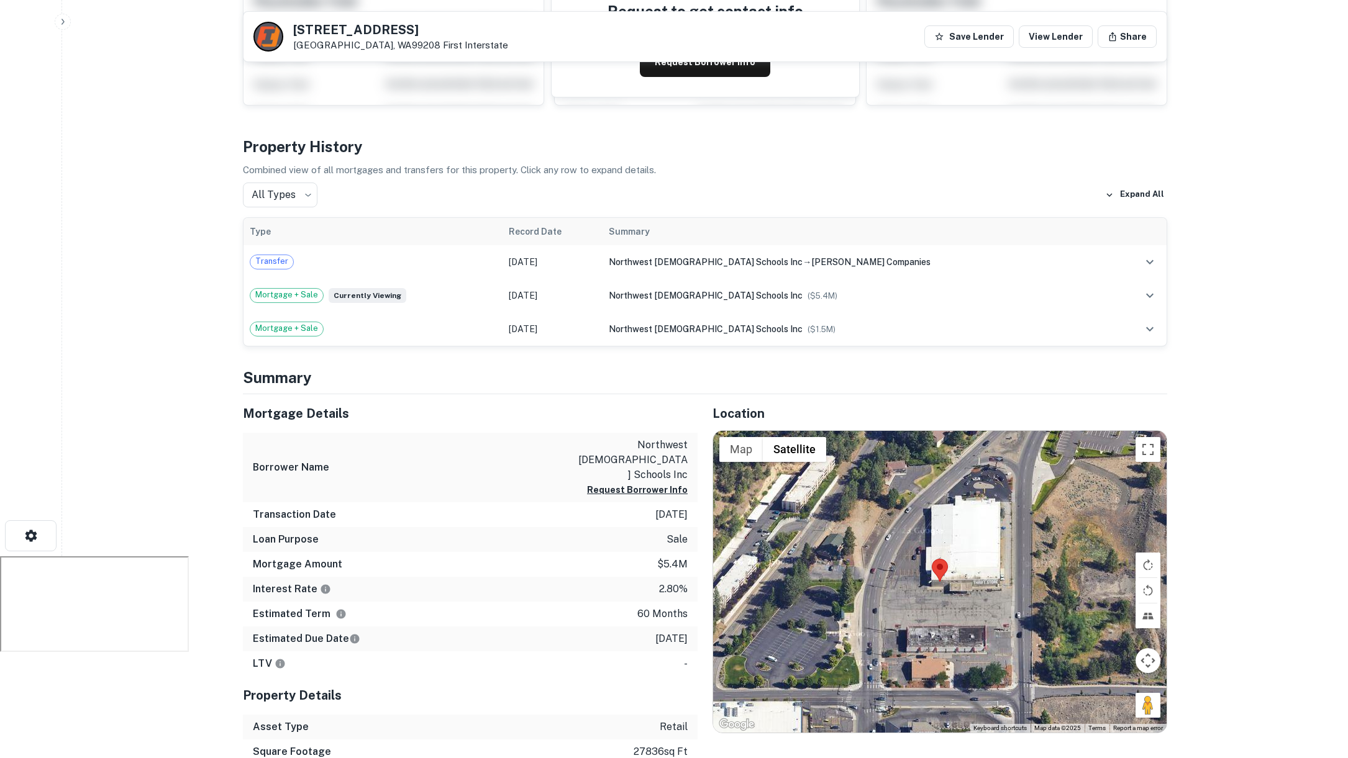
drag, startPoint x: 642, startPoint y: 480, endPoint x: 673, endPoint y: 482, distance: 31.1
click at [673, 507] on p "10/14/2020" at bounding box center [671, 514] width 32 height 15
drag, startPoint x: 637, startPoint y: 596, endPoint x: 688, endPoint y: 601, distance: 51.7
click at [688, 627] on div "Estimated Due Date 10/14/2025" at bounding box center [470, 639] width 455 height 25
click at [750, 437] on button "Map" at bounding box center [740, 449] width 43 height 25
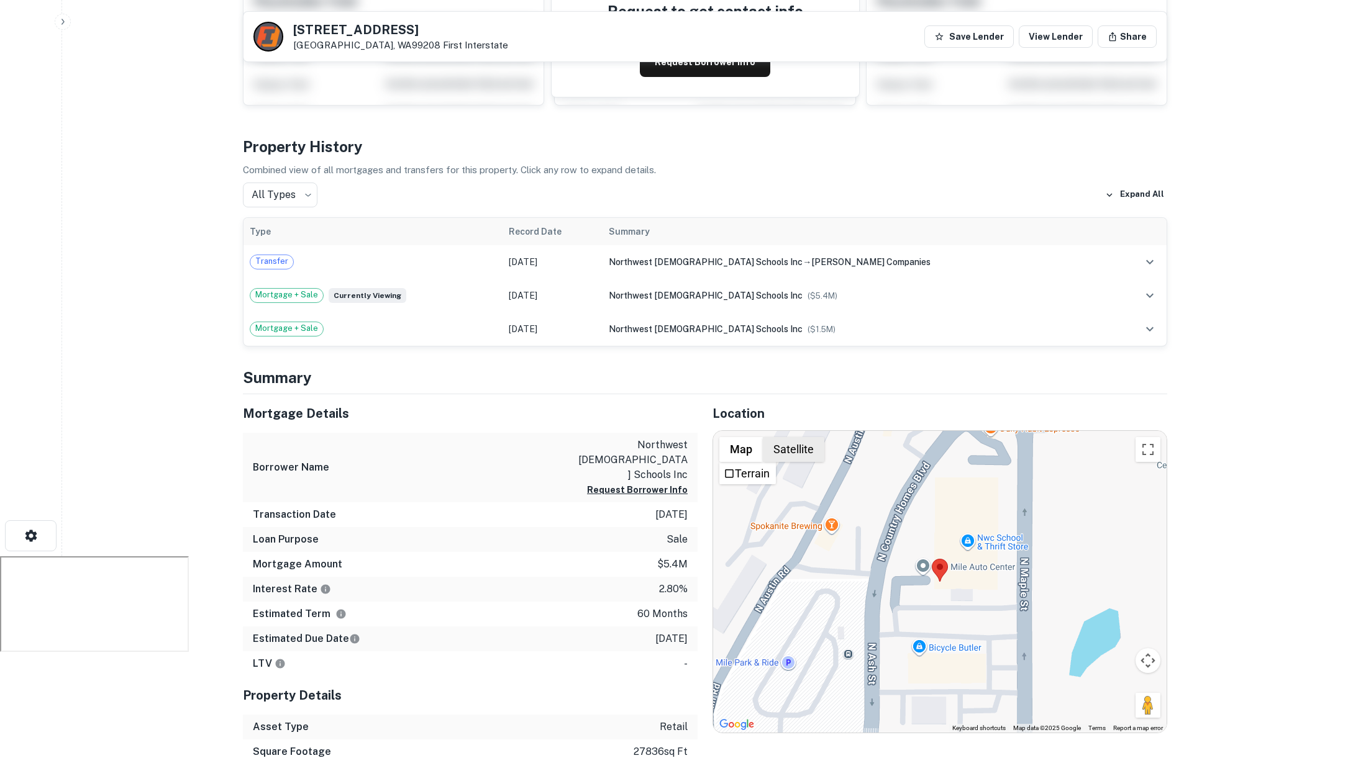
click at [786, 437] on button "Satellite" at bounding box center [793, 449] width 61 height 25
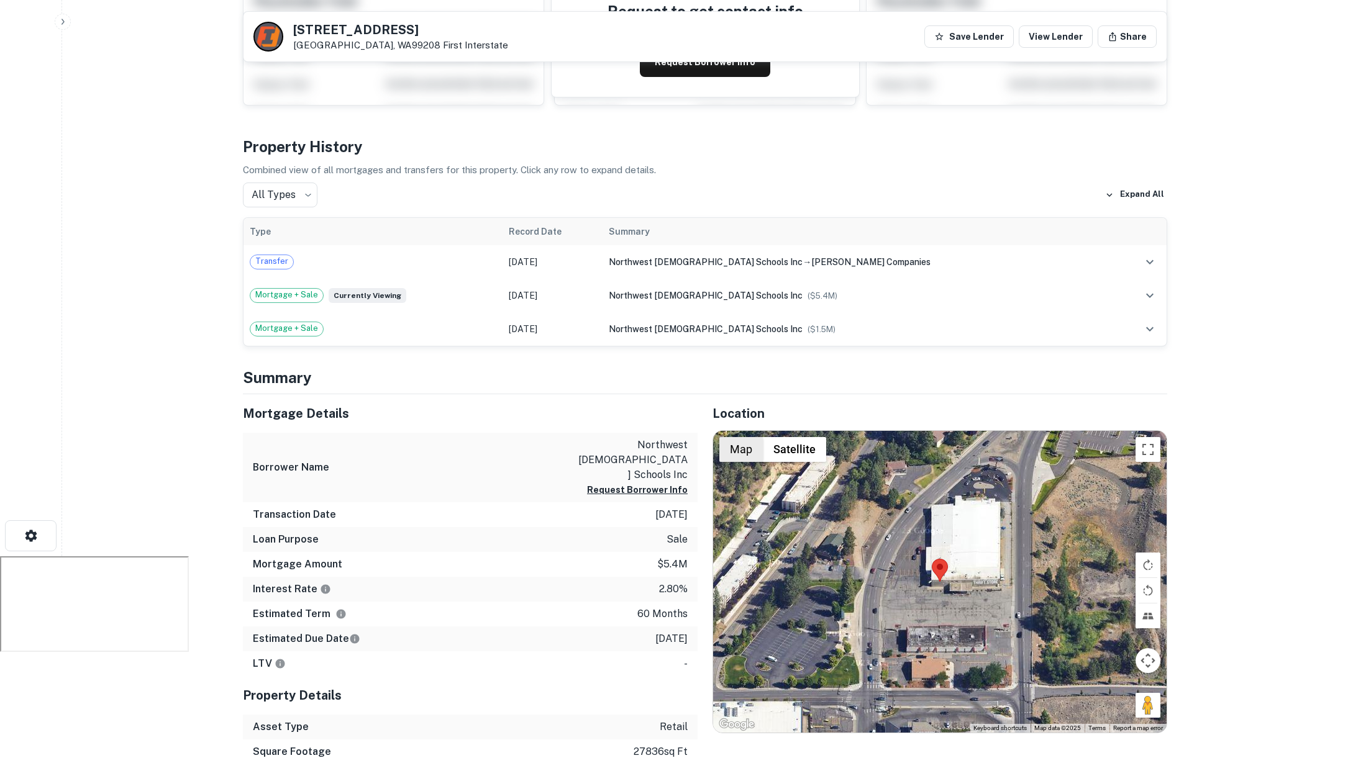
click at [755, 437] on button "Map" at bounding box center [740, 449] width 43 height 25
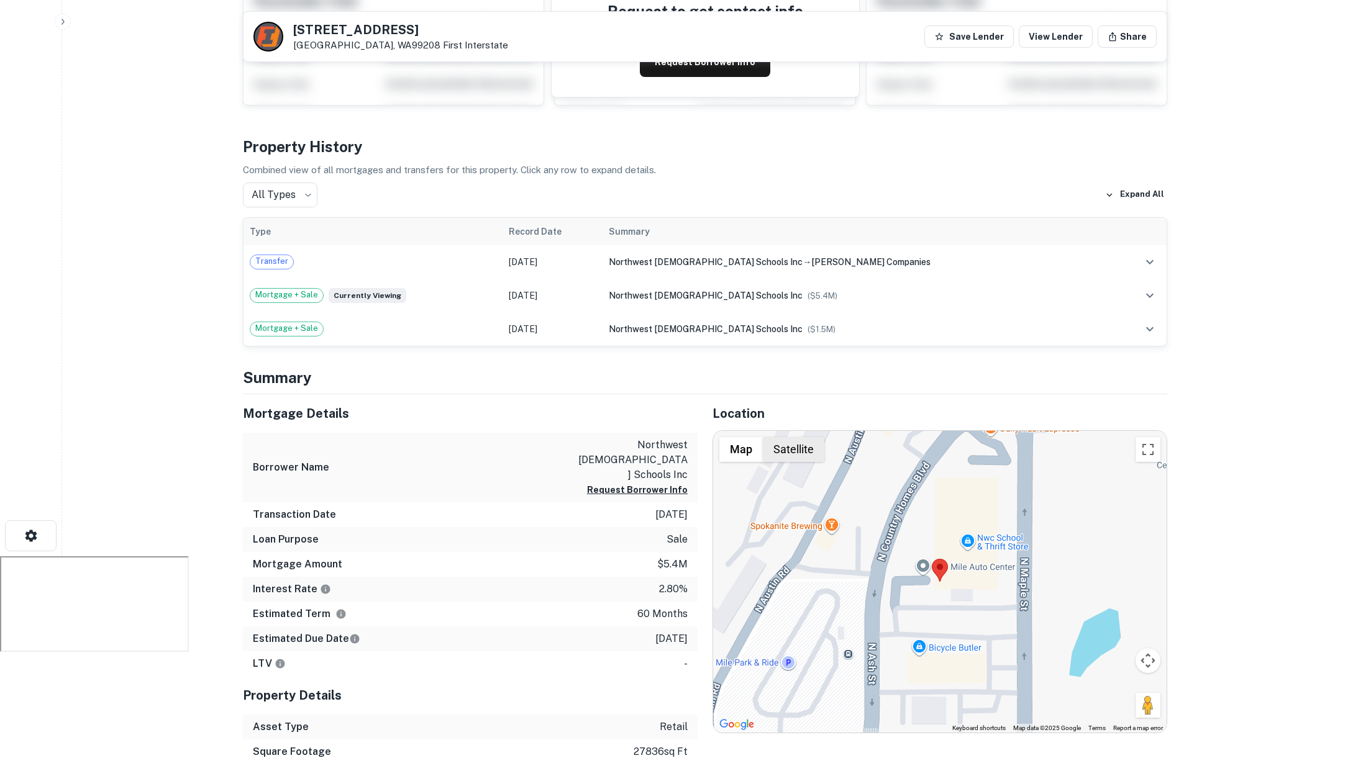
click at [790, 437] on button "Satellite" at bounding box center [793, 449] width 61 height 25
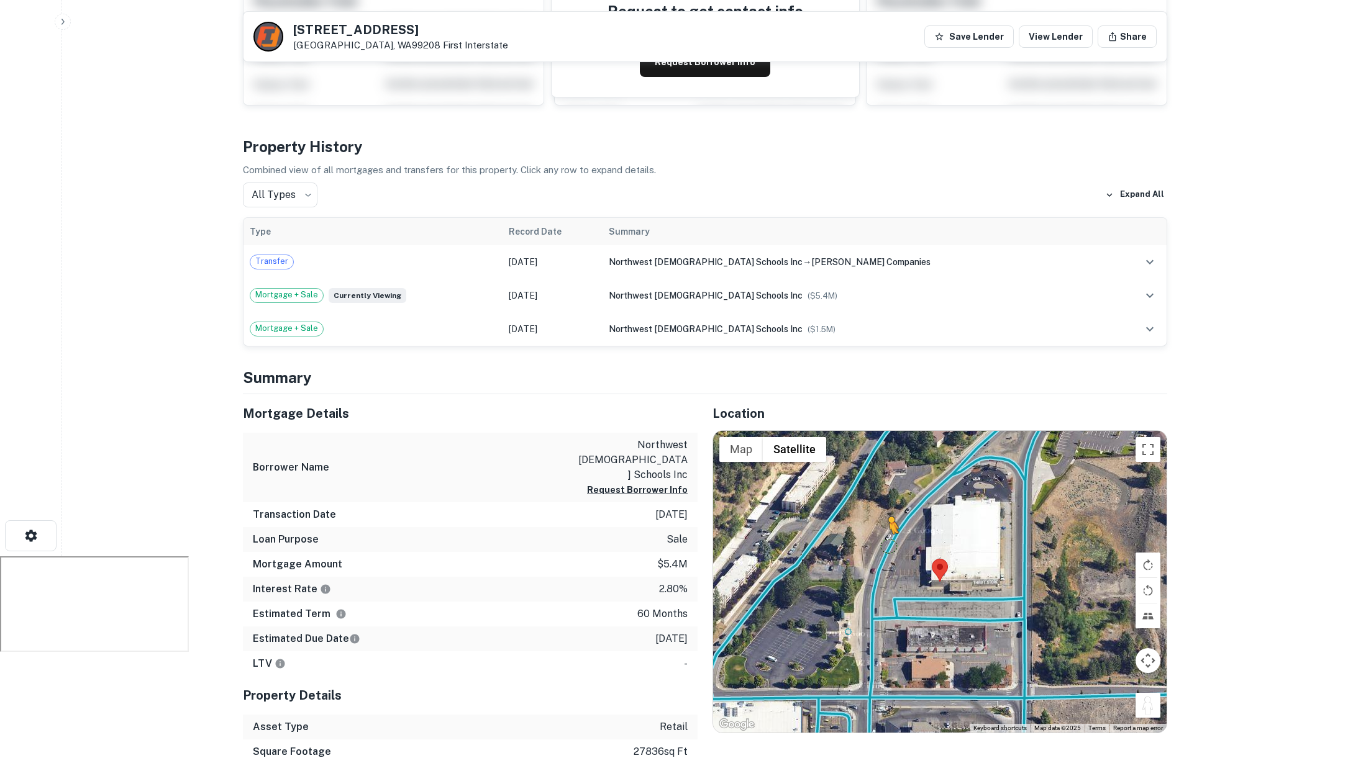
drag, startPoint x: 1149, startPoint y: 678, endPoint x: 888, endPoint y: 521, distance: 304.2
click at [889, 521] on div "To activate drag with keyboard, press Alt + Enter. Once in keyboard drag state,…" at bounding box center [939, 582] width 453 height 302
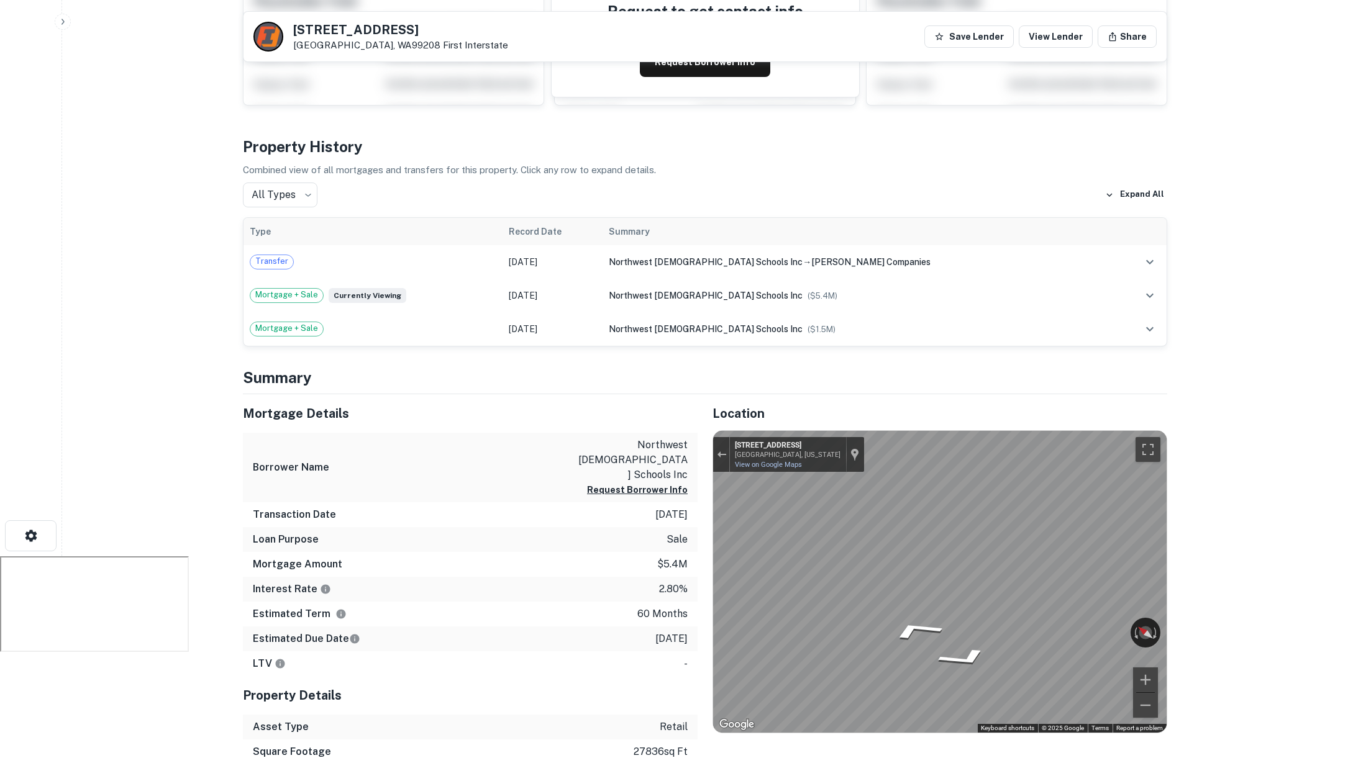
click at [673, 514] on div "Mortgage Details Borrower Name northwest christian schools inc Request Borrower…" at bounding box center [697, 616] width 939 height 445
click at [524, 502] on div "Mortgage Details Borrower Name northwest christian schools inc Request Borrower…" at bounding box center [697, 616] width 939 height 445
click at [612, 510] on div "Mortgage Details Borrower Name northwest christian schools inc Request Borrower…" at bounding box center [697, 616] width 939 height 445
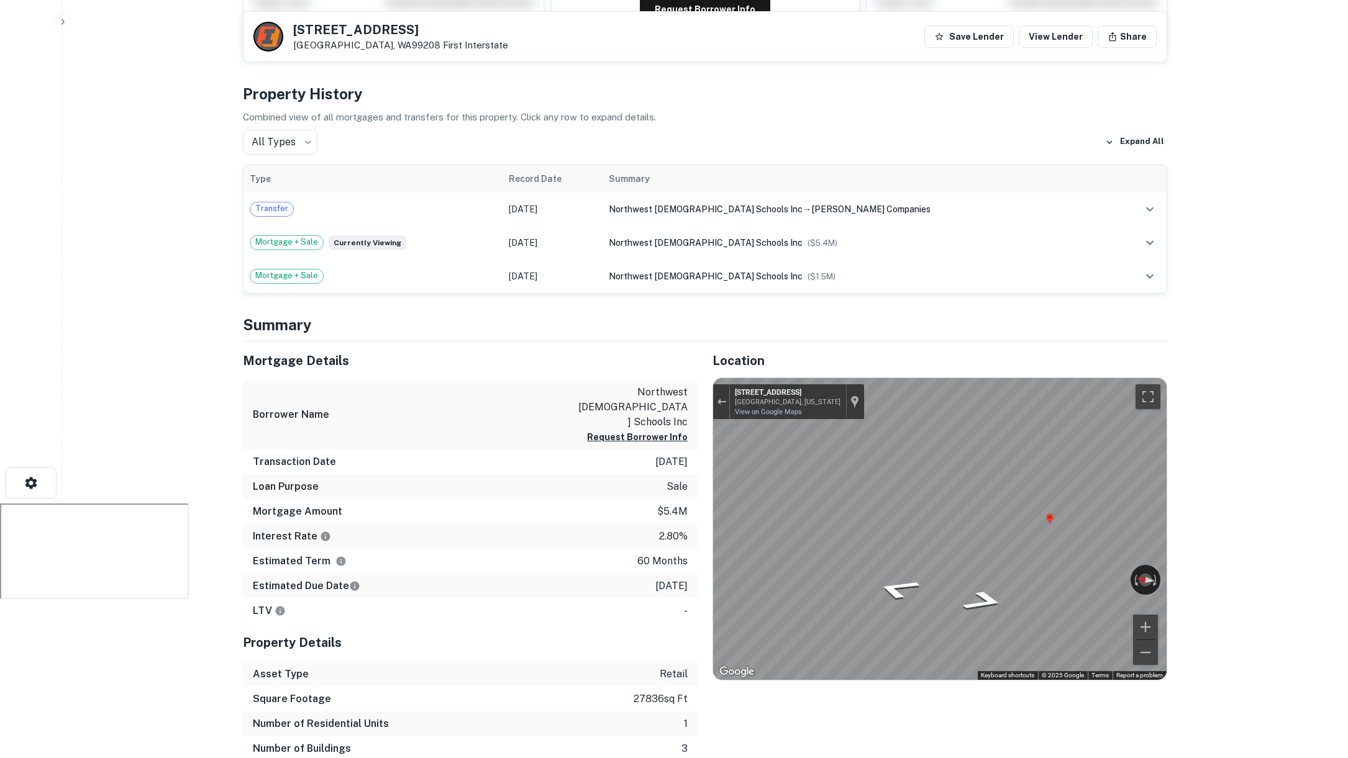
scroll to position [0, 0]
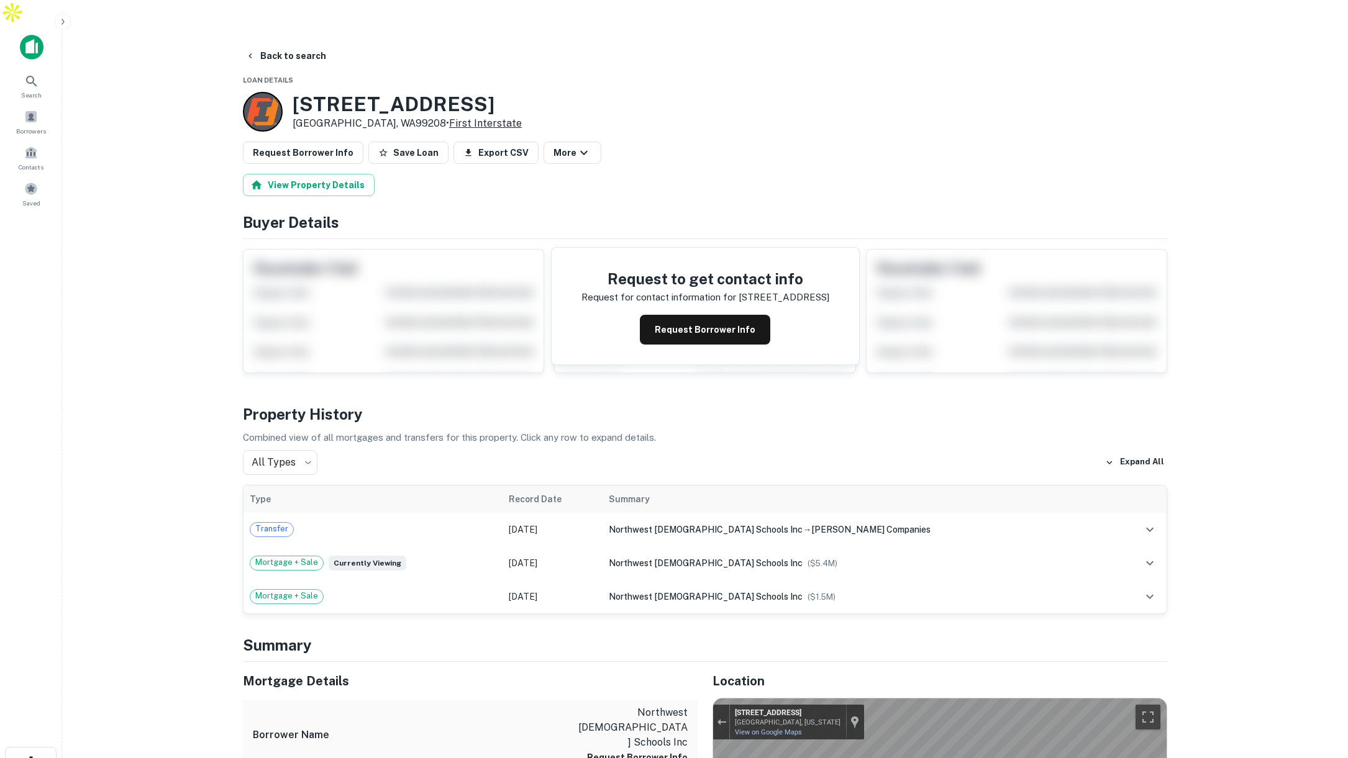
click at [449, 117] on link "First Interstate" at bounding box center [485, 123] width 73 height 12
click at [282, 44] on button "Back to search" at bounding box center [285, 55] width 91 height 22
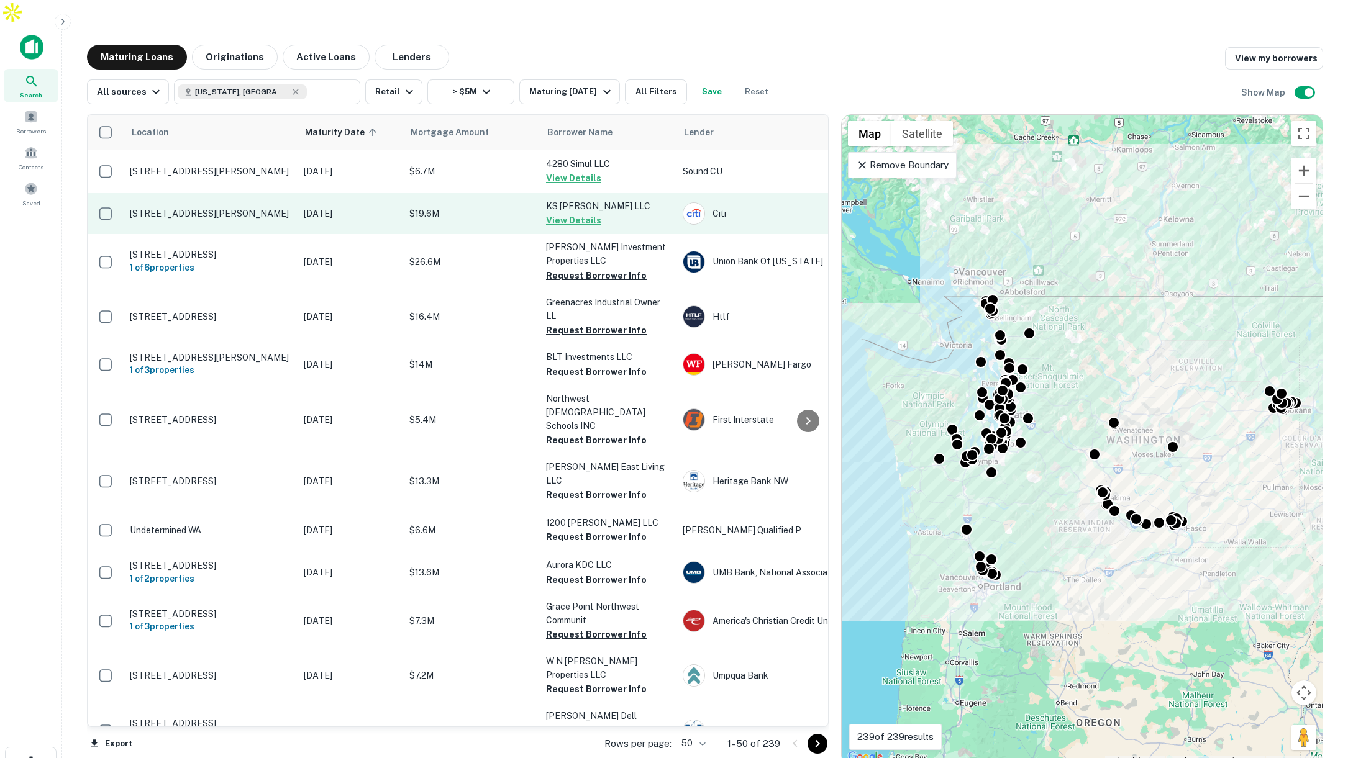
click at [507, 207] on p "$19.6M" at bounding box center [471, 214] width 124 height 14
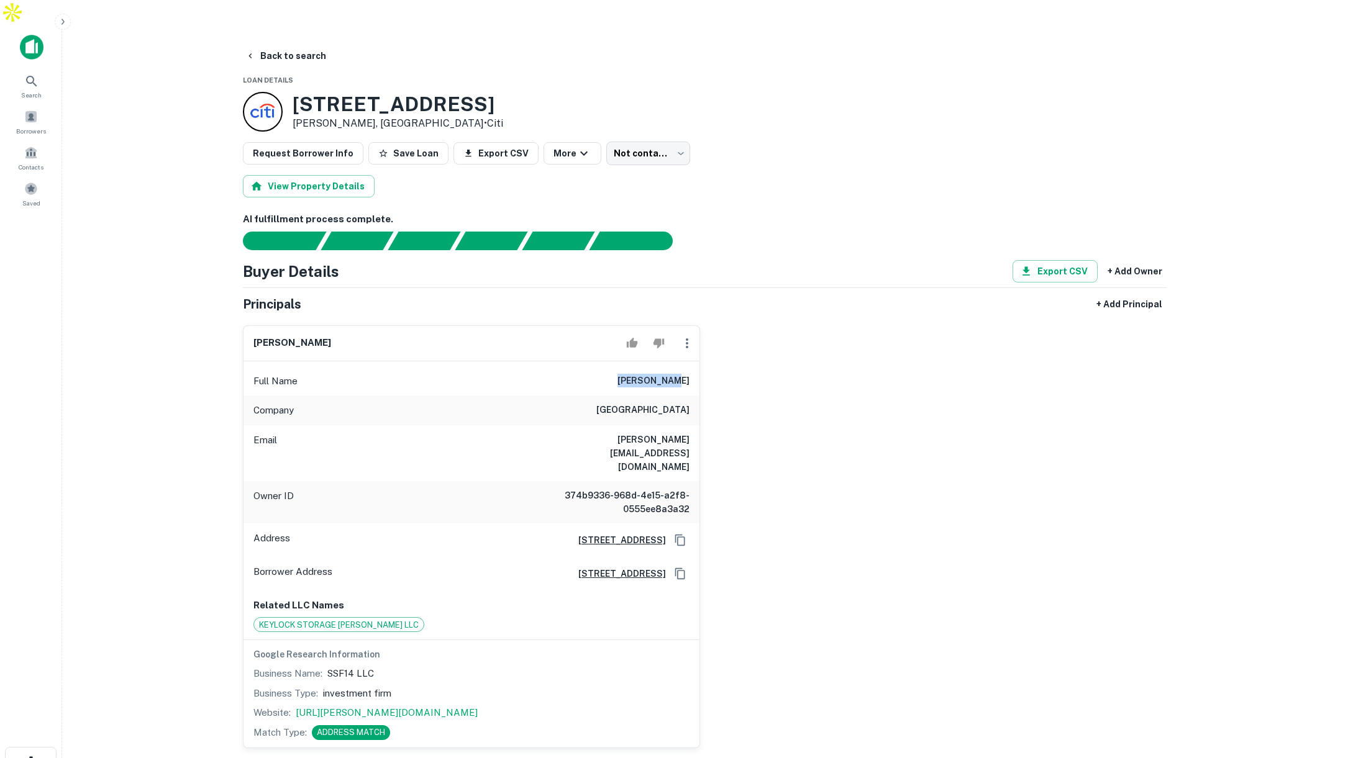
drag, startPoint x: 635, startPoint y: 352, endPoint x: 693, endPoint y: 354, distance: 58.4
click at [693, 366] on div "Full Name ron osborne" at bounding box center [471, 381] width 456 height 30
click at [680, 396] on div "Company cedar creek capital" at bounding box center [471, 411] width 456 height 30
drag, startPoint x: 630, startPoint y: 408, endPoint x: 697, endPoint y: 417, distance: 67.6
click at [697, 425] on div "Email ron@cedar.cc" at bounding box center [471, 453] width 456 height 56
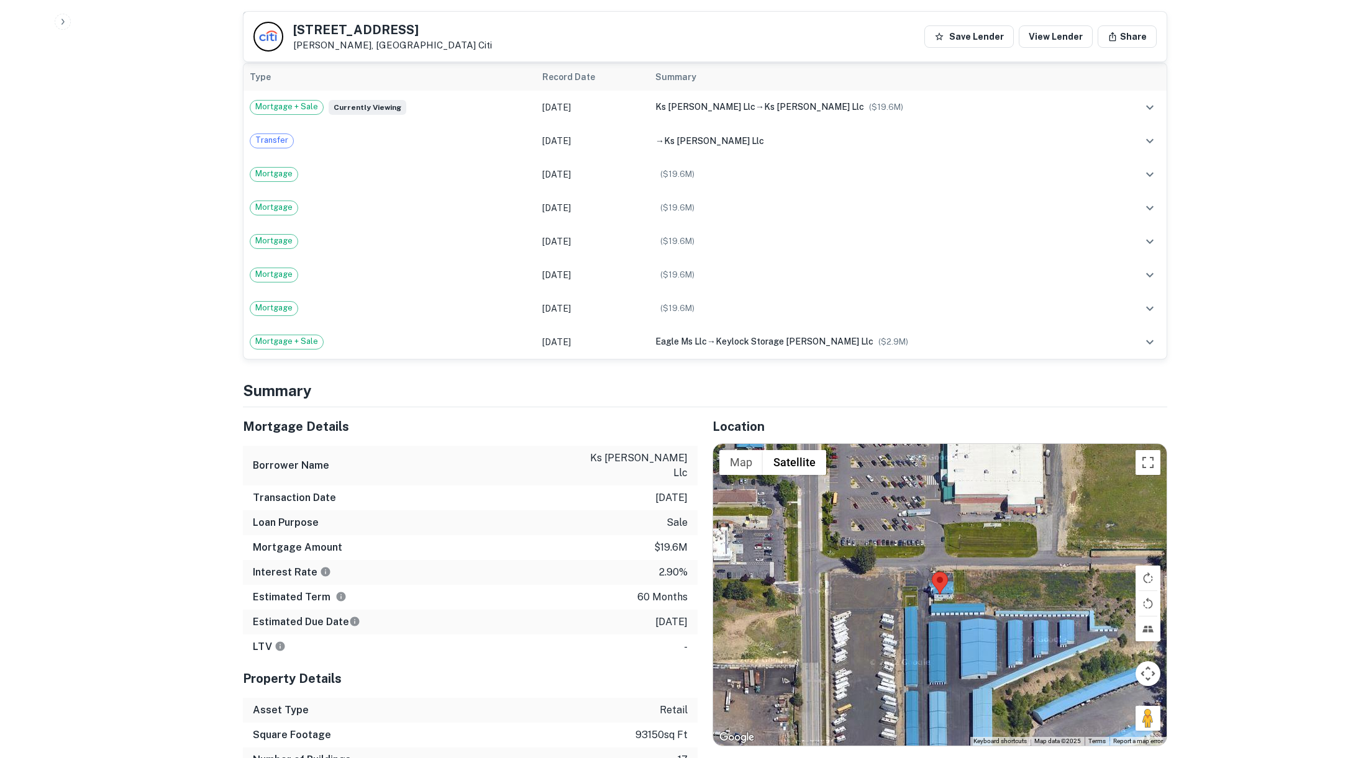
scroll to position [998, 0]
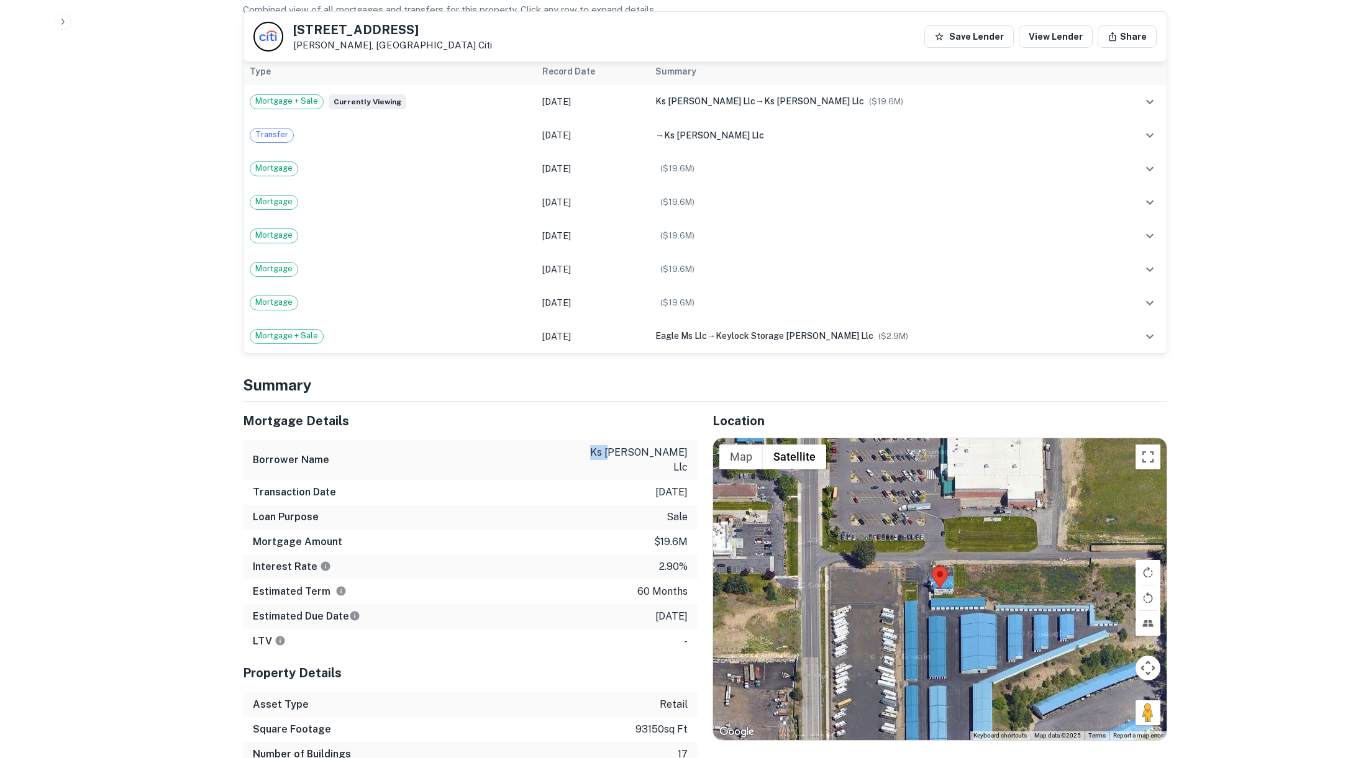
drag, startPoint x: 638, startPoint y: 399, endPoint x: 651, endPoint y: 399, distance: 13.1
click at [651, 440] on div "Borrower Name ks mead llc" at bounding box center [470, 460] width 455 height 40
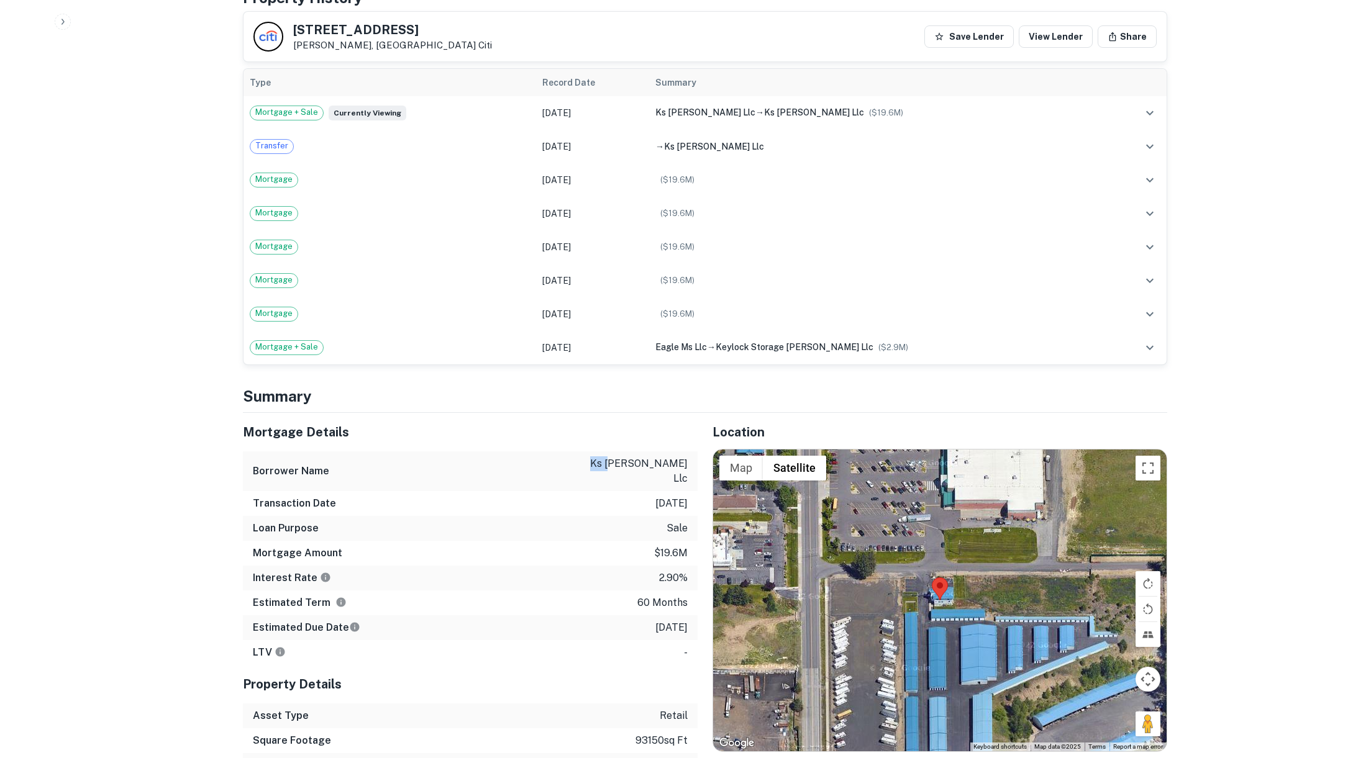
scroll to position [984, 0]
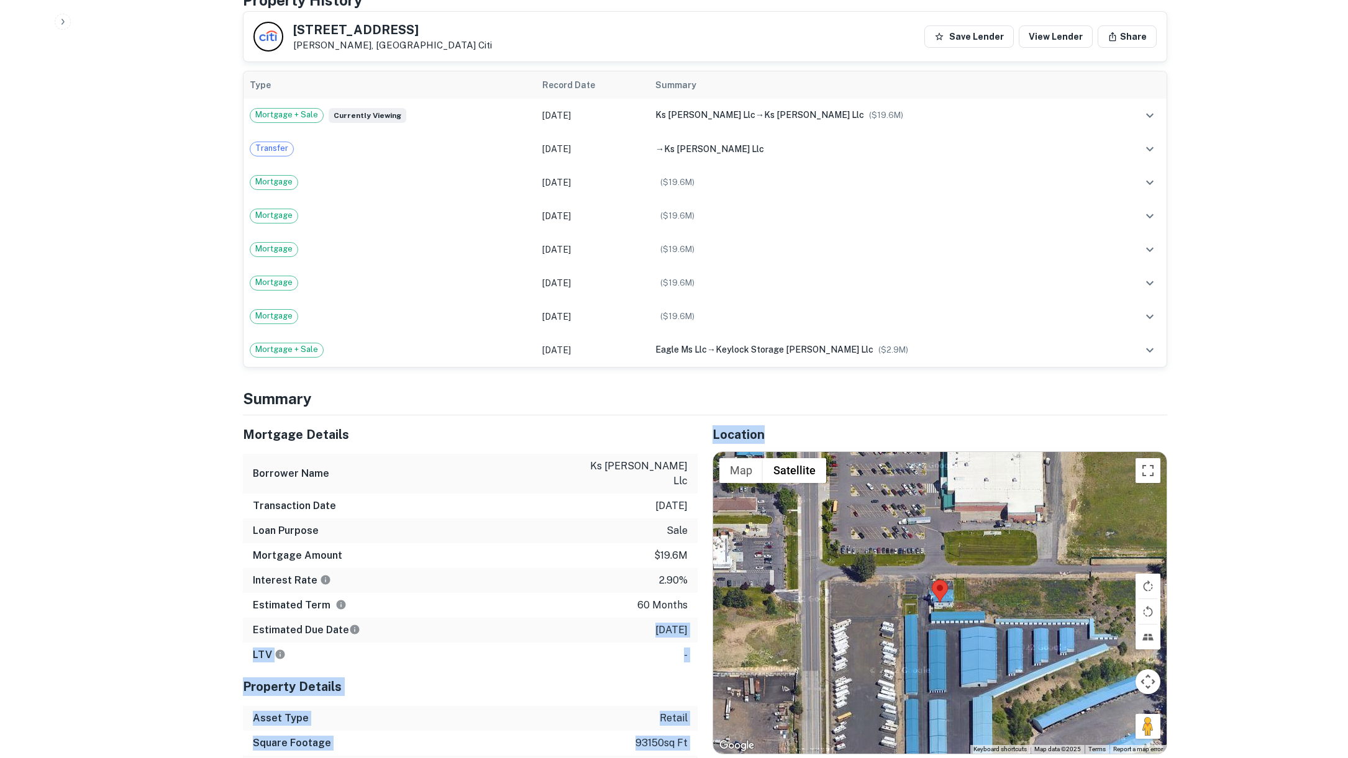
drag, startPoint x: 638, startPoint y: 561, endPoint x: 705, endPoint y: 562, distance: 67.1
click at [705, 562] on div "Mortgage Details Borrower Name ks mead llc Transaction Date 9/27/2020 Loan Purp…" at bounding box center [697, 610] width 939 height 390
click at [610, 618] on div "Estimated Due Date 9/27/2025" at bounding box center [470, 630] width 455 height 25
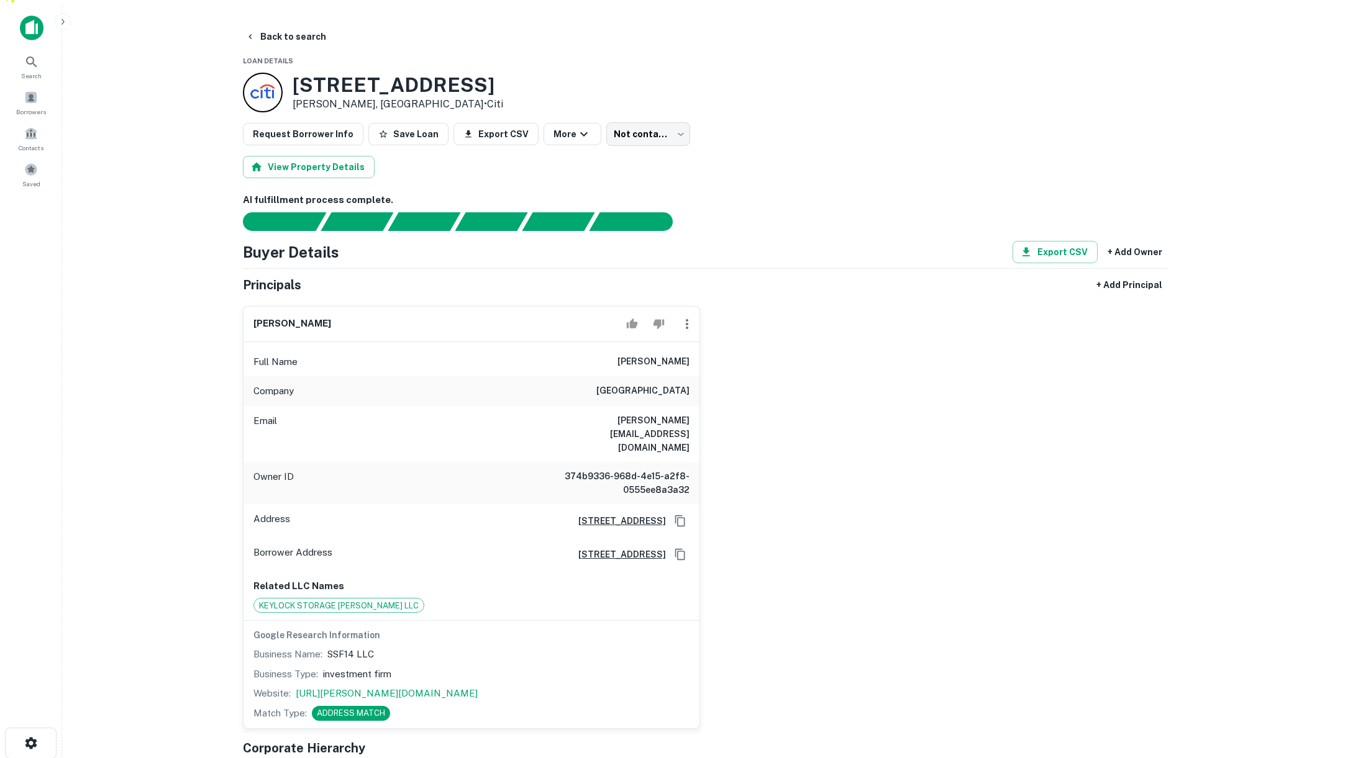
scroll to position [0, 0]
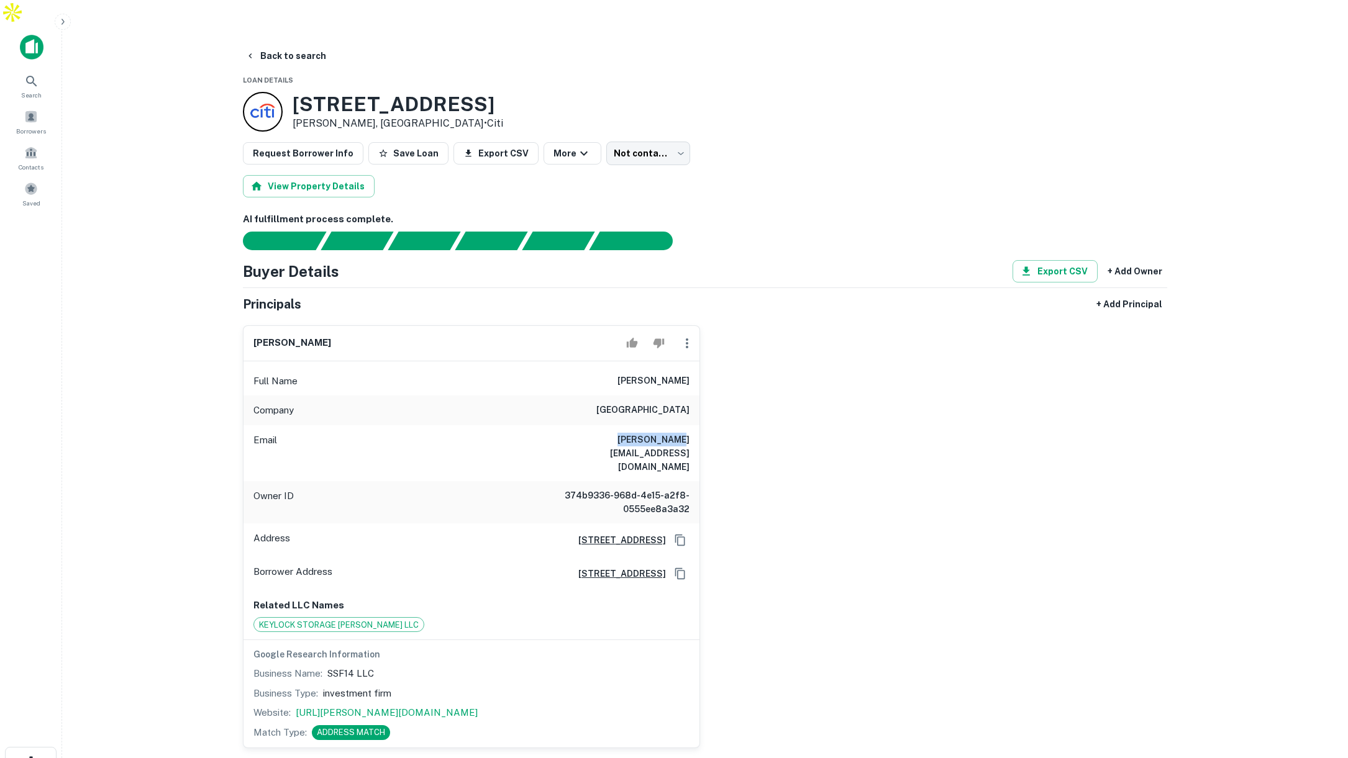
drag, startPoint x: 670, startPoint y: 415, endPoint x: 638, endPoint y: 357, distance: 65.9
click at [701, 415] on div "ron osborne Full Name ron osborne Company cedar creek capital Email ron@cedar.c…" at bounding box center [700, 531] width 934 height 433
click at [301, 45] on button "Back to search" at bounding box center [285, 56] width 91 height 22
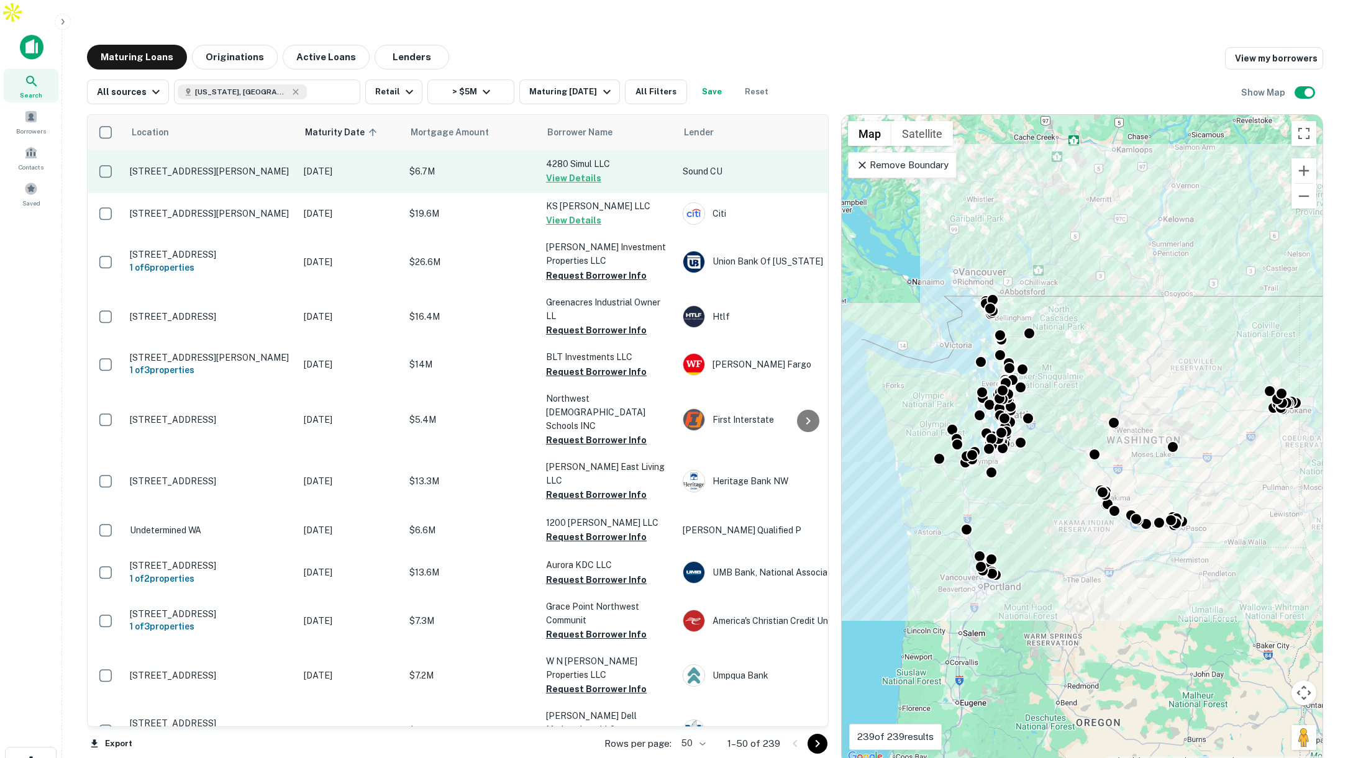
click at [489, 165] on p "$6.7M" at bounding box center [471, 172] width 124 height 14
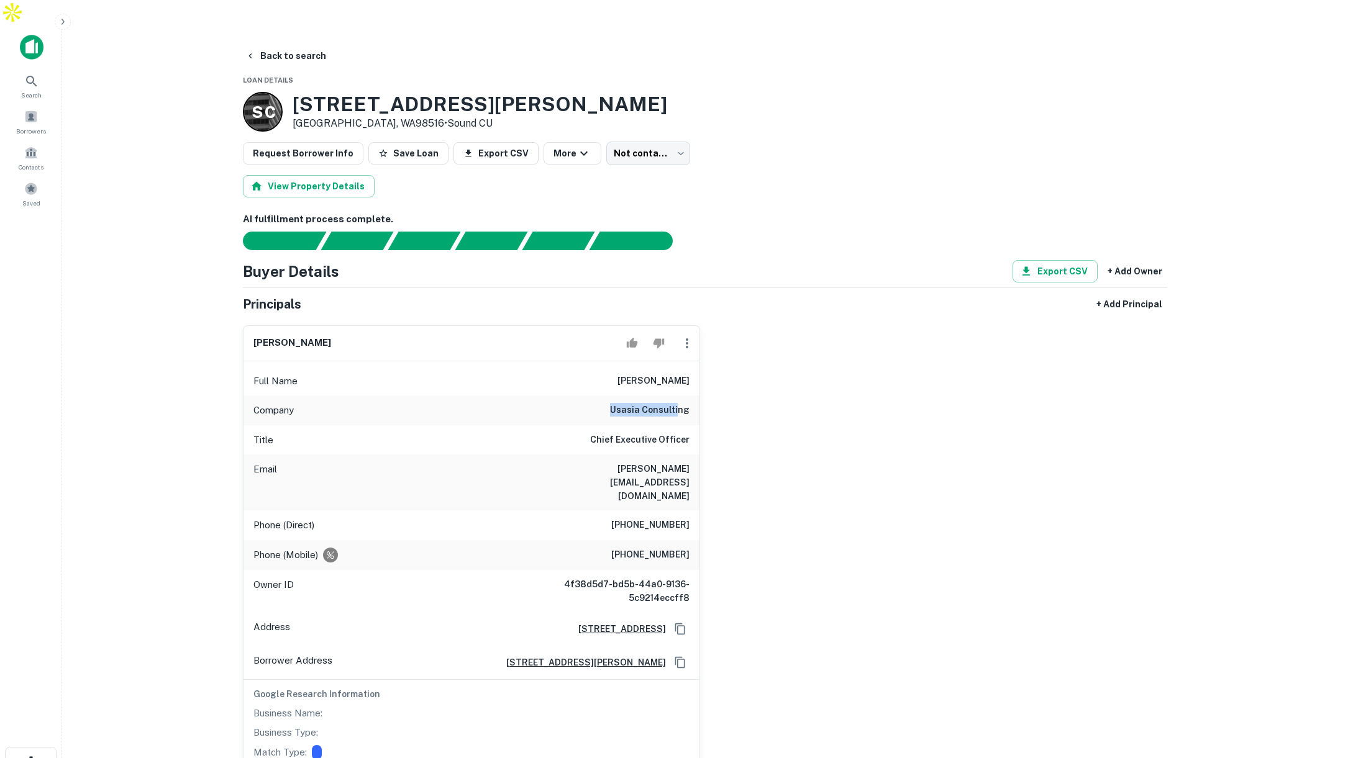
drag, startPoint x: 615, startPoint y: 381, endPoint x: 666, endPoint y: 386, distance: 51.8
click at [683, 396] on div "Company usasia consulting" at bounding box center [471, 411] width 456 height 30
drag, startPoint x: 619, startPoint y: 406, endPoint x: 689, endPoint y: 419, distance: 70.7
click at [695, 425] on div "Title Chief Executive Officer" at bounding box center [471, 440] width 456 height 30
drag, startPoint x: 597, startPoint y: 433, endPoint x: 673, endPoint y: 447, distance: 77.6
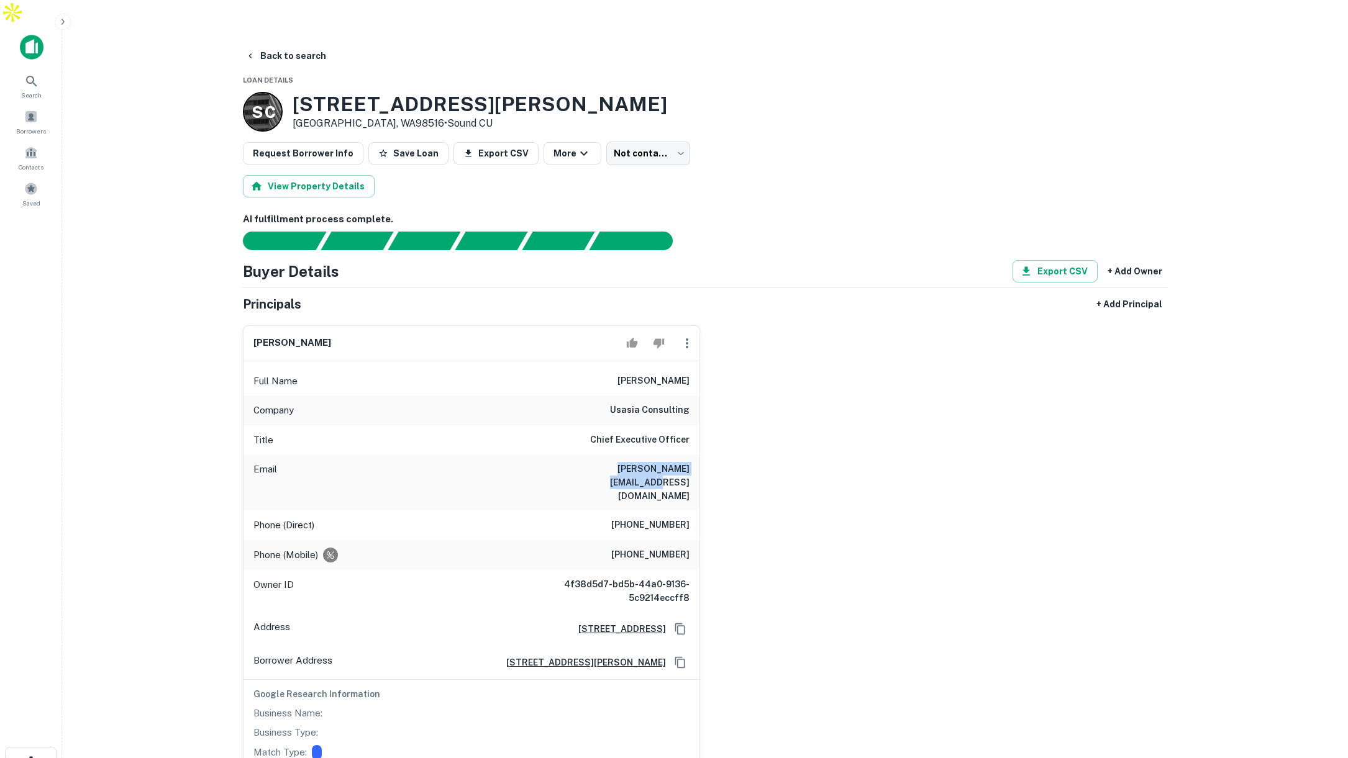
click at [673, 455] on div "Email martha@usasiaconsulting.biz" at bounding box center [471, 483] width 456 height 56
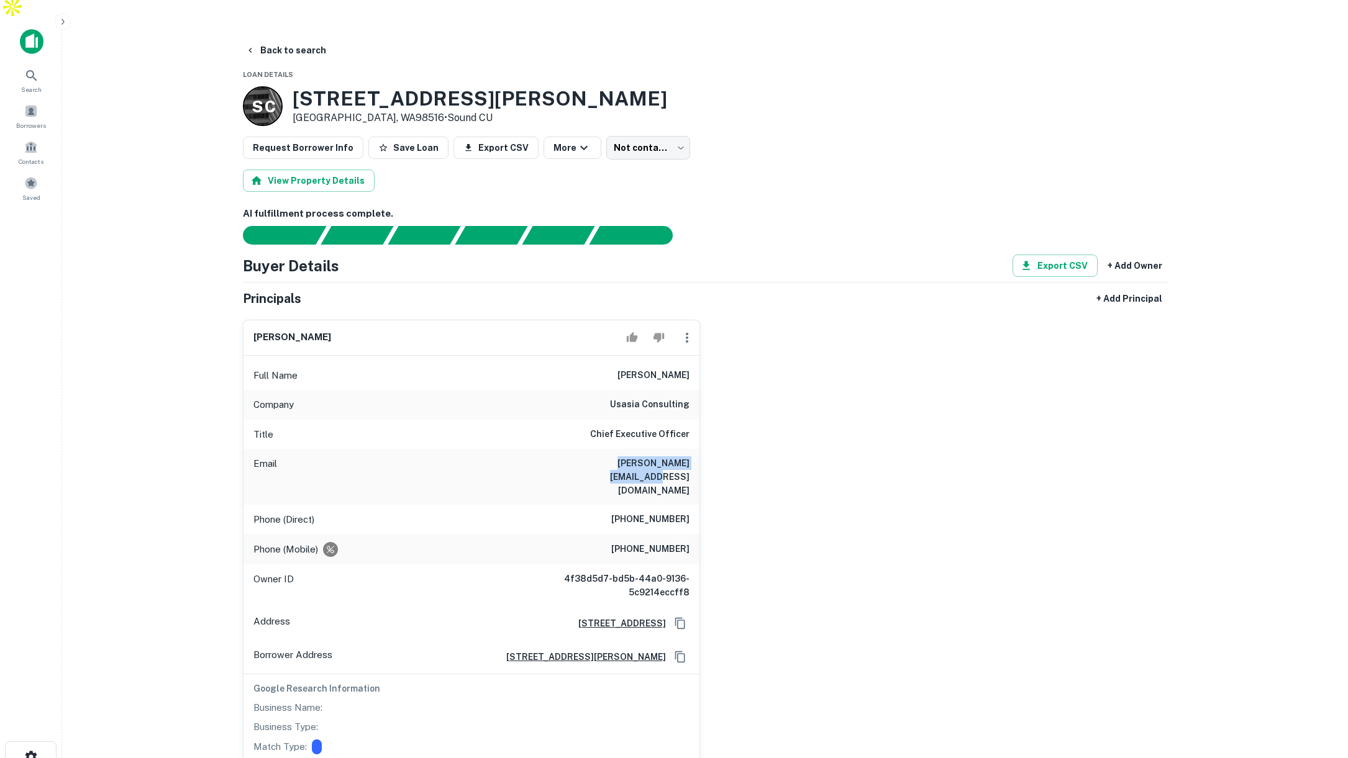
drag, startPoint x: 622, startPoint y: 473, endPoint x: 703, endPoint y: 481, distance: 81.2
click at [692, 505] on div "Phone (Direct) +86 10 5960 4238" at bounding box center [471, 520] width 456 height 30
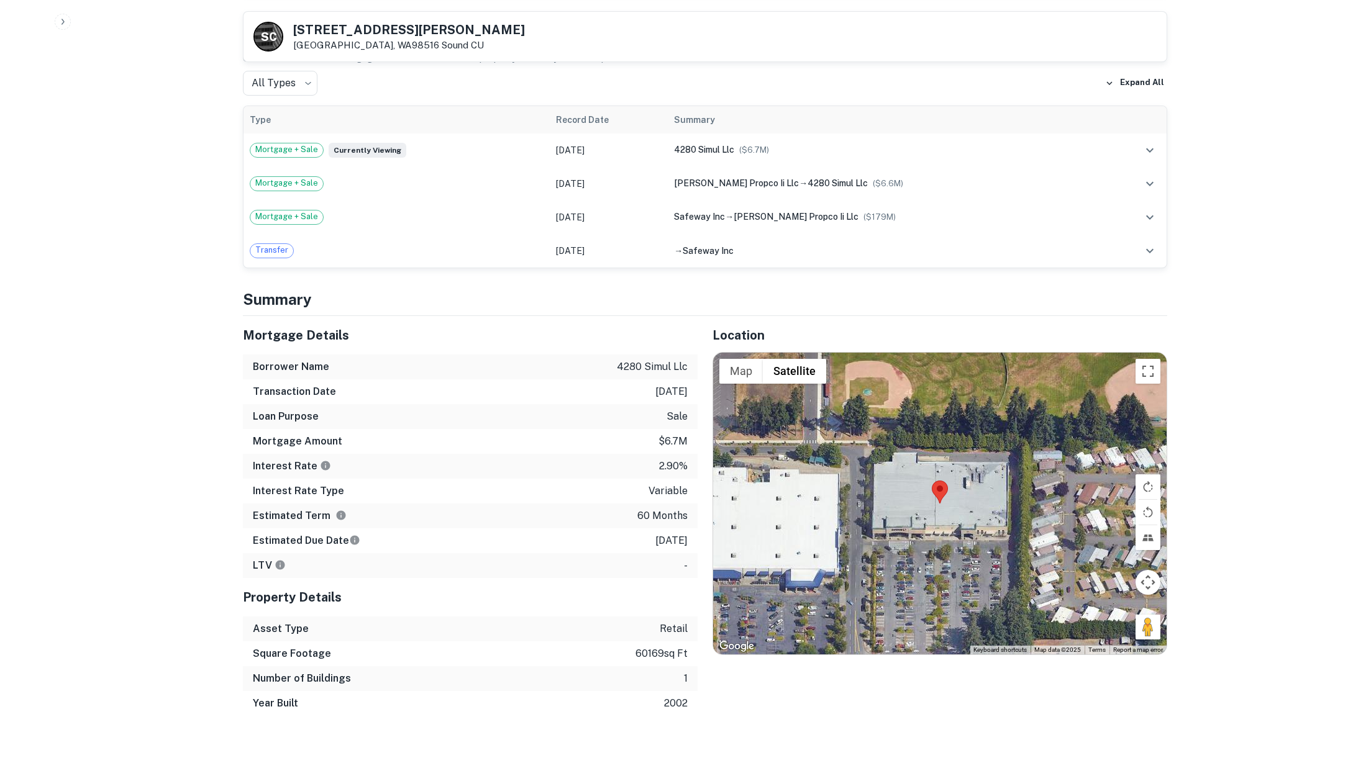
scroll to position [1026, 0]
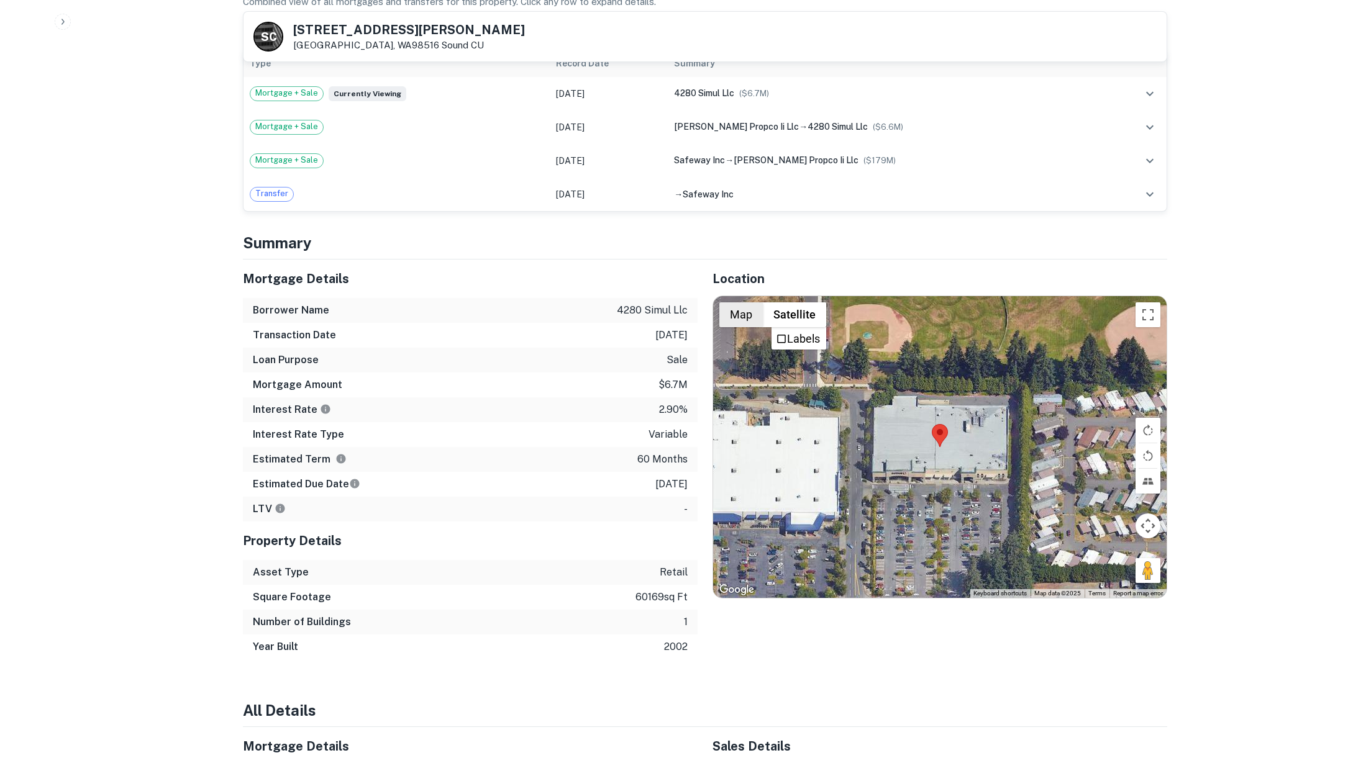
click at [739, 302] on button "Map" at bounding box center [740, 314] width 43 height 25
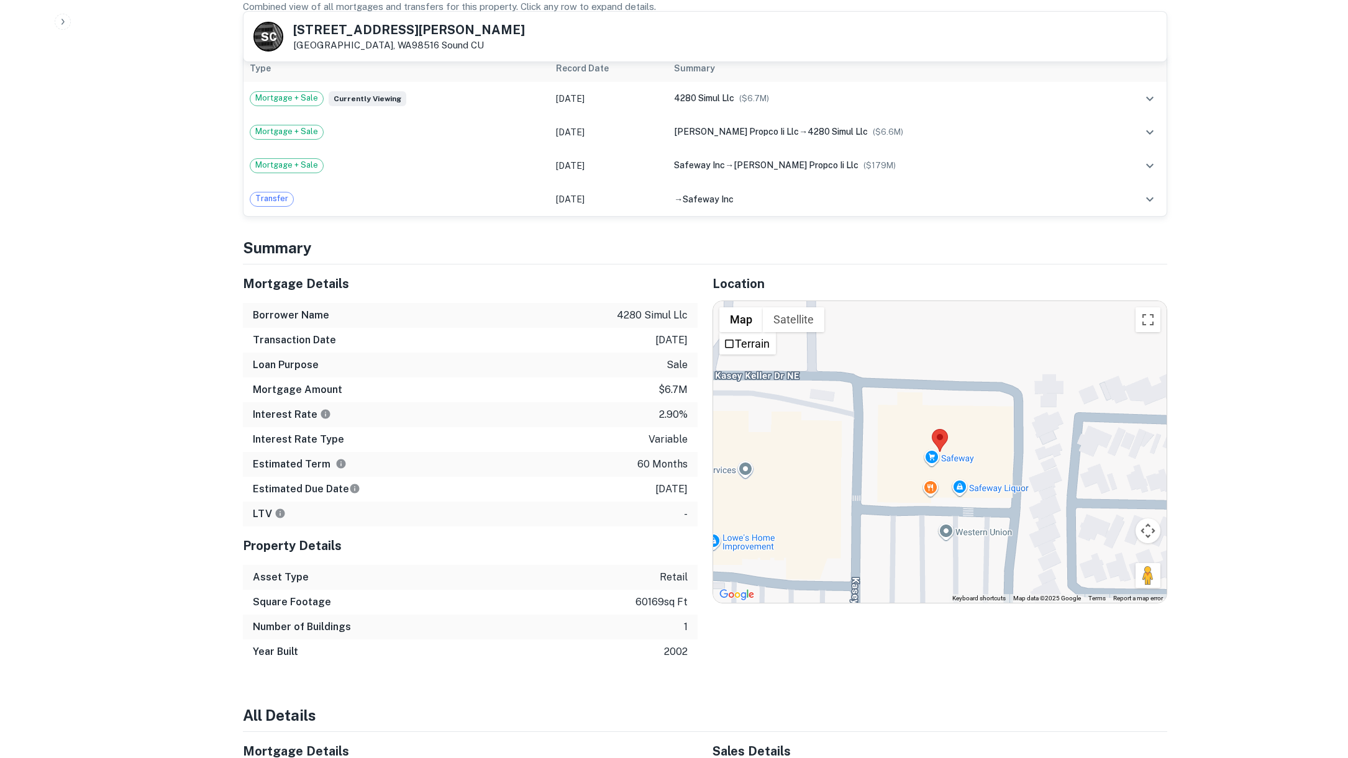
scroll to position [1018, 0]
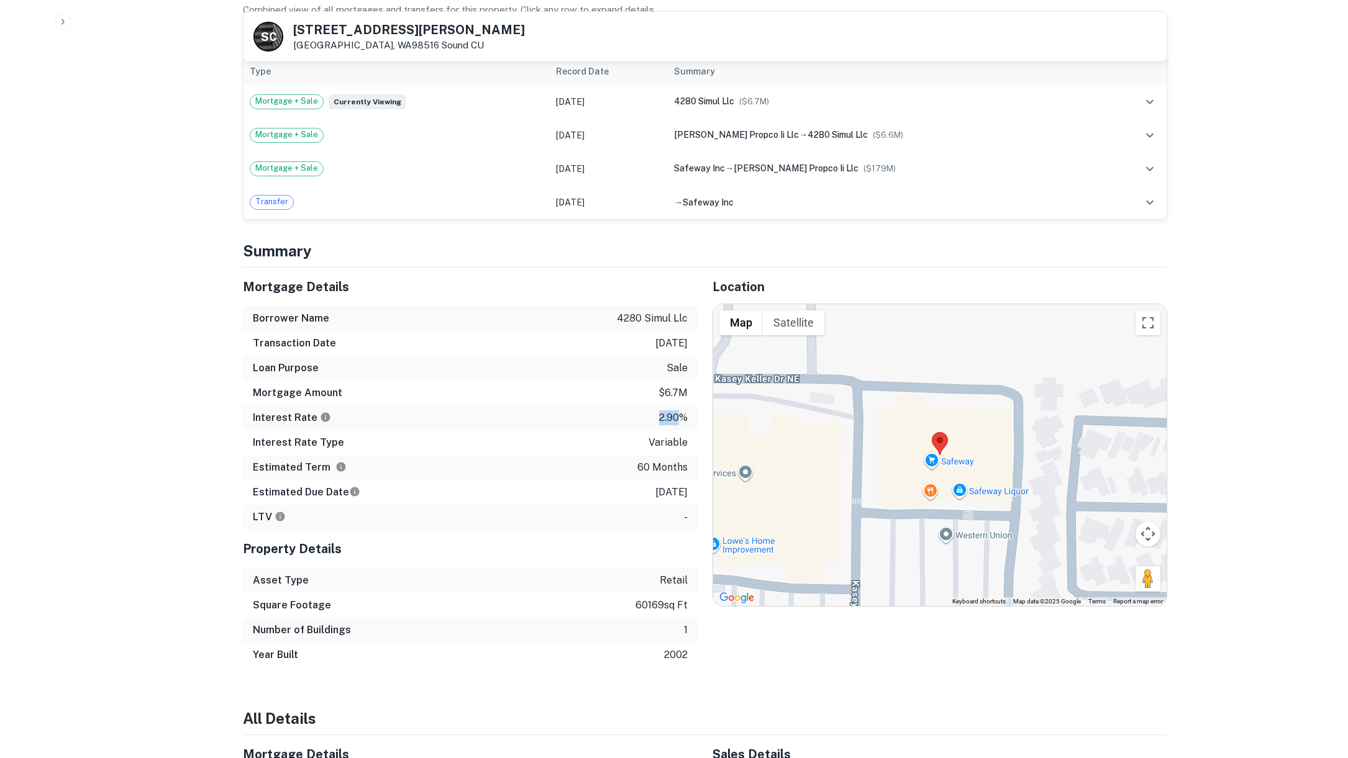
drag, startPoint x: 658, startPoint y: 361, endPoint x: 678, endPoint y: 361, distance: 19.9
click at [678, 411] on p "2.90%" at bounding box center [673, 418] width 29 height 15
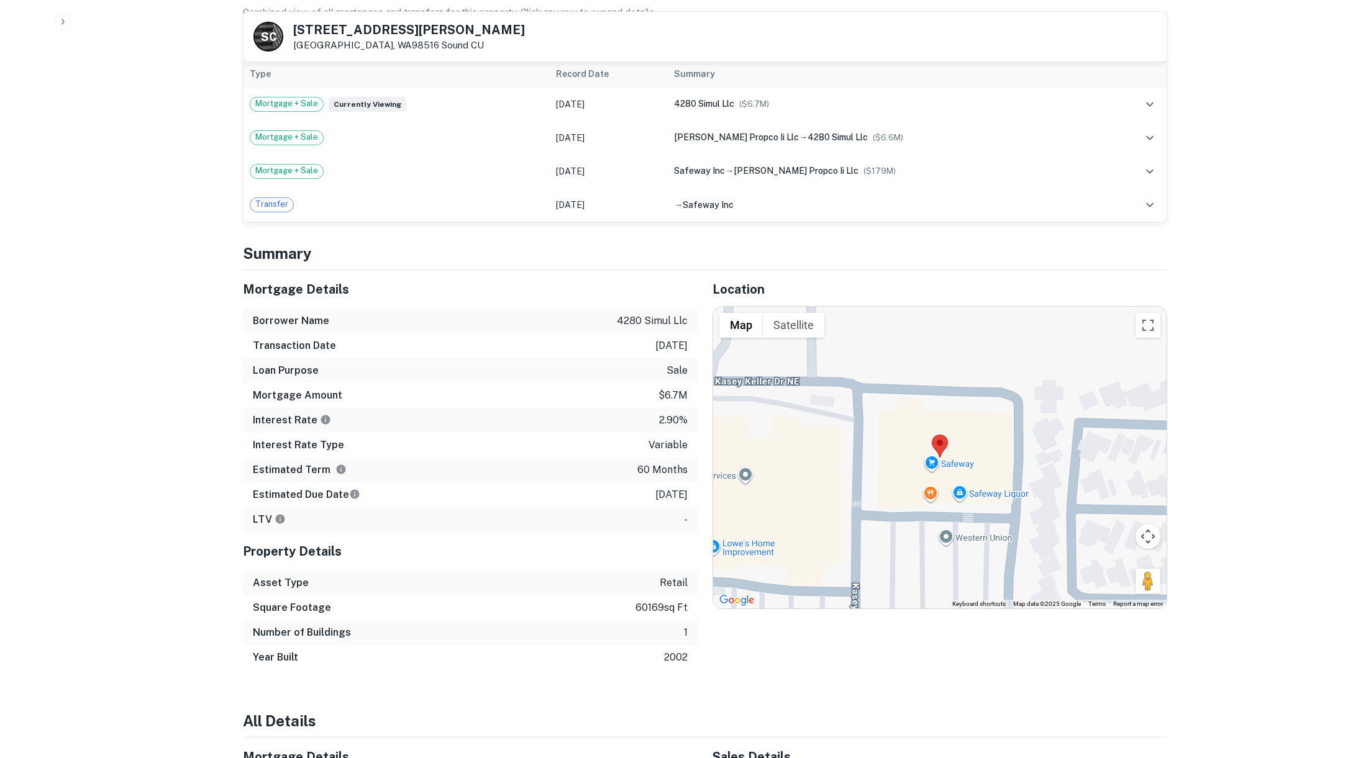
drag, startPoint x: 656, startPoint y: 368, endPoint x: 679, endPoint y: 368, distance: 23.0
click at [679, 408] on div "Interest Rate 2.90%" at bounding box center [470, 420] width 455 height 25
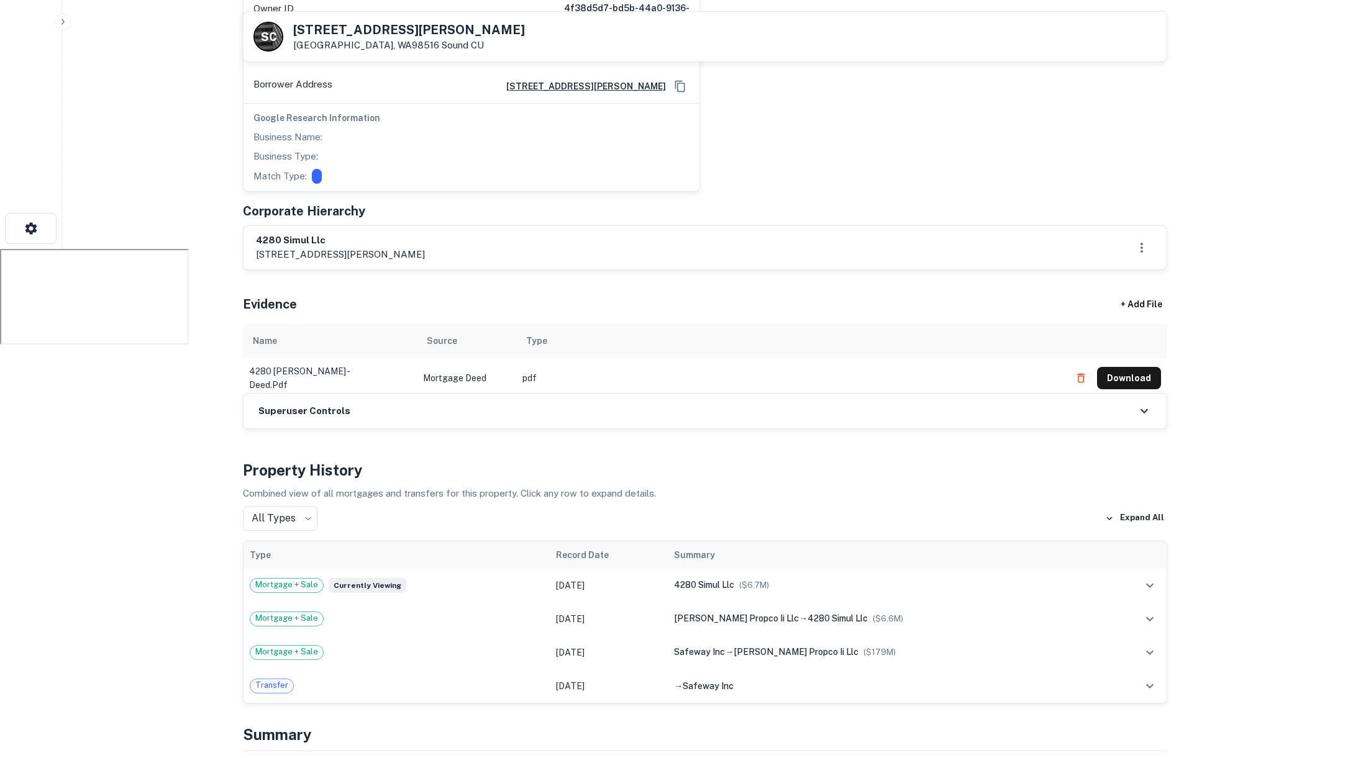
scroll to position [0, 0]
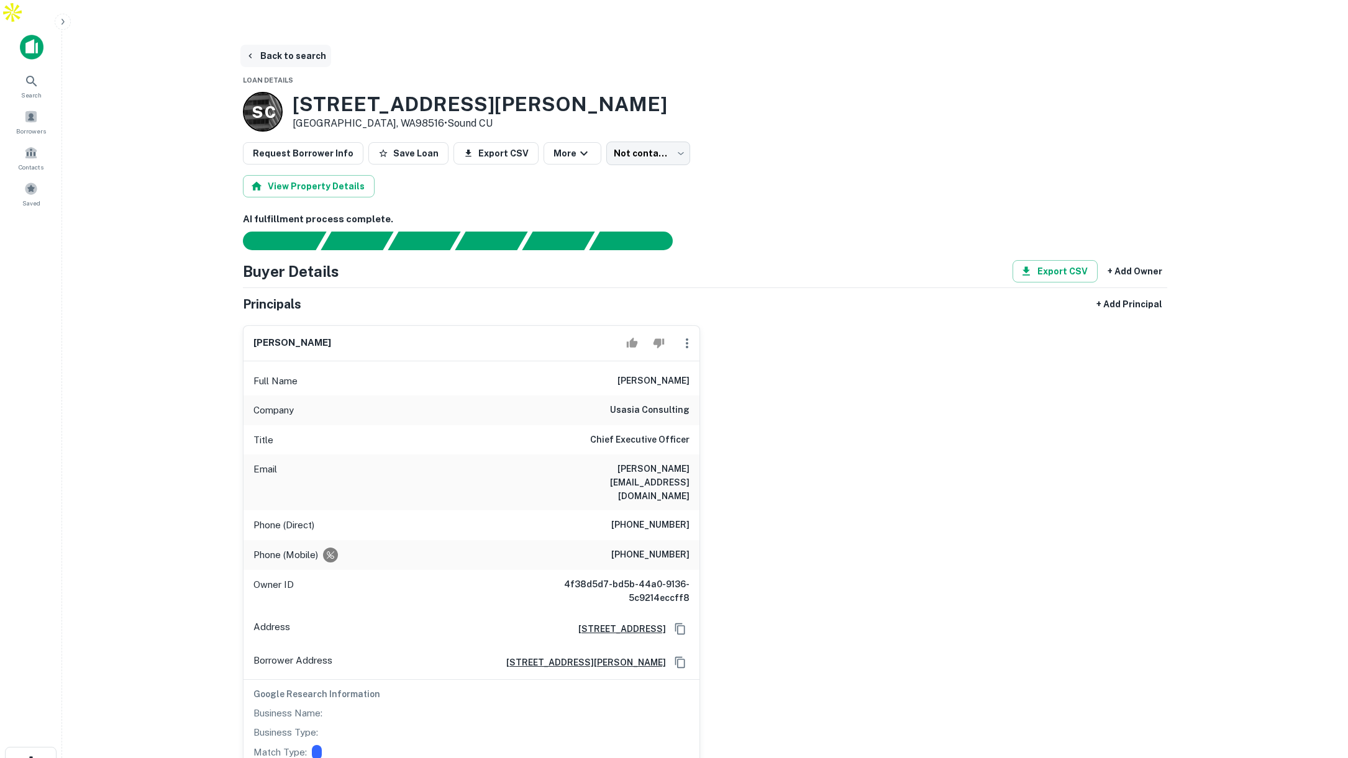
click at [289, 45] on button "Back to search" at bounding box center [285, 56] width 91 height 22
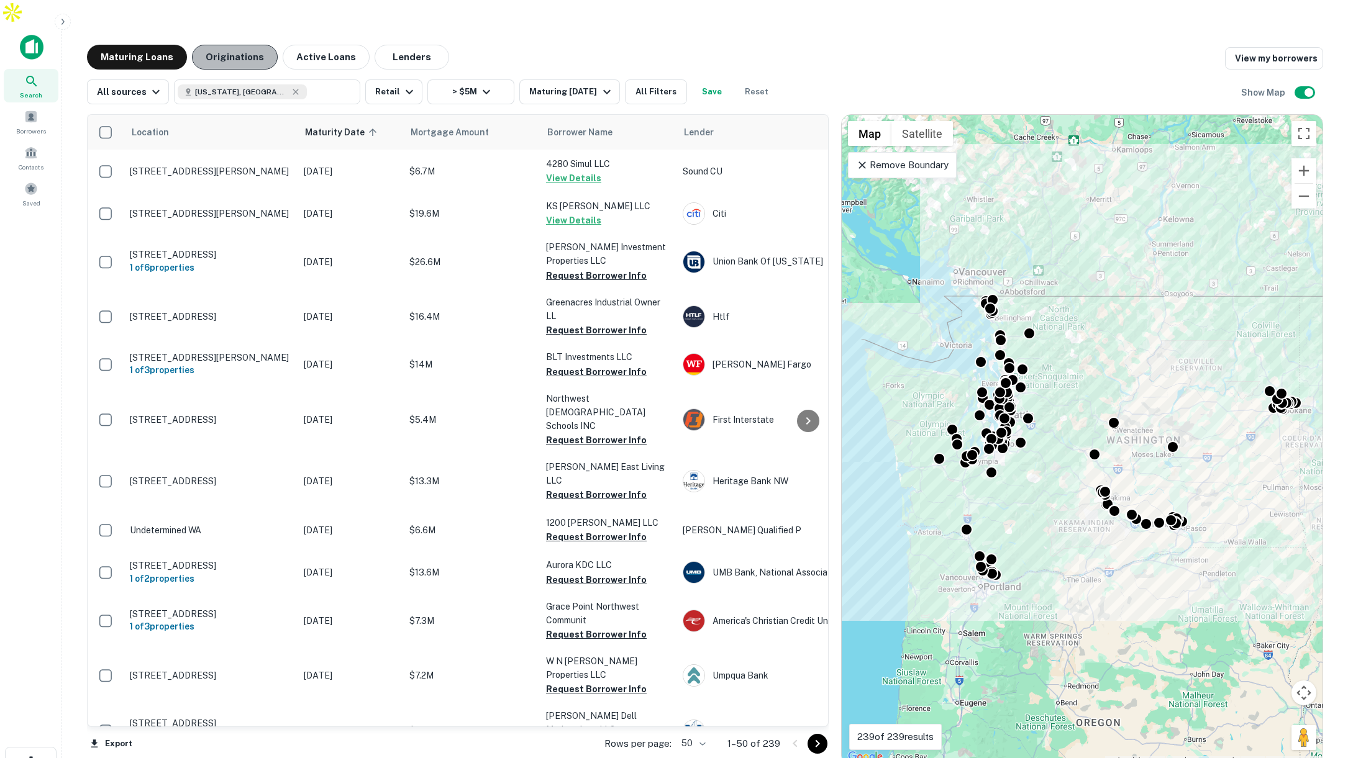
click at [238, 45] on button "Originations" at bounding box center [235, 57] width 86 height 25
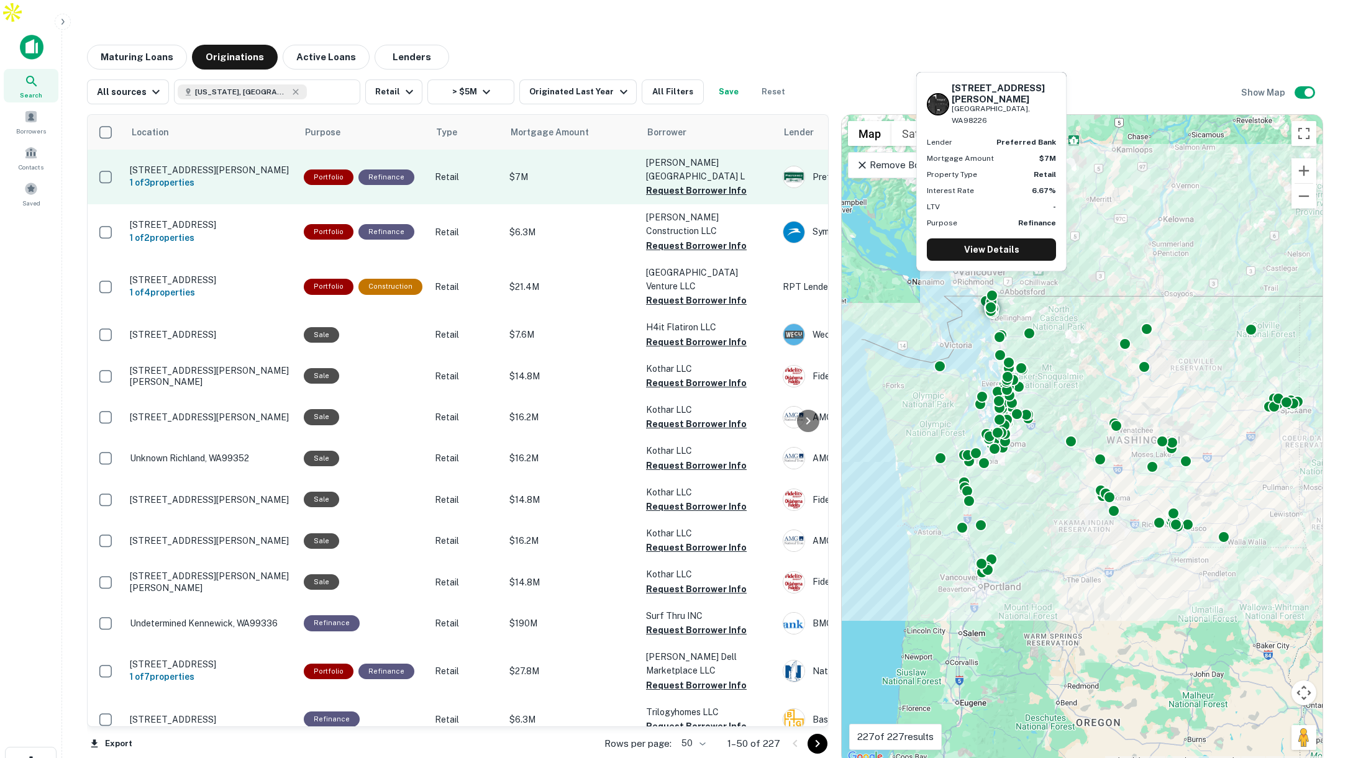
click at [235, 165] on p "[STREET_ADDRESS][PERSON_NAME]" at bounding box center [210, 170] width 161 height 11
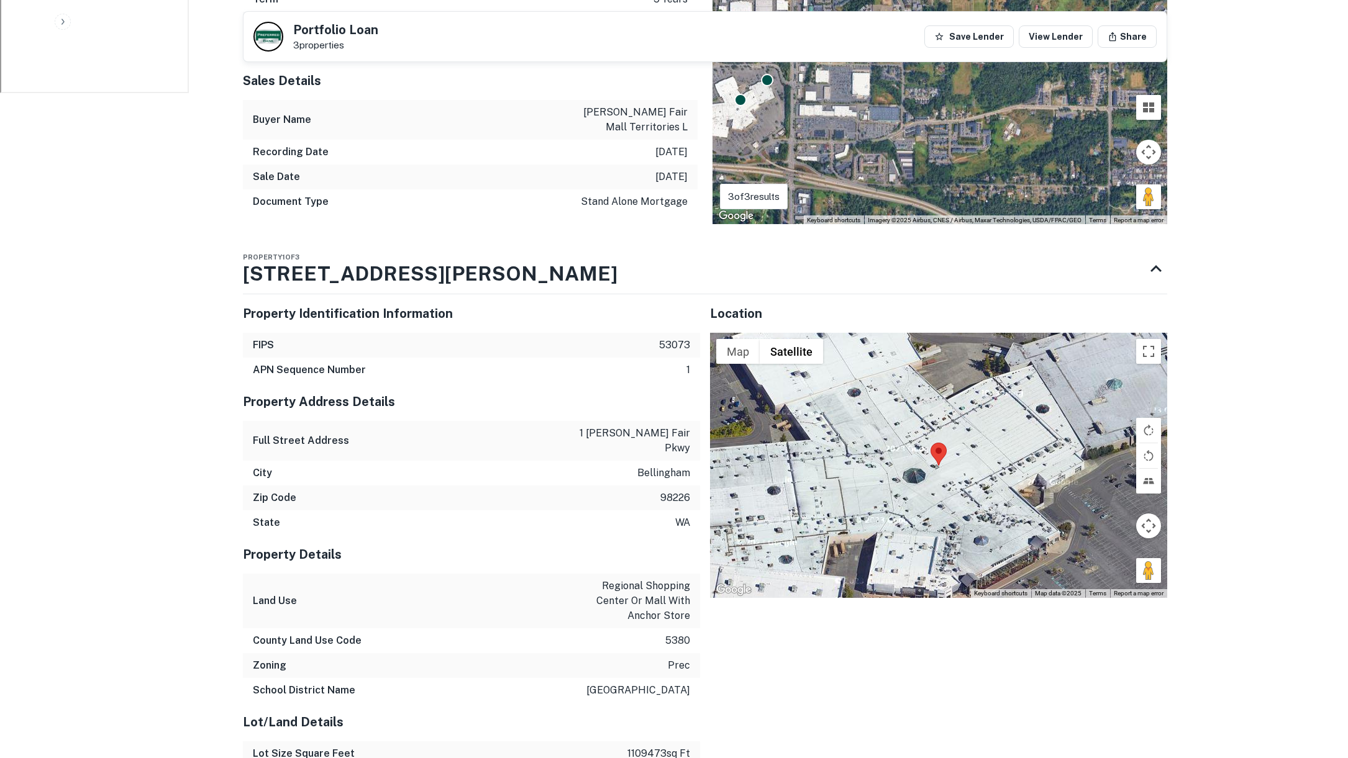
scroll to position [843, 0]
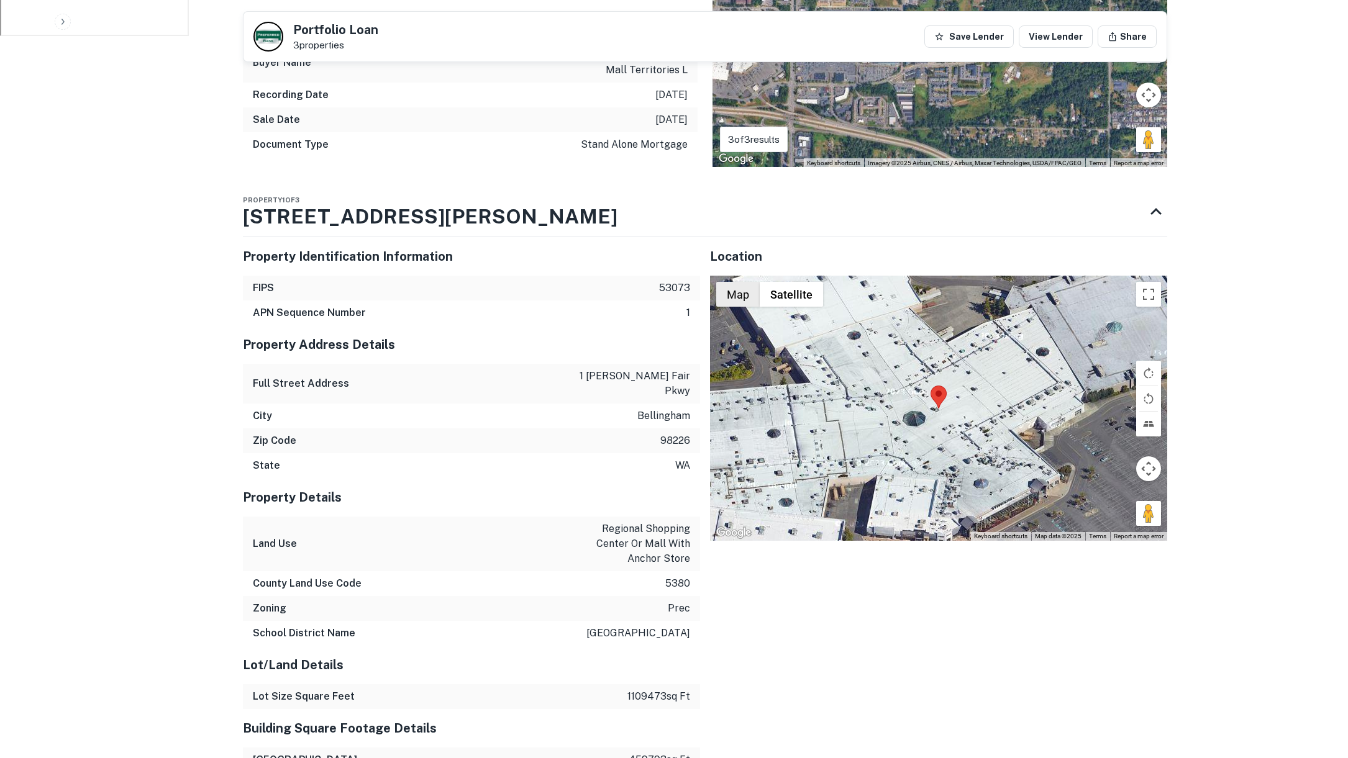
click at [738, 282] on button "Map" at bounding box center [737, 294] width 43 height 25
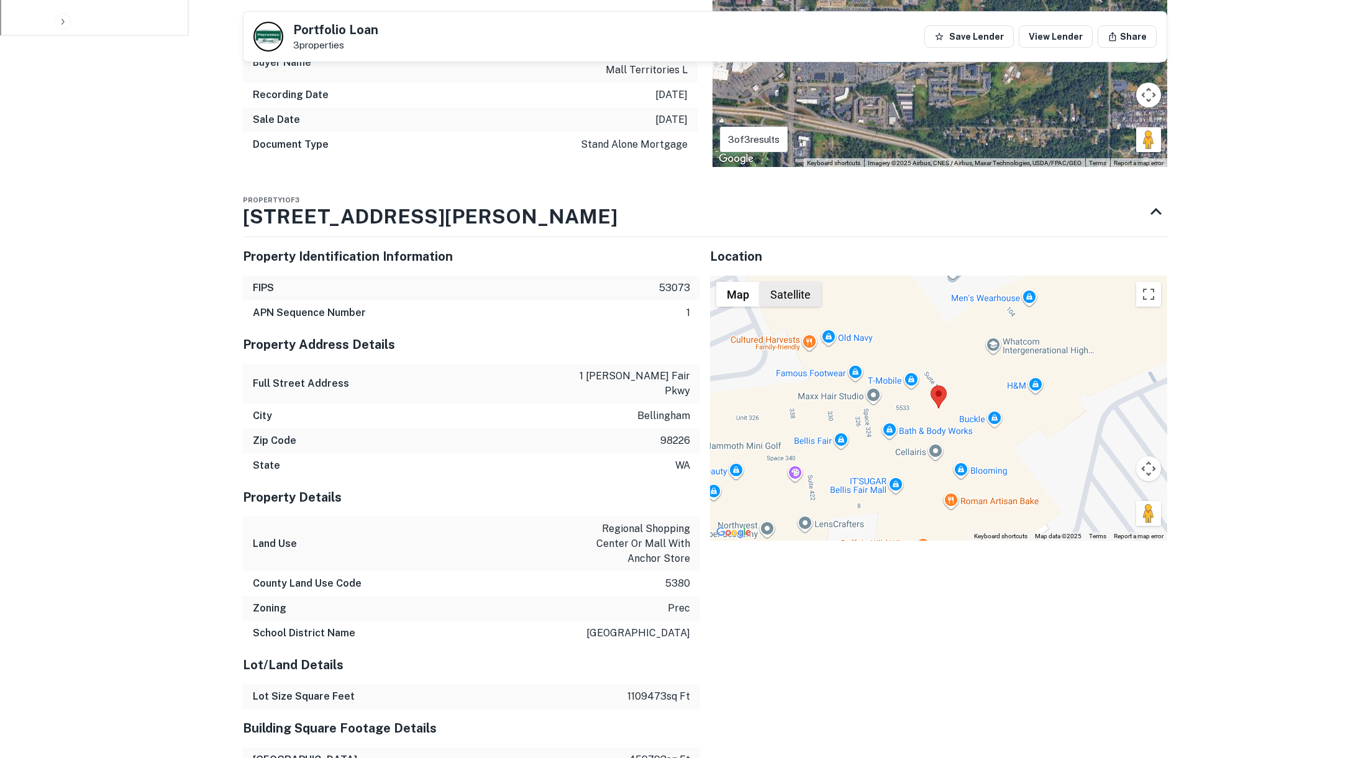
click at [789, 282] on button "Satellite" at bounding box center [790, 294] width 61 height 25
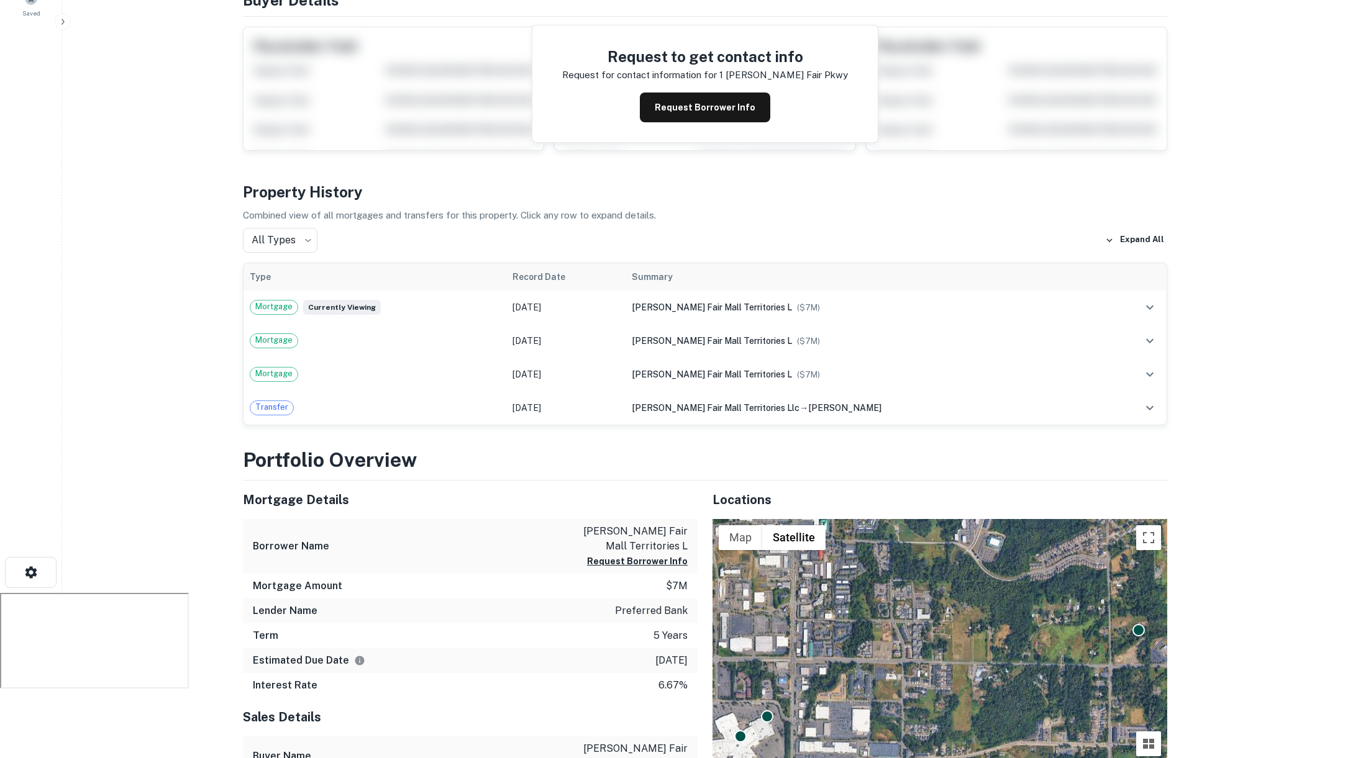
scroll to position [240, 0]
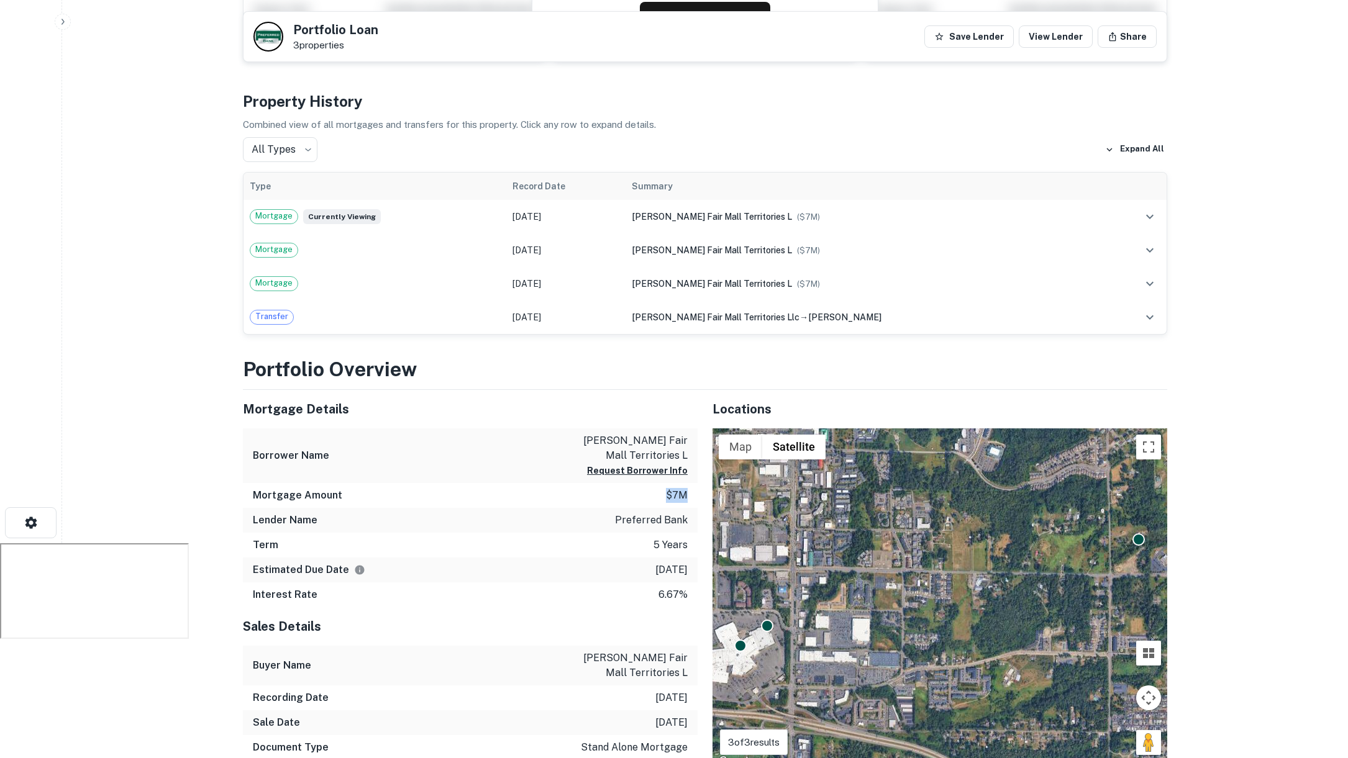
drag, startPoint x: 671, startPoint y: 470, endPoint x: 694, endPoint y: 471, distance: 23.7
click at [694, 483] on div "Mortgage Amount $7m" at bounding box center [470, 495] width 455 height 25
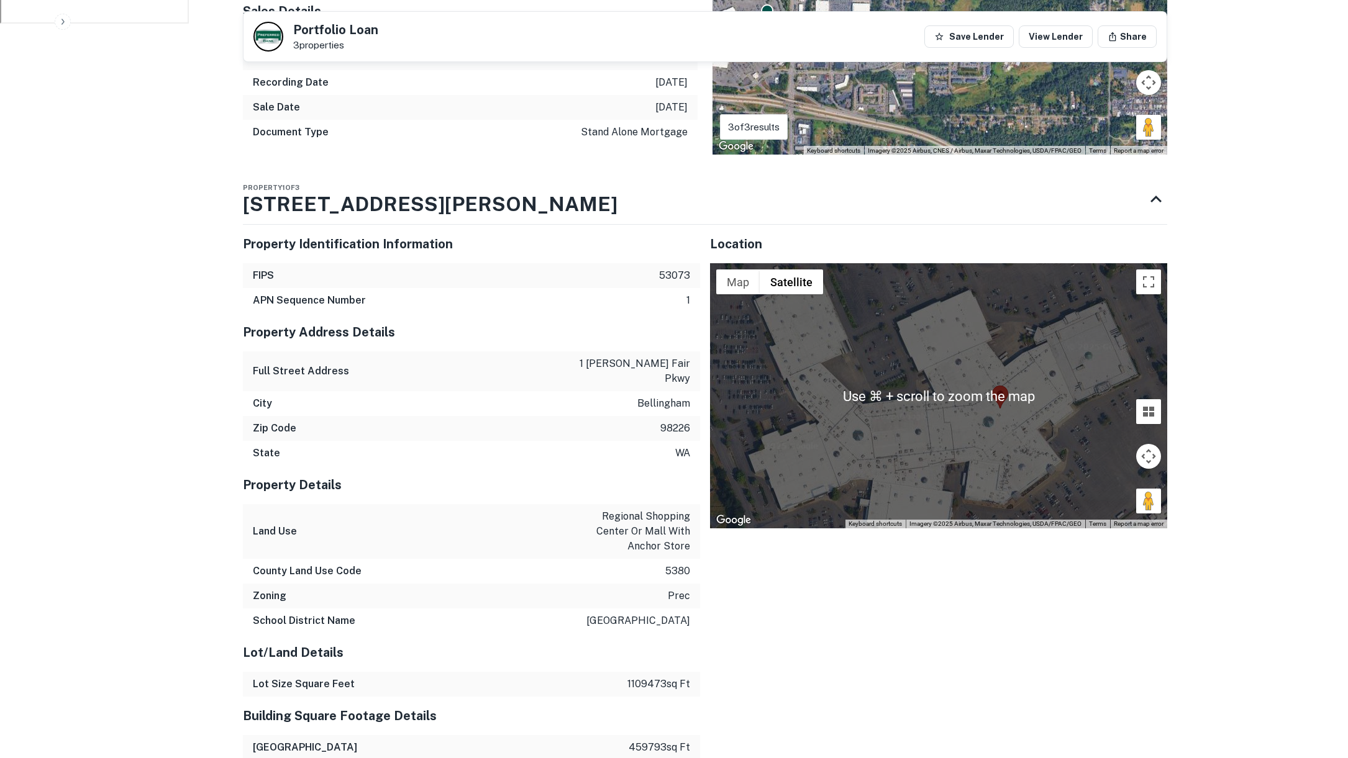
scroll to position [855, 0]
click at [737, 270] on button "Map" at bounding box center [737, 282] width 43 height 25
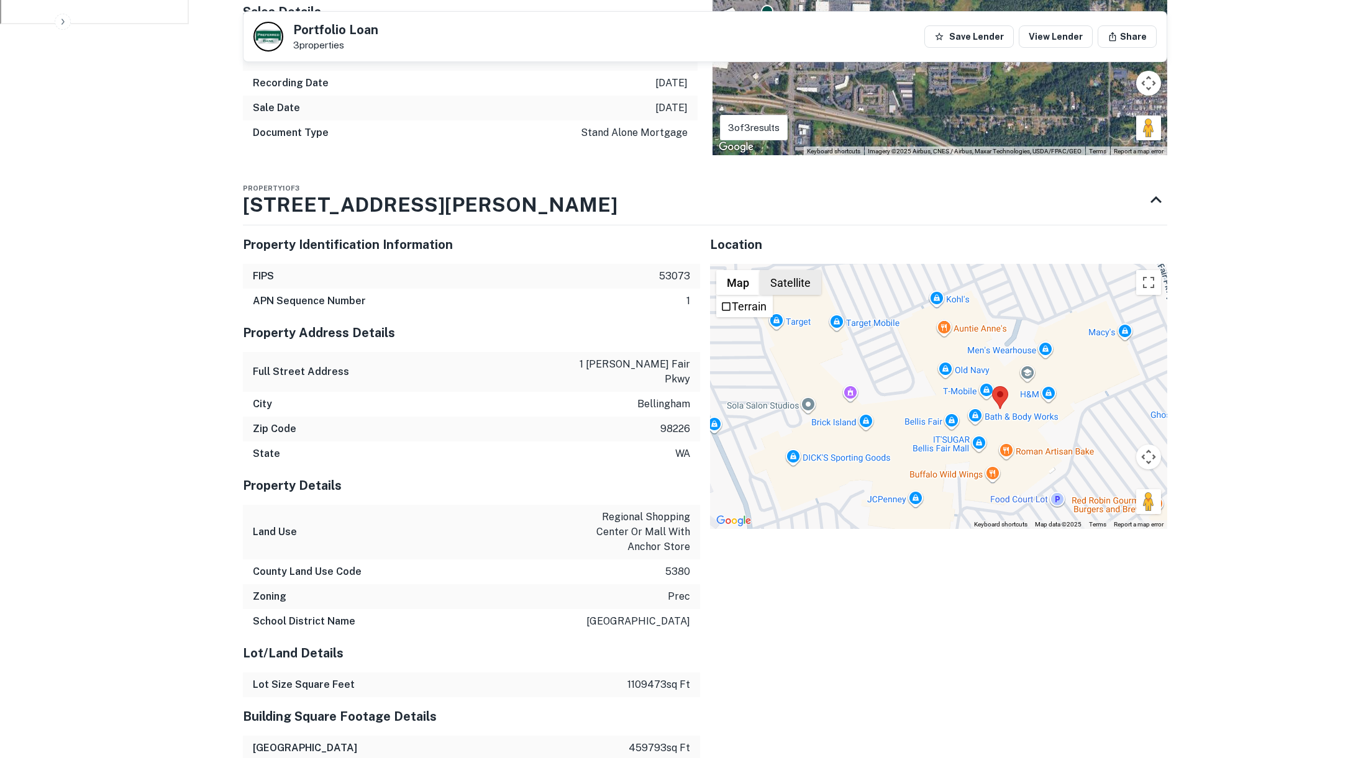
click at [772, 270] on button "Satellite" at bounding box center [790, 282] width 61 height 25
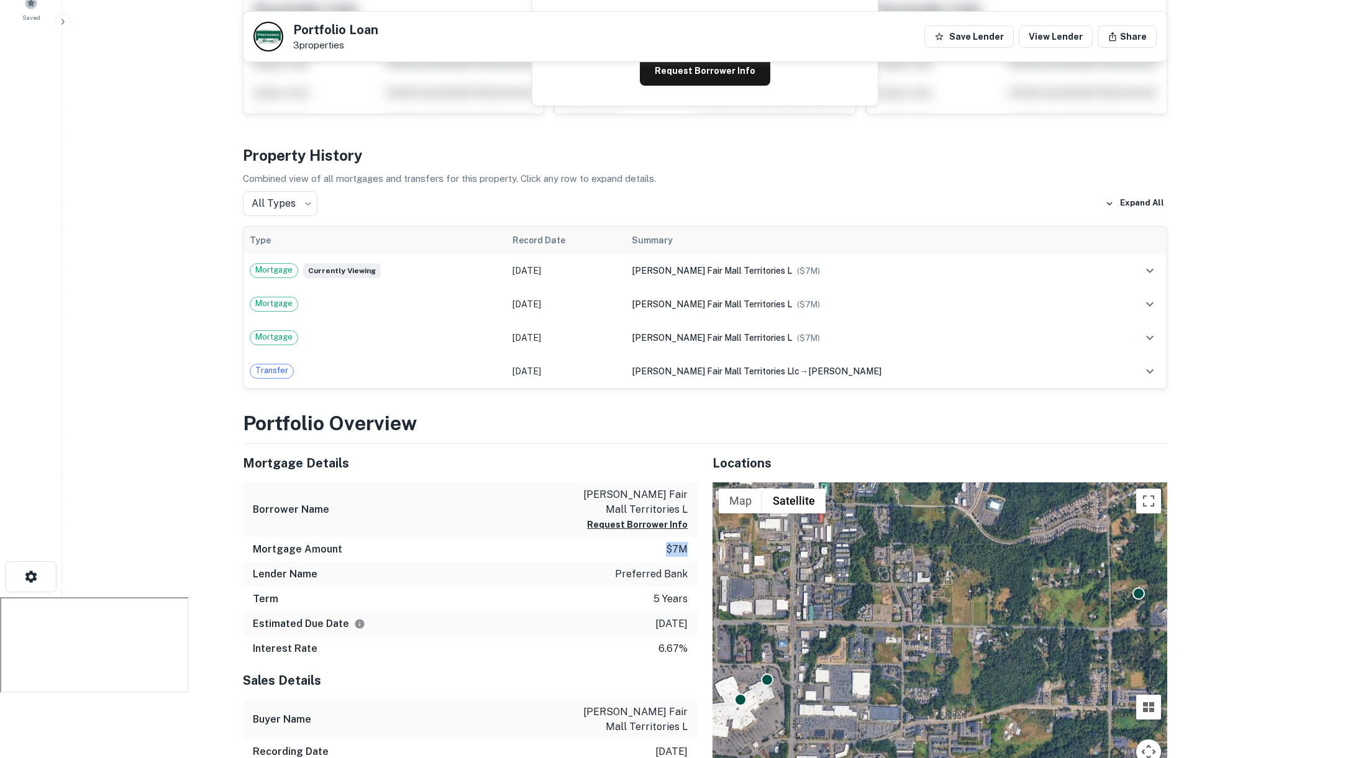
scroll to position [0, 0]
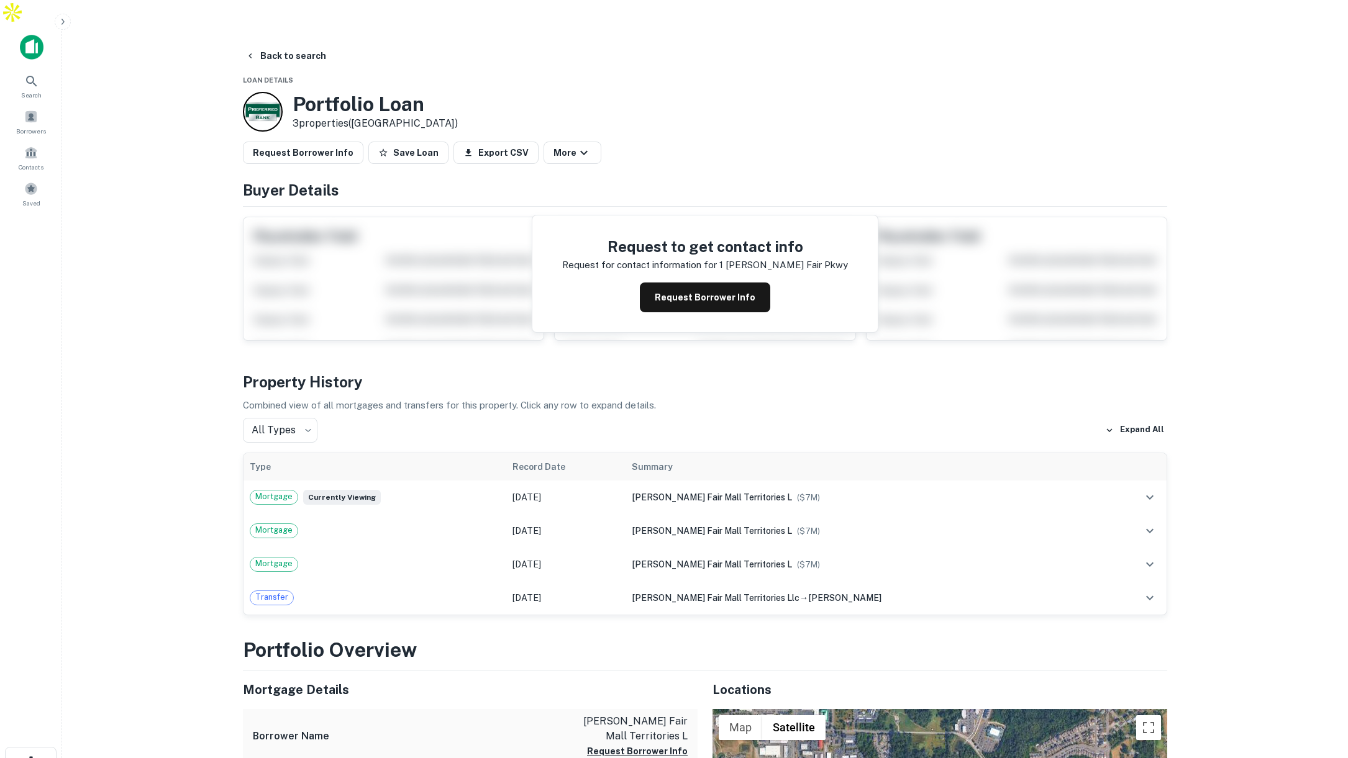
click at [271, 92] on div at bounding box center [263, 112] width 40 height 40
click at [281, 45] on button "Back to search" at bounding box center [285, 56] width 91 height 22
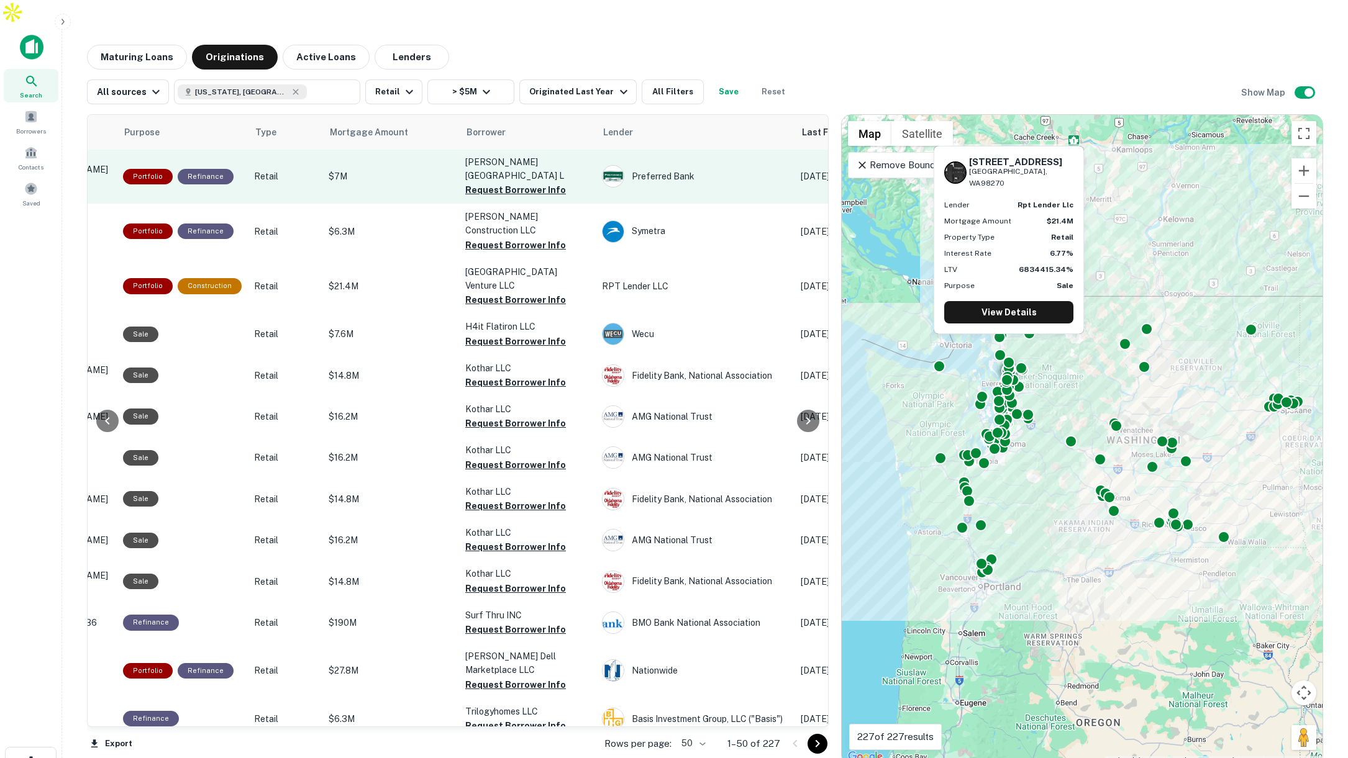
scroll to position [1, 193]
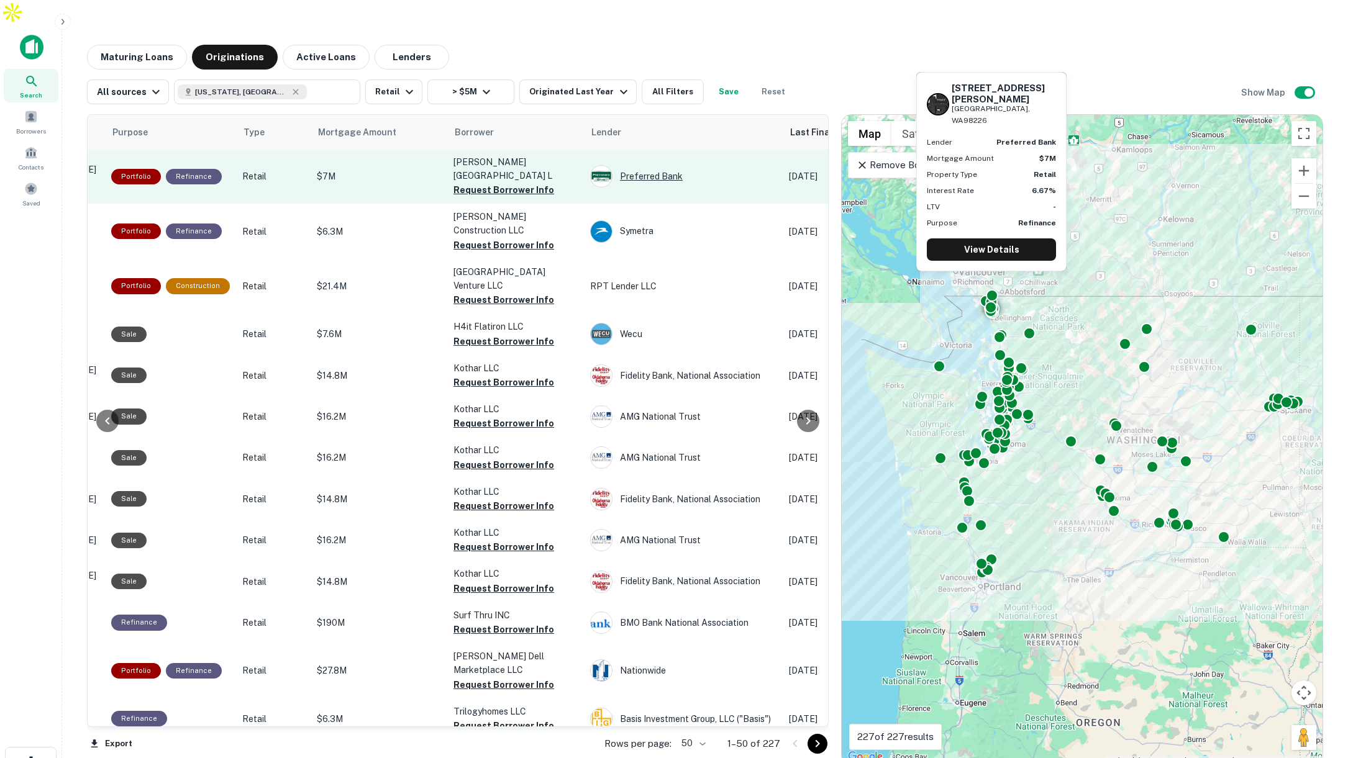
click at [642, 165] on div "Preferred Bank" at bounding box center [683, 176] width 186 height 22
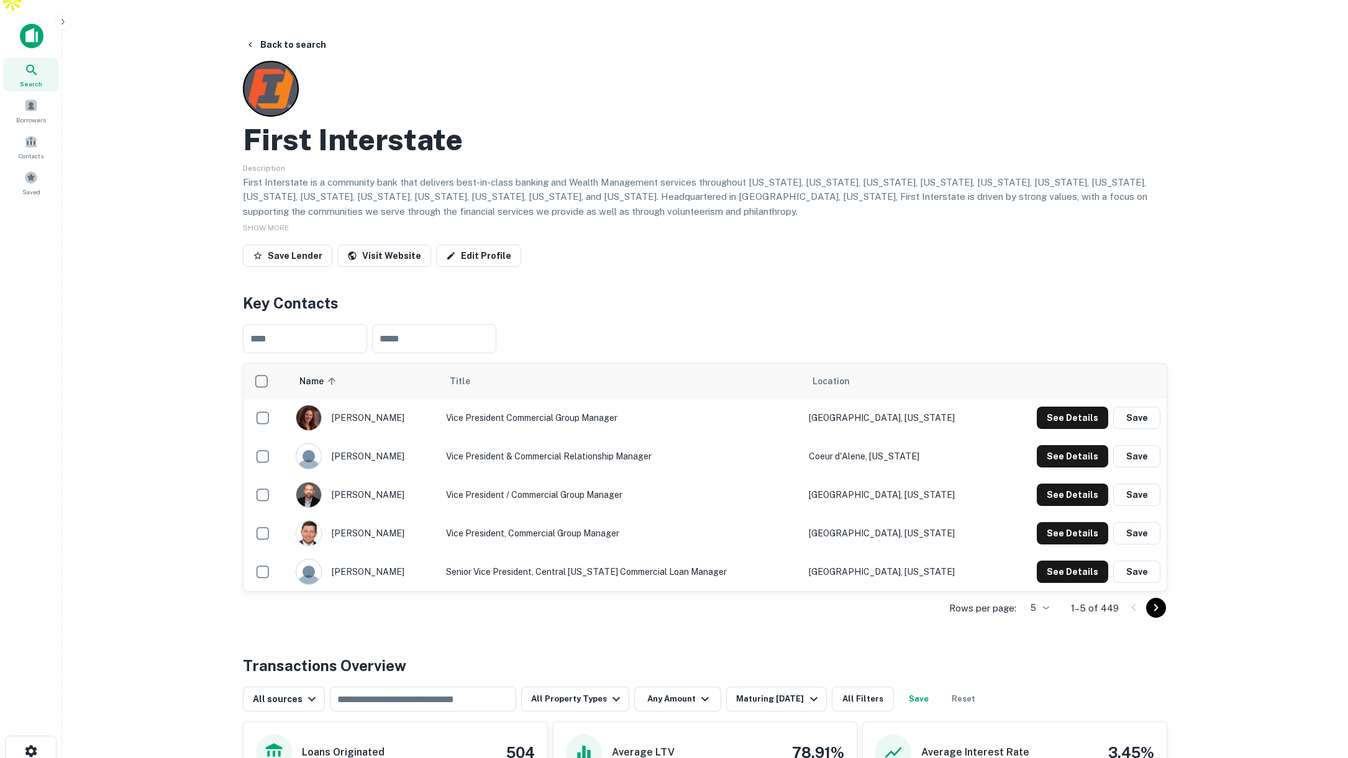
scroll to position [20, 0]
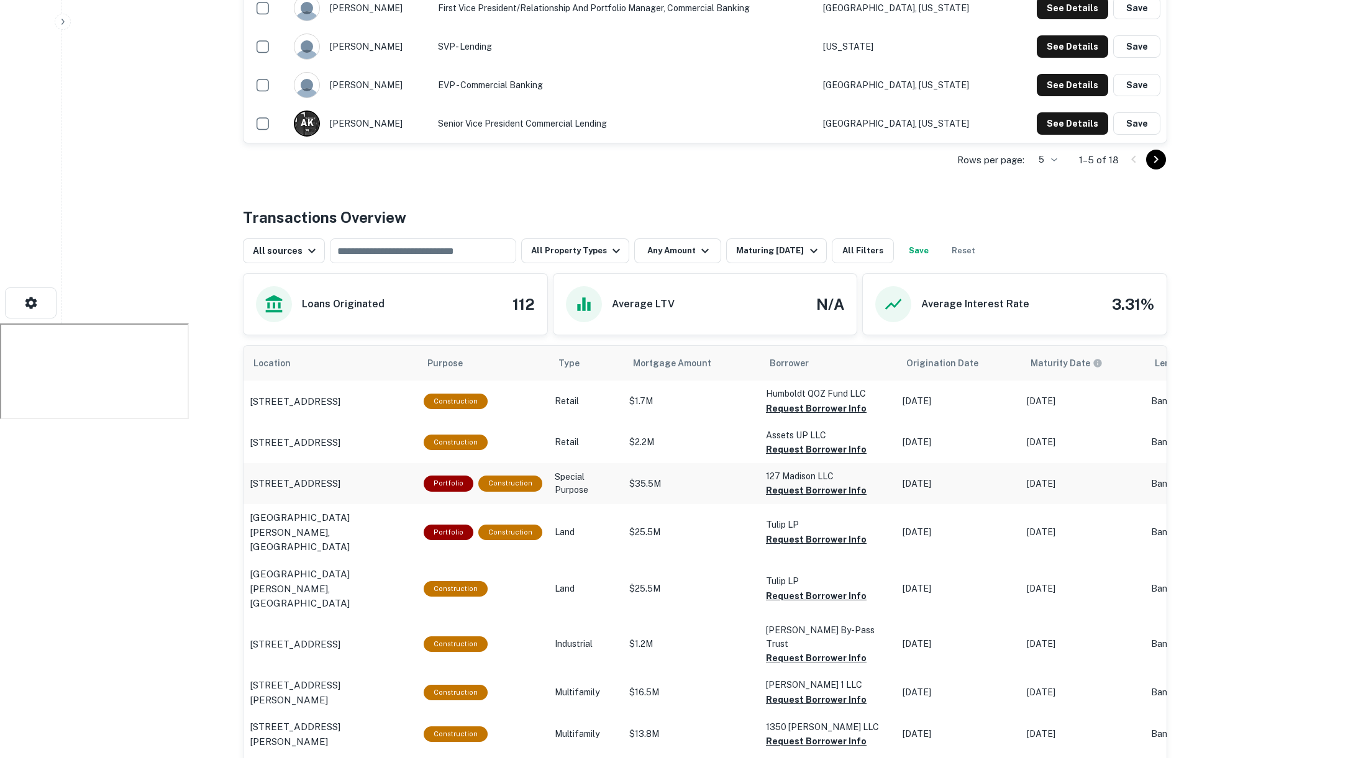
scroll to position [440, 0]
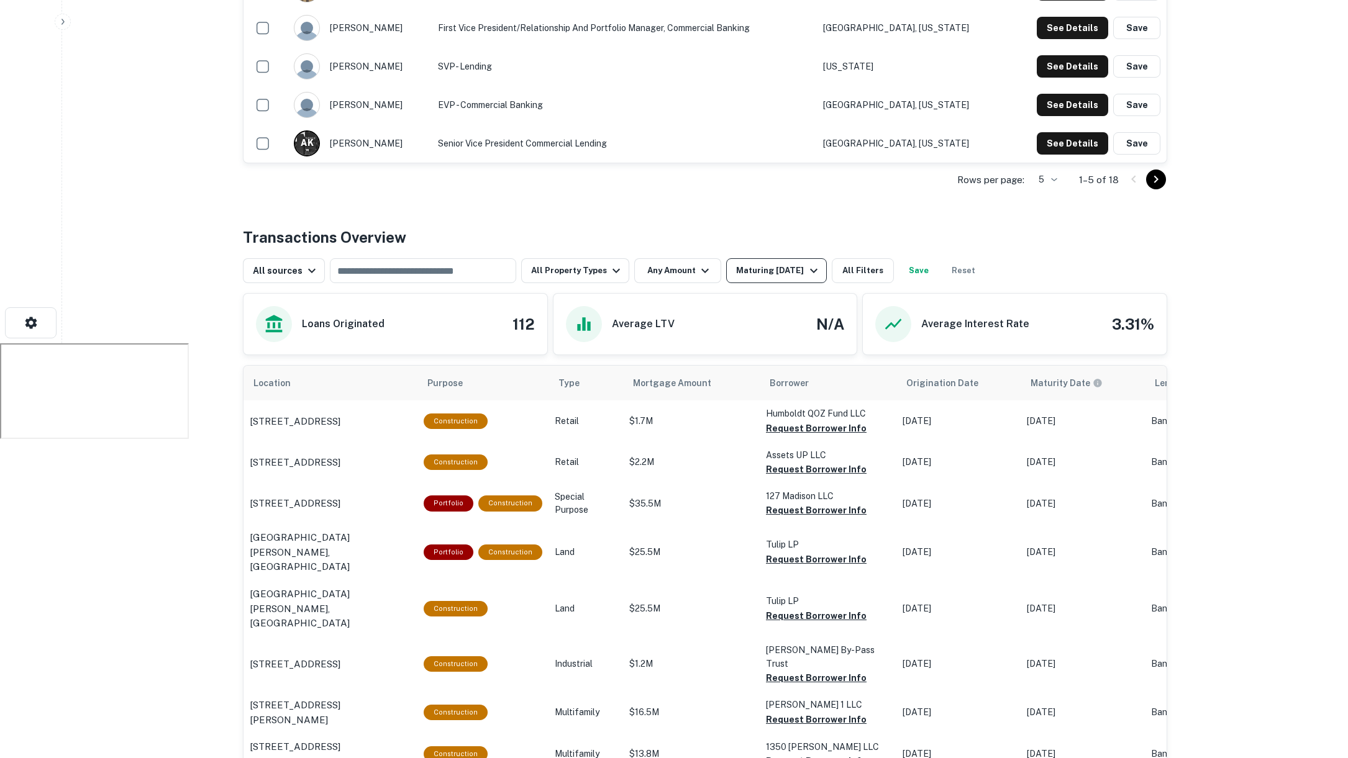
click at [792, 263] on div "Maturing [DATE]" at bounding box center [778, 270] width 84 height 15
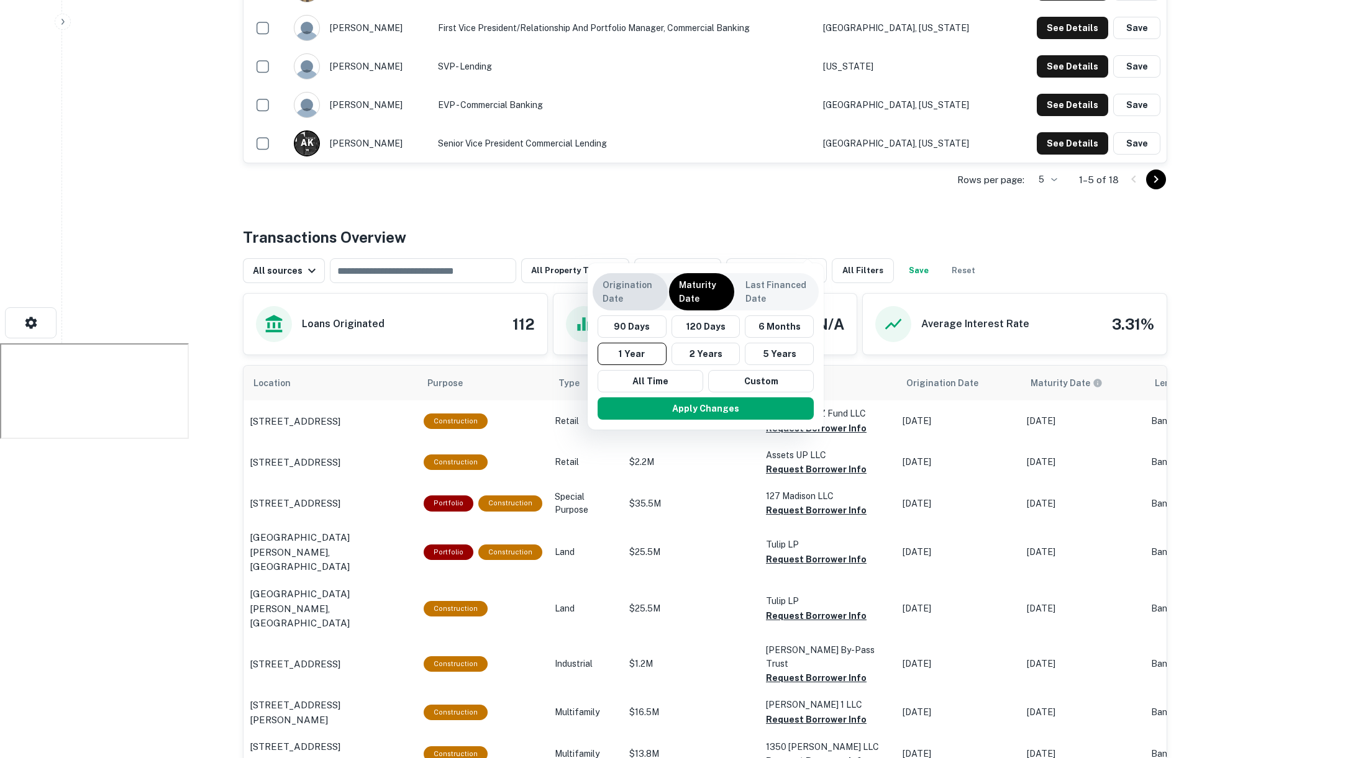
click at [632, 293] on p "Origination Date" at bounding box center [629, 291] width 55 height 27
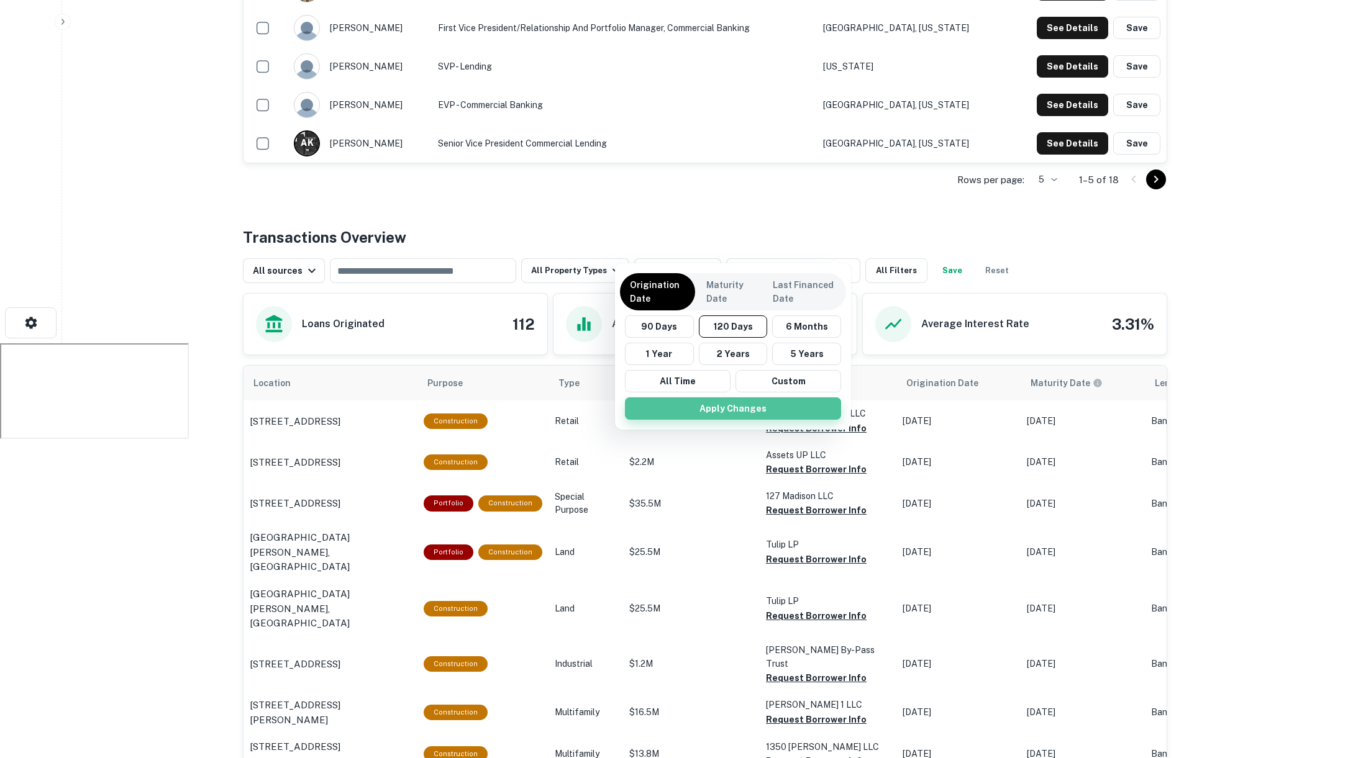
click at [753, 407] on button "Apply Changes" at bounding box center [733, 408] width 216 height 22
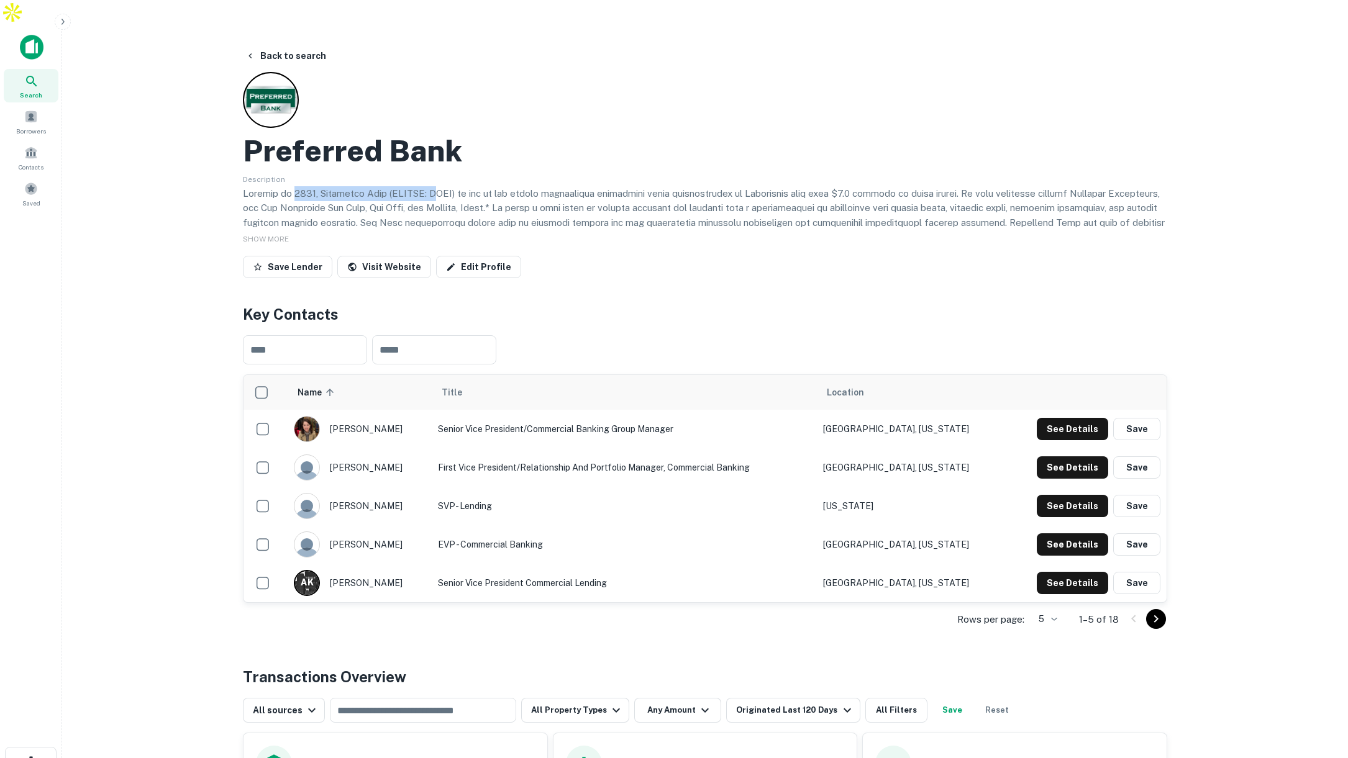
drag, startPoint x: 293, startPoint y: 163, endPoint x: 434, endPoint y: 168, distance: 141.7
click at [434, 186] on p at bounding box center [705, 230] width 924 height 88
drag, startPoint x: 541, startPoint y: 176, endPoint x: 443, endPoint y: 157, distance: 100.0
click at [540, 186] on p at bounding box center [705, 230] width 924 height 88
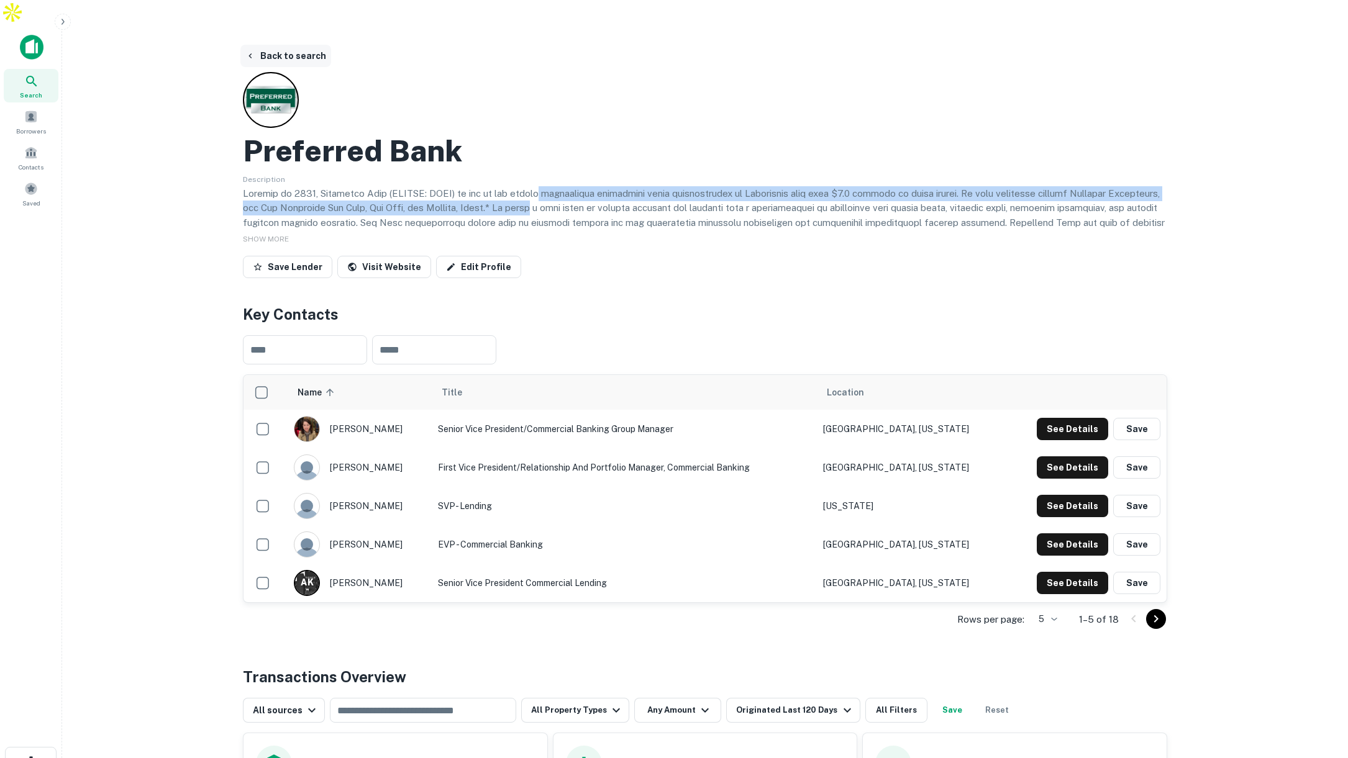
click at [279, 45] on button "Back to search" at bounding box center [285, 56] width 91 height 22
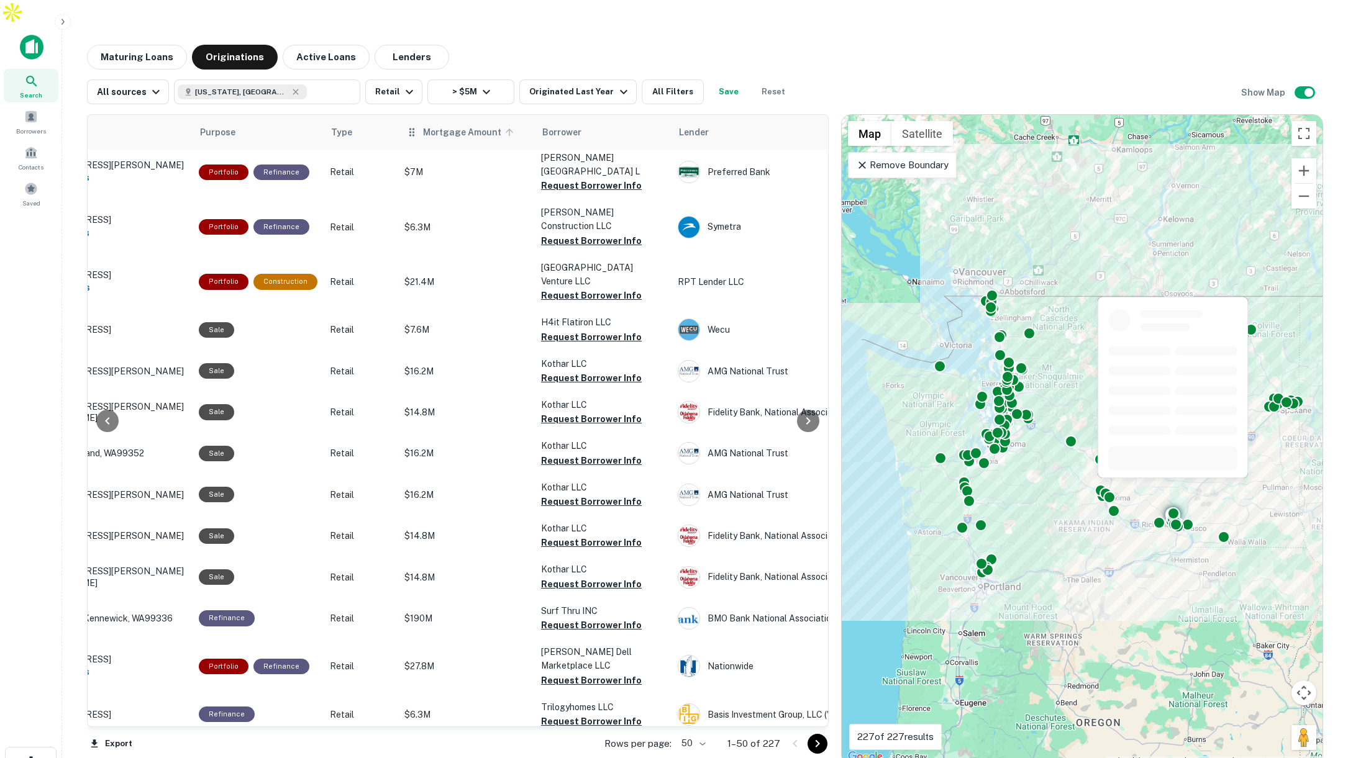
scroll to position [5, 99]
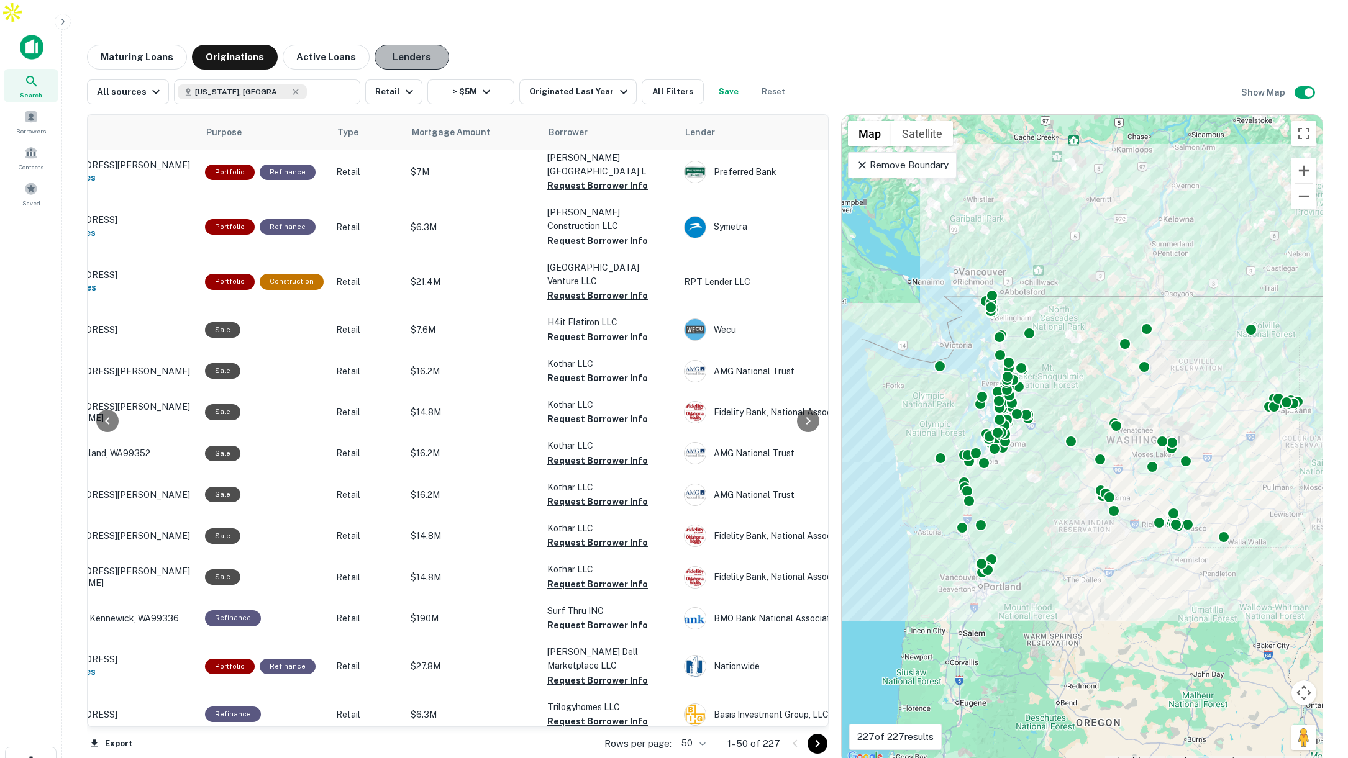
click at [390, 45] on button "Lenders" at bounding box center [411, 57] width 75 height 25
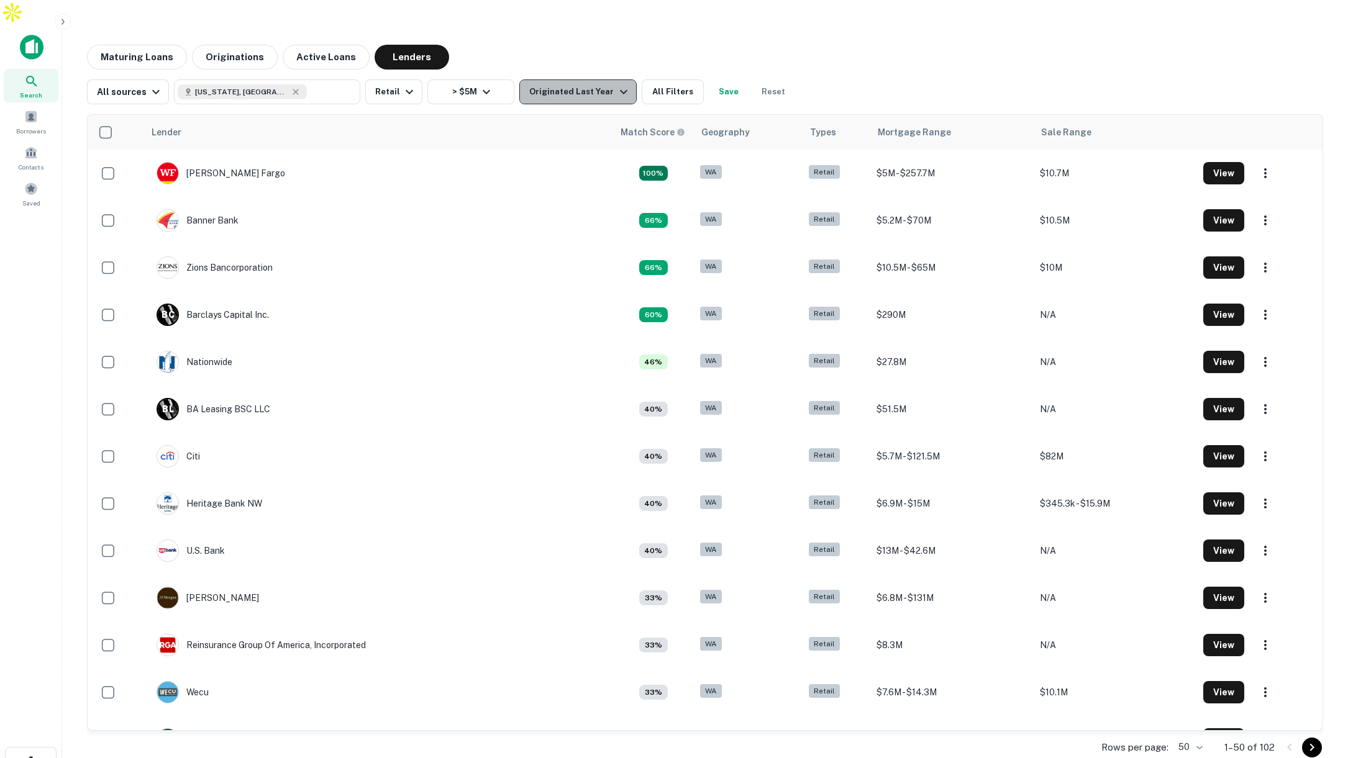
click at [601, 84] on div "Originated Last Year" at bounding box center [579, 91] width 101 height 15
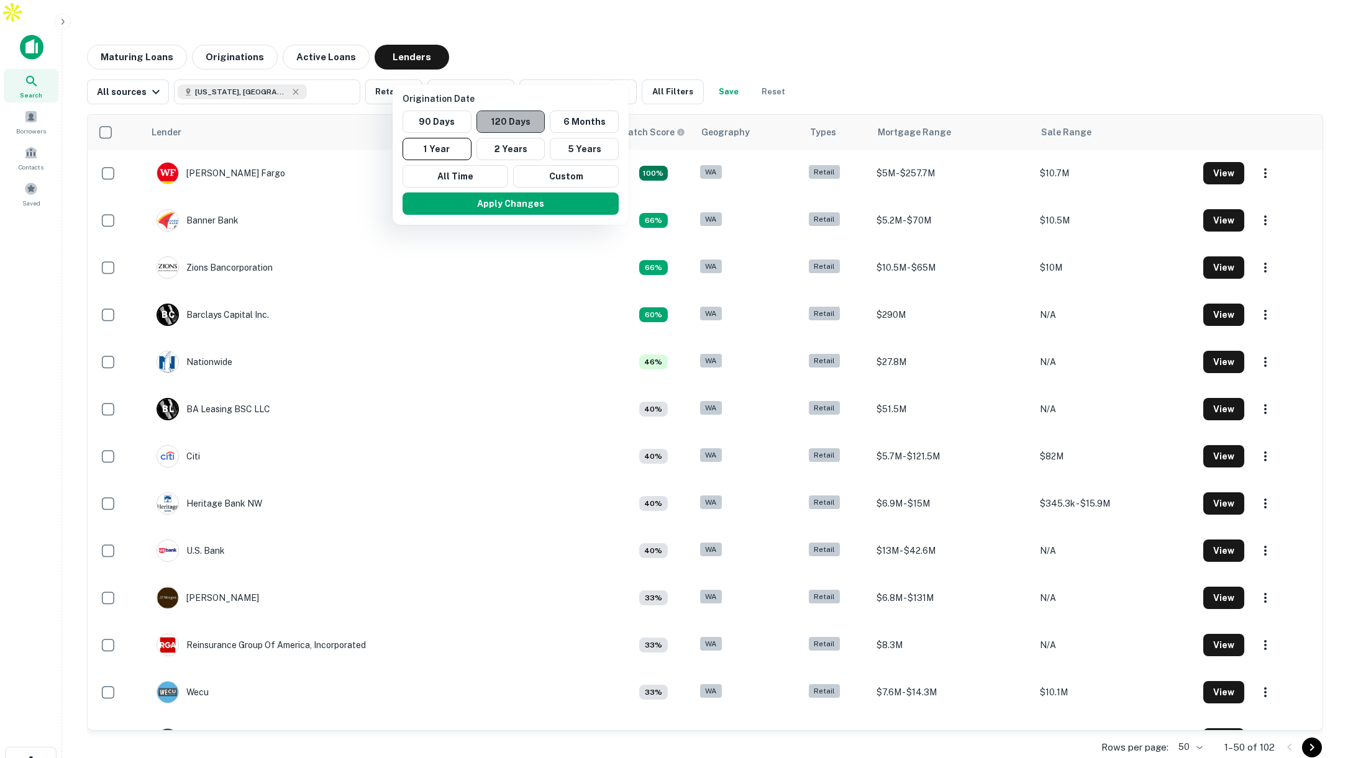
click at [513, 121] on button "120 Days" at bounding box center [510, 122] width 69 height 22
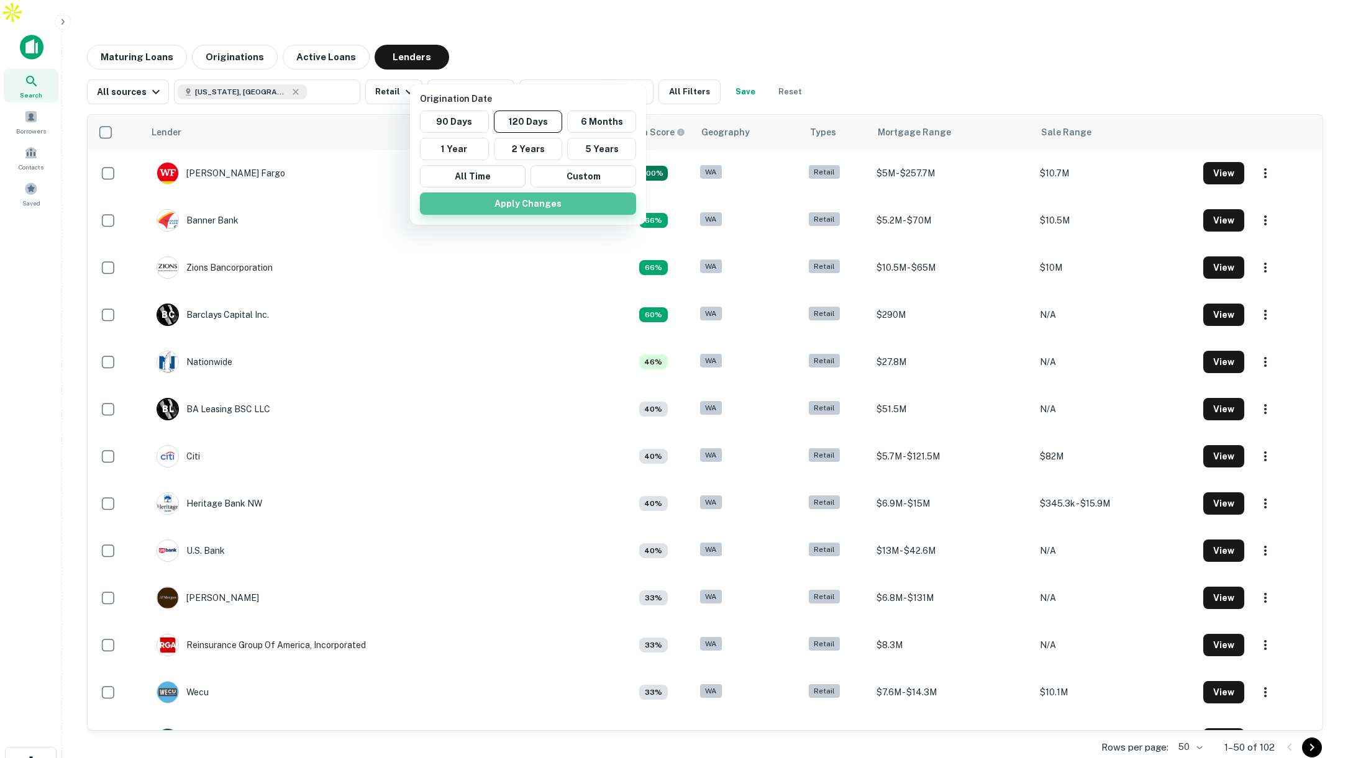
click at [506, 200] on button "Apply Changes" at bounding box center [528, 204] width 216 height 22
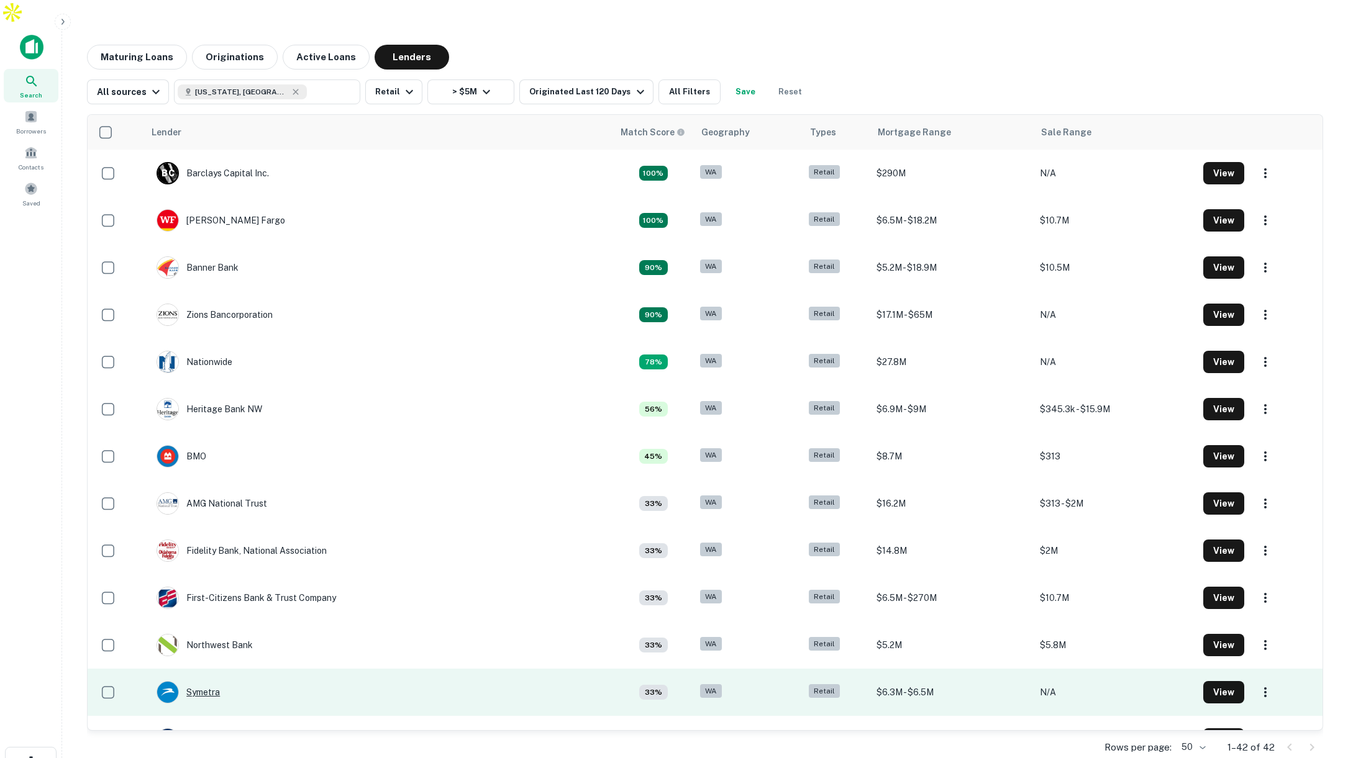
click at [214, 681] on div "Symetra" at bounding box center [188, 692] width 63 height 22
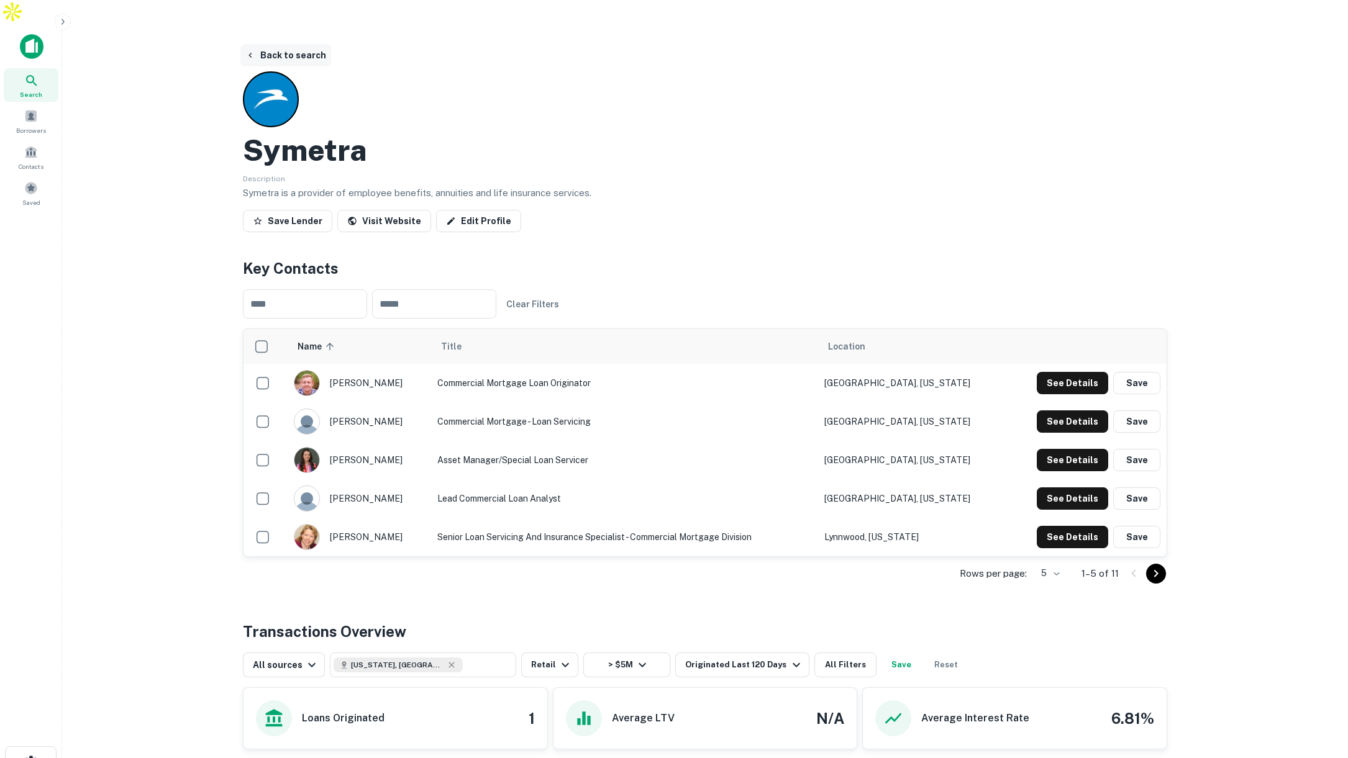
scroll to position [1, 0]
click at [287, 43] on button "Back to search" at bounding box center [285, 54] width 91 height 22
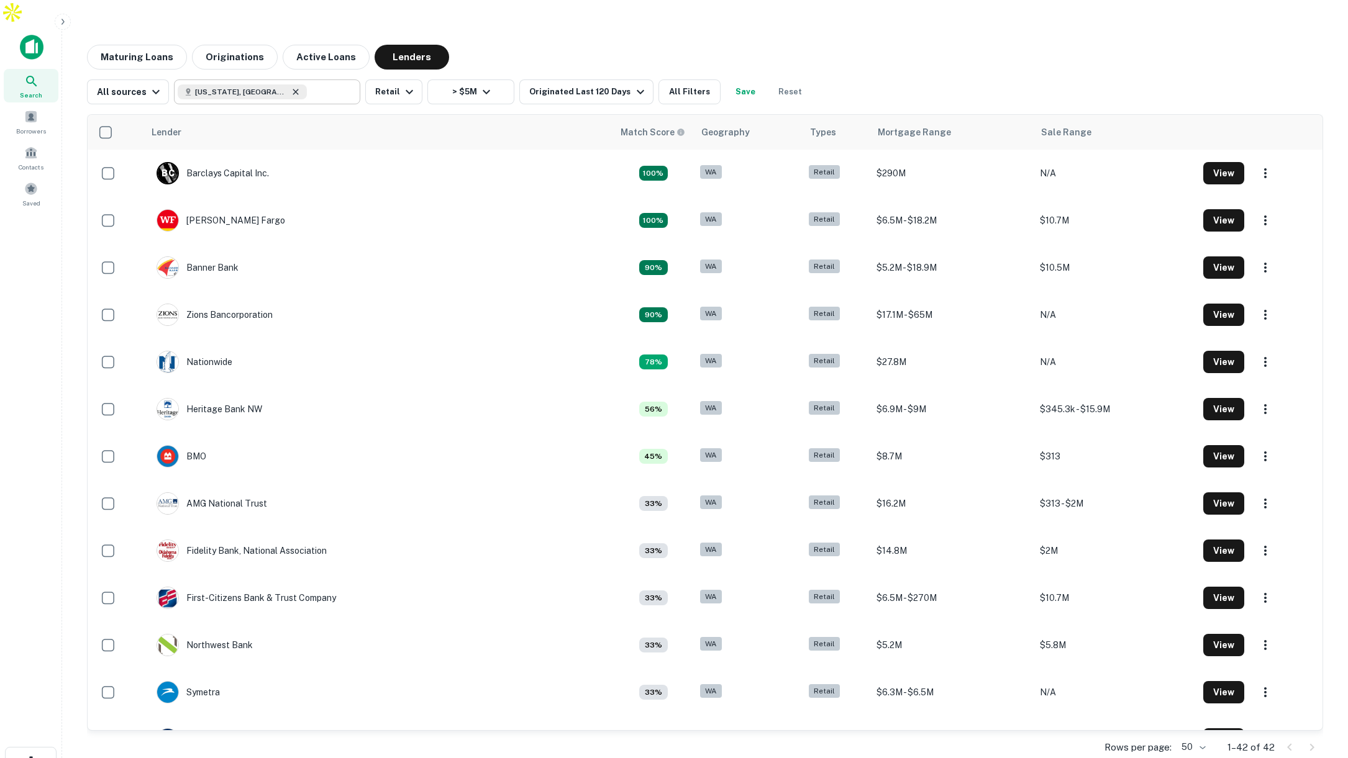
click at [291, 87] on icon at bounding box center [296, 92] width 10 height 10
type input "**********"
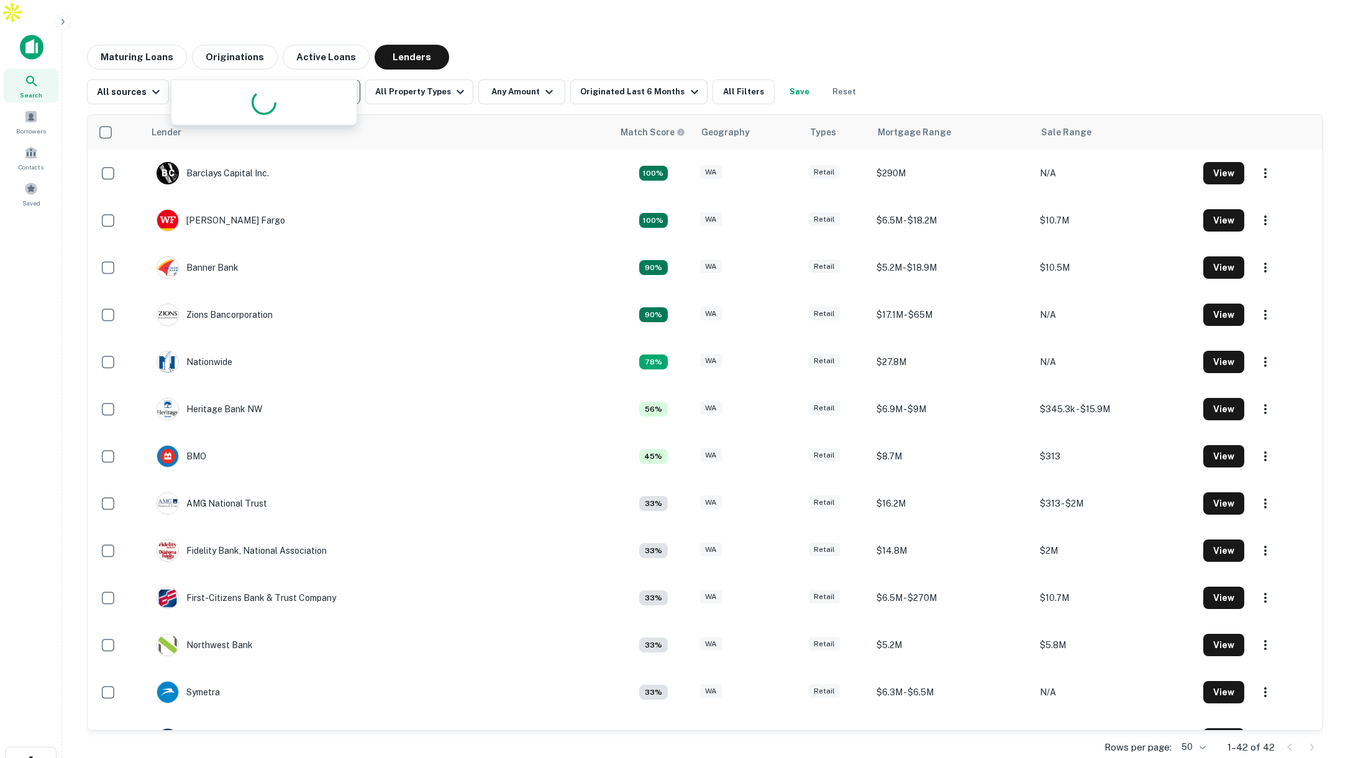
click at [262, 83] on input "**********" at bounding box center [257, 91] width 158 height 17
